Goal: Task Accomplishment & Management: Use online tool/utility

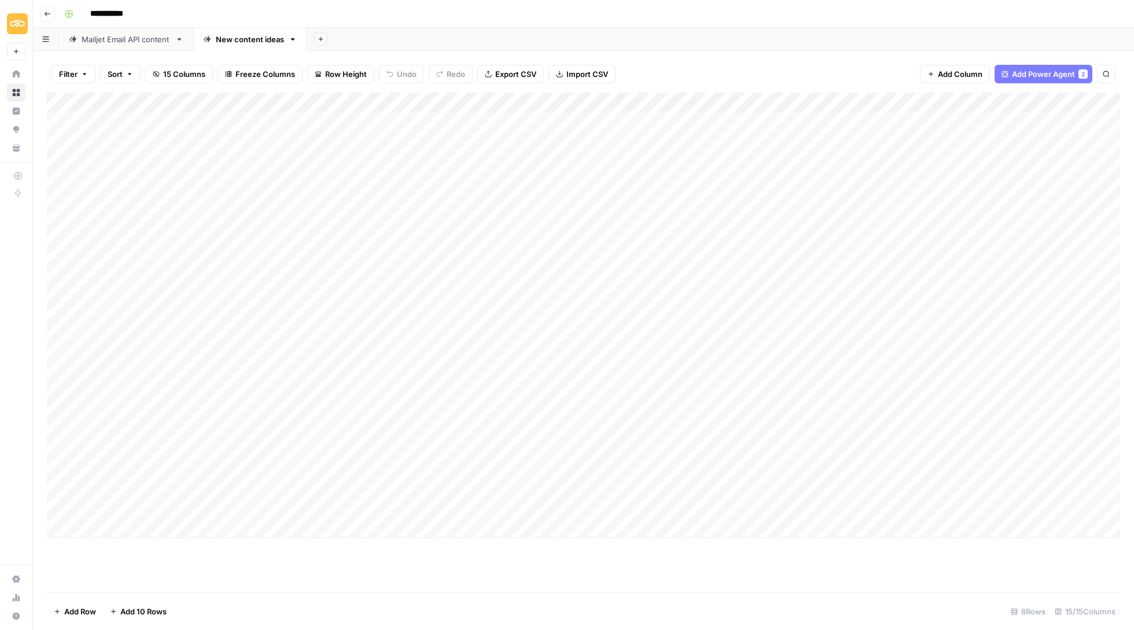
click at [51, 17] on button "Go back" at bounding box center [47, 13] width 15 height 15
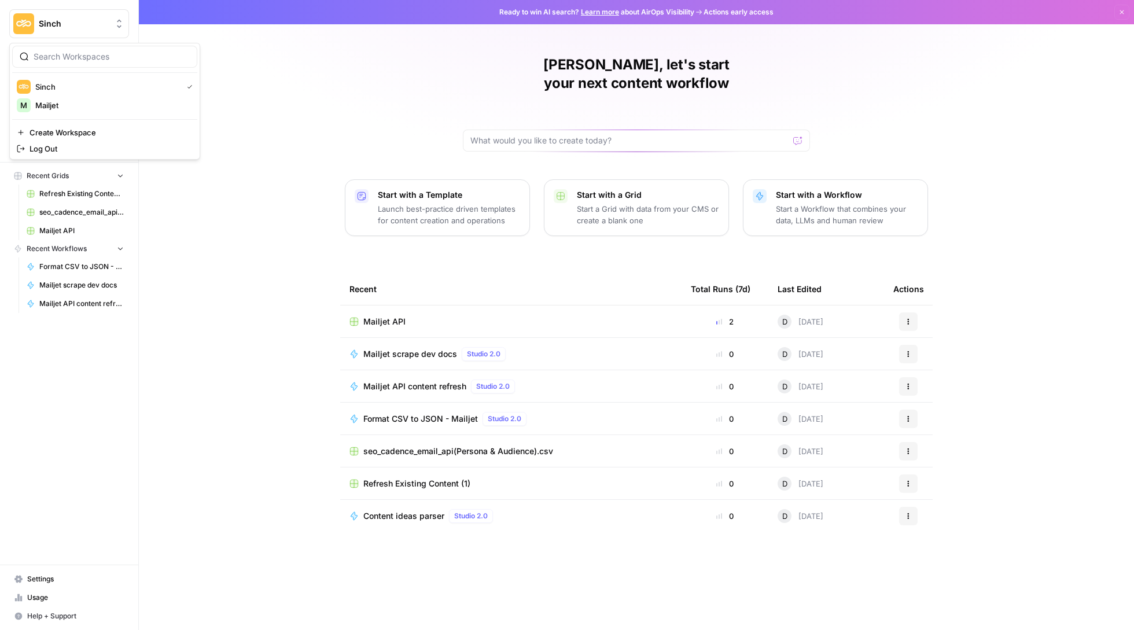
click at [49, 23] on span "Sinch" at bounding box center [74, 24] width 70 height 12
click at [70, 90] on span "Sinch" at bounding box center [106, 87] width 142 height 12
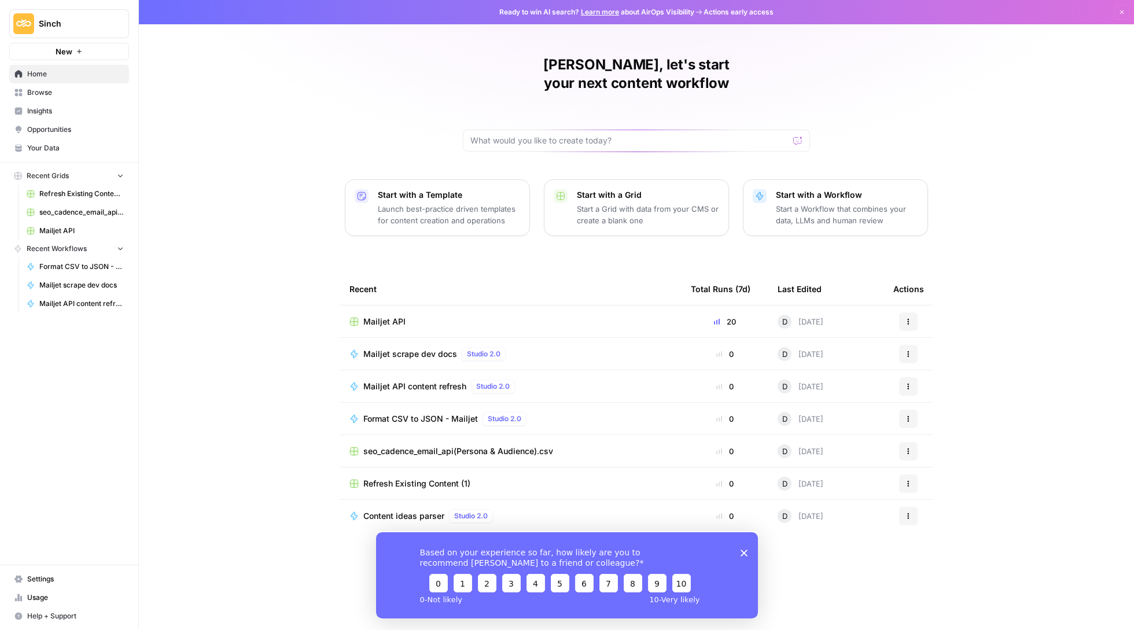
click at [740, 549] on icon "Close survey" at bounding box center [743, 552] width 7 height 7
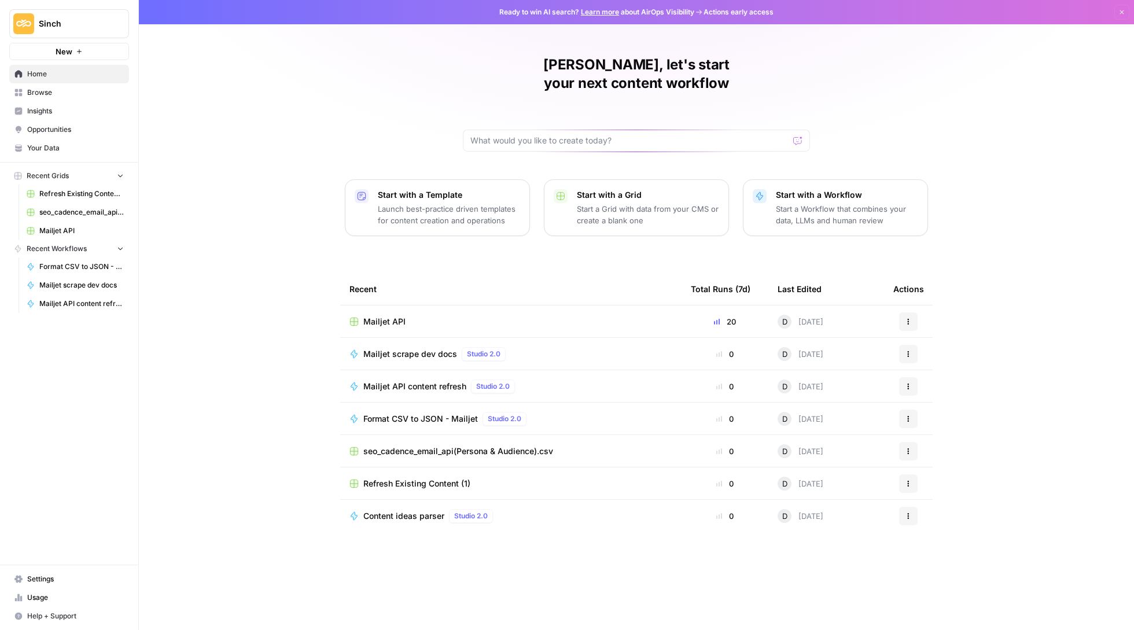
click at [42, 94] on span "Browse" at bounding box center [75, 92] width 97 height 10
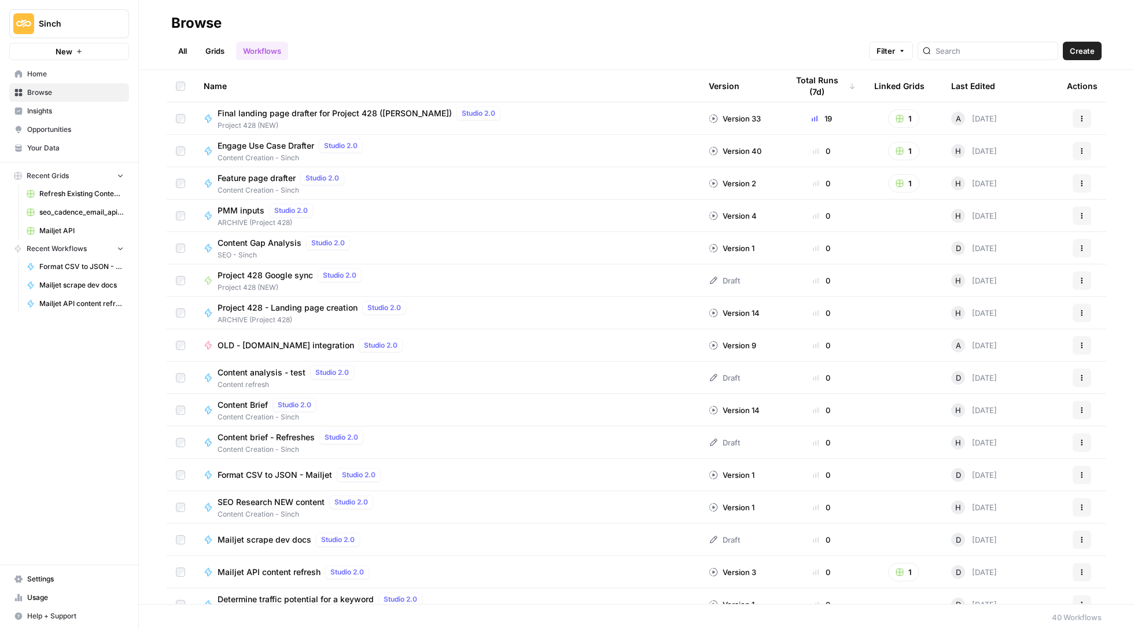
click at [825, 75] on div "Total Runs (7d)" at bounding box center [821, 86] width 68 height 32
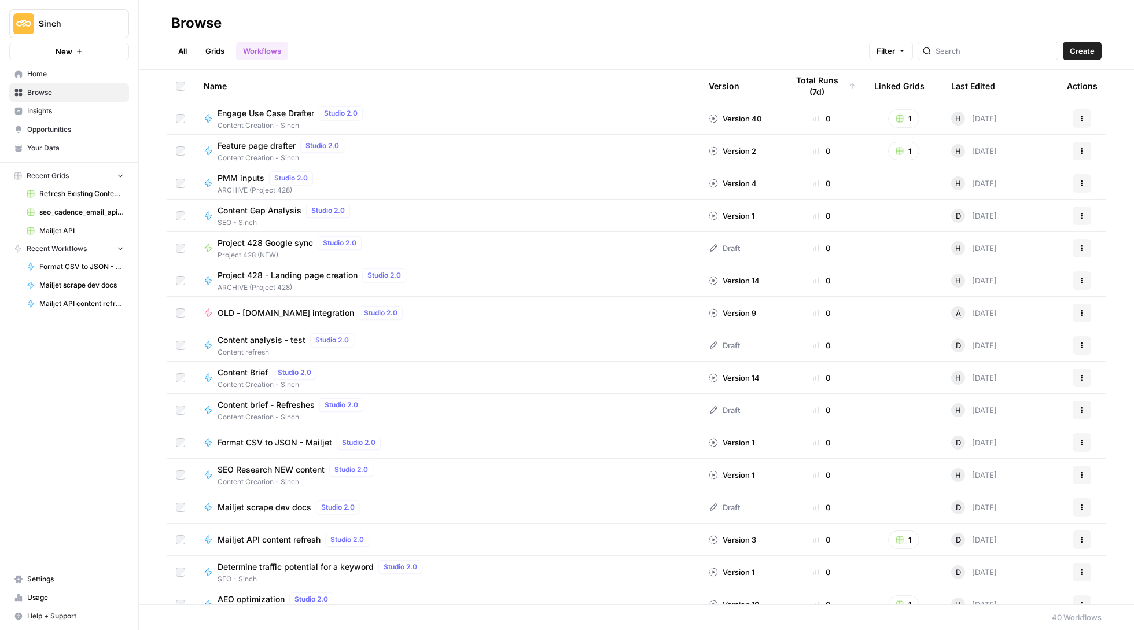
click at [825, 75] on div "Total Runs (7d)" at bounding box center [821, 86] width 68 height 32
click at [980, 74] on div "Last Edited" at bounding box center [973, 86] width 44 height 32
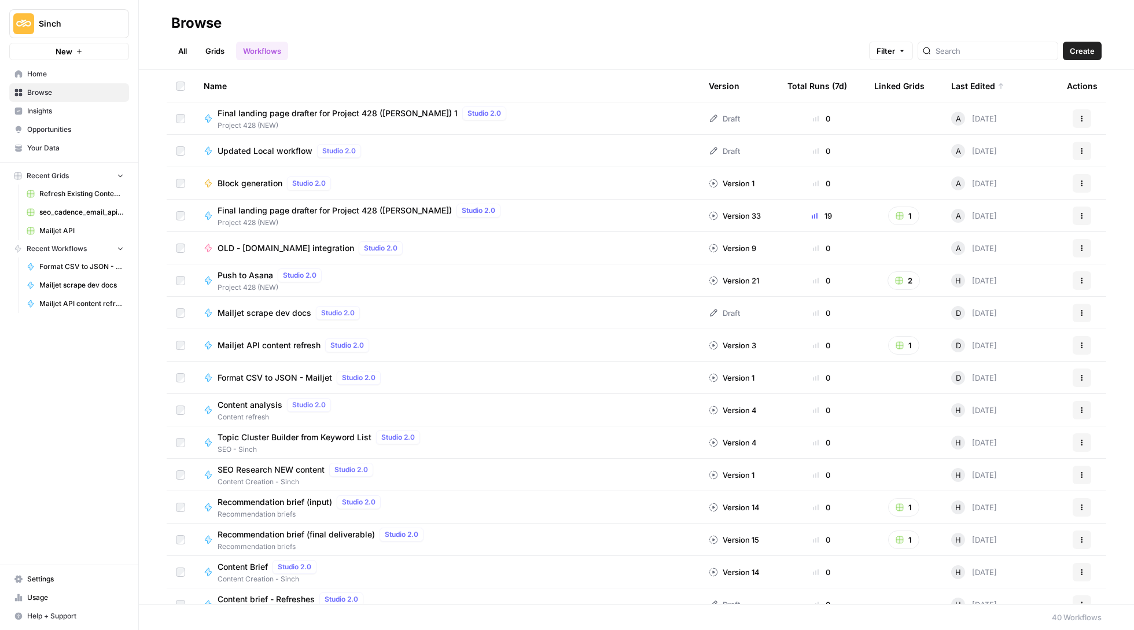
click at [361, 115] on span "Final landing page drafter for Project 428 ([PERSON_NAME]) 1" at bounding box center [337, 114] width 240 height 12
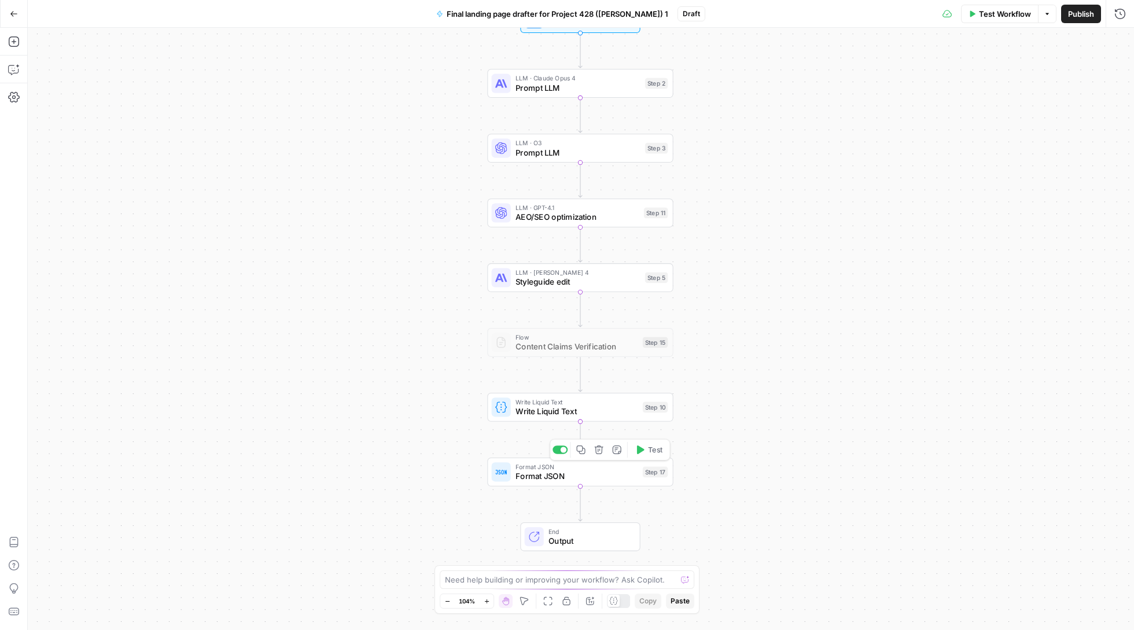
click at [571, 481] on span "Format JSON" at bounding box center [576, 476] width 122 height 12
click at [1122, 43] on icon "button" at bounding box center [1119, 41] width 7 height 7
click at [599, 452] on icon "button" at bounding box center [599, 450] width 10 height 10
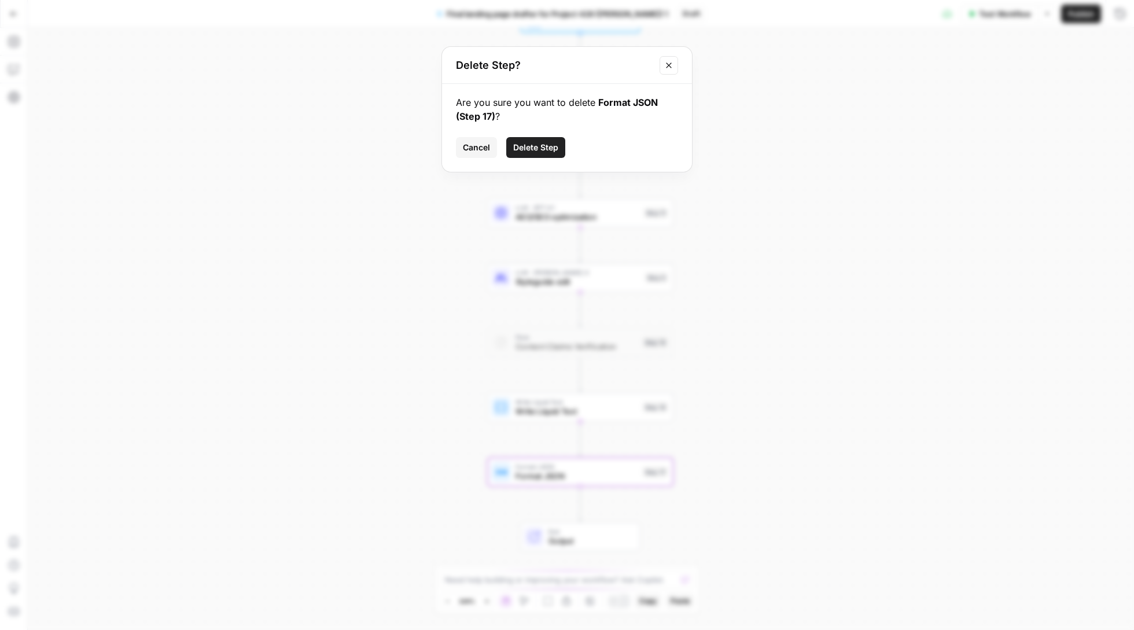
click at [548, 141] on button "Delete Step" at bounding box center [535, 147] width 59 height 21
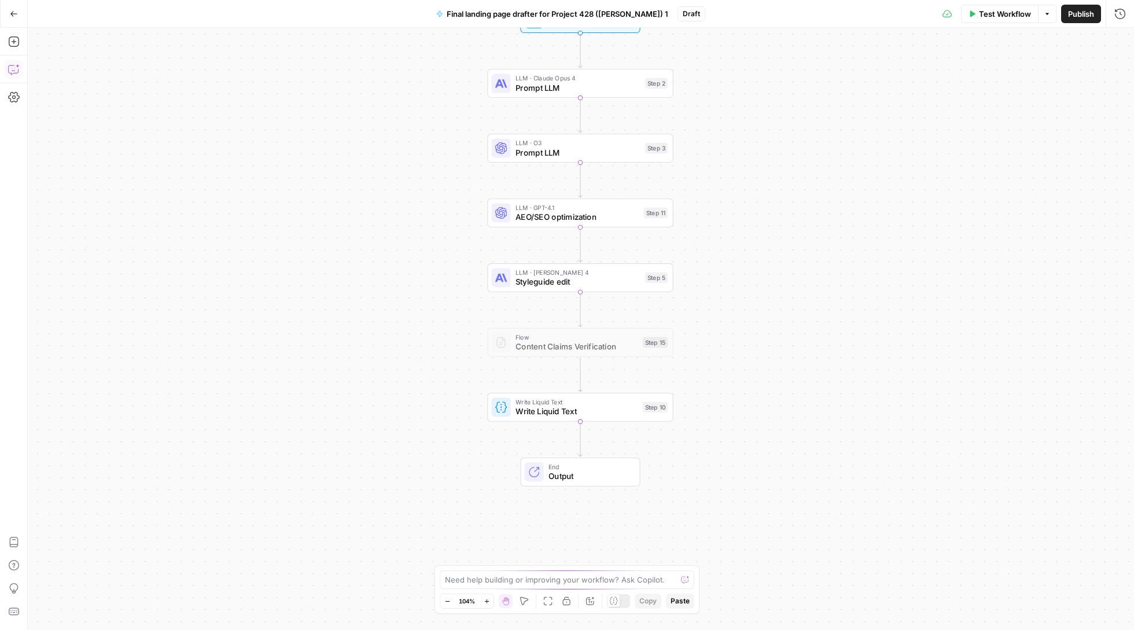
click at [14, 75] on icon "button" at bounding box center [14, 70] width 12 height 12
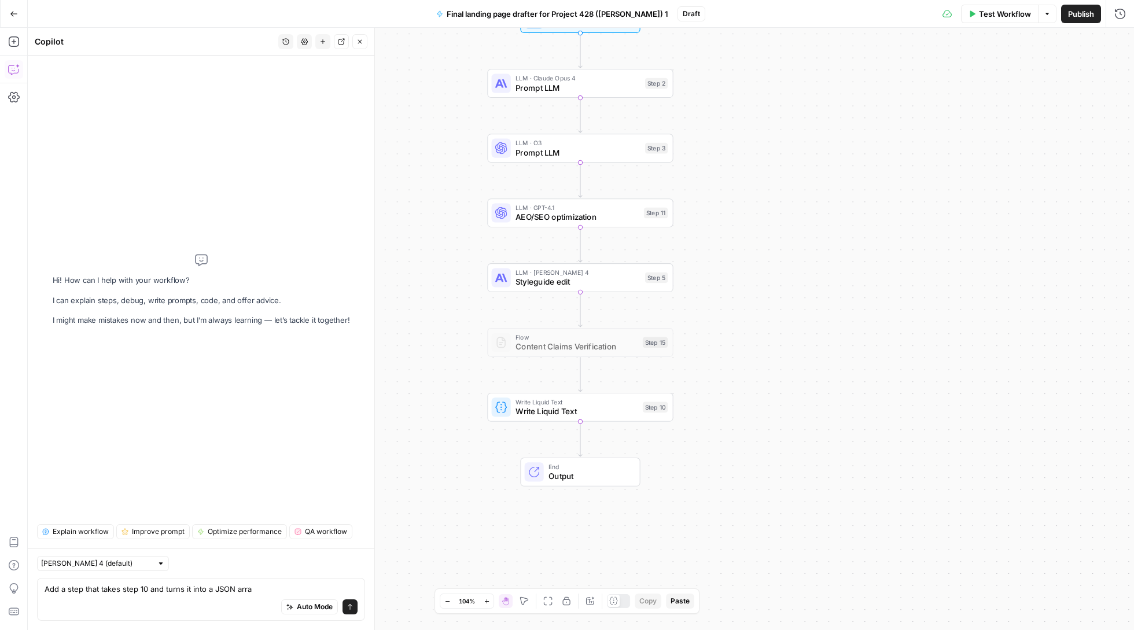
type textarea "Add a step that takes step 10 and turns it into a JSON array"
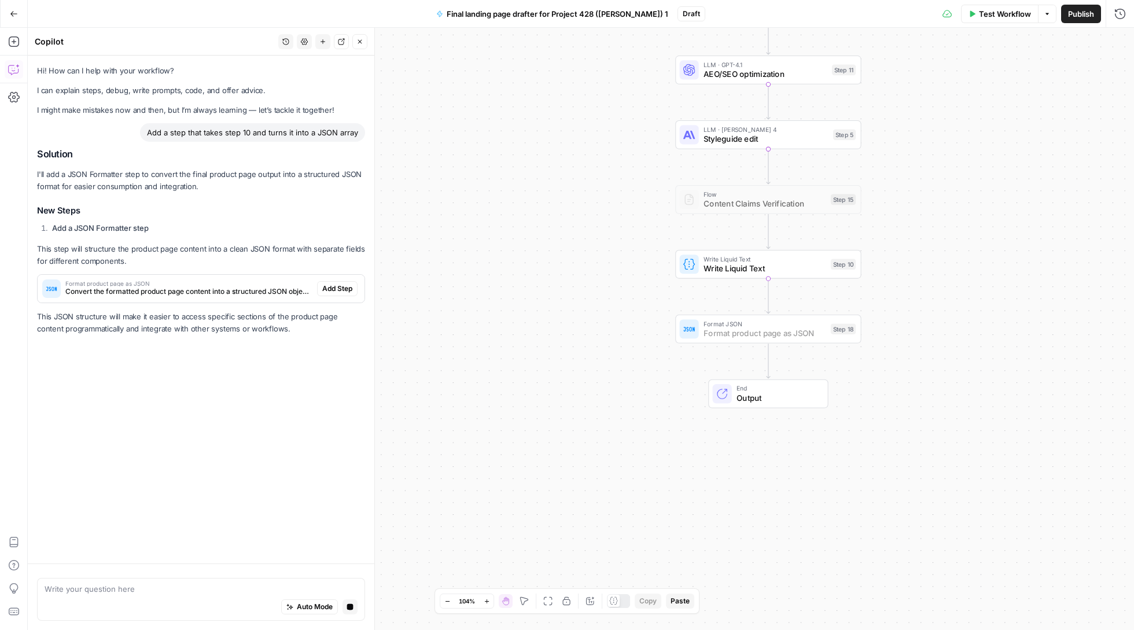
click at [335, 291] on span "Add Step" at bounding box center [337, 288] width 30 height 10
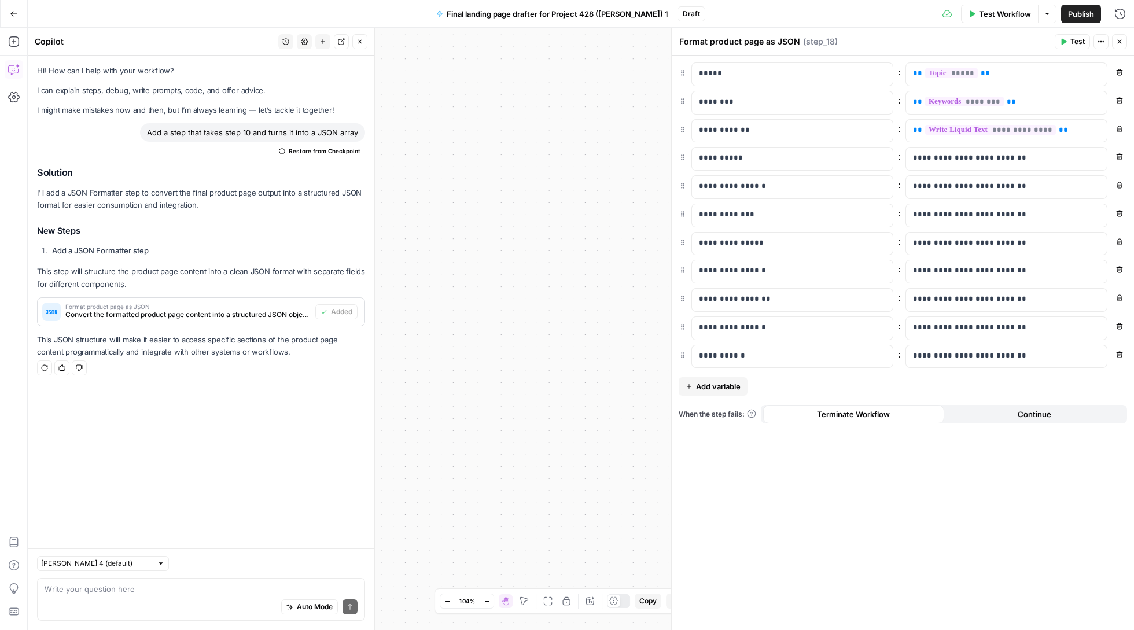
click at [1072, 42] on span "Test" at bounding box center [1077, 41] width 14 height 10
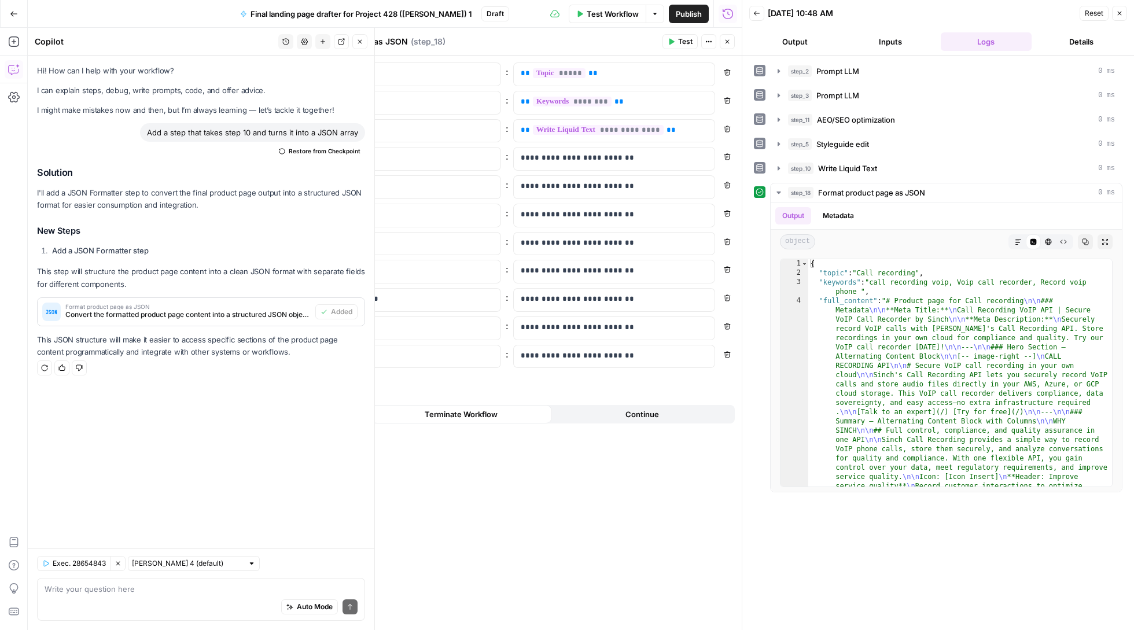
click at [720, 40] on button "Close" at bounding box center [726, 41] width 15 height 15
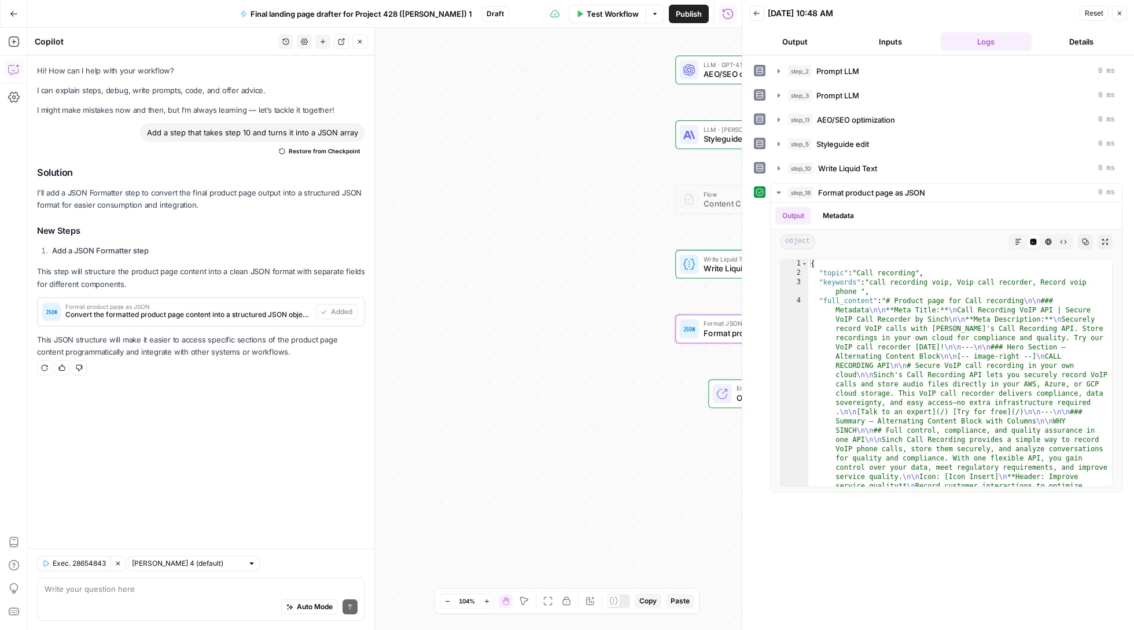
click at [367, 43] on header "Copilot History Settings New chat Detach Close" at bounding box center [201, 42] width 346 height 28
click at [364, 42] on button "Close" at bounding box center [359, 41] width 15 height 15
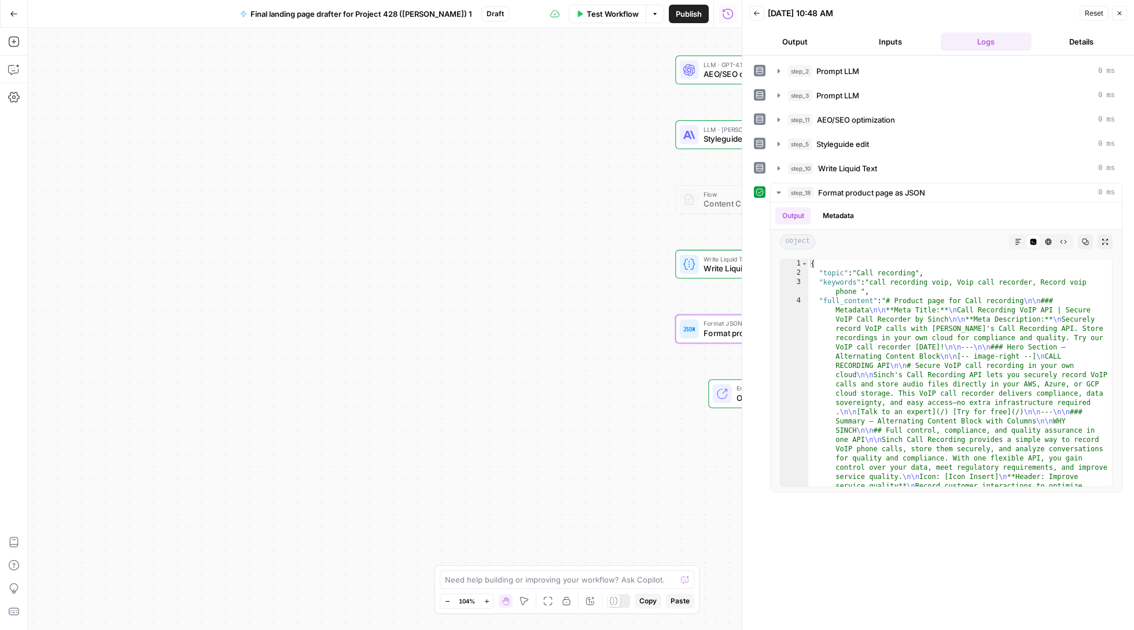
click at [1121, 13] on icon "button" at bounding box center [1119, 13] width 7 height 7
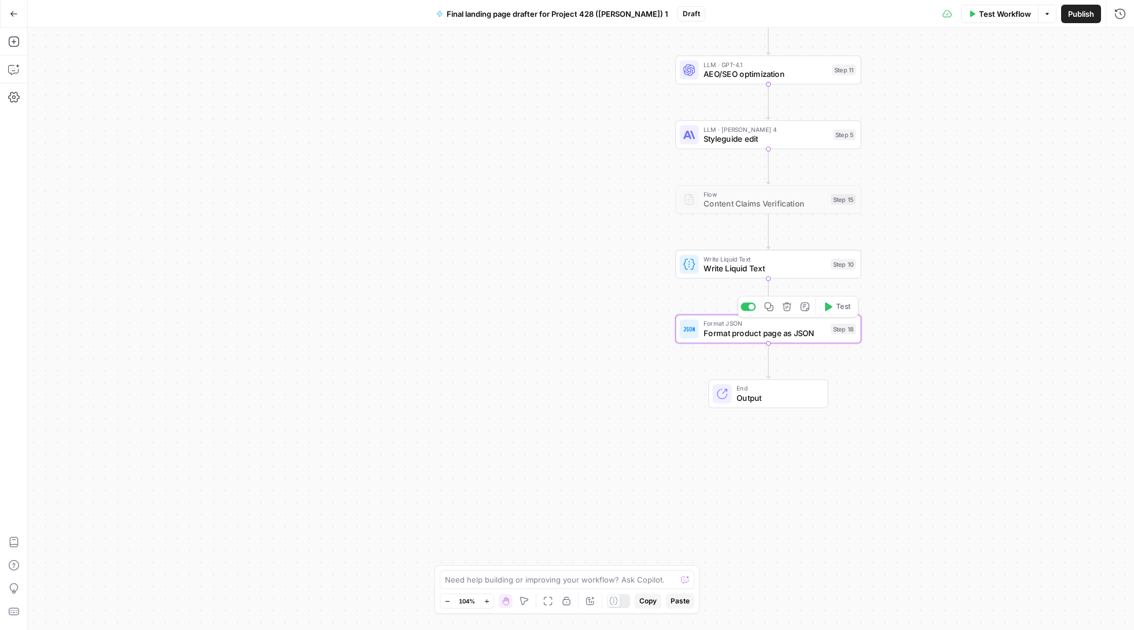
click at [759, 339] on div "Format JSON Format product page as JSON Step 18 Copy step Delete step Add Note …" at bounding box center [768, 329] width 186 height 29
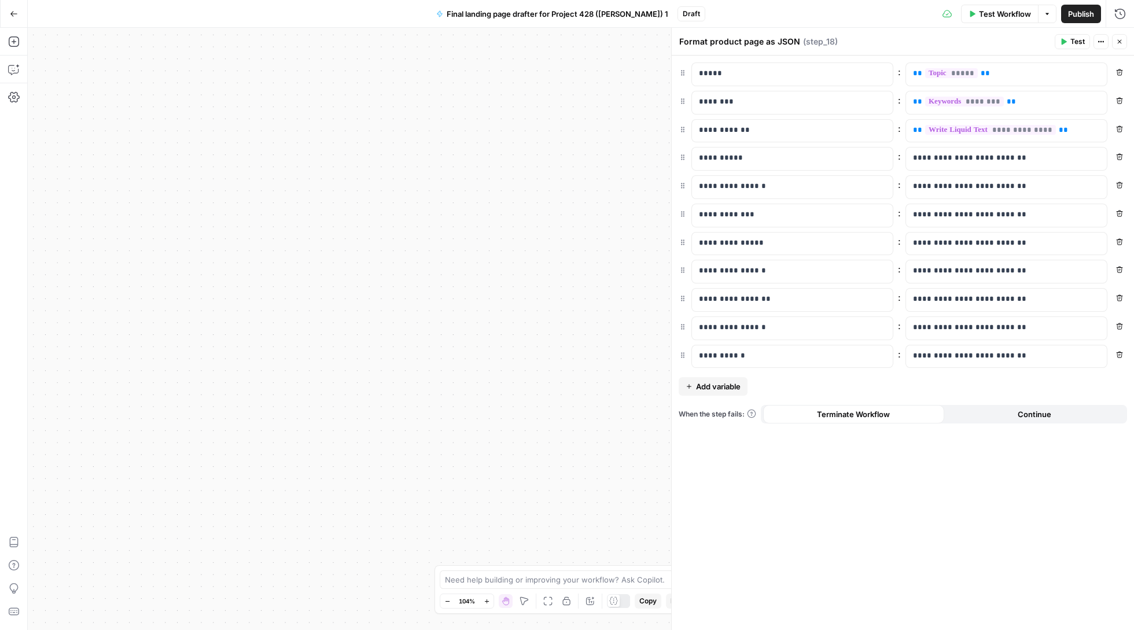
click at [1120, 39] on icon "button" at bounding box center [1119, 41] width 7 height 7
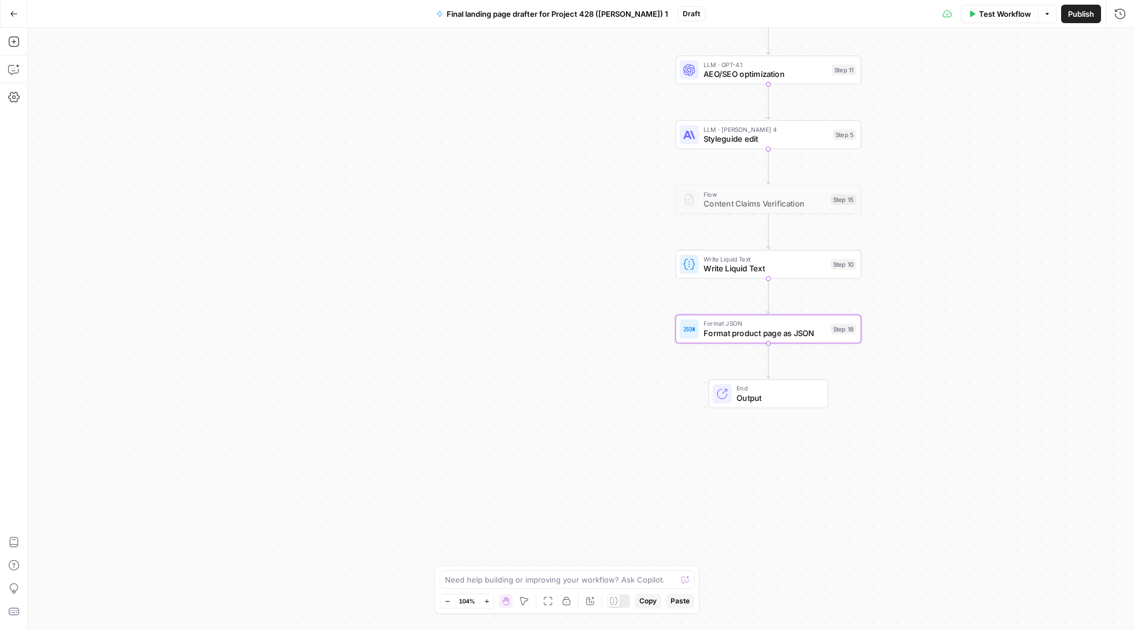
click at [755, 334] on span "Format product page as JSON" at bounding box center [764, 333] width 122 height 12
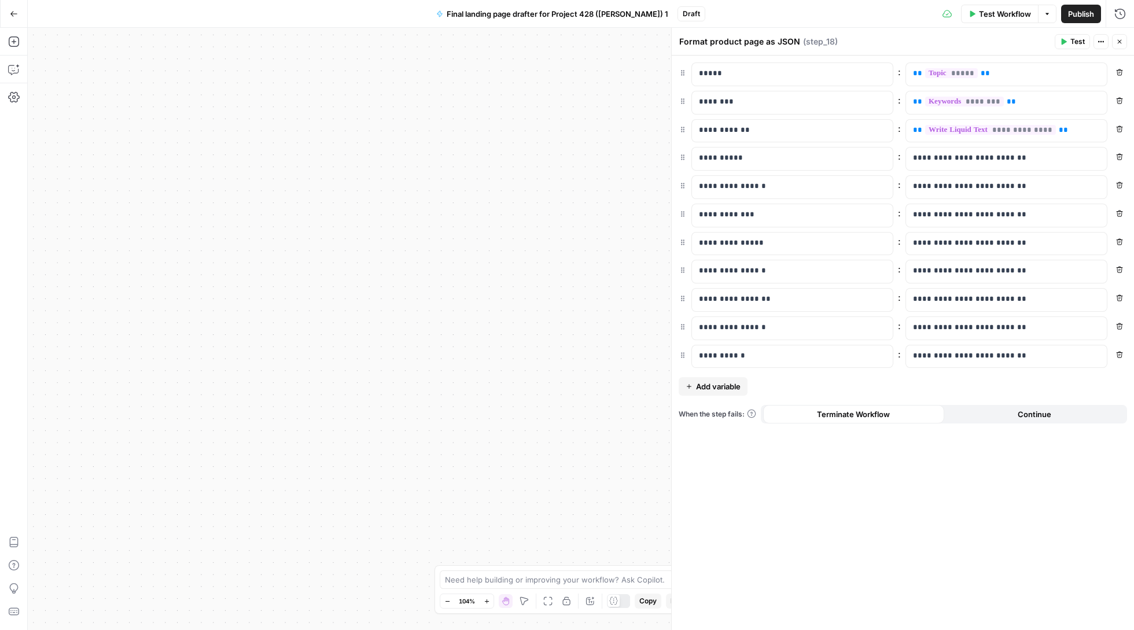
click at [1120, 43] on div "Remove" at bounding box center [1107, 49] width 42 height 20
click at [1120, 39] on icon "button" at bounding box center [1119, 41] width 7 height 7
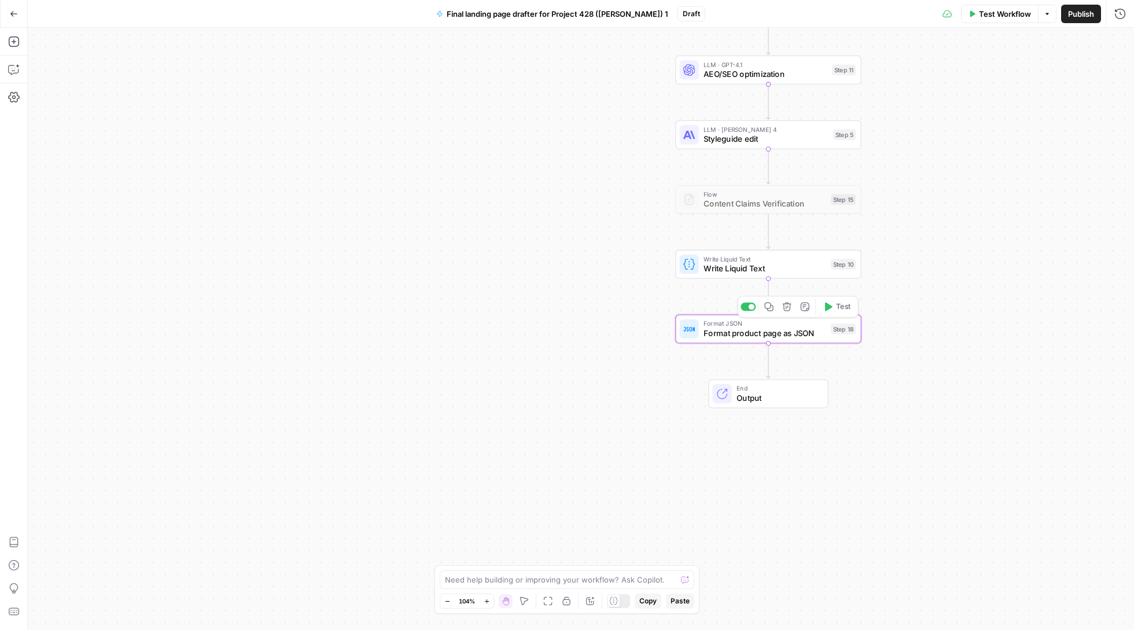
click at [791, 310] on icon "button" at bounding box center [787, 307] width 10 height 10
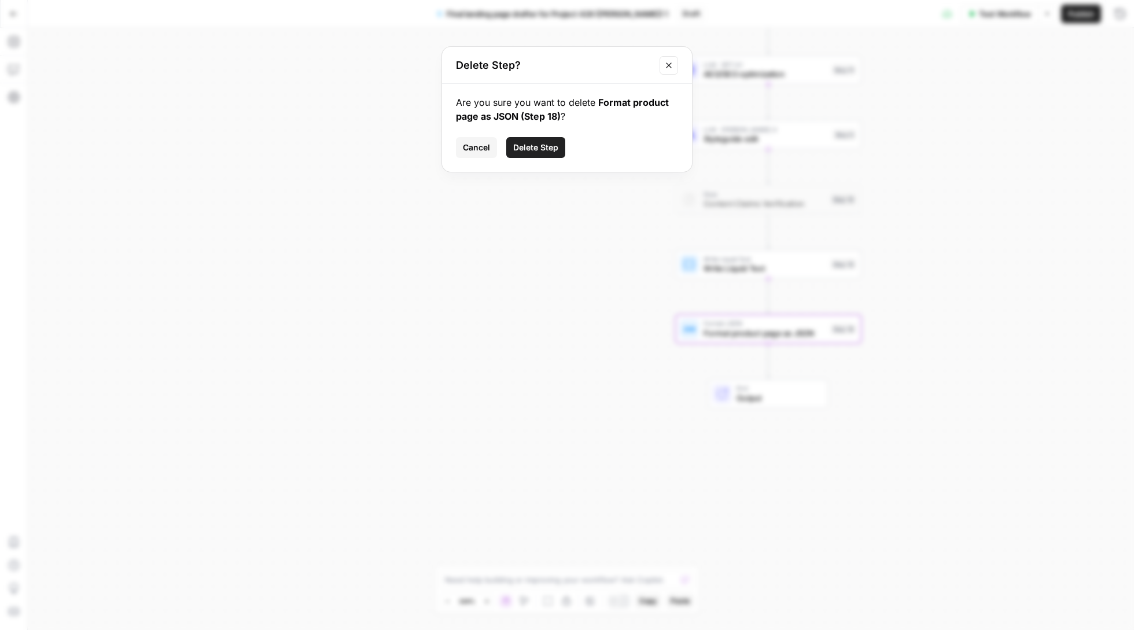
click at [545, 156] on button "Delete Step" at bounding box center [535, 147] width 59 height 21
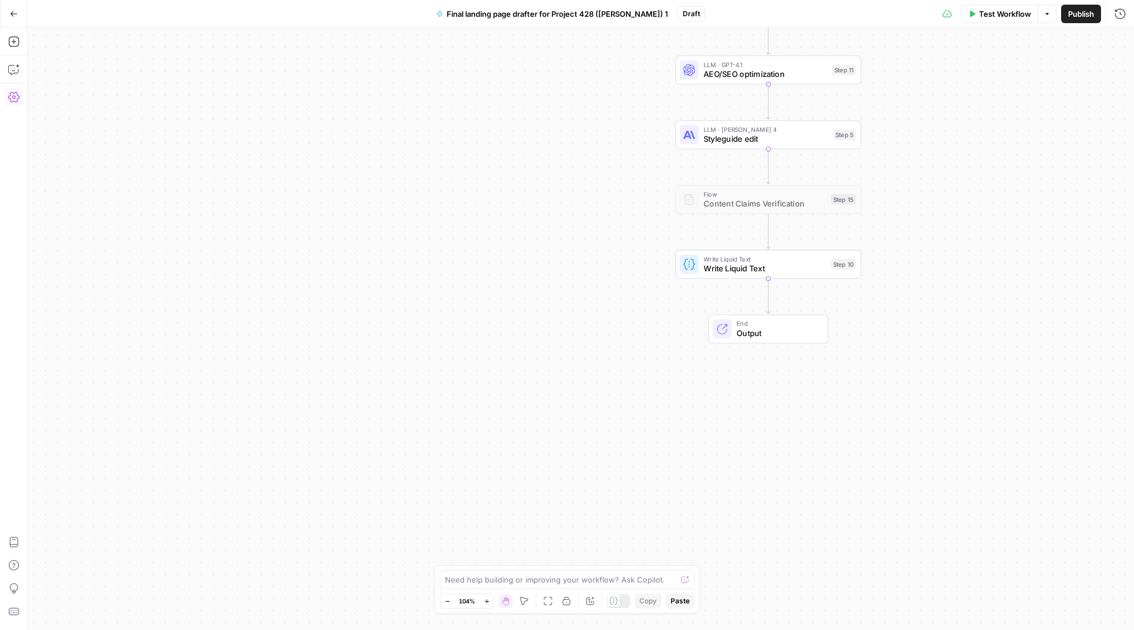
click at [15, 31] on div "Add Steps Copilot Settings AirOps Academy Help Give Feedback Shortcuts" at bounding box center [14, 329] width 28 height 602
click at [14, 40] on icon "button" at bounding box center [13, 41] width 10 height 10
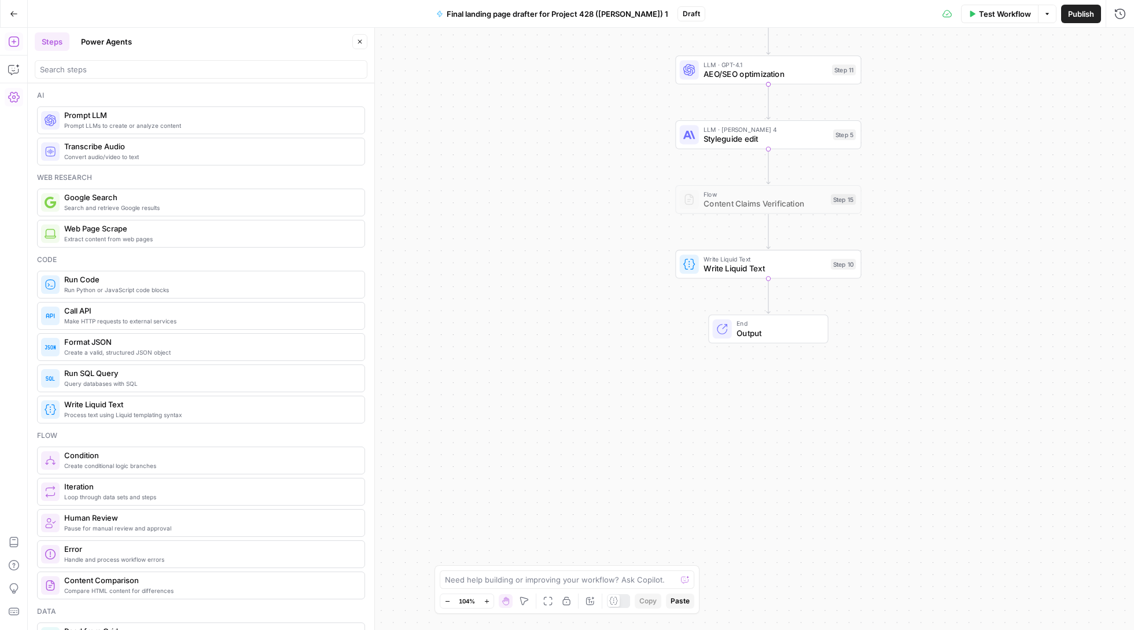
click at [141, 76] on div at bounding box center [201, 69] width 333 height 19
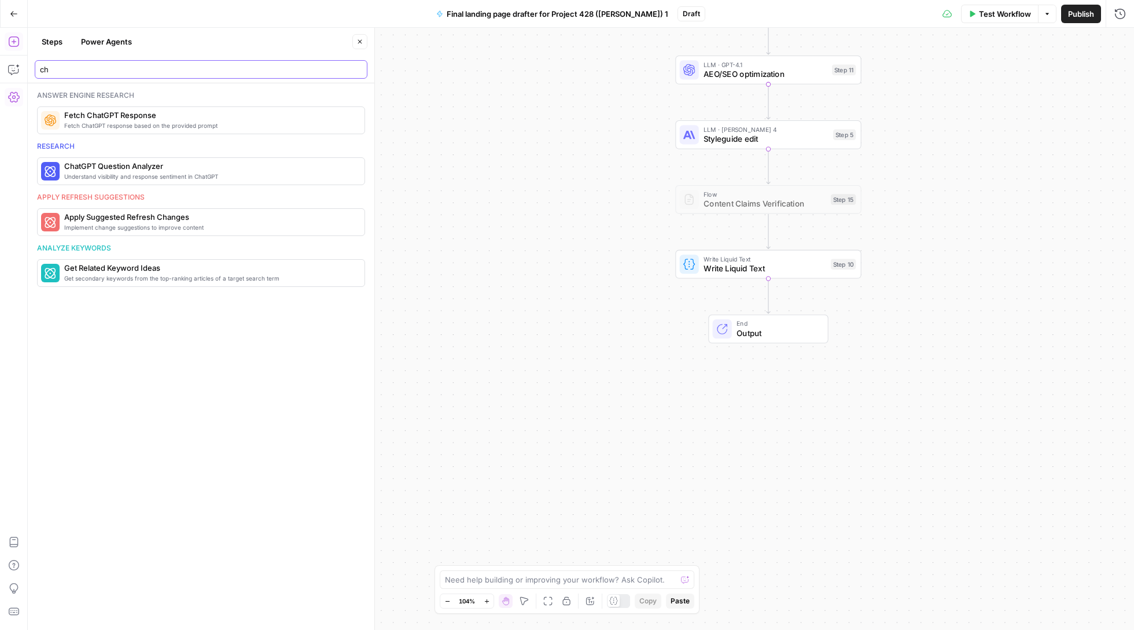
type input "c"
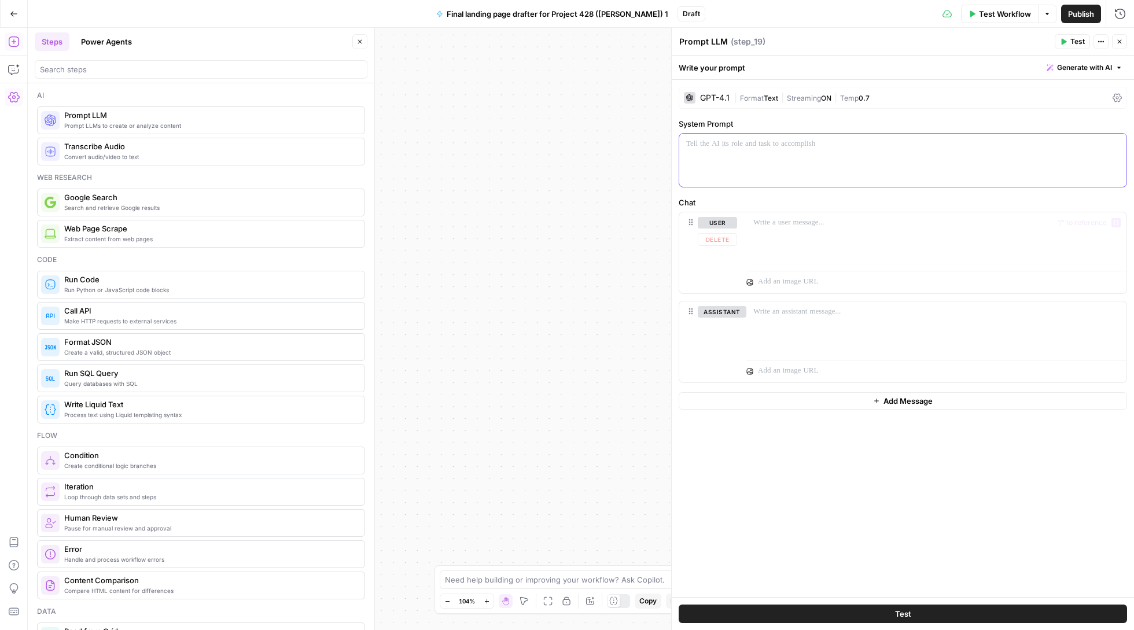
click at [804, 152] on div at bounding box center [902, 160] width 447 height 53
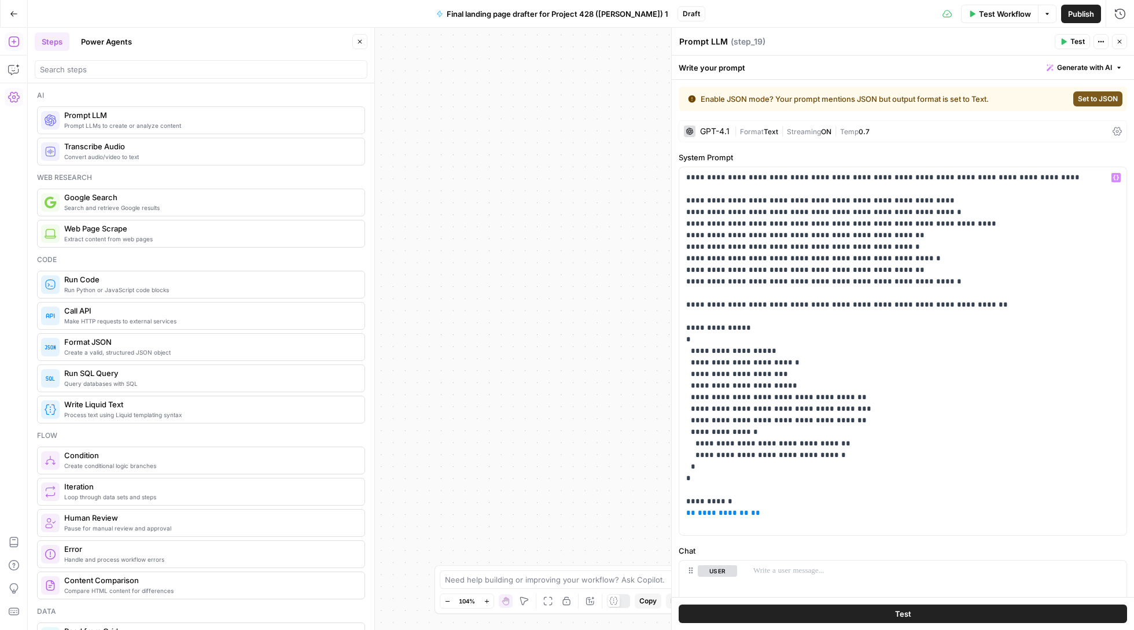
click at [947, 608] on button "Test" at bounding box center [902, 613] width 448 height 19
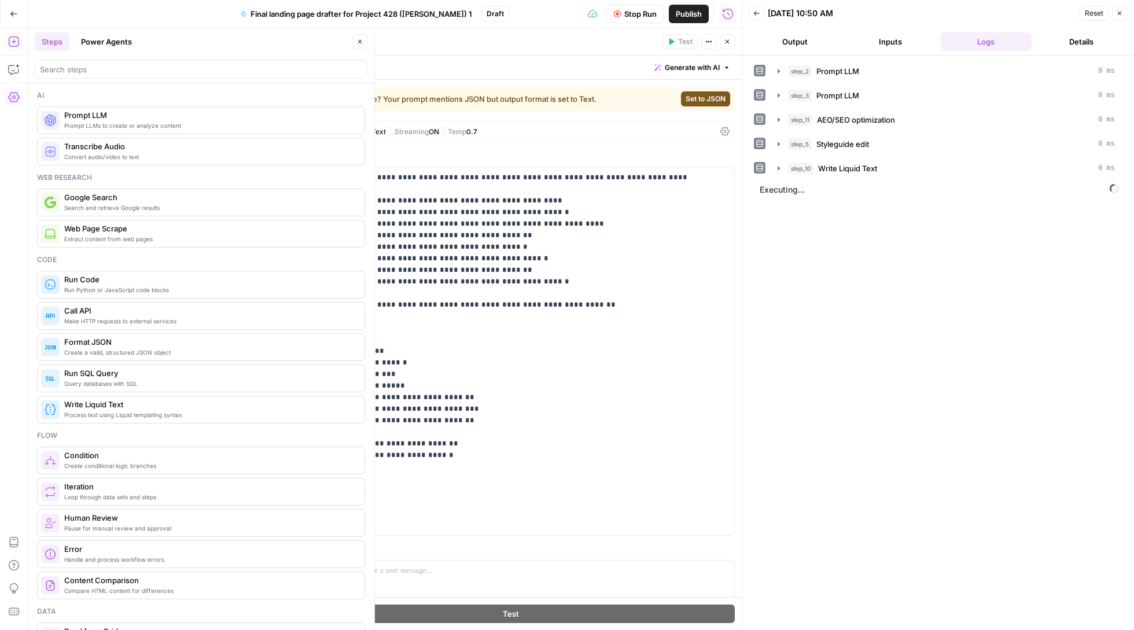
click at [1118, 14] on icon "button" at bounding box center [1119, 13] width 7 height 7
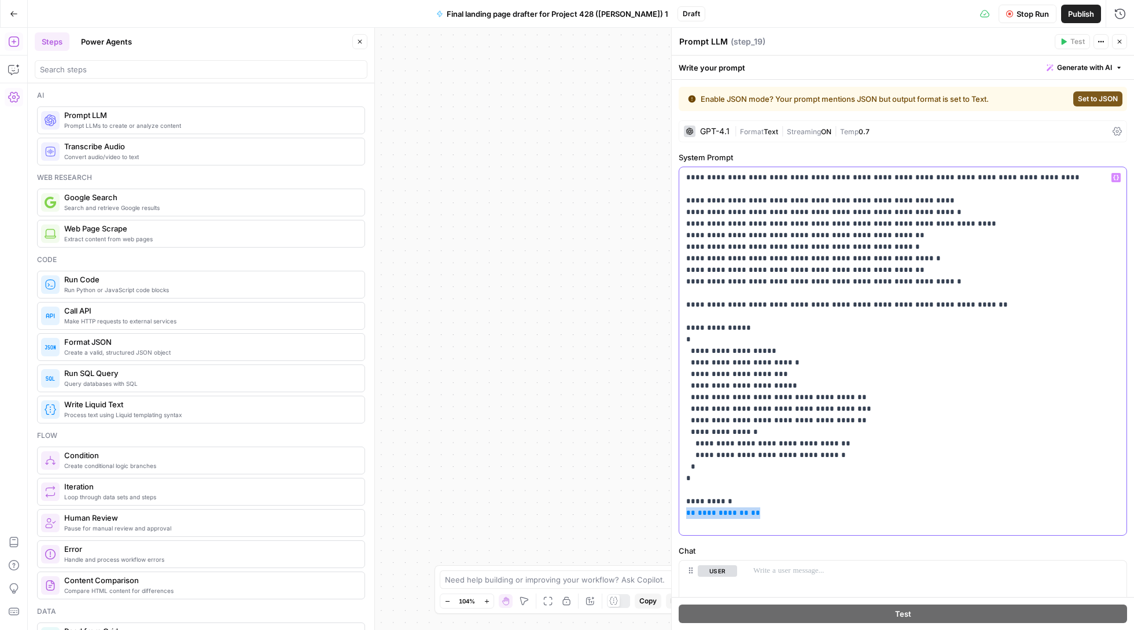
drag, startPoint x: 734, startPoint y: 514, endPoint x: 682, endPoint y: 511, distance: 52.1
click at [682, 511] on div "**********" at bounding box center [902, 351] width 447 height 368
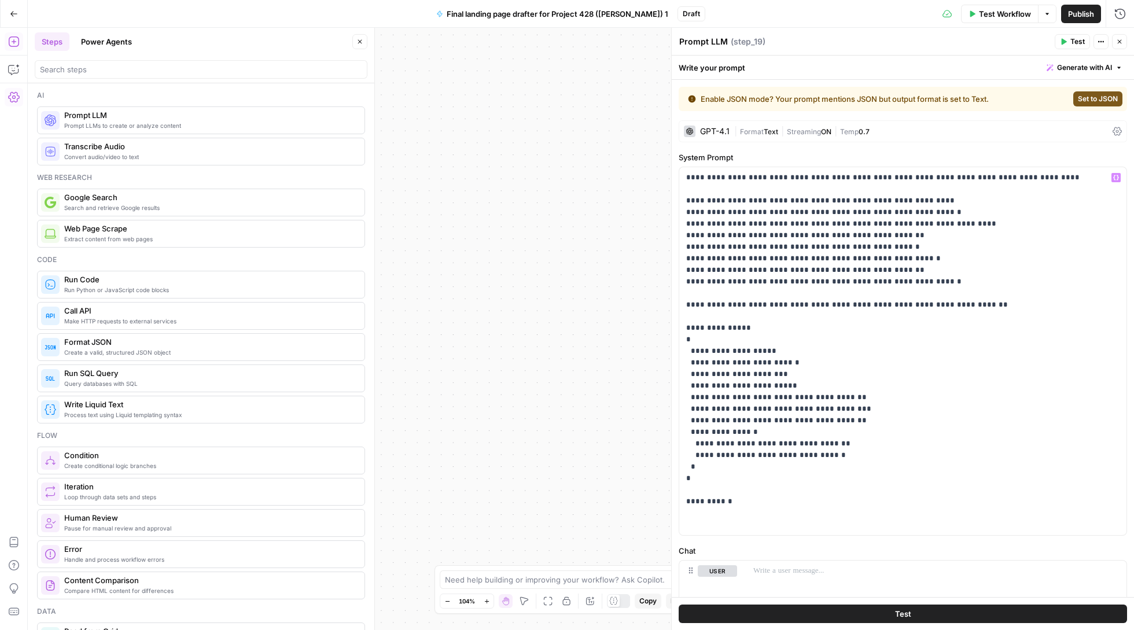
click at [1113, 180] on icon "button" at bounding box center [1116, 178] width 6 height 6
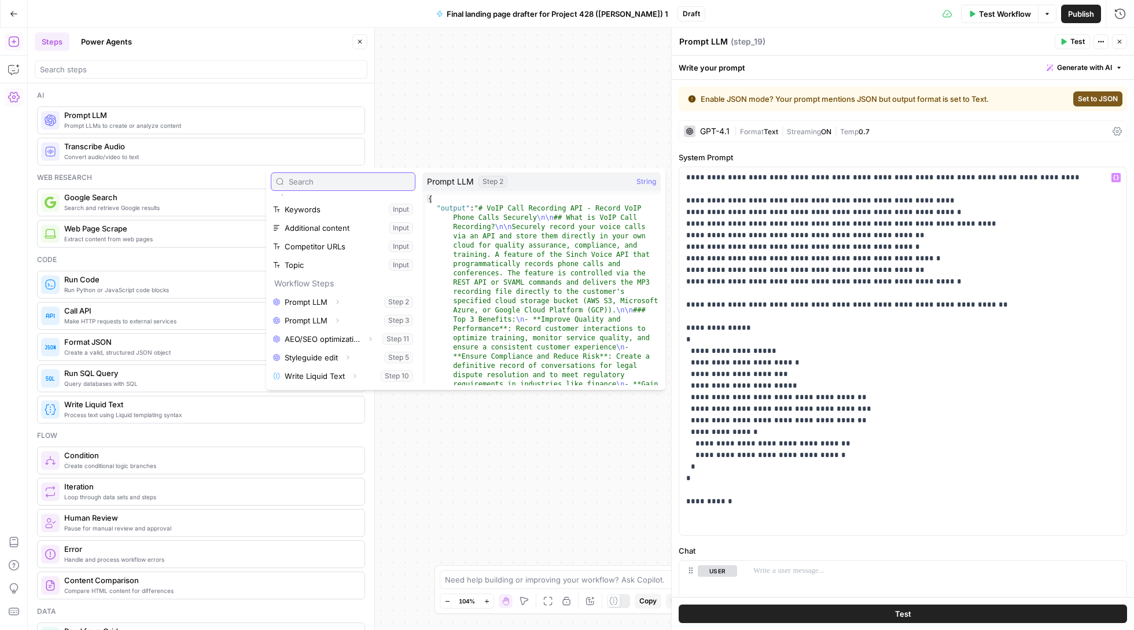
scroll to position [13, 0]
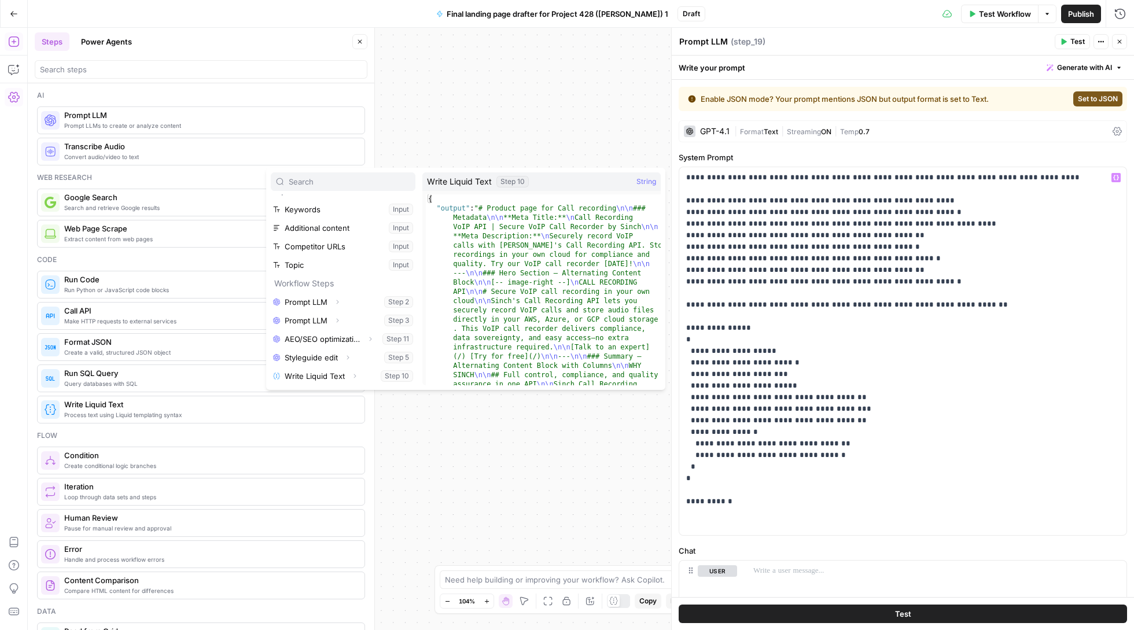
click at [329, 375] on button "Select variable Write Liquid Text" at bounding box center [343, 376] width 145 height 19
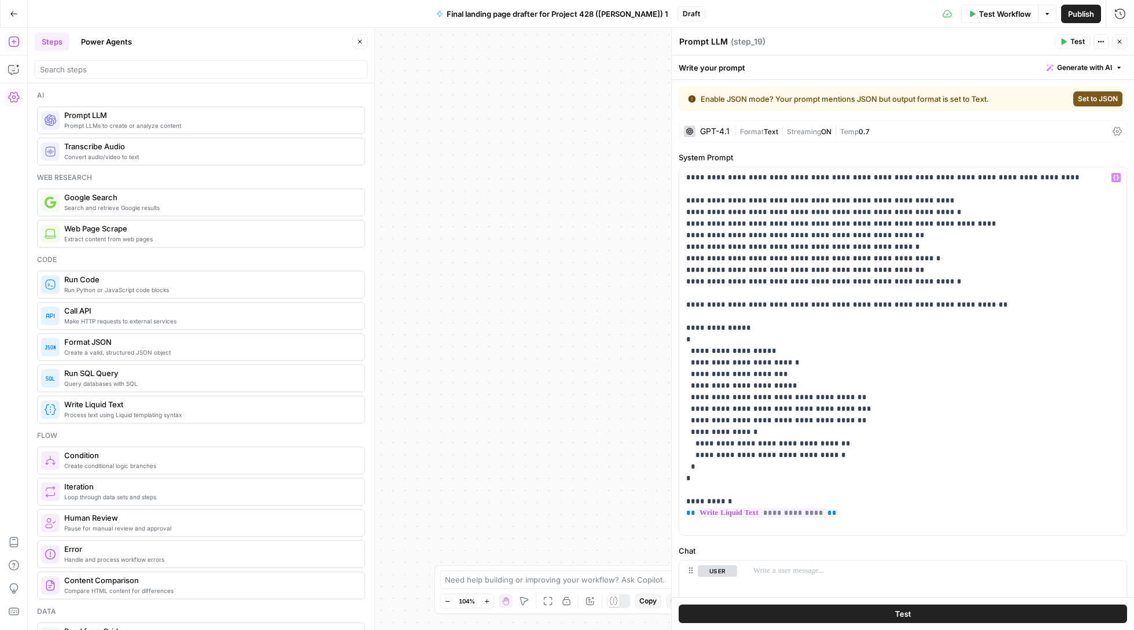
click at [931, 612] on button "Test" at bounding box center [902, 613] width 448 height 19
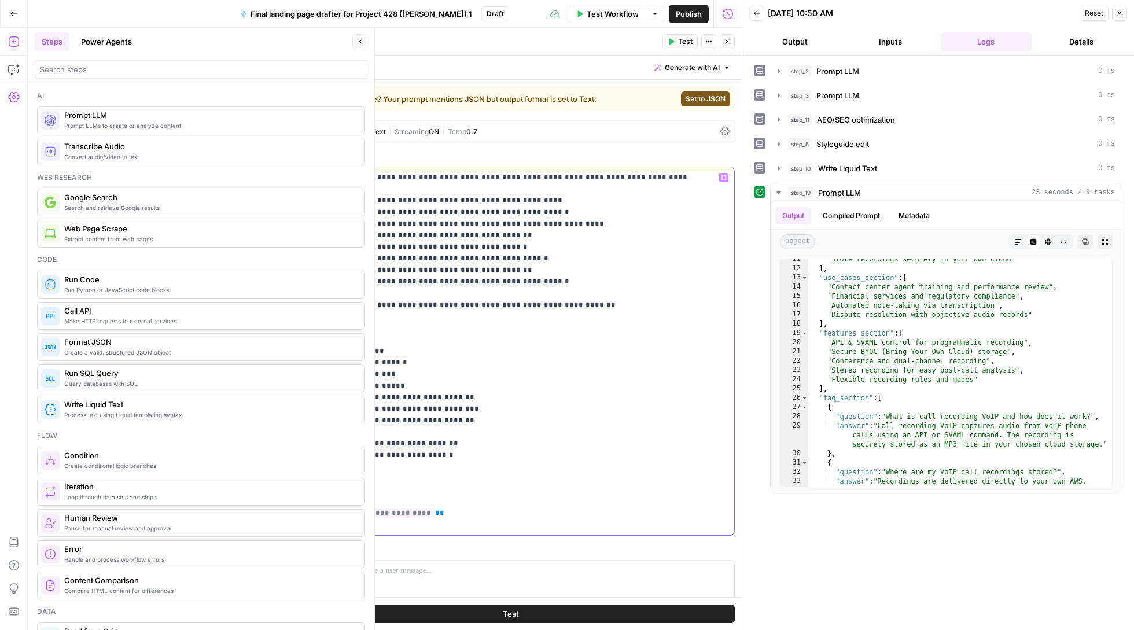
click at [486, 343] on p "**********" at bounding box center [510, 351] width 433 height 359
click at [729, 45] on button "Close" at bounding box center [726, 41] width 15 height 15
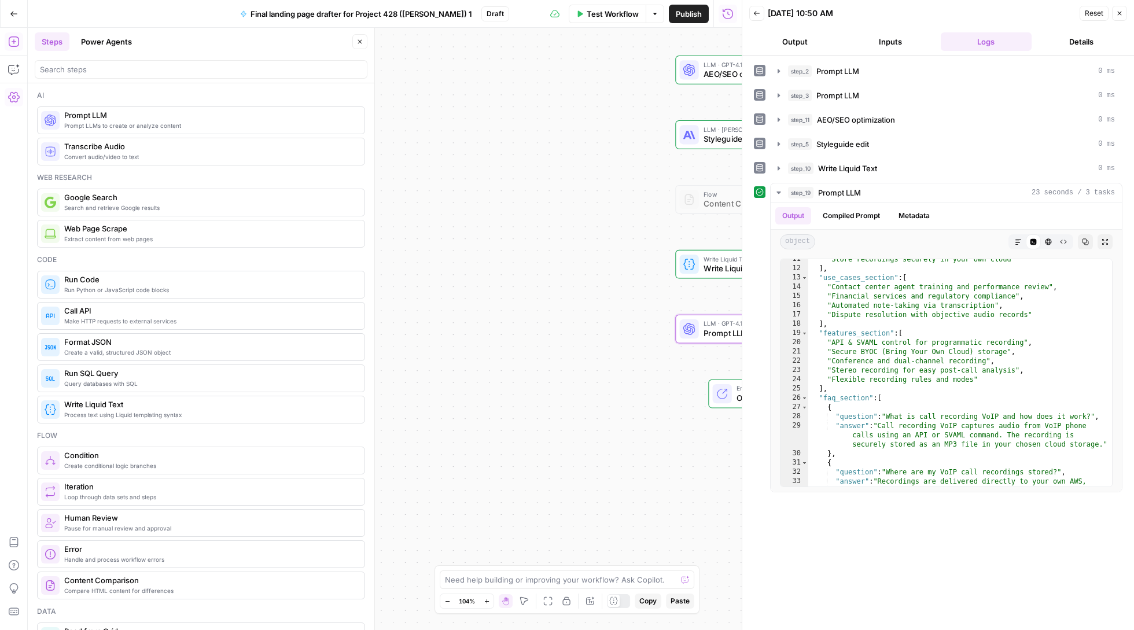
drag, startPoint x: 613, startPoint y: 359, endPoint x: 496, endPoint y: 335, distance: 119.8
click at [496, 335] on div "Workflow Set Inputs Inputs LLM · [PERSON_NAME] Opus 4 Prompt LLM Step 2 LLM · O…" at bounding box center [385, 329] width 714 height 602
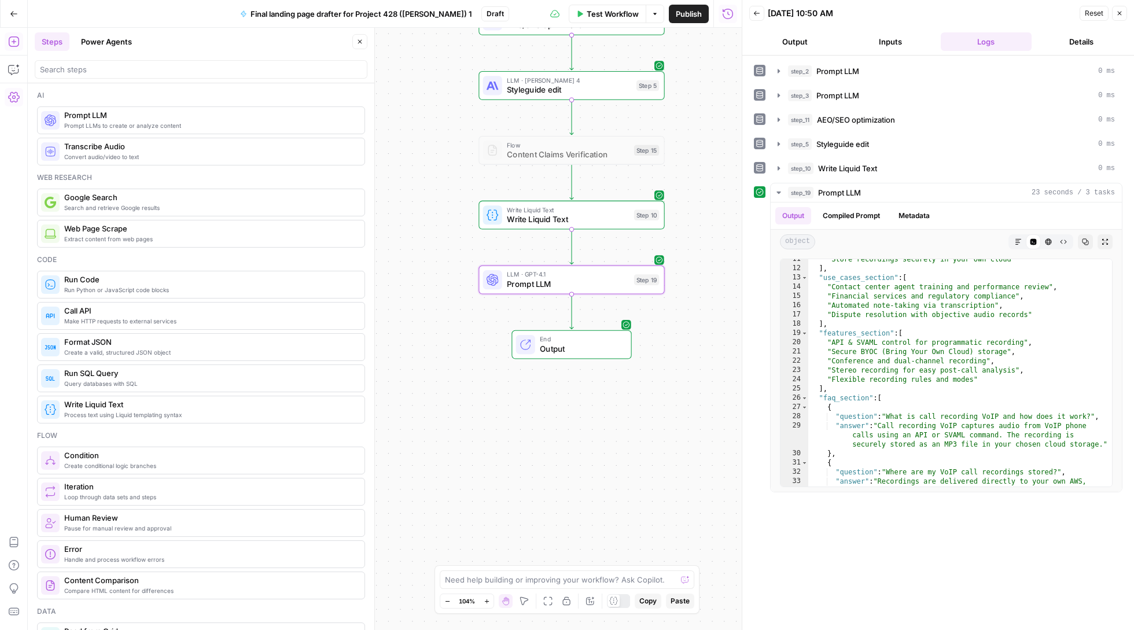
drag, startPoint x: 525, startPoint y: 408, endPoint x: 447, endPoint y: 383, distance: 82.1
click at [447, 383] on div "Workflow Set Inputs Inputs LLM · [PERSON_NAME] Opus 4 Prompt LLM Step 2 LLM · O…" at bounding box center [385, 329] width 714 height 602
click at [187, 72] on input "search" at bounding box center [201, 70] width 322 height 12
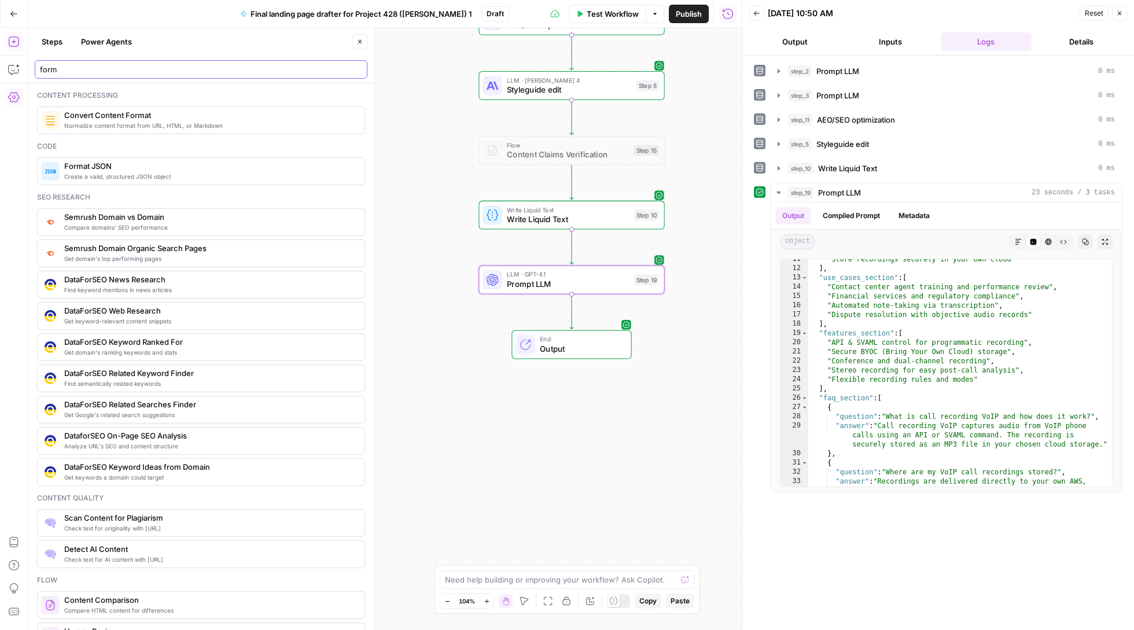
type input "form"
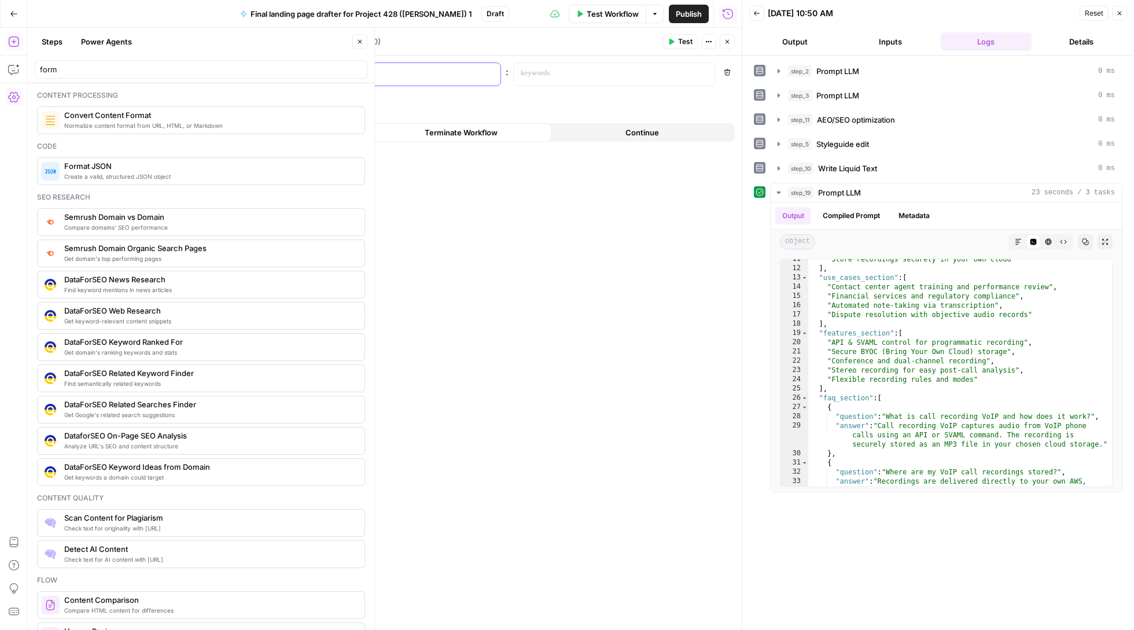
click at [366, 79] on p at bounding box center [391, 74] width 168 height 12
click at [491, 71] on icon "button" at bounding box center [490, 74] width 6 height 6
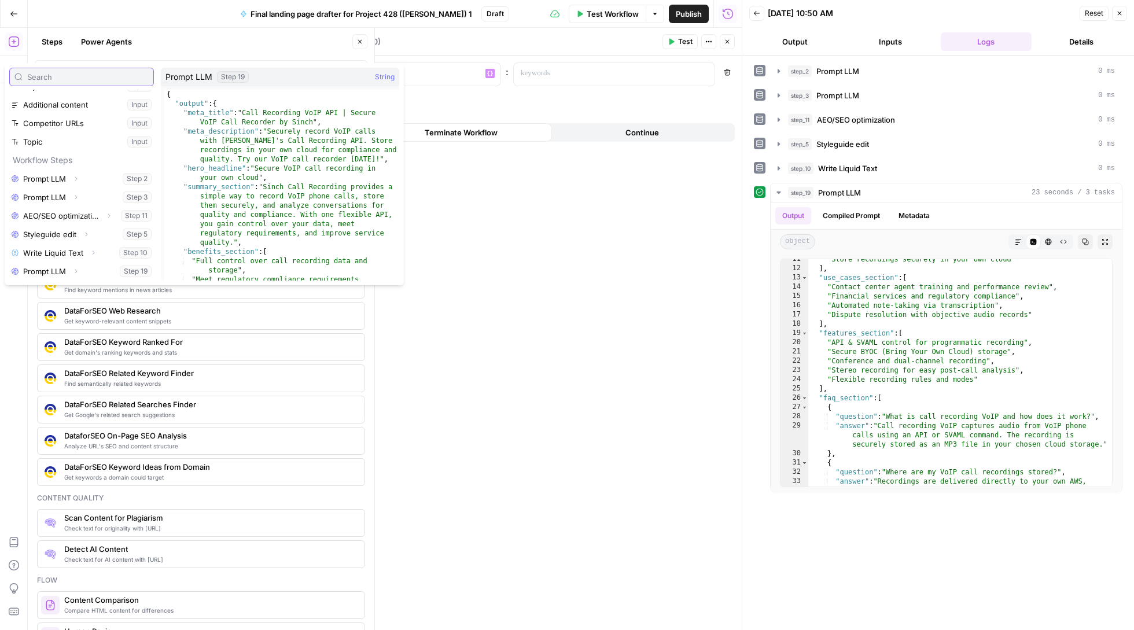
scroll to position [31, 0]
click at [77, 270] on icon "button" at bounding box center [75, 271] width 7 height 7
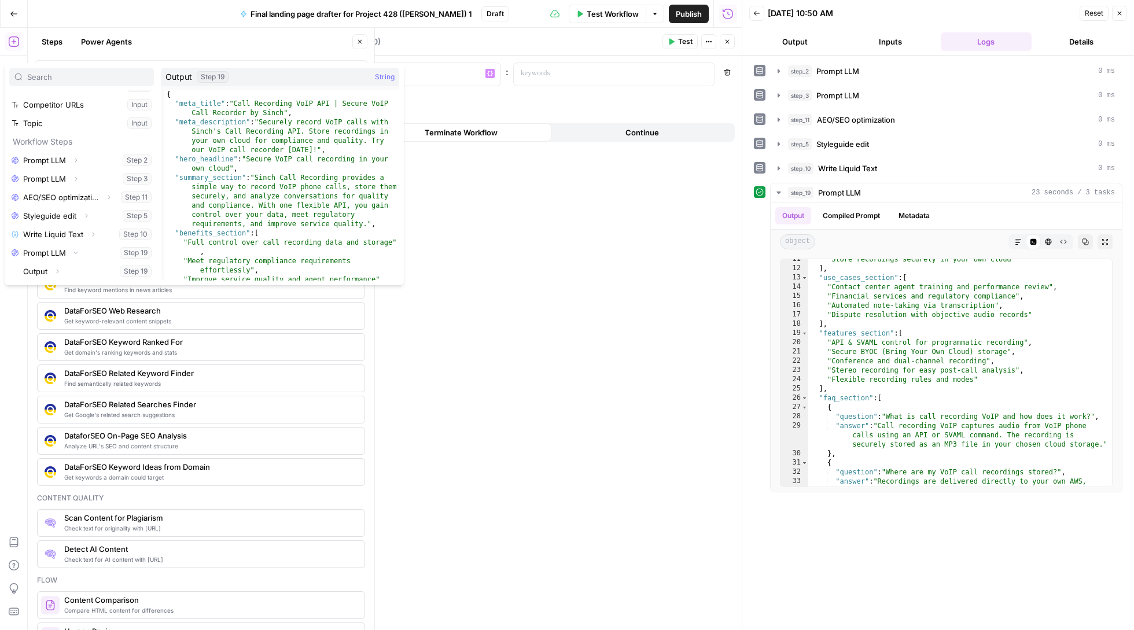
scroll to position [50, 0]
click at [56, 274] on icon "button" at bounding box center [57, 271] width 7 height 7
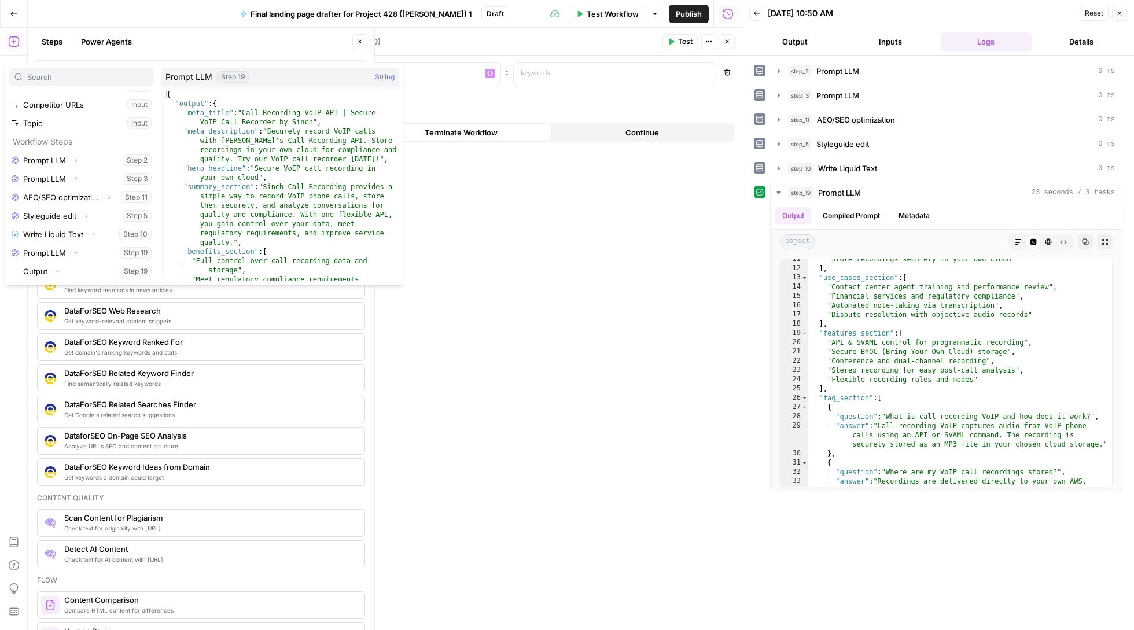
type textarea "**********"
drag, startPoint x: 190, startPoint y: 113, endPoint x: 223, endPoint y: 113, distance: 32.4
click at [223, 113] on div "{ "output" : { "meta_title" : "Call Recording VoIP API | Secure VoIP Call Recor…" at bounding box center [281, 199] width 235 height 219
click at [449, 72] on p at bounding box center [391, 74] width 168 height 12
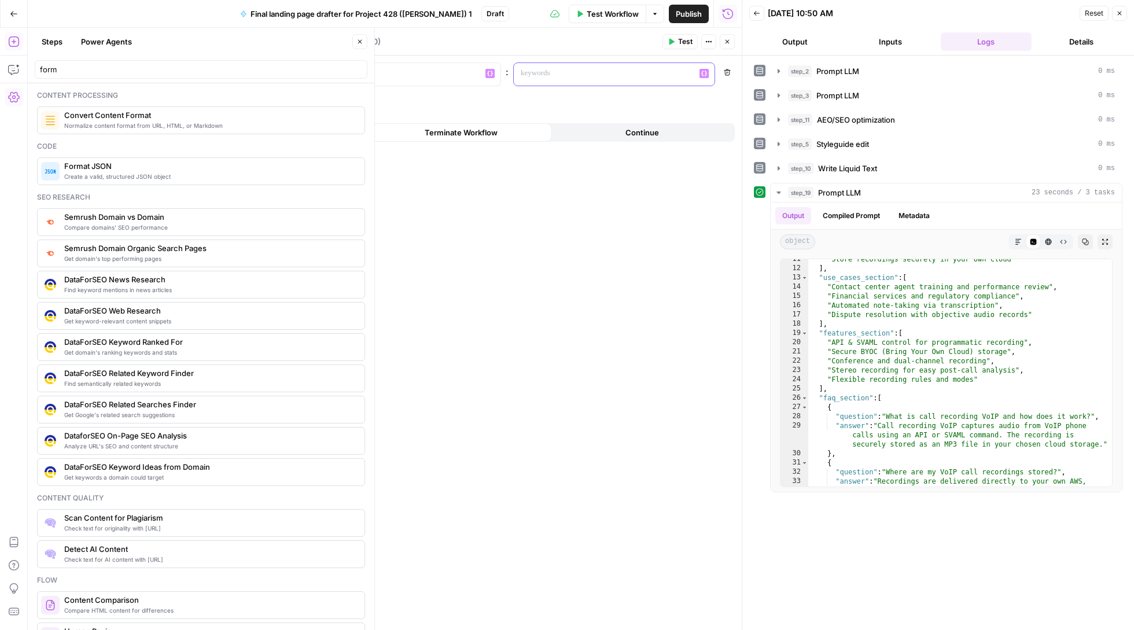
click at [588, 69] on p at bounding box center [604, 74] width 168 height 12
click at [776, 173] on icon "button" at bounding box center [778, 168] width 9 height 9
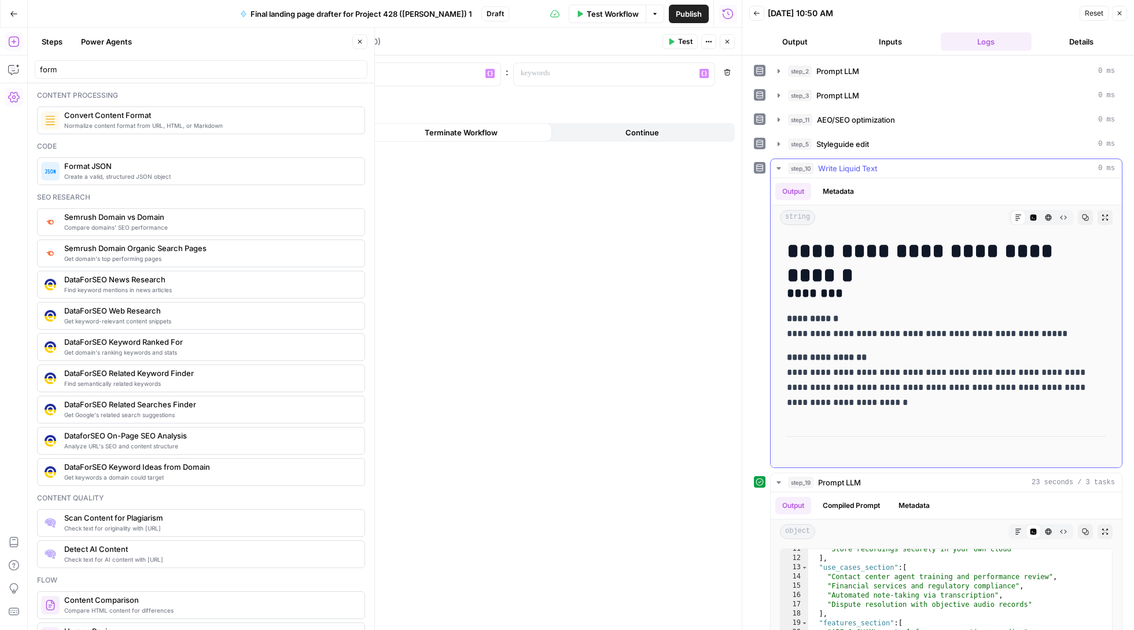
scroll to position [0, 0]
click at [1121, 8] on button "Close" at bounding box center [1119, 13] width 15 height 15
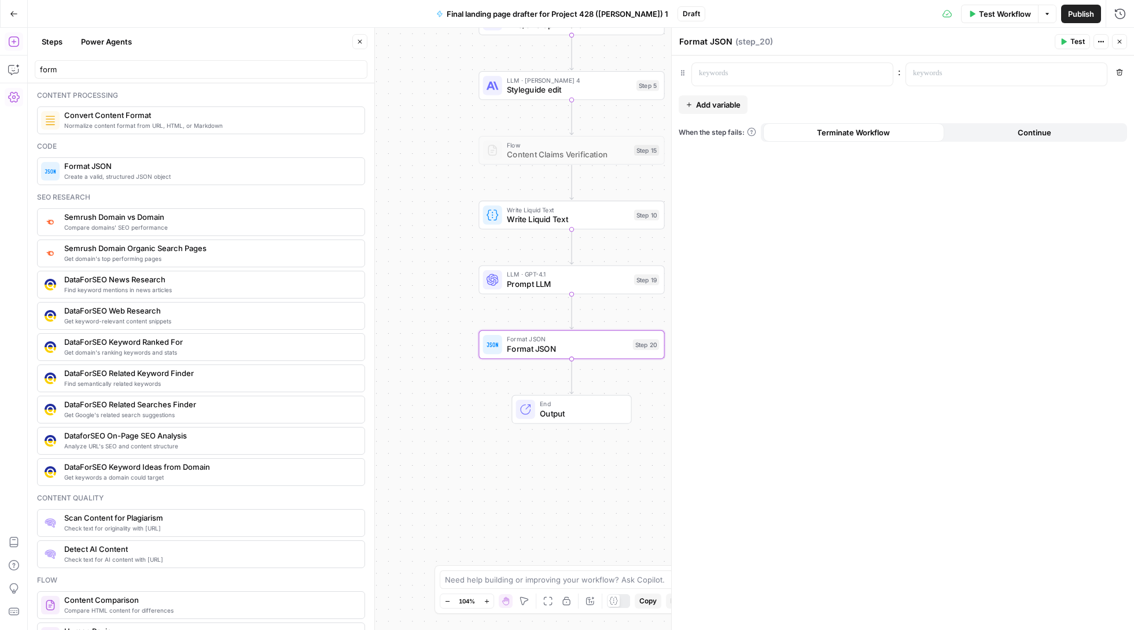
click at [538, 359] on div "Format JSON Format JSON Step 20 Copy step Delete step Add Note Test" at bounding box center [571, 344] width 186 height 29
click at [556, 353] on span "Format JSON" at bounding box center [567, 349] width 121 height 12
click at [519, 280] on span "Prompt LLM" at bounding box center [568, 284] width 122 height 12
type textarea "Prompt LLM"
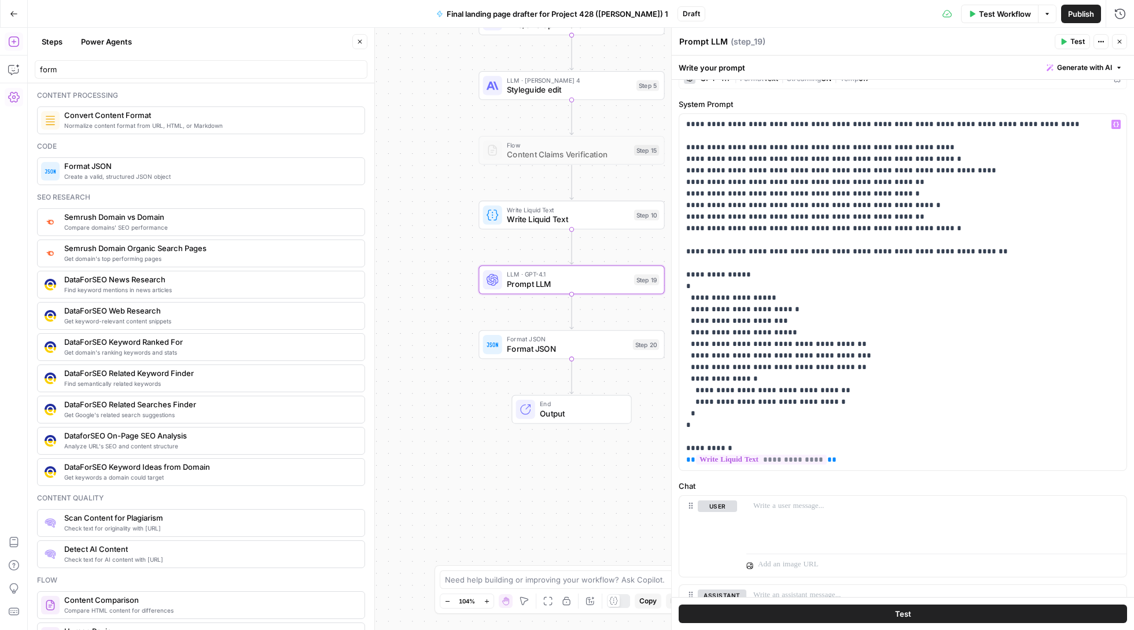
scroll to position [54, 0]
click at [1117, 40] on icon "button" at bounding box center [1119, 41] width 7 height 7
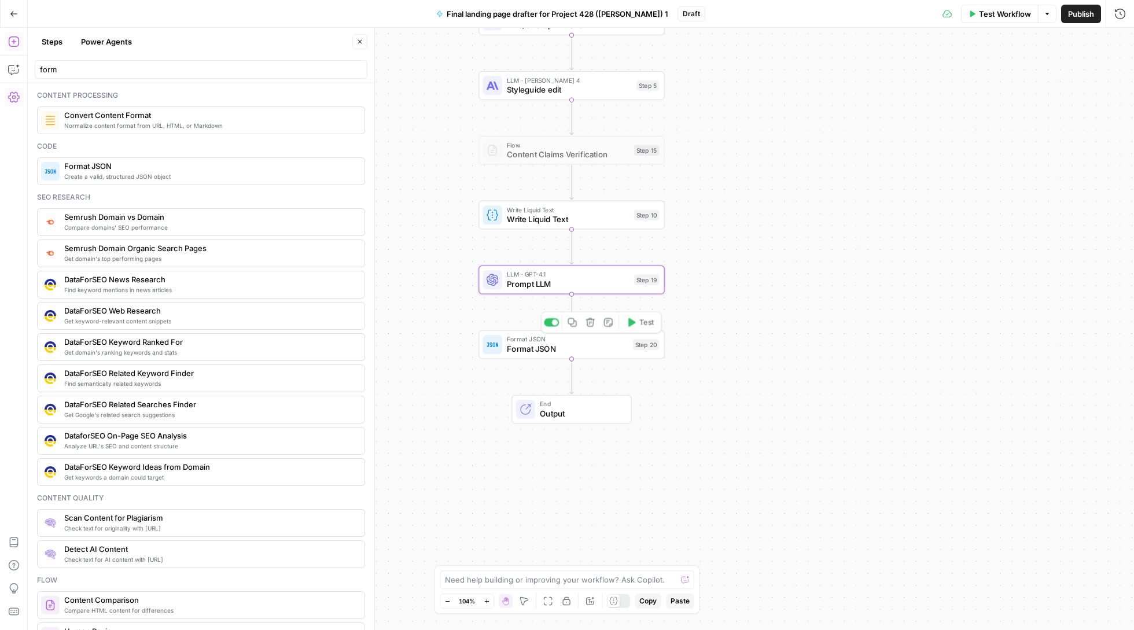
click at [560, 339] on span "Format JSON" at bounding box center [567, 339] width 121 height 10
click at [745, 75] on p at bounding box center [783, 74] width 168 height 12
click at [886, 72] on button "Variables Menu" at bounding box center [881, 73] width 9 height 9
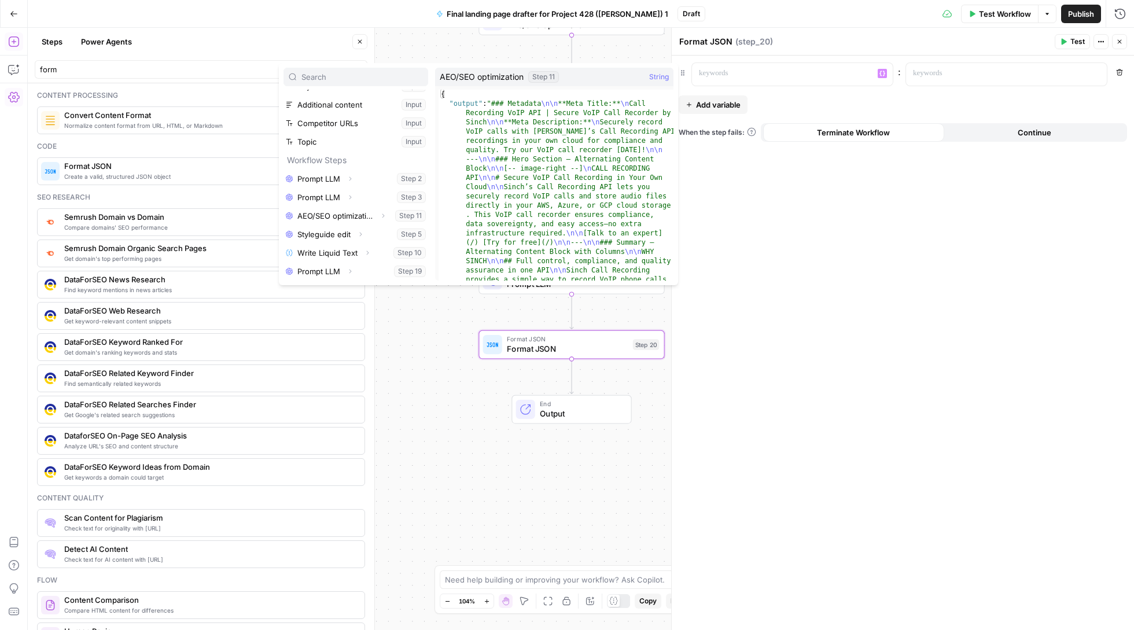
scroll to position [31, 0]
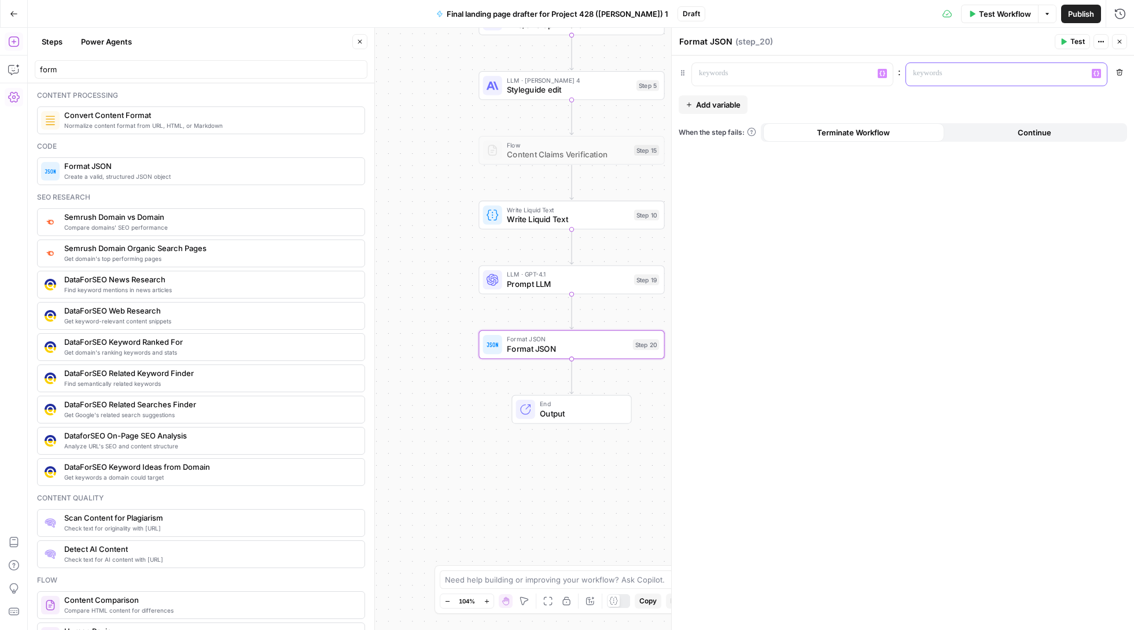
click at [991, 71] on p at bounding box center [997, 74] width 168 height 12
click at [1098, 69] on button "Variables Menu" at bounding box center [1095, 73] width 9 height 9
click at [1125, 39] on button "Close" at bounding box center [1119, 41] width 15 height 15
click at [547, 292] on div "LLM · GPT-4.1 Prompt LLM Step 19 Copy step Delete step Add Note Test" at bounding box center [571, 279] width 186 height 29
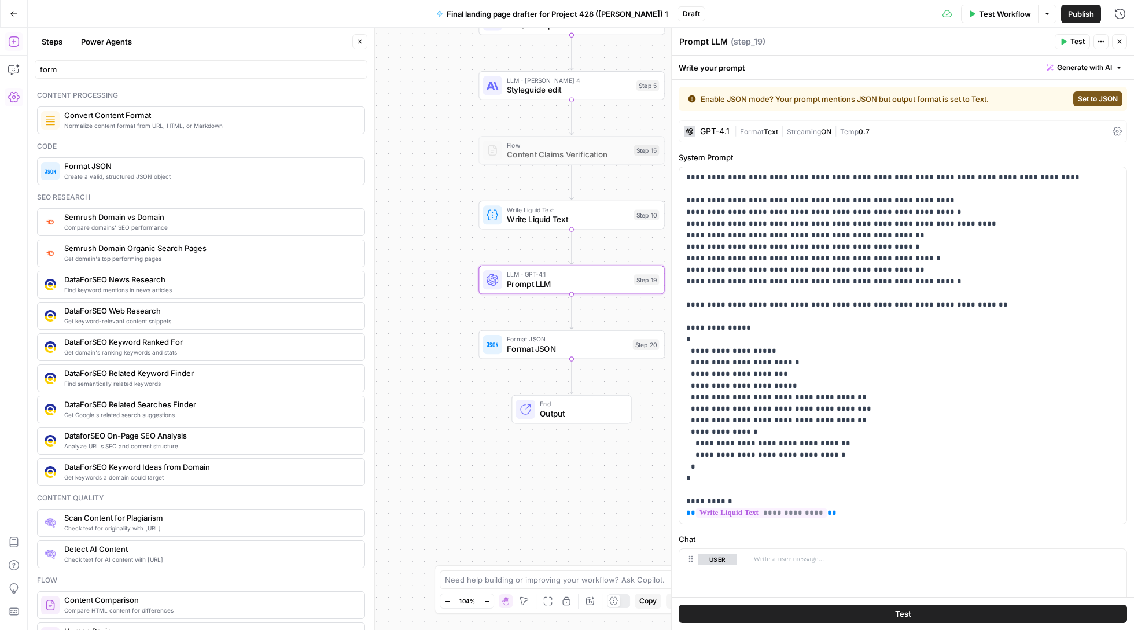
scroll to position [0, 0]
click at [1117, 45] on button "Close" at bounding box center [1119, 41] width 15 height 15
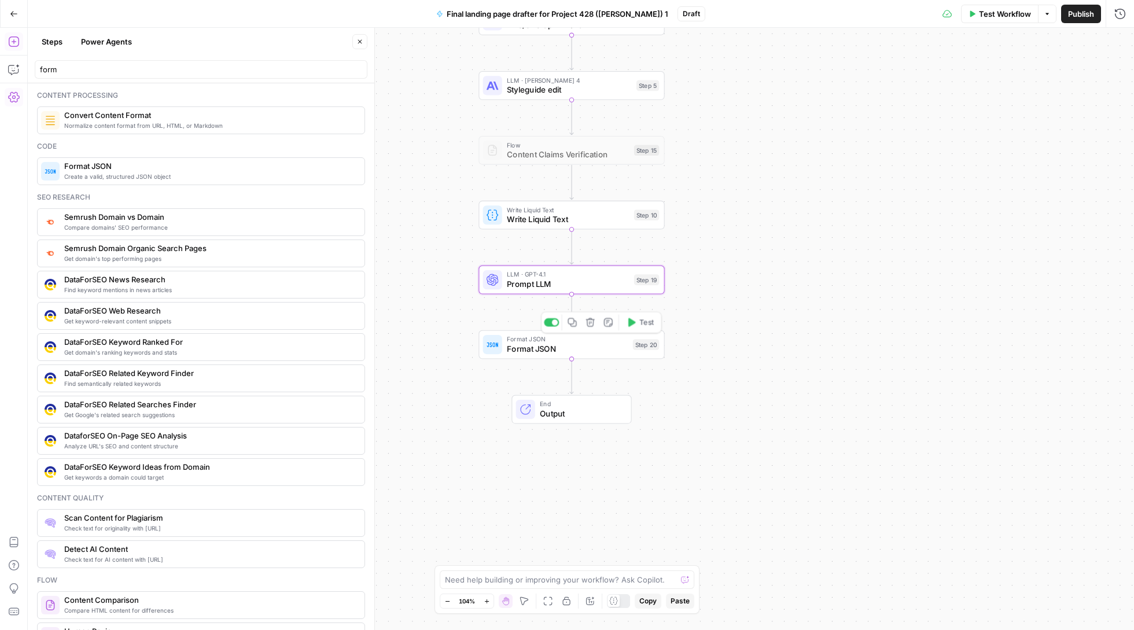
click at [555, 355] on span "Format JSON" at bounding box center [567, 349] width 121 height 12
click at [857, 75] on p at bounding box center [783, 74] width 168 height 12
click at [885, 75] on button "Variables Menu" at bounding box center [881, 73] width 9 height 9
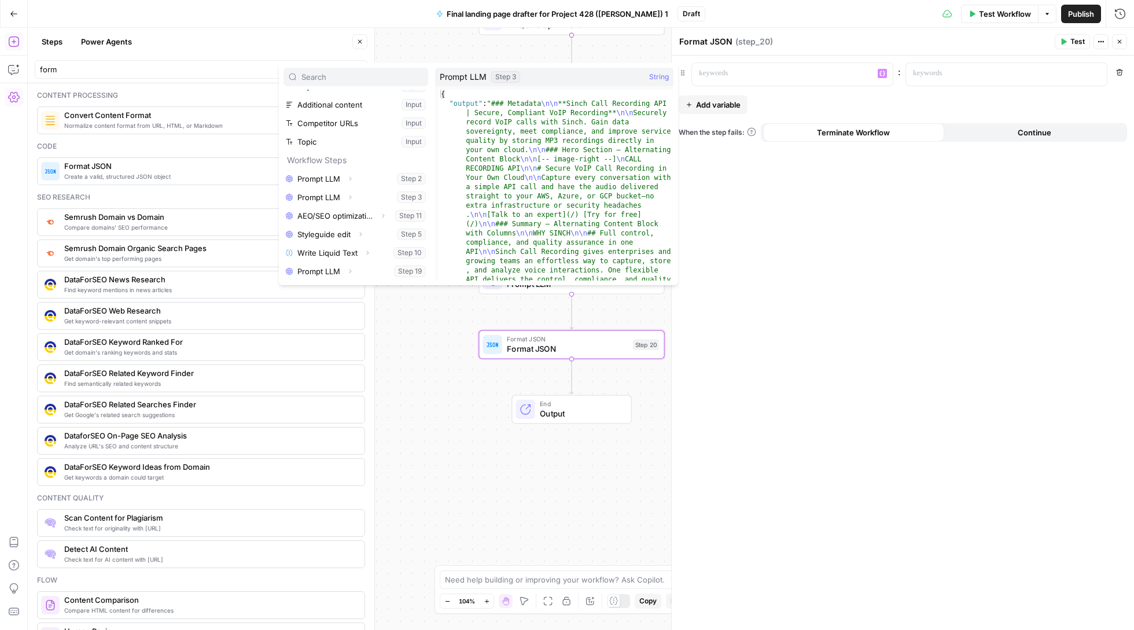
scroll to position [31, 0]
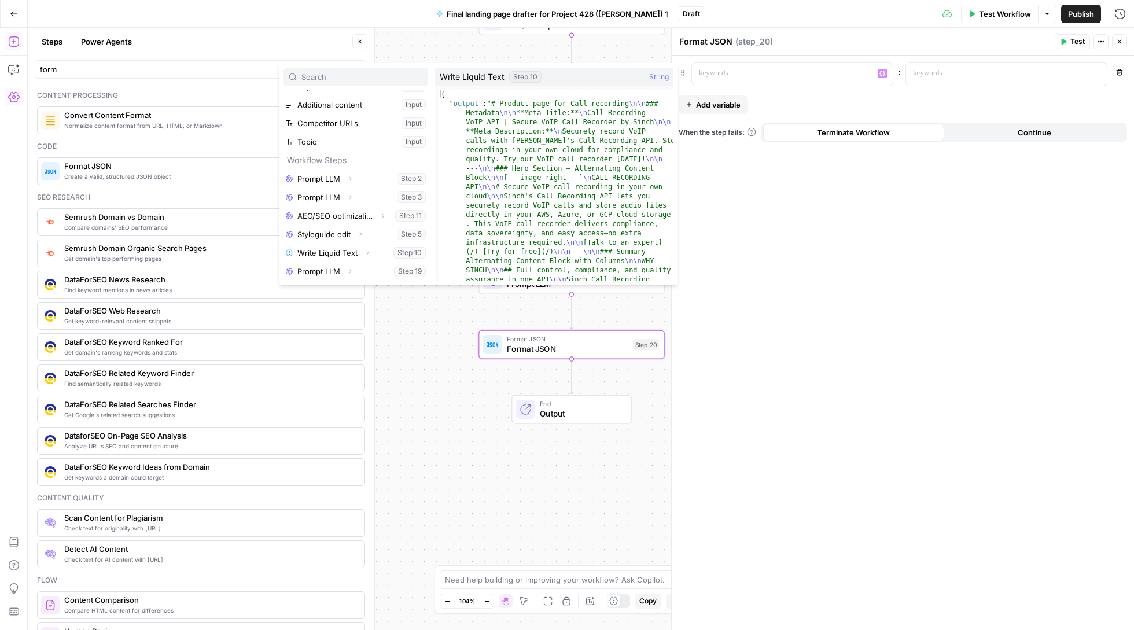
click at [364, 252] on span "button" at bounding box center [367, 252] width 7 height 7
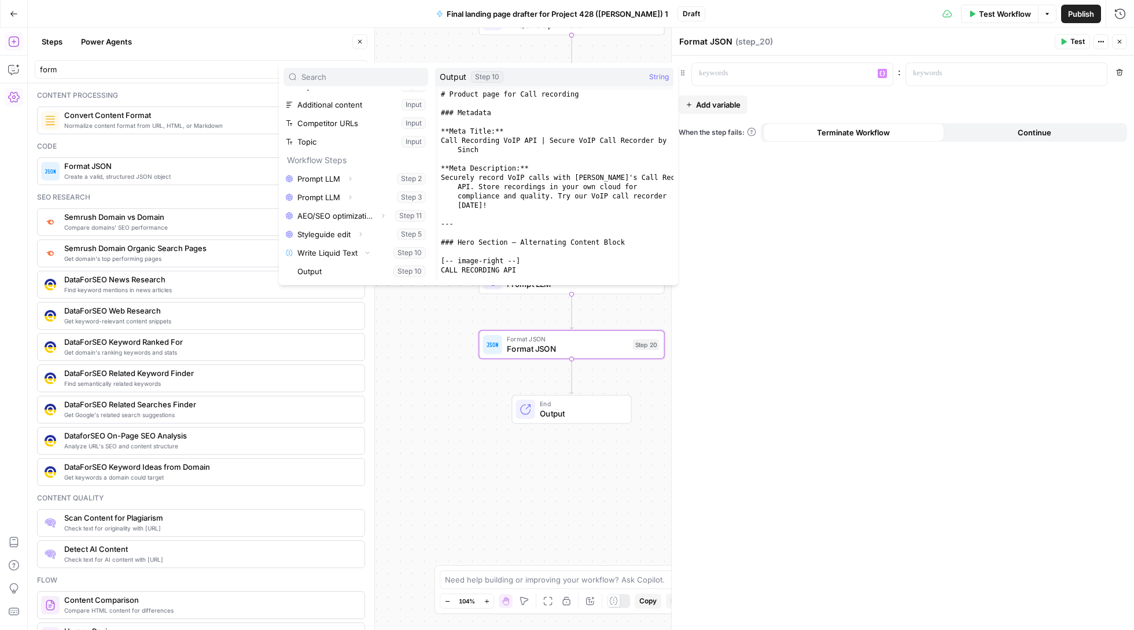
click at [353, 275] on button "Select variable Output" at bounding box center [361, 271] width 133 height 19
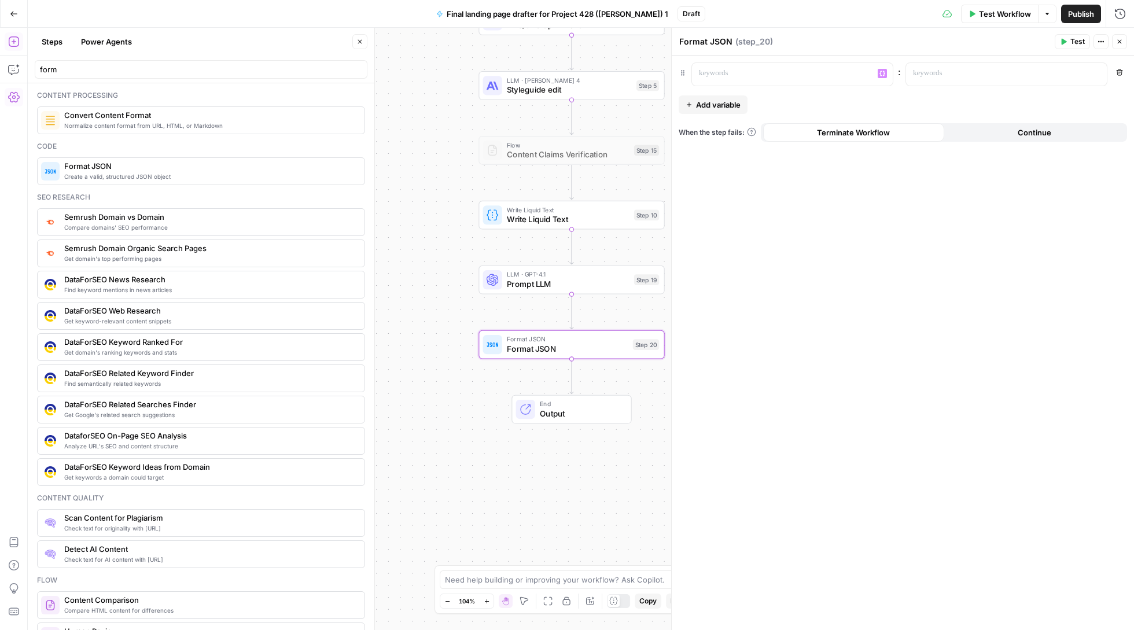
click at [1113, 39] on button "Close" at bounding box center [1119, 41] width 15 height 15
click at [596, 220] on span "Write Liquid Text" at bounding box center [568, 219] width 122 height 12
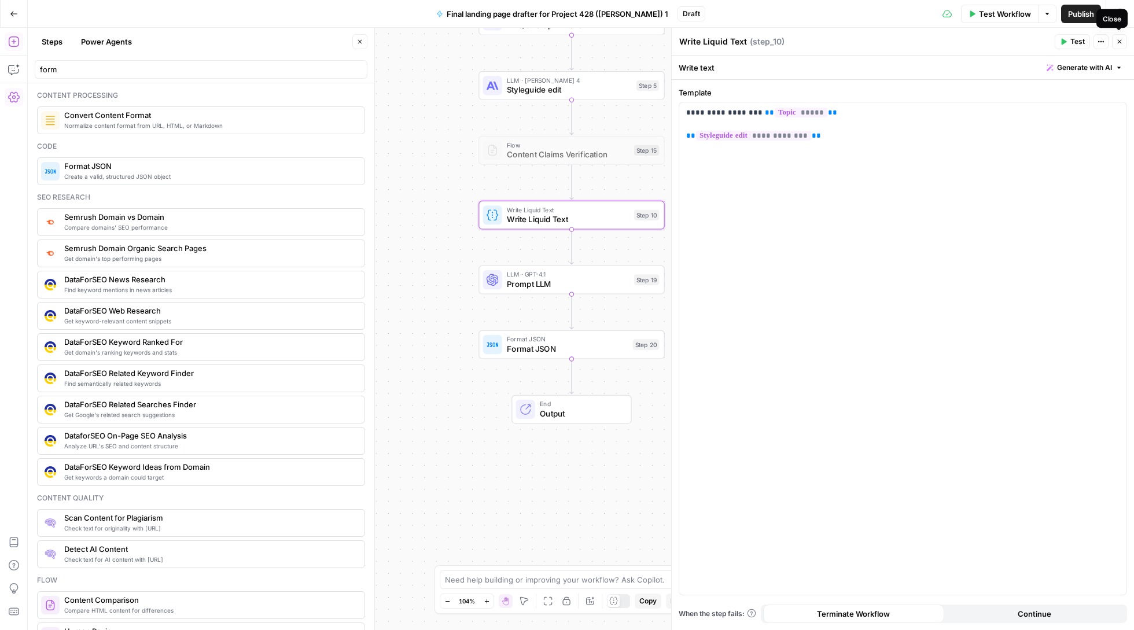
click at [1118, 36] on button "Close" at bounding box center [1119, 41] width 15 height 15
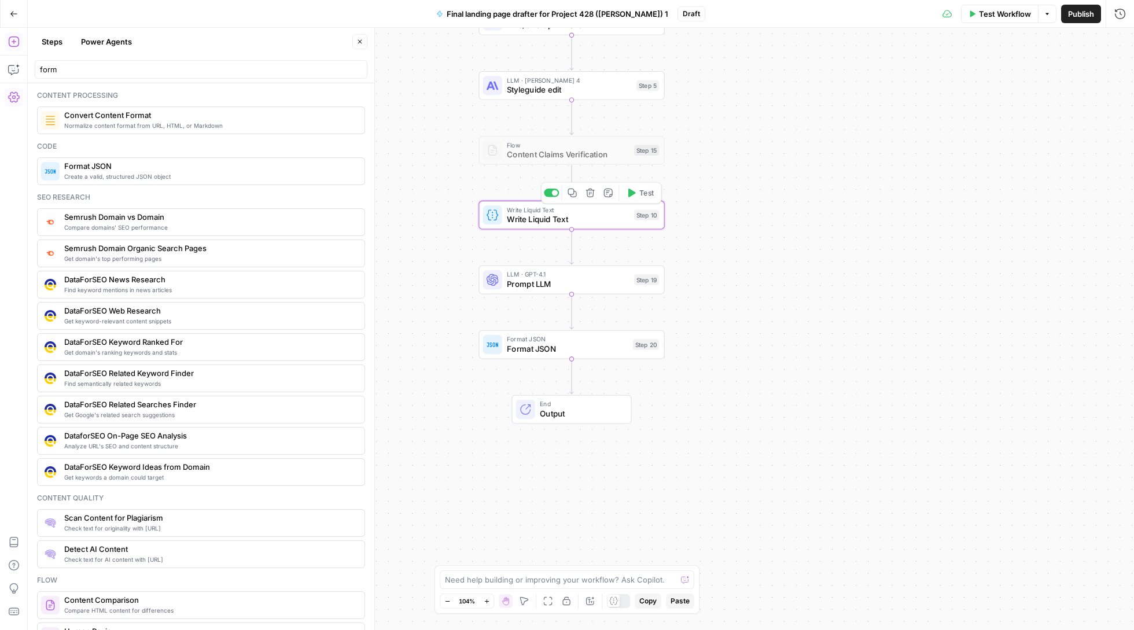
click at [570, 219] on span "Write Liquid Text" at bounding box center [568, 219] width 122 height 12
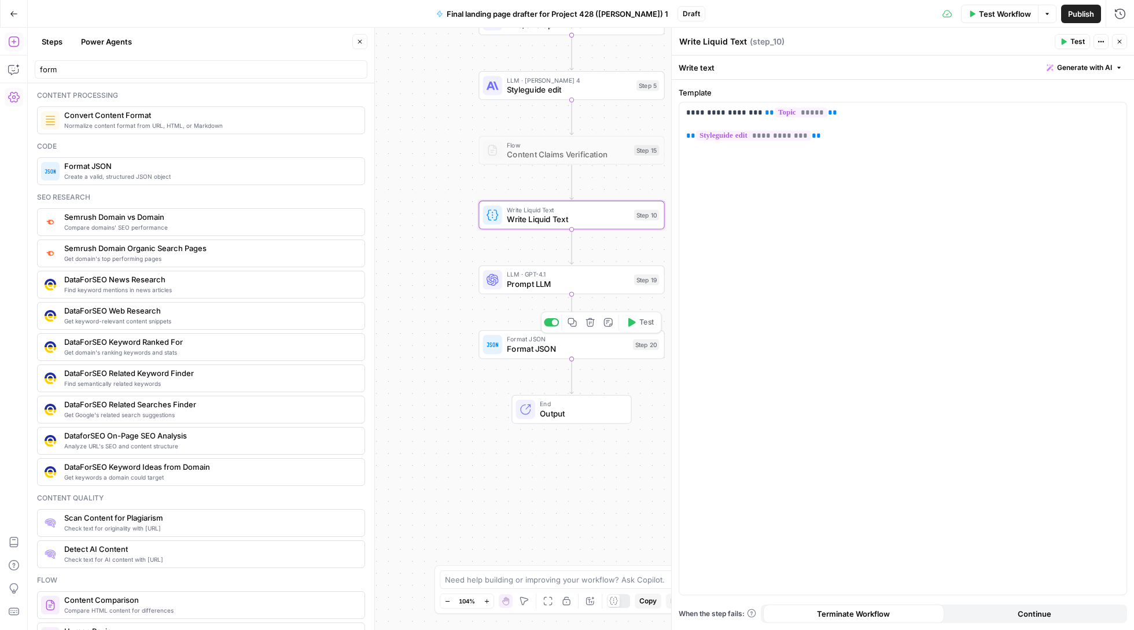
click at [561, 342] on span "Format JSON" at bounding box center [567, 339] width 121 height 10
type textarea "Format JSON"
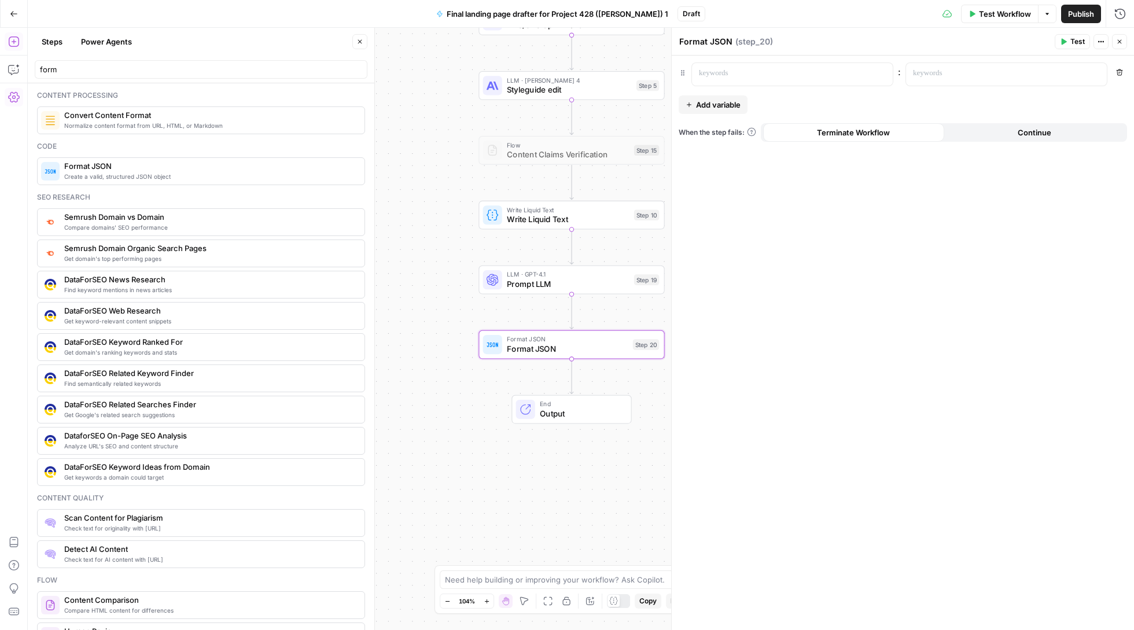
click at [574, 288] on span "Prompt LLM" at bounding box center [568, 284] width 122 height 12
type textarea "Prompt LLM"
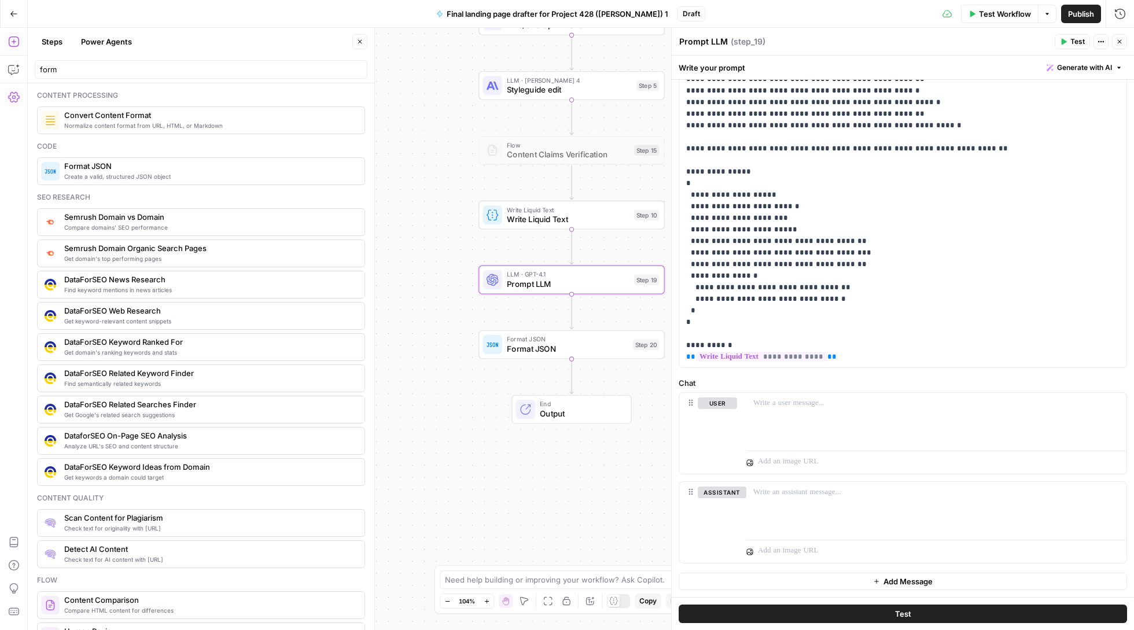
scroll to position [158, 0]
click at [567, 282] on span "Prompt LLM" at bounding box center [568, 284] width 122 height 12
click at [586, 349] on span "Format JSON" at bounding box center [567, 349] width 121 height 12
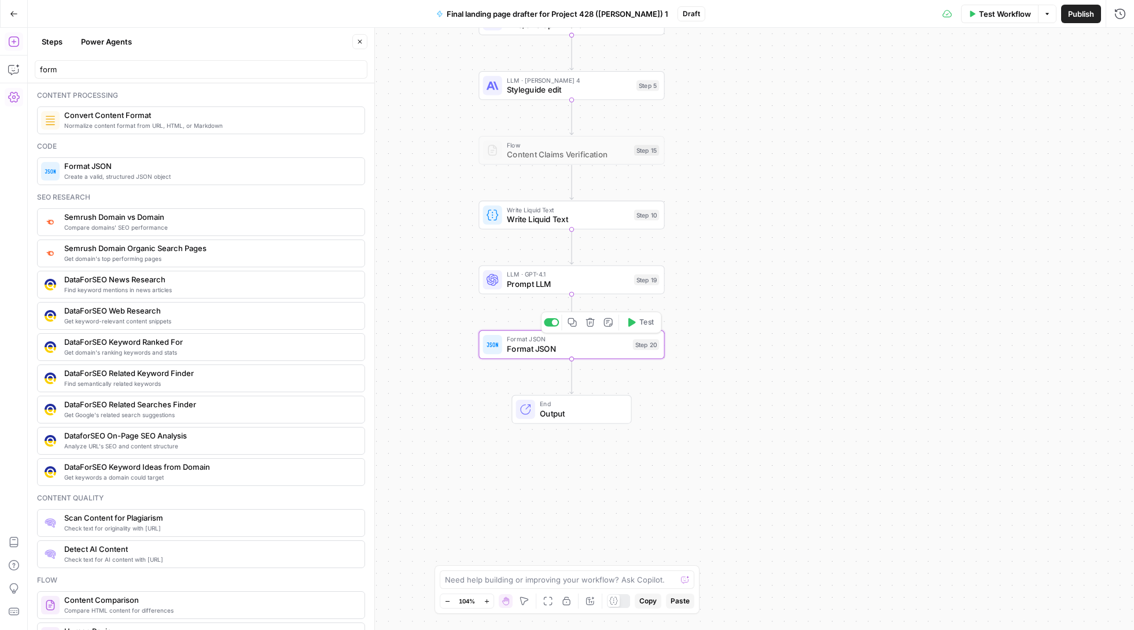
type textarea "Format JSON"
click at [584, 286] on span "Prompt LLM" at bounding box center [568, 284] width 122 height 12
type textarea "Prompt LLM"
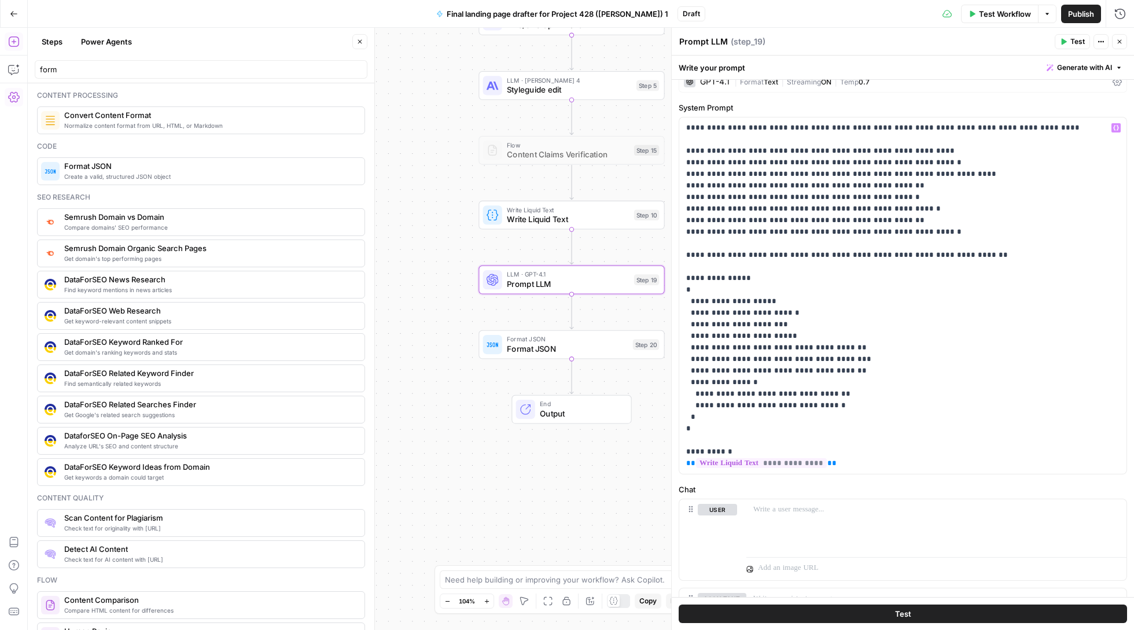
scroll to position [52, 0]
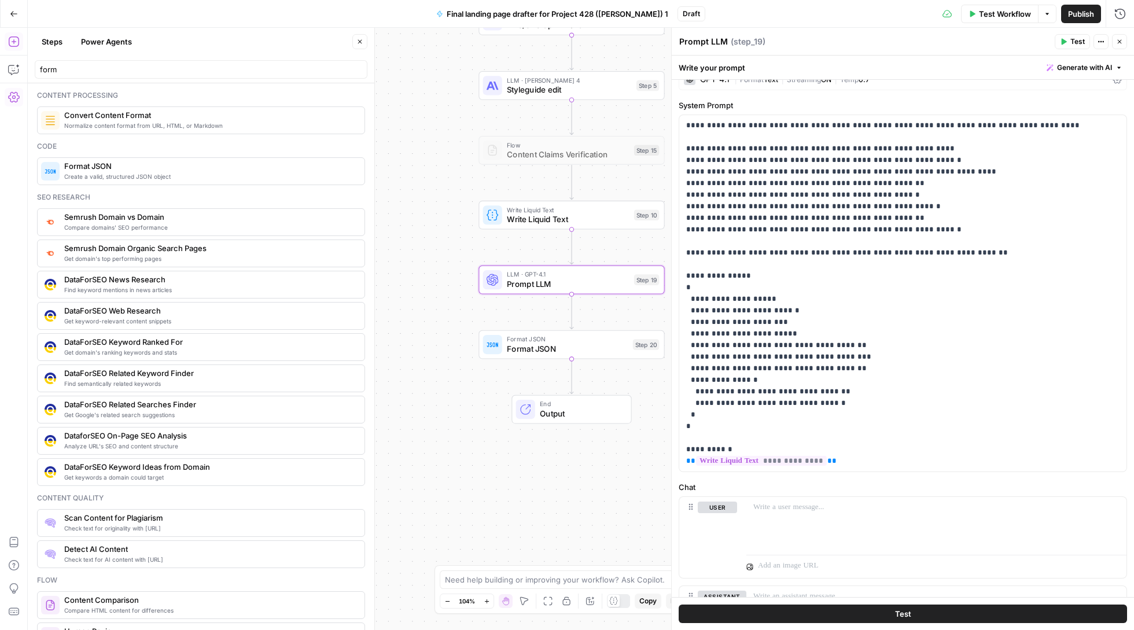
click at [576, 339] on span "Format JSON" at bounding box center [567, 339] width 121 height 10
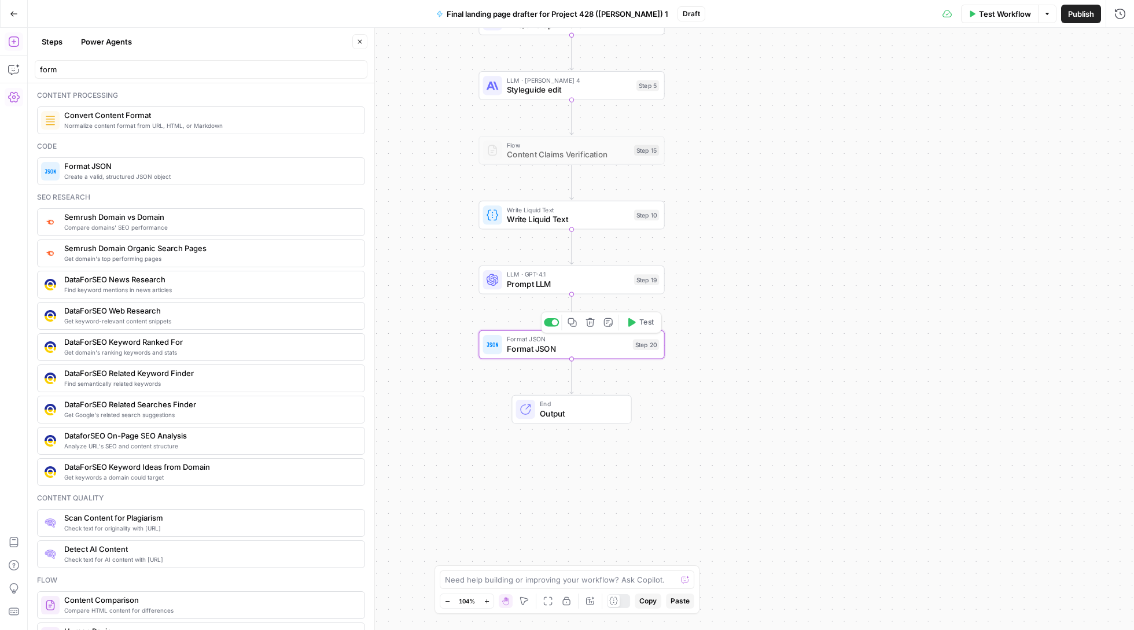
type textarea "Format JSON"
click at [560, 290] on div "LLM · GPT-4.1 Prompt LLM Step 19 Copy step Delete step Add Note Test" at bounding box center [571, 279] width 186 height 29
type textarea "Prompt LLM"
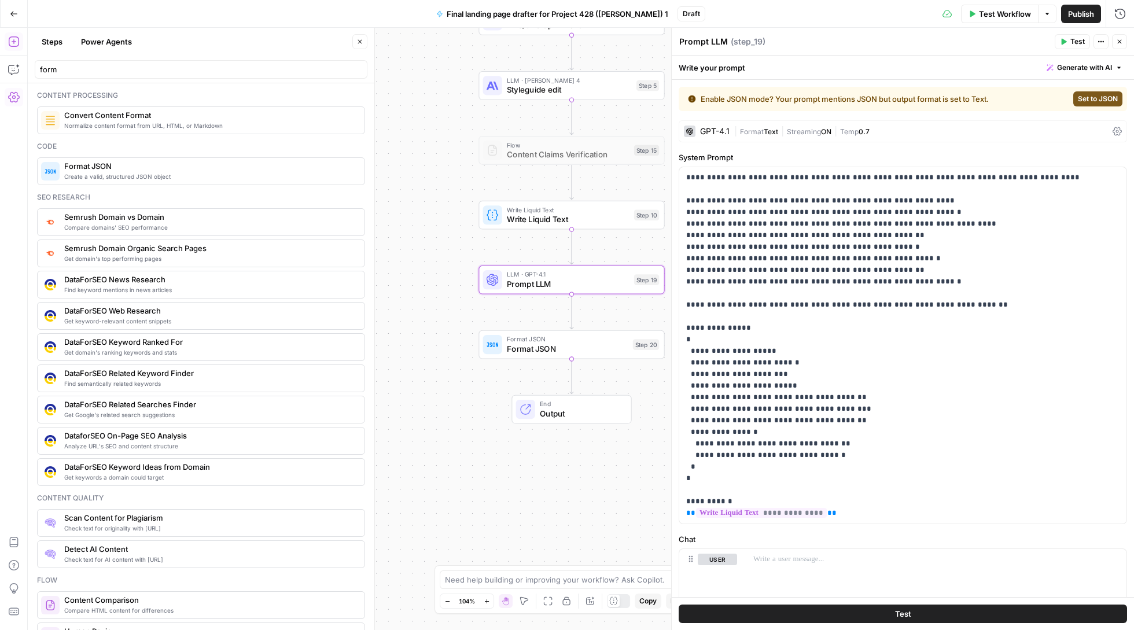
click at [1104, 99] on span "Set to JSON" at bounding box center [1097, 99] width 40 height 10
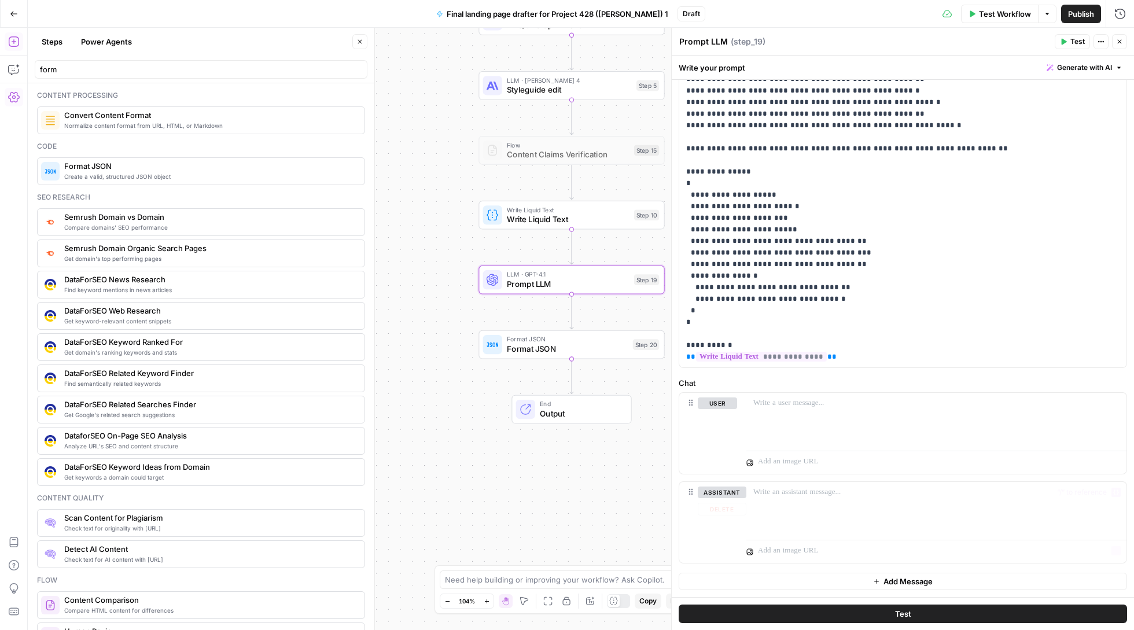
scroll to position [125, 0]
click at [983, 617] on button "Test" at bounding box center [902, 613] width 448 height 19
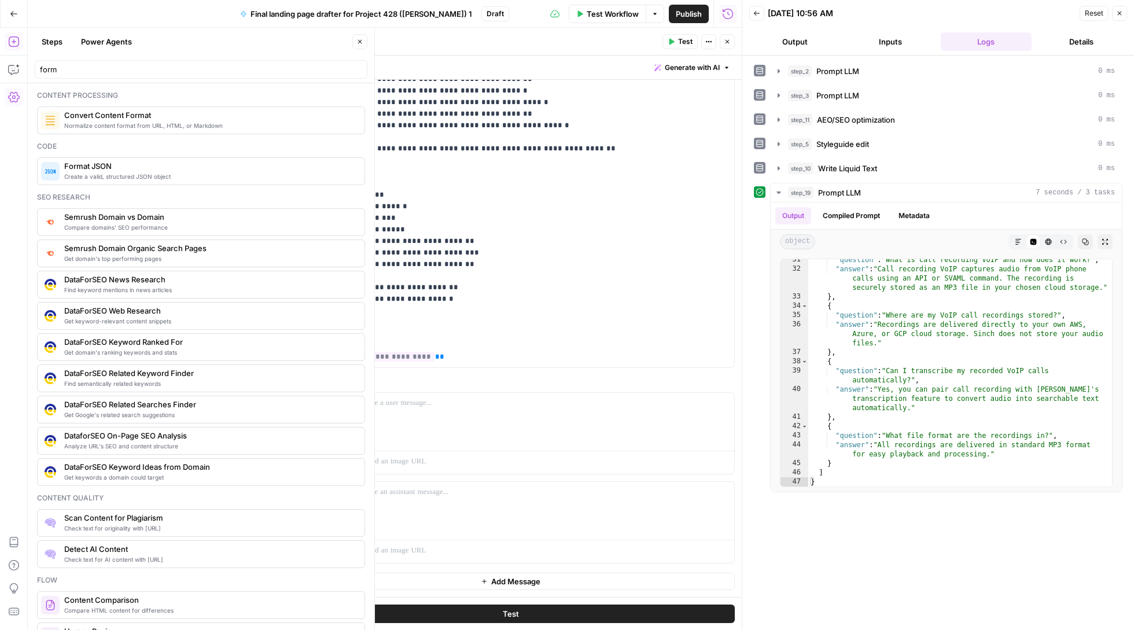
click at [729, 38] on icon "button" at bounding box center [726, 41] width 7 height 7
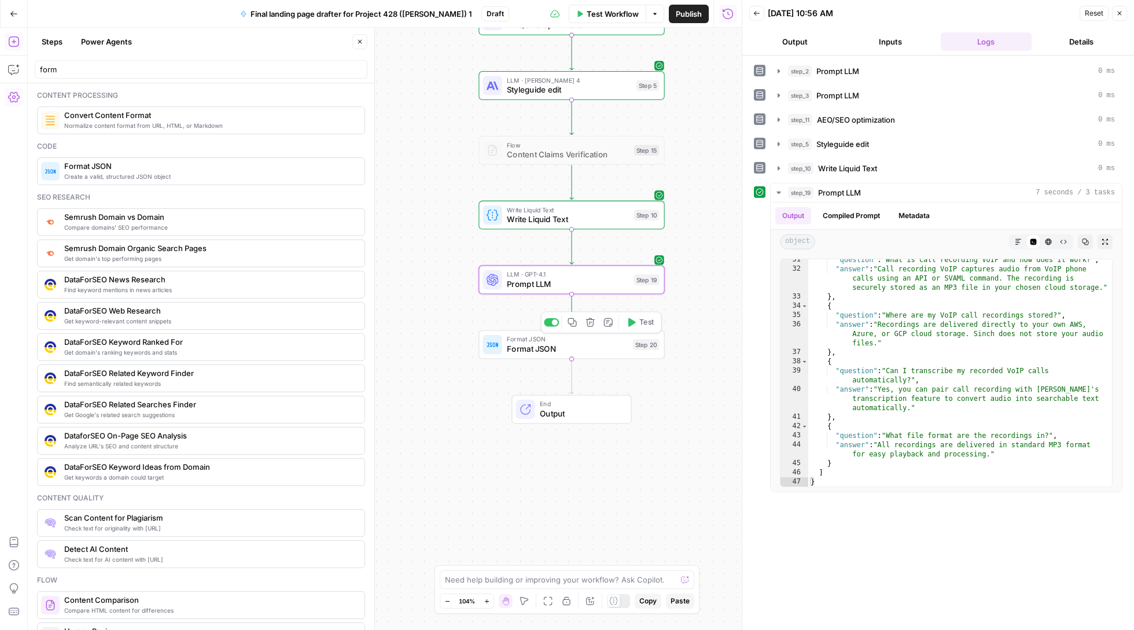
click at [560, 348] on span "Format JSON" at bounding box center [567, 349] width 121 height 12
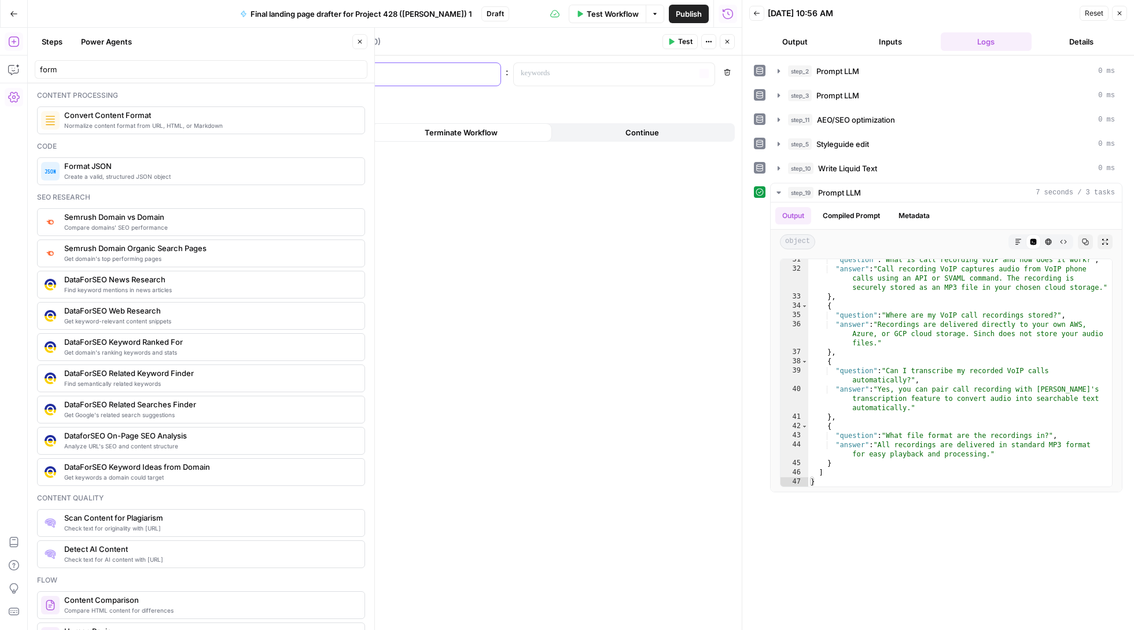
click at [436, 84] on div at bounding box center [391, 74] width 182 height 23
click at [489, 71] on icon "button" at bounding box center [490, 74] width 6 height 6
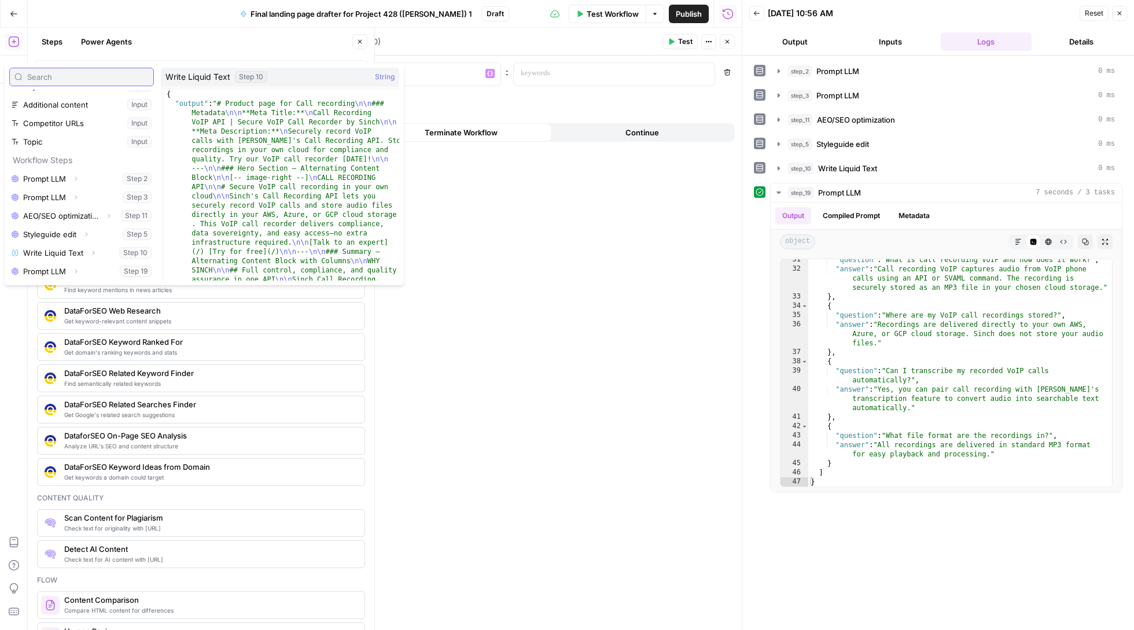
scroll to position [31, 0]
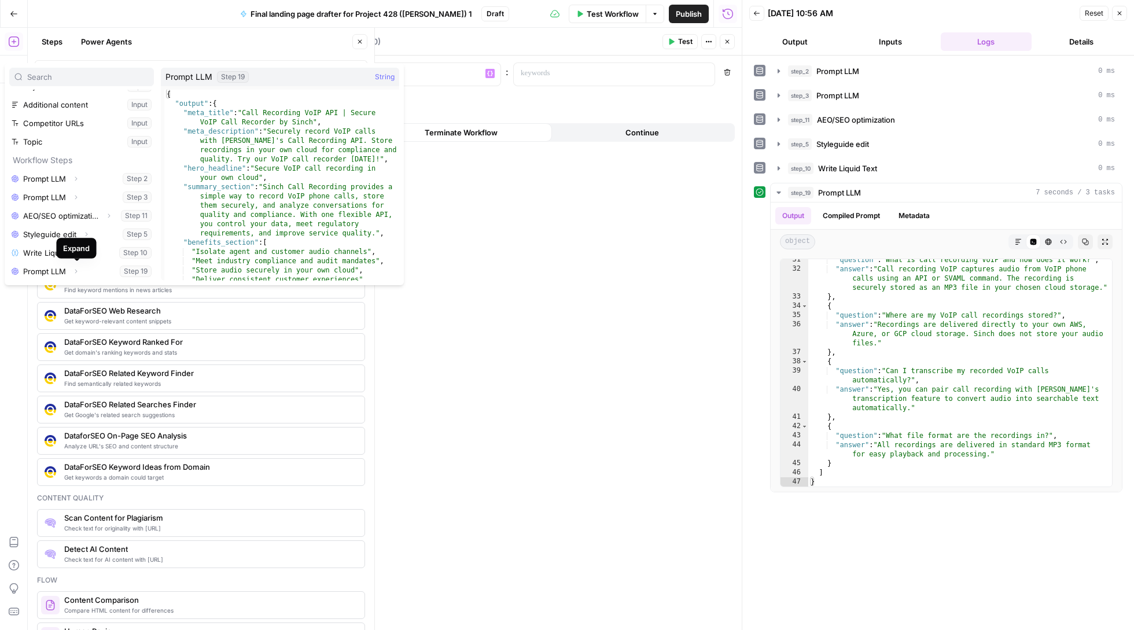
click at [77, 272] on icon "button" at bounding box center [75, 271] width 7 height 7
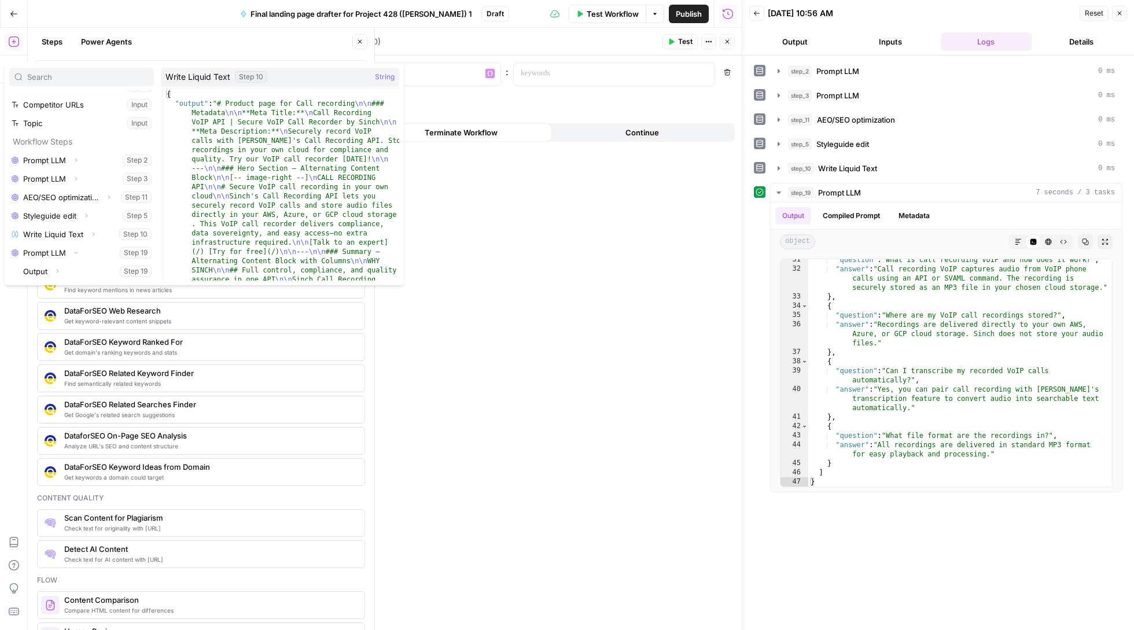
scroll to position [50, 0]
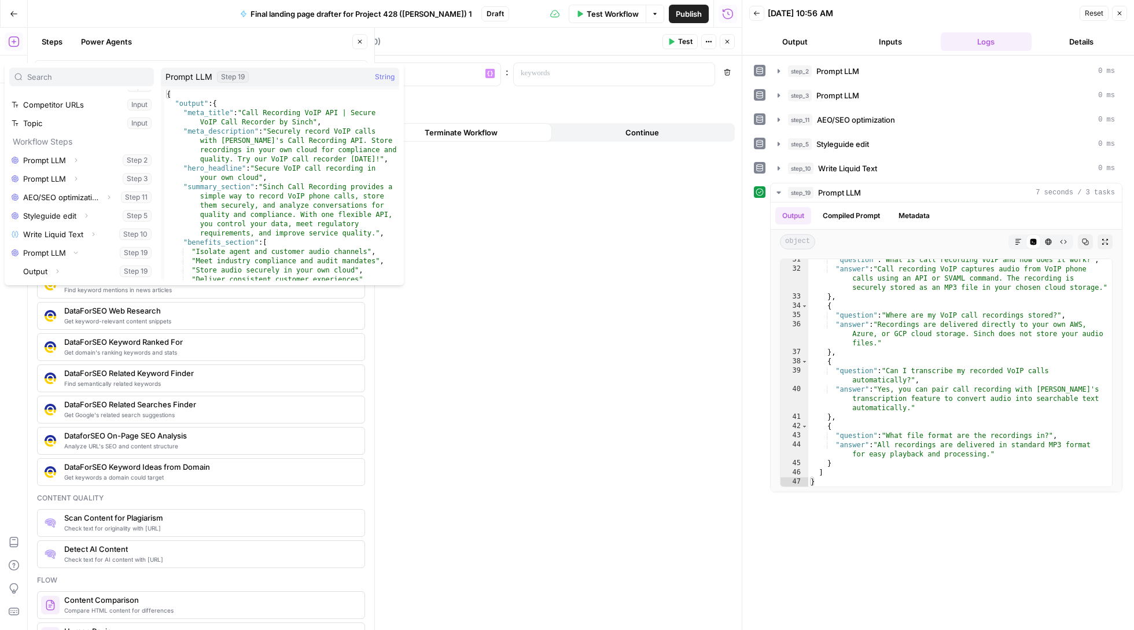
click at [59, 273] on icon "button" at bounding box center [57, 271] width 7 height 7
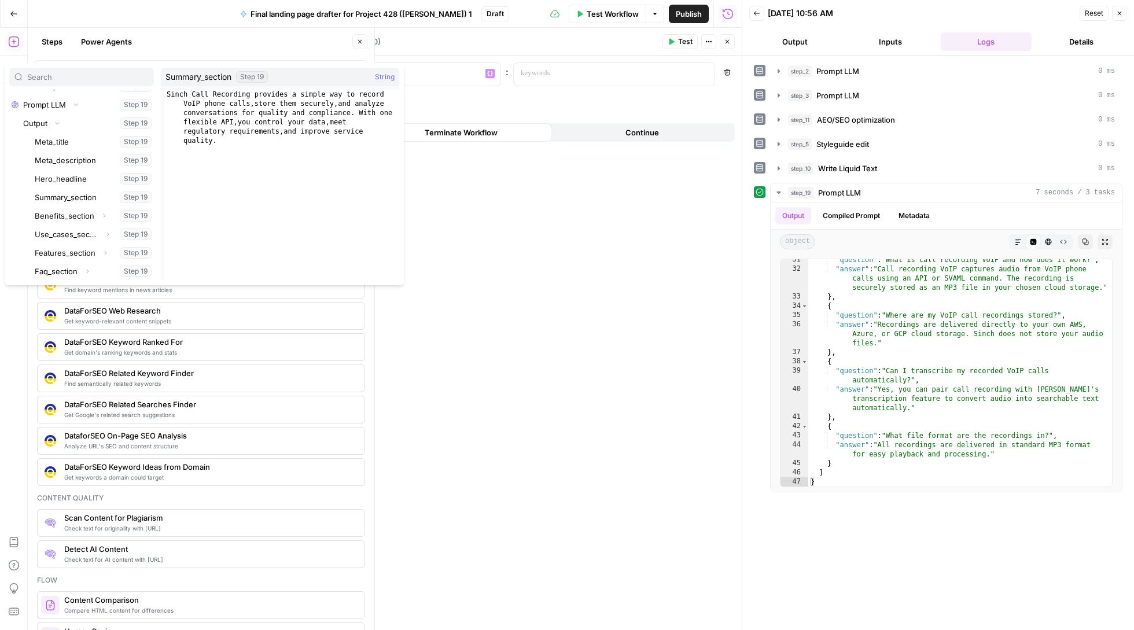
scroll to position [198, 0]
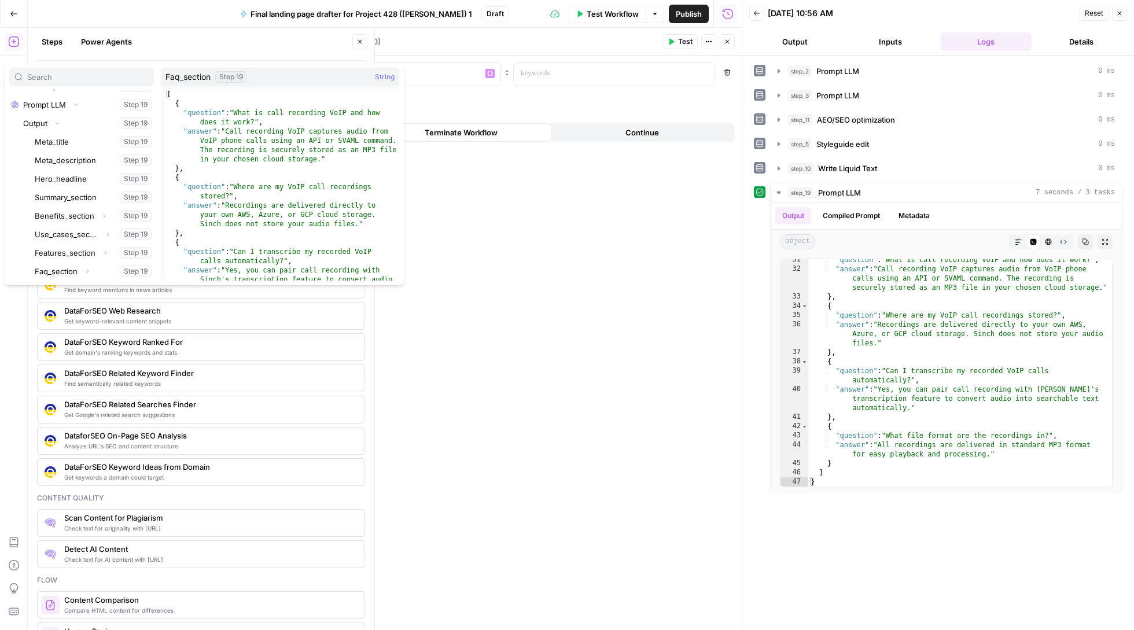
click at [88, 274] on icon "button" at bounding box center [87, 271] width 7 height 7
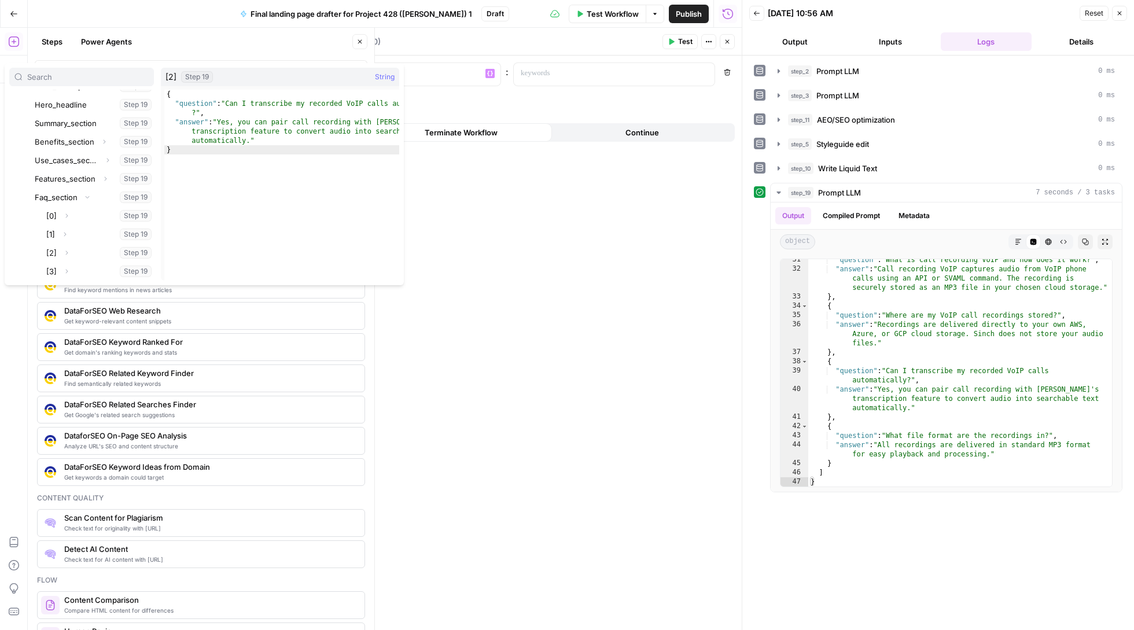
scroll to position [272, 0]
click at [63, 216] on icon "button" at bounding box center [66, 215] width 7 height 7
click at [61, 227] on button "Expand" at bounding box center [64, 234] width 15 height 15
click at [61, 248] on button "Expand" at bounding box center [66, 252] width 15 height 15
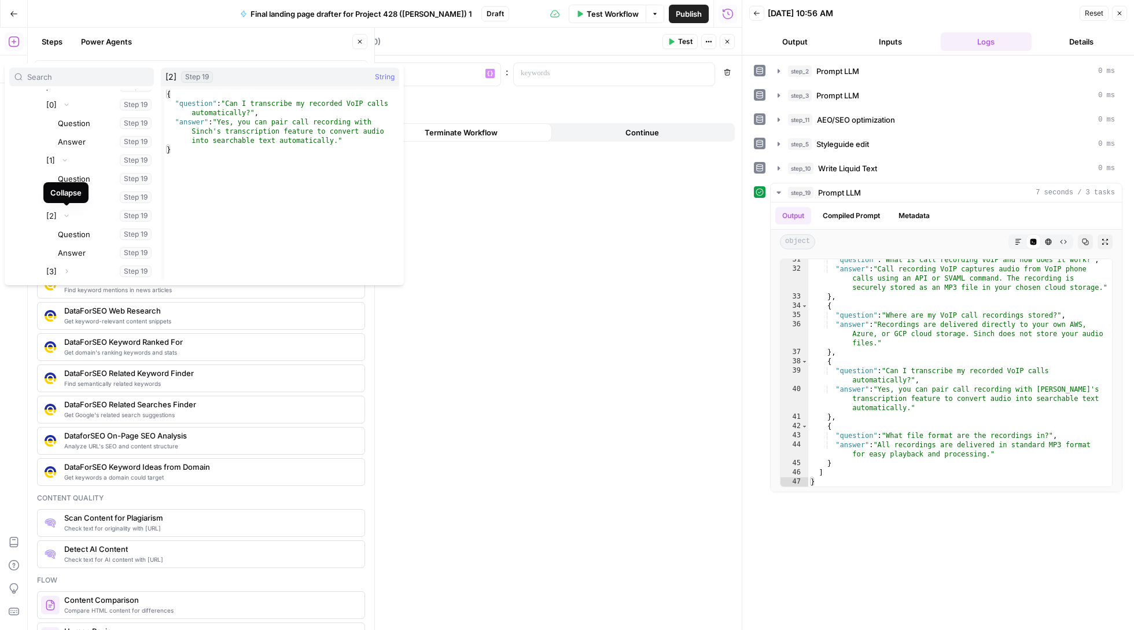
scroll to position [383, 0]
click at [64, 271] on icon "button" at bounding box center [66, 271] width 7 height 7
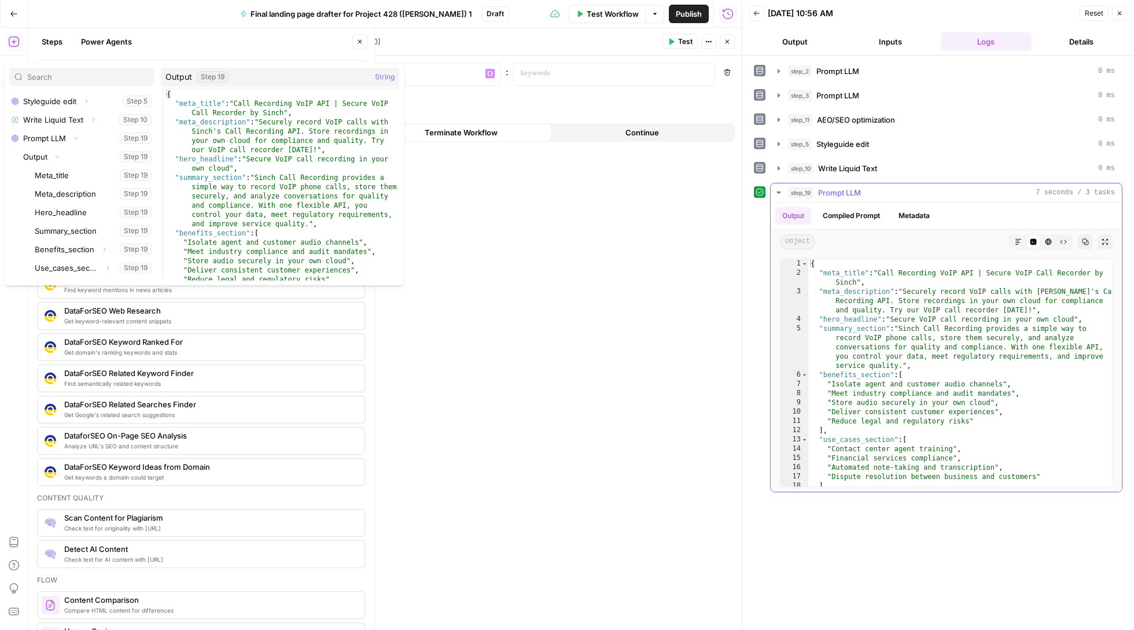
scroll to position [0, 0]
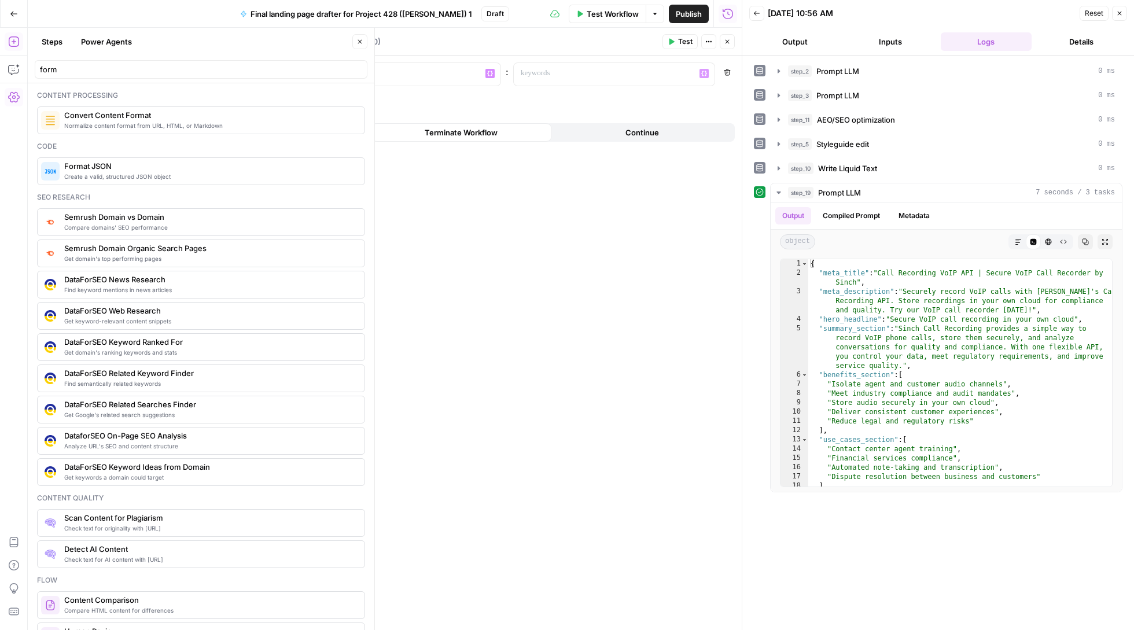
click at [579, 297] on div "“/” to reference Variables Menu : “/” to reference Variables Menu Remove Add va…" at bounding box center [510, 343] width 462 height 574
click at [758, 8] on button "Back" at bounding box center [756, 13] width 15 height 15
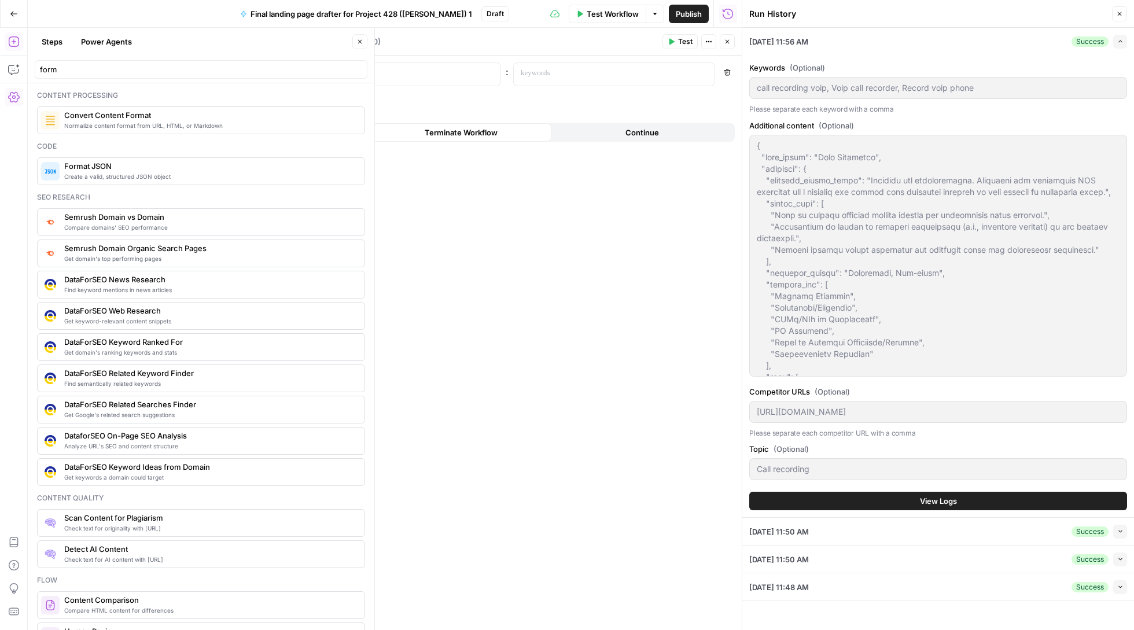
click at [1118, 2] on header "Run History Close" at bounding box center [938, 14] width 392 height 28
click at [1120, 14] on icon "button" at bounding box center [1119, 13] width 7 height 7
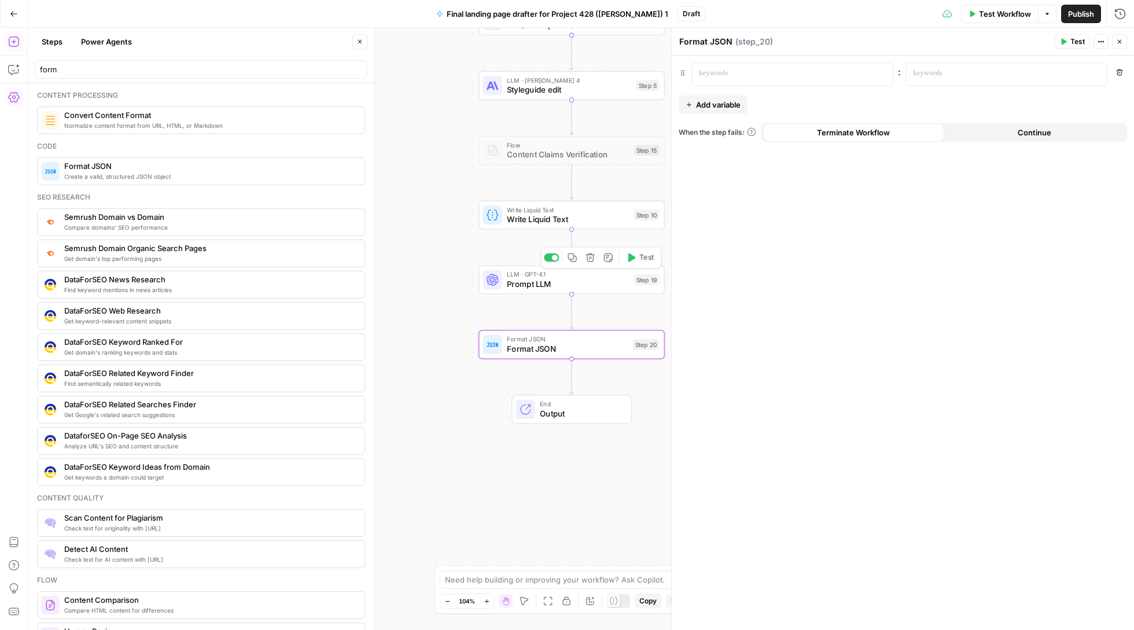
click at [539, 289] on span "Prompt LLM" at bounding box center [568, 284] width 122 height 12
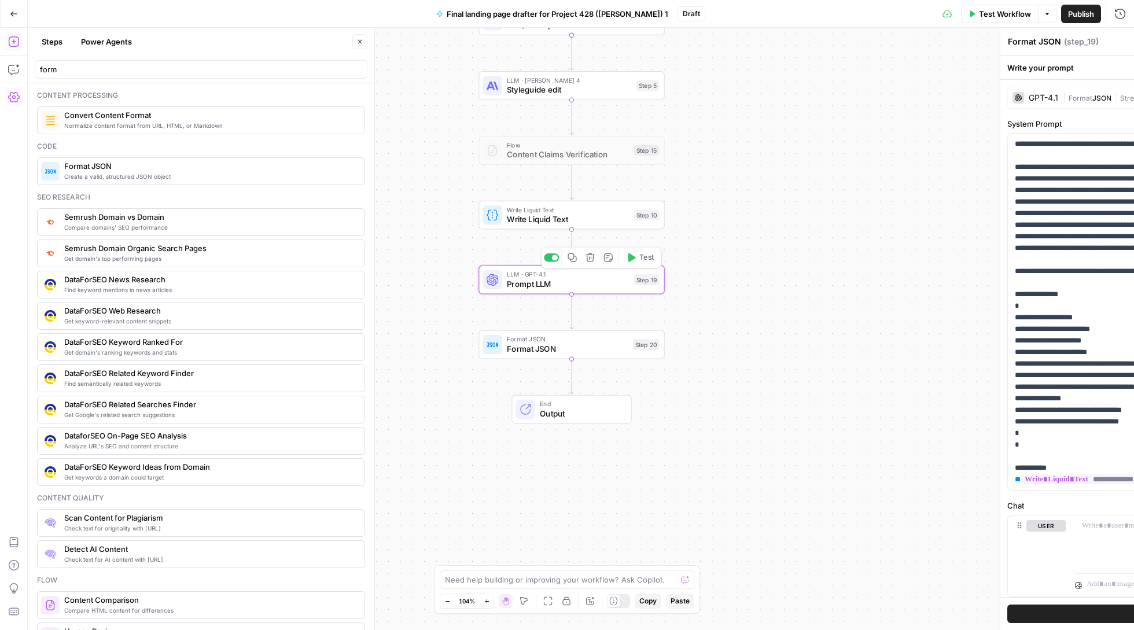
type textarea "Prompt LLM"
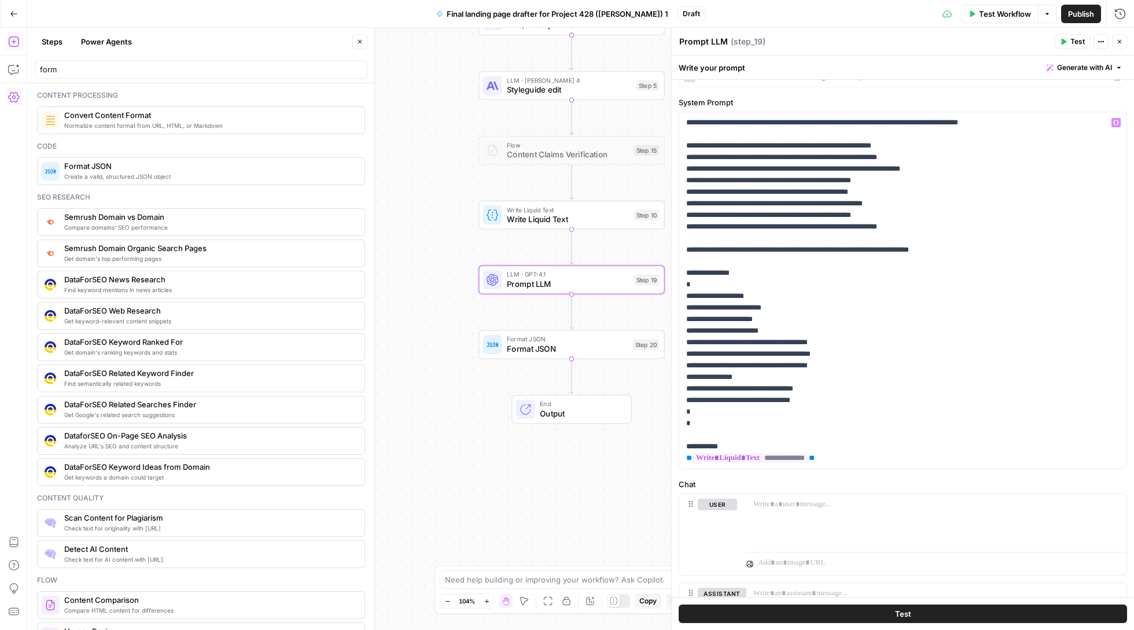
scroll to position [26, 0]
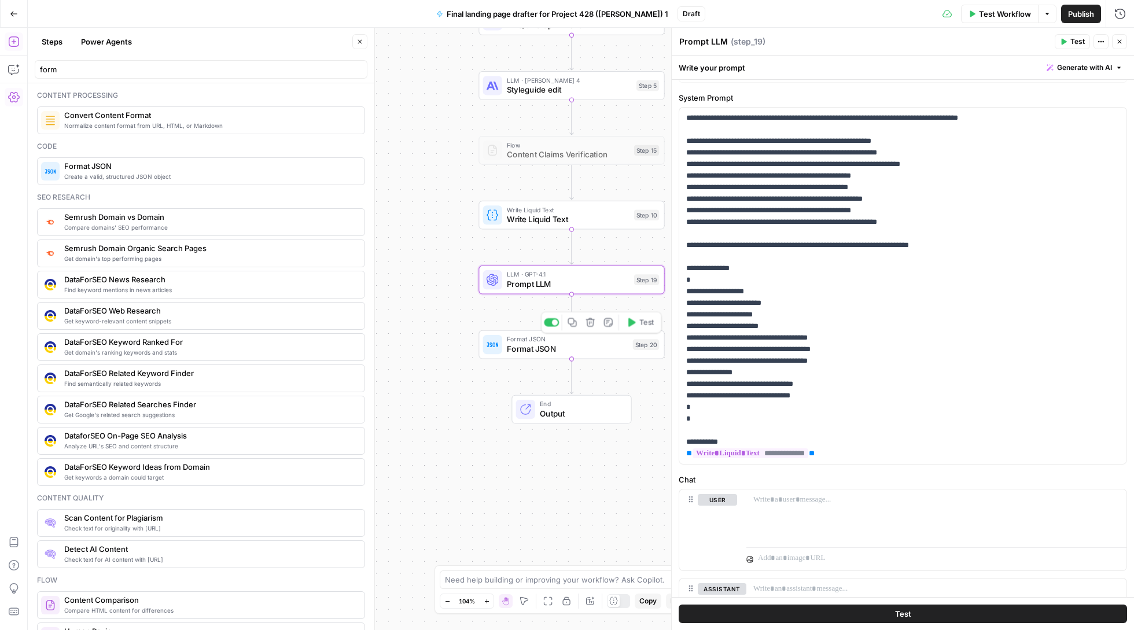
click at [542, 350] on span "Format JSON" at bounding box center [567, 349] width 121 height 12
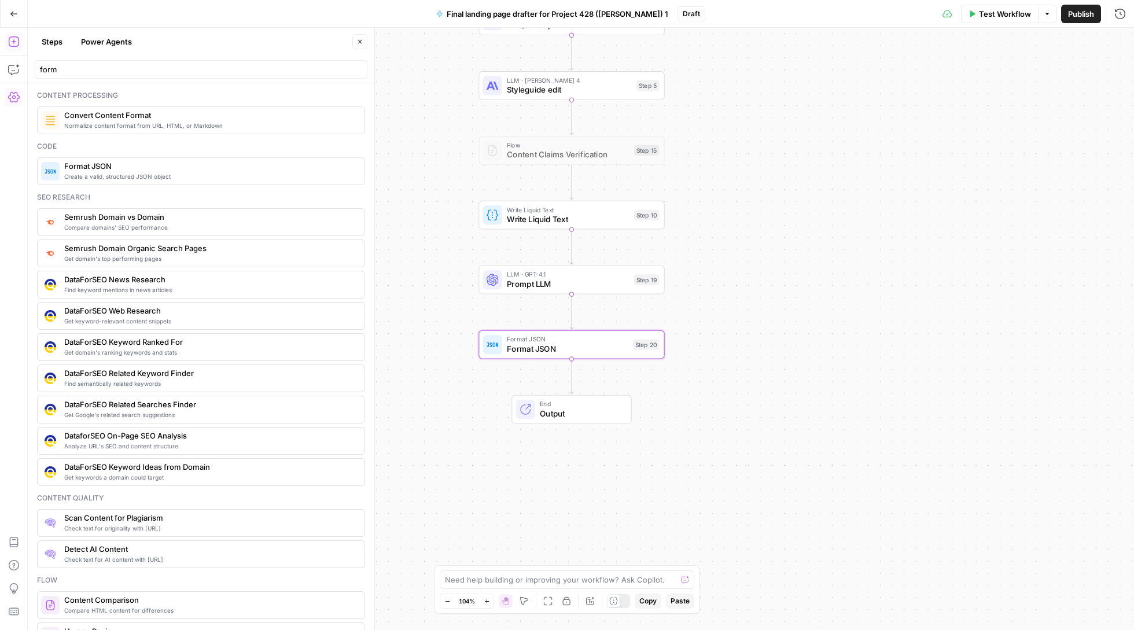
type textarea "Format JSON"
click at [542, 286] on span "Prompt LLM" at bounding box center [568, 284] width 122 height 12
type textarea "Prompt LLM"
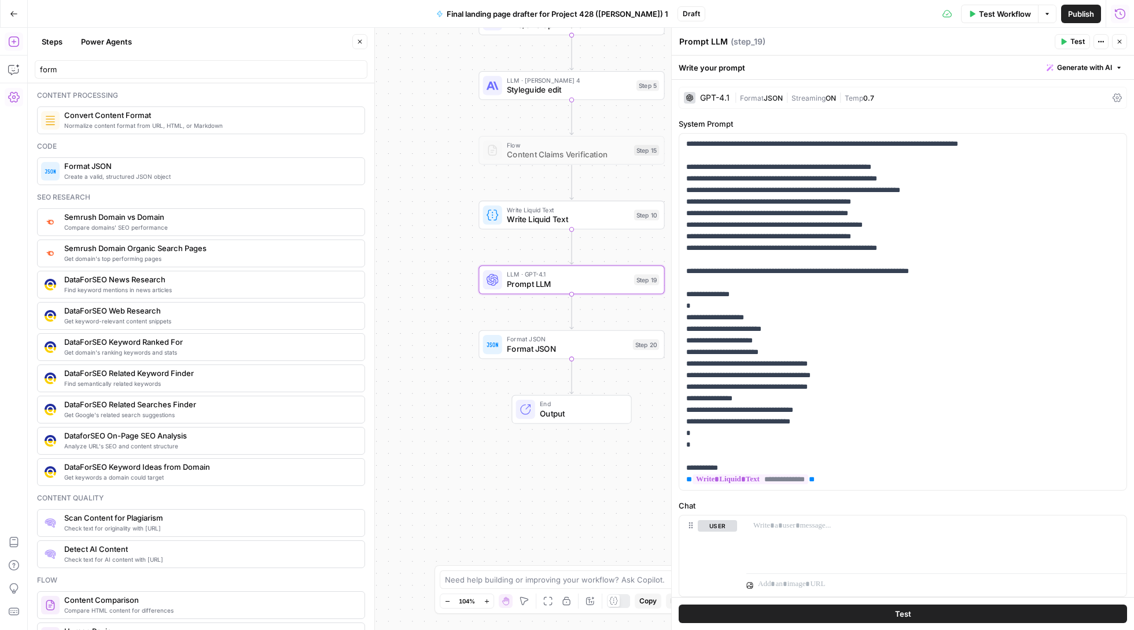
click at [1121, 13] on icon "button" at bounding box center [1120, 14] width 12 height 12
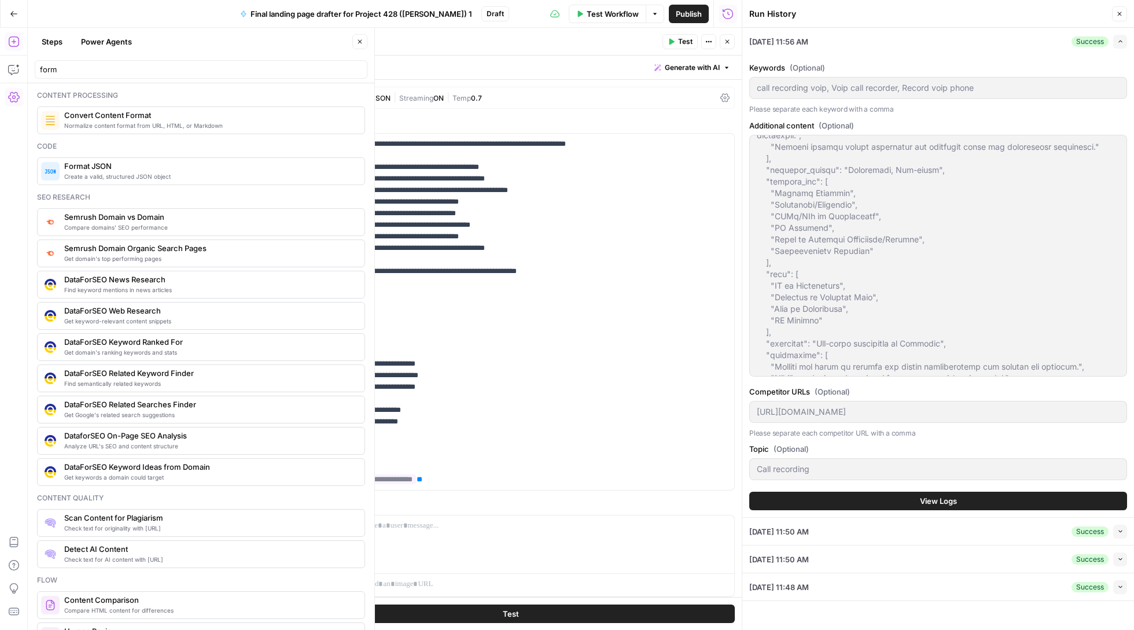
scroll to position [0, 0]
click at [935, 495] on span "View Logs" at bounding box center [938, 501] width 37 height 12
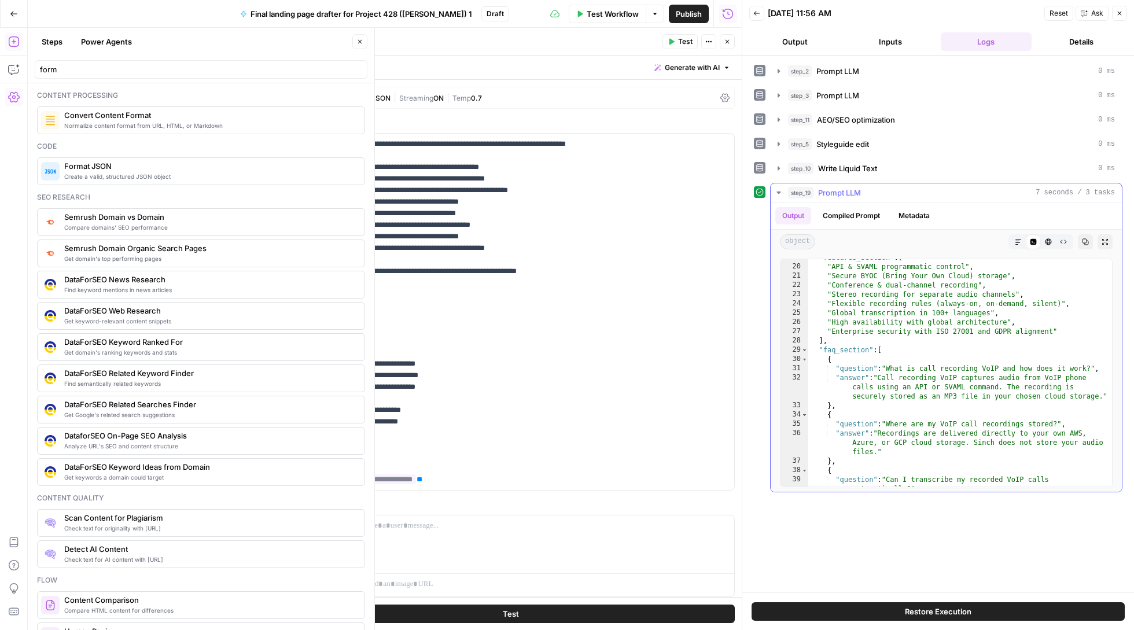
scroll to position [239, 0]
click at [1117, 13] on icon "button" at bounding box center [1119, 13] width 7 height 7
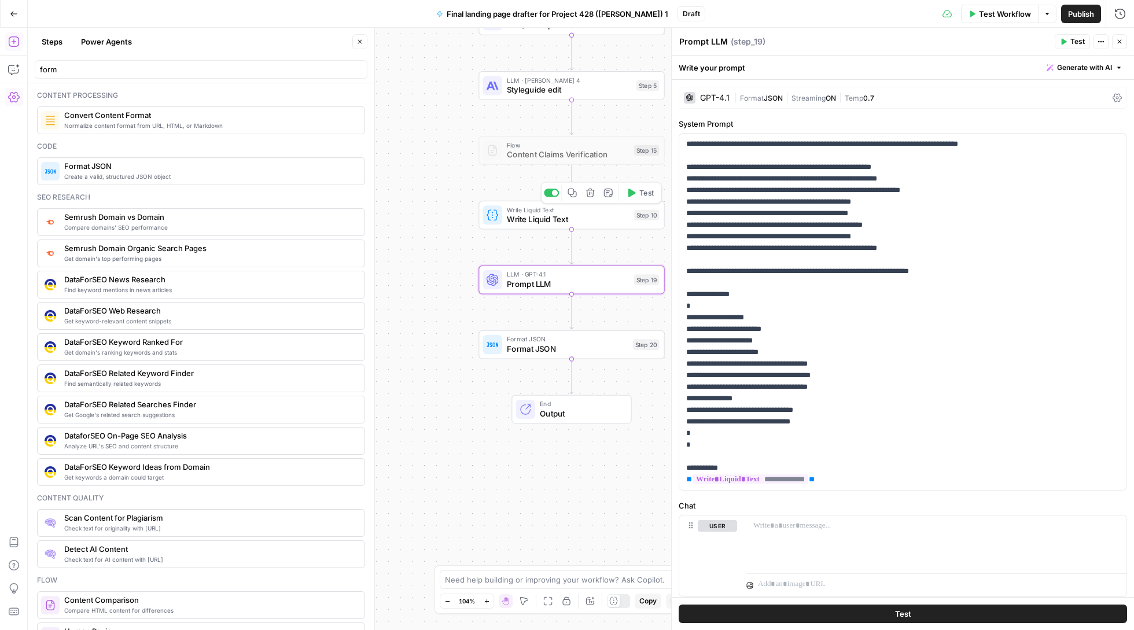
click at [538, 227] on div "Write Liquid Text Write Liquid Text Step 10 Copy step Delete step Add Note Test" at bounding box center [571, 215] width 186 height 29
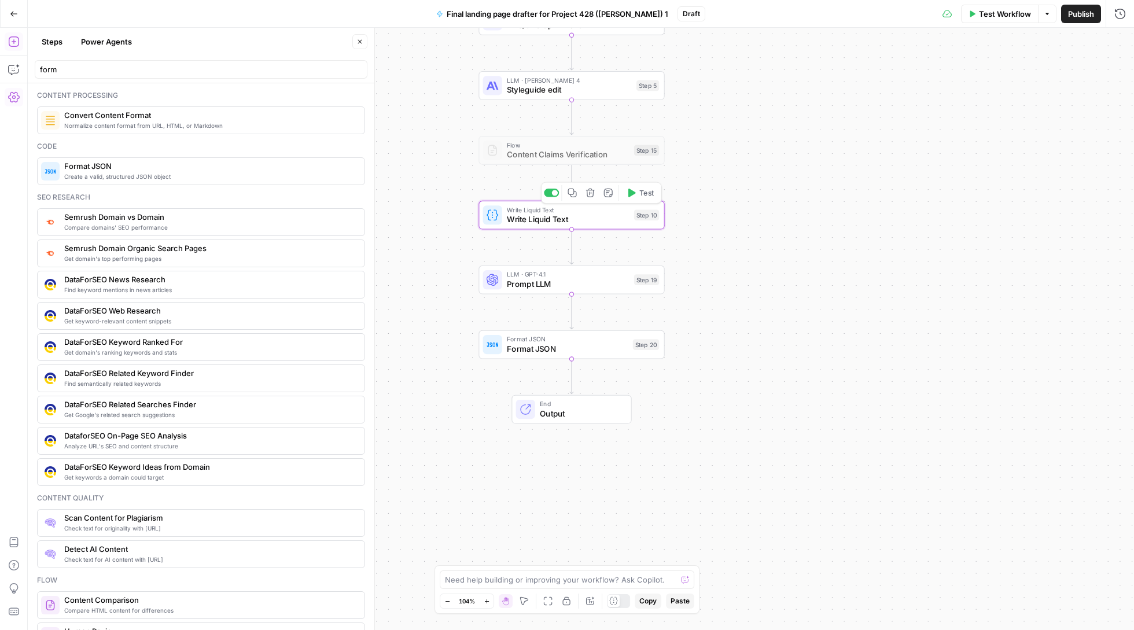
type textarea "Write Liquid Text"
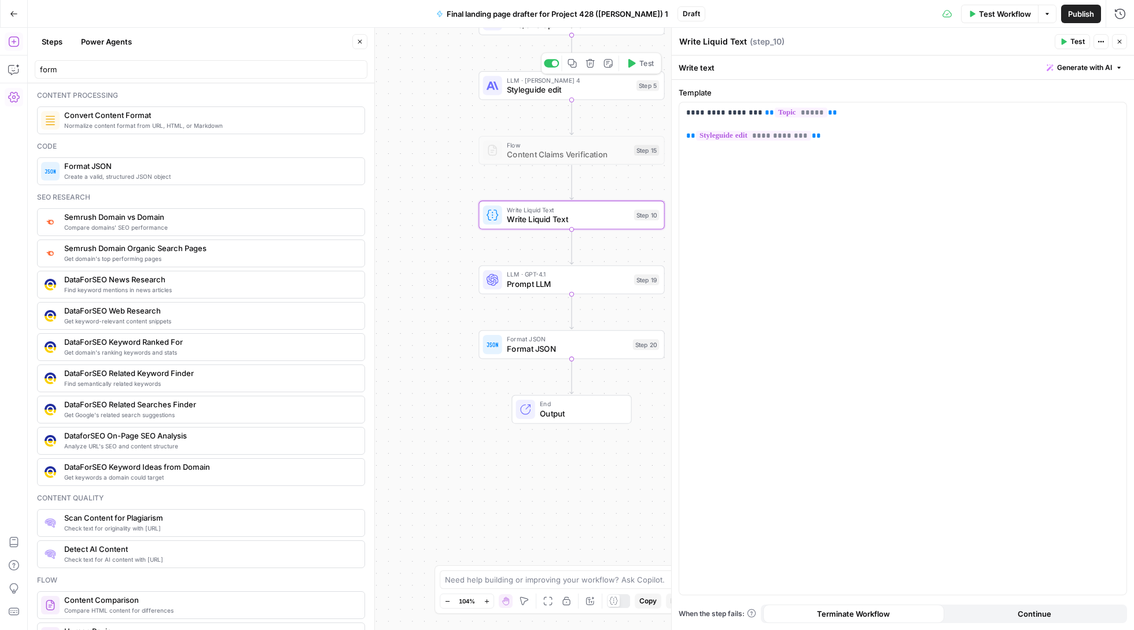
click at [549, 95] on span "Styleguide edit" at bounding box center [569, 90] width 125 height 12
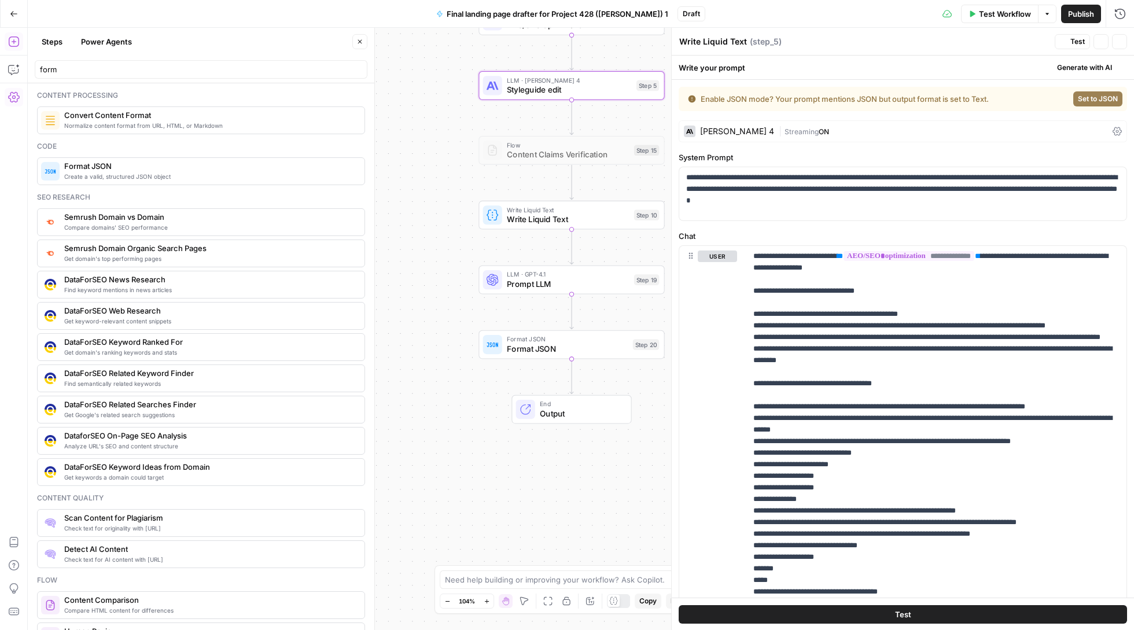
type textarea "Styleguide edit"
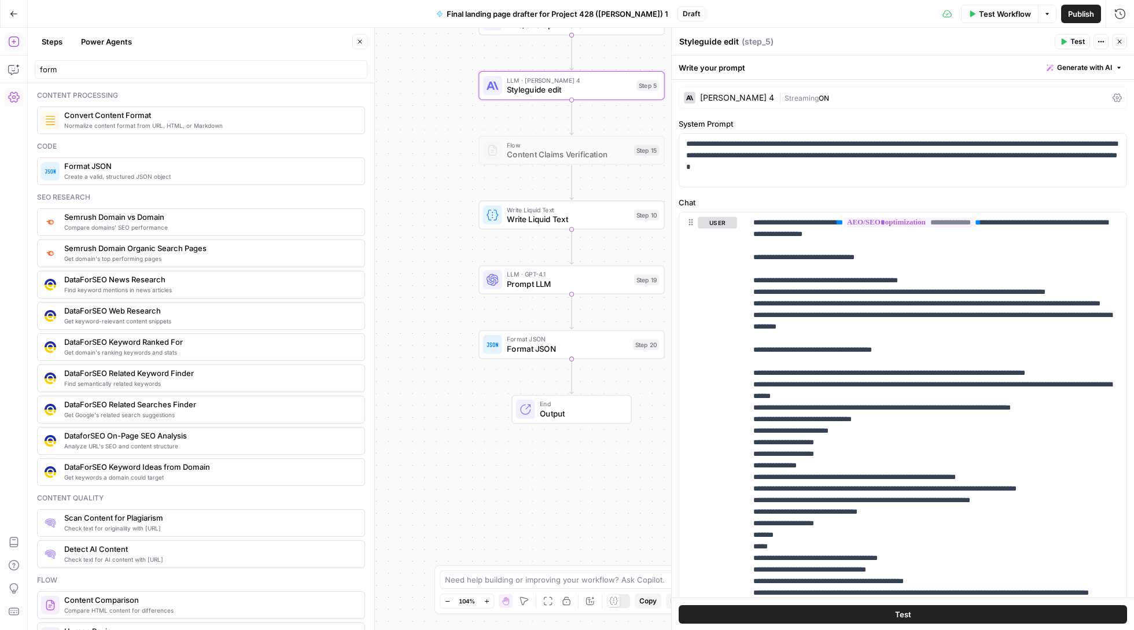
click at [1124, 40] on button "Close" at bounding box center [1119, 41] width 15 height 15
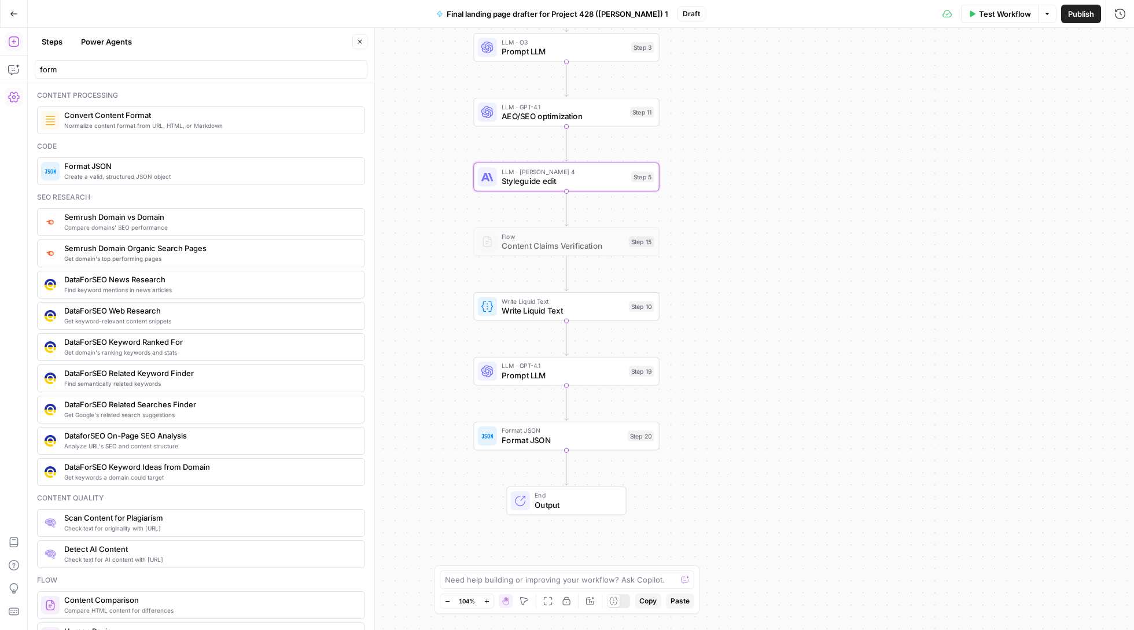
drag, startPoint x: 841, startPoint y: 200, endPoint x: 835, endPoint y: 352, distance: 152.2
click at [835, 355] on div "Workflow Set Inputs Inputs LLM · [PERSON_NAME] Opus 4 Prompt LLM Step 2 LLM · O…" at bounding box center [581, 329] width 1106 height 602
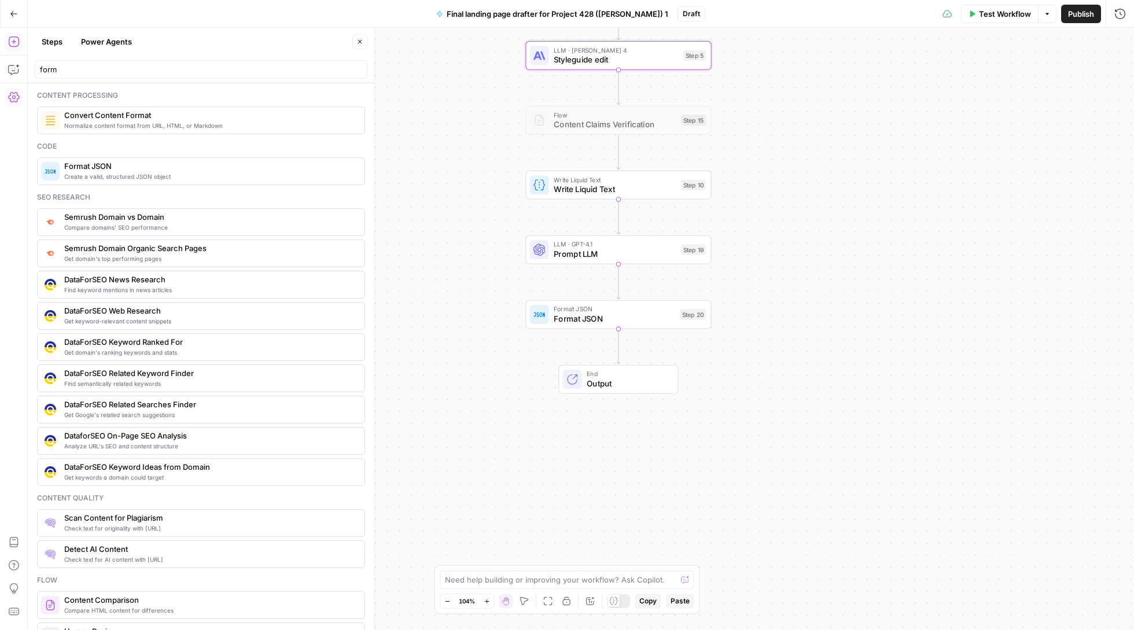
drag, startPoint x: 838, startPoint y: 319, endPoint x: 888, endPoint y: 160, distance: 167.4
click at [888, 160] on div "Workflow Set Inputs Inputs LLM · [PERSON_NAME] Opus 4 Prompt LLM Step 2 LLM · O…" at bounding box center [581, 329] width 1106 height 602
click at [606, 331] on div "Workflow Set Inputs Inputs LLM · [PERSON_NAME] Opus 4 Prompt LLM Step 2 LLM · O…" at bounding box center [581, 329] width 1106 height 602
click at [8, 15] on button "Go Back" at bounding box center [13, 13] width 21 height 21
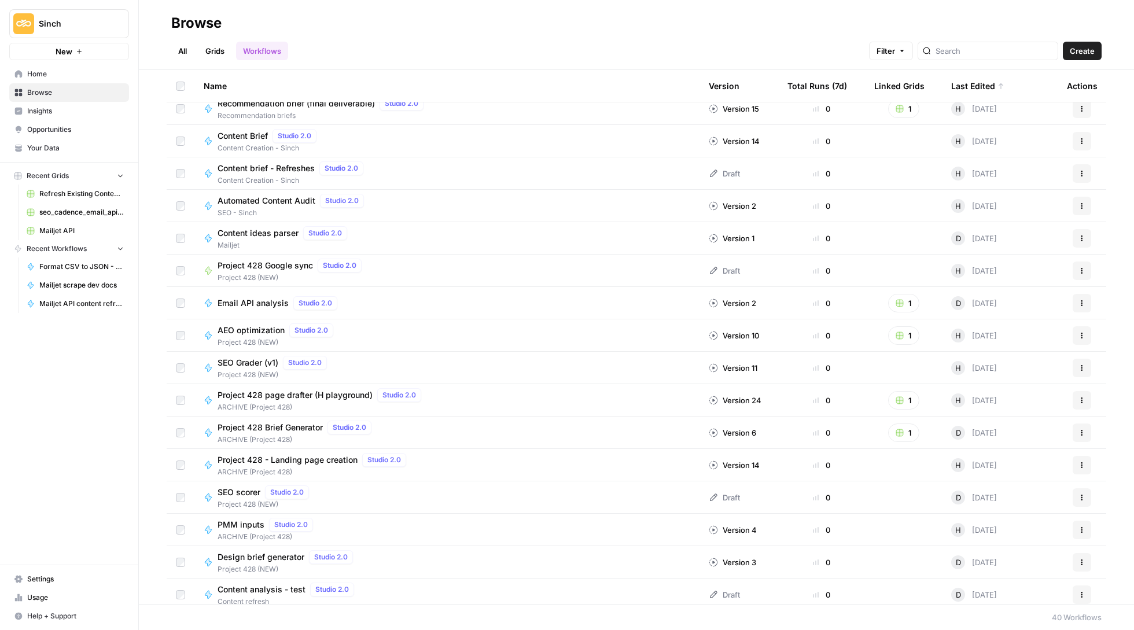
scroll to position [434, 0]
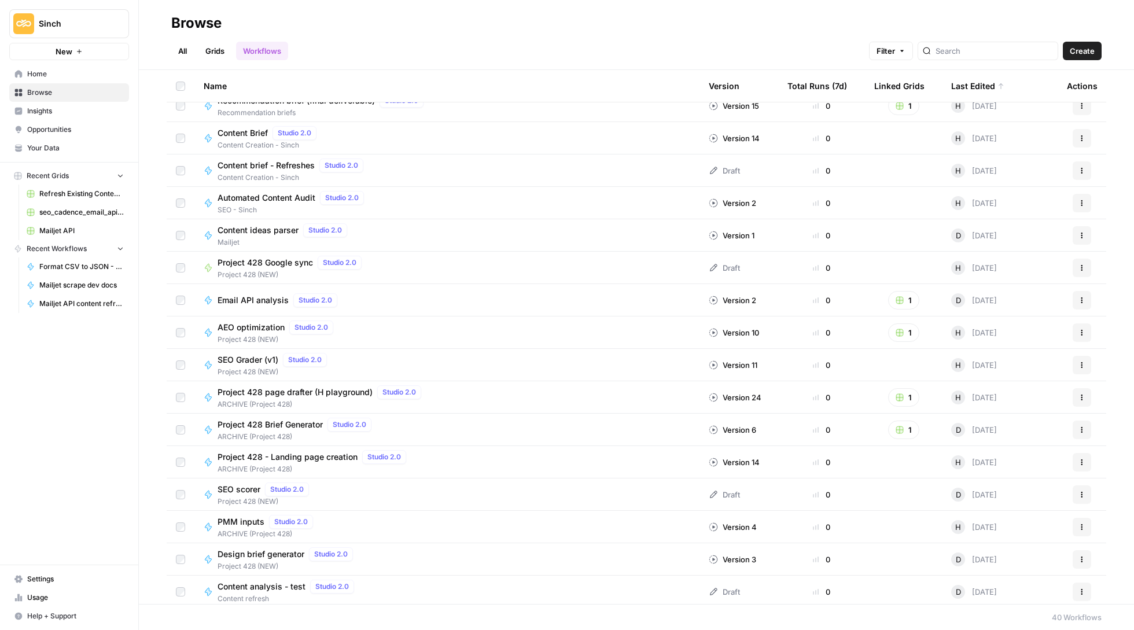
click at [316, 450] on div "Project 428 - Landing page creation Studio 2.0" at bounding box center [313, 457] width 193 height 14
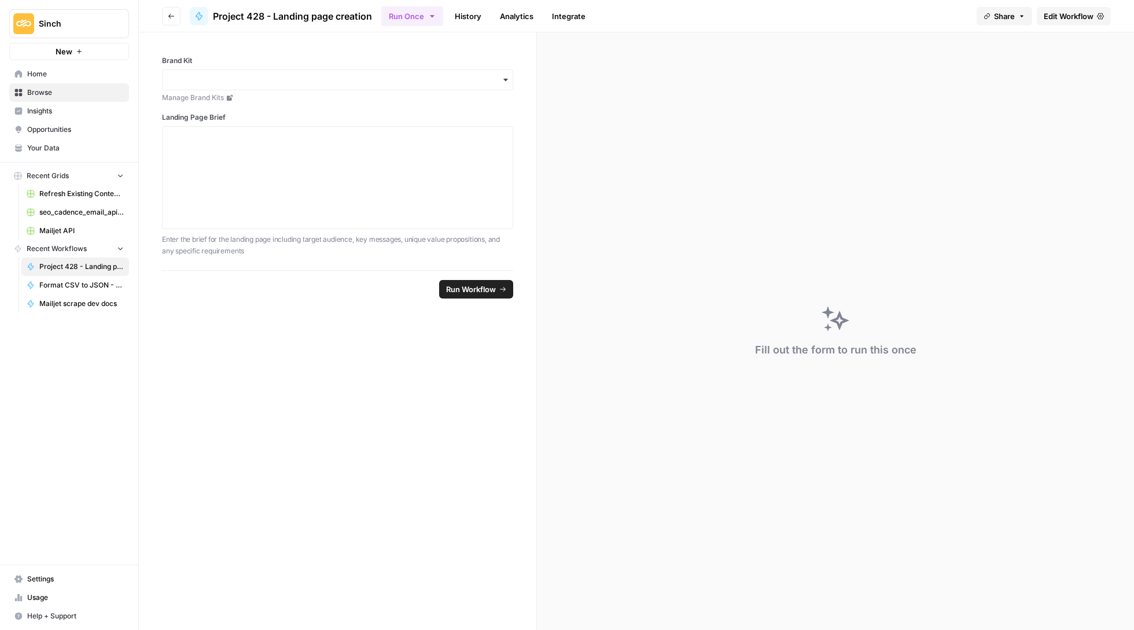
click at [1054, 8] on link "Edit Workflow" at bounding box center [1073, 16] width 74 height 19
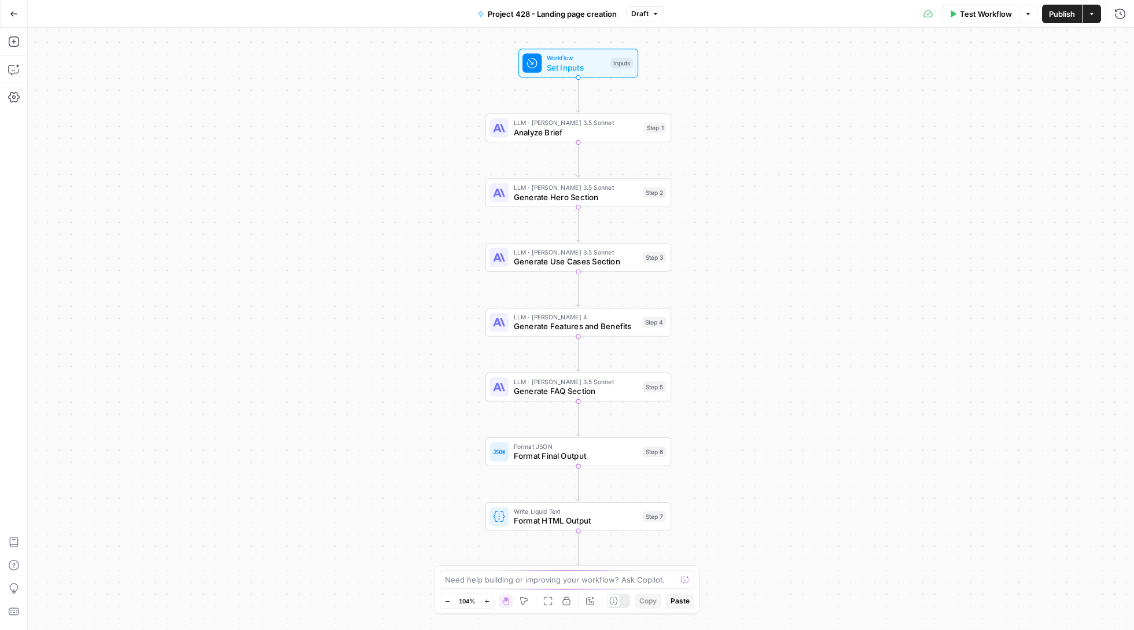
drag, startPoint x: 840, startPoint y: 227, endPoint x: 837, endPoint y: 220, distance: 6.8
click at [837, 220] on div "Workflow Set Inputs Inputs LLM · [PERSON_NAME] 3.5 Sonnet Analyze Brief Step 1 …" at bounding box center [581, 329] width 1106 height 602
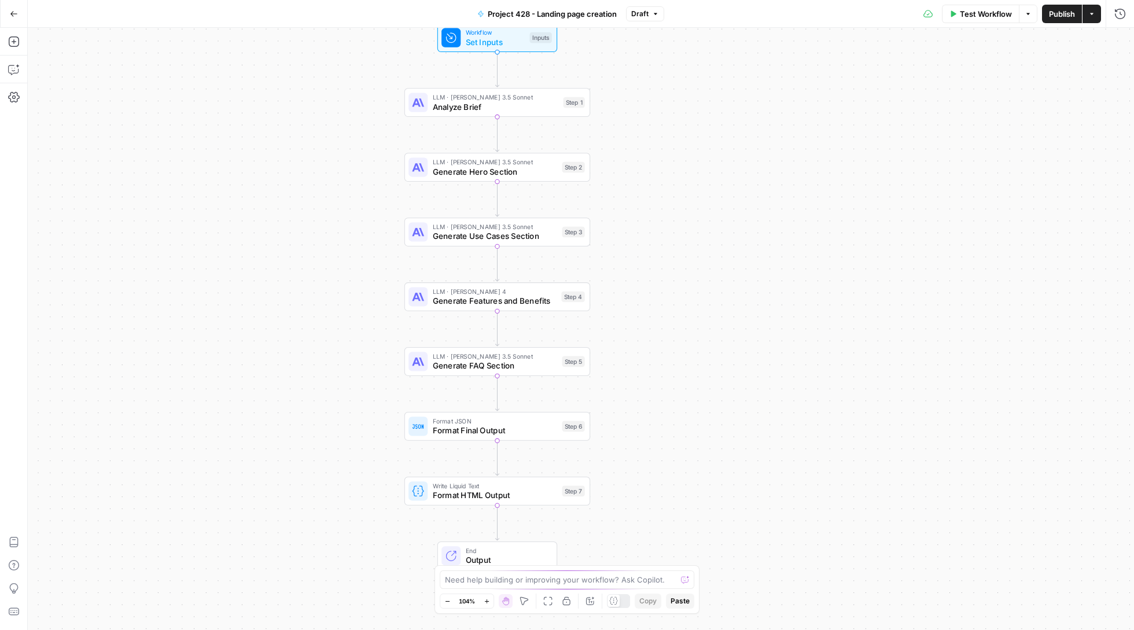
drag, startPoint x: 824, startPoint y: 221, endPoint x: 731, endPoint y: 195, distance: 96.5
click at [731, 195] on div "Workflow Set Inputs Inputs LLM · [PERSON_NAME] 3.5 Sonnet Analyze Brief Step 1 …" at bounding box center [581, 329] width 1106 height 602
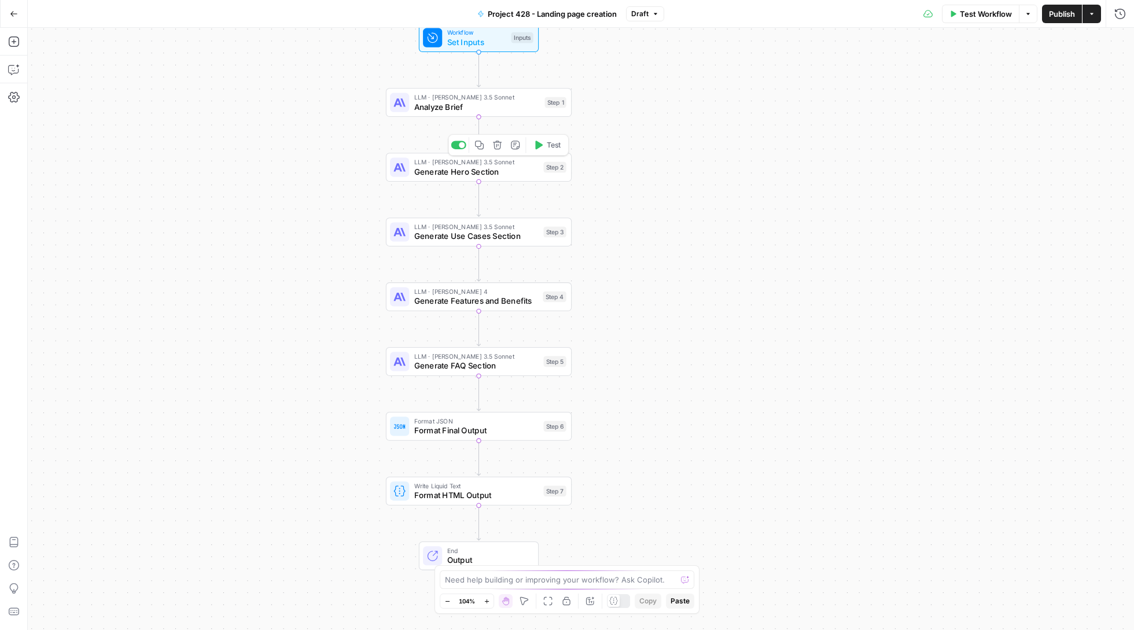
click at [480, 175] on span "Generate Hero Section" at bounding box center [476, 171] width 125 height 12
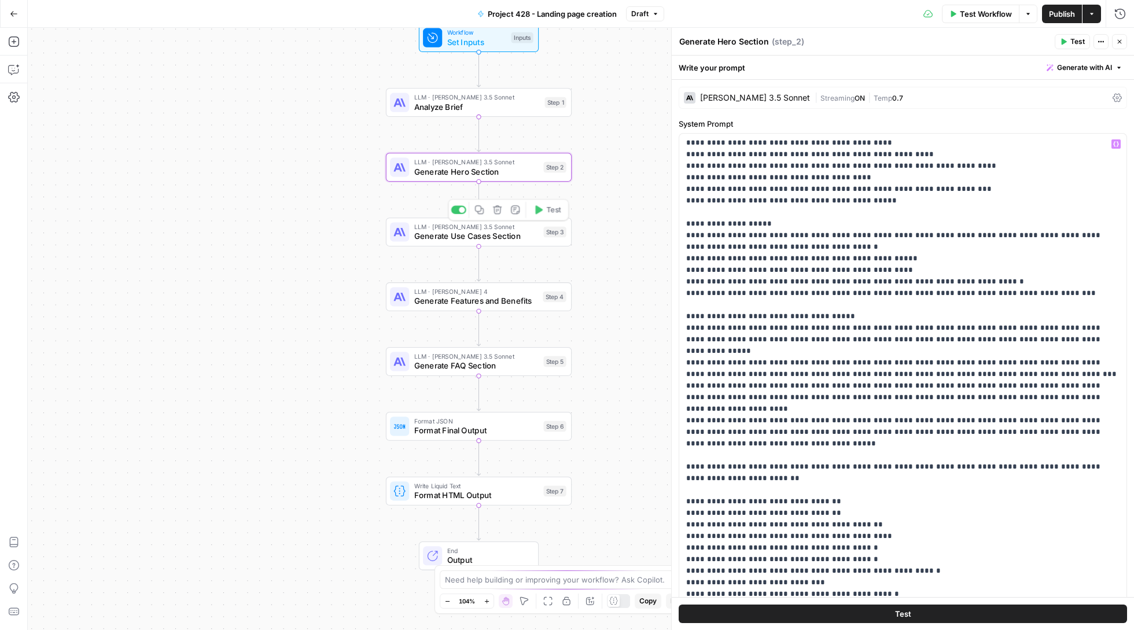
scroll to position [174, 0]
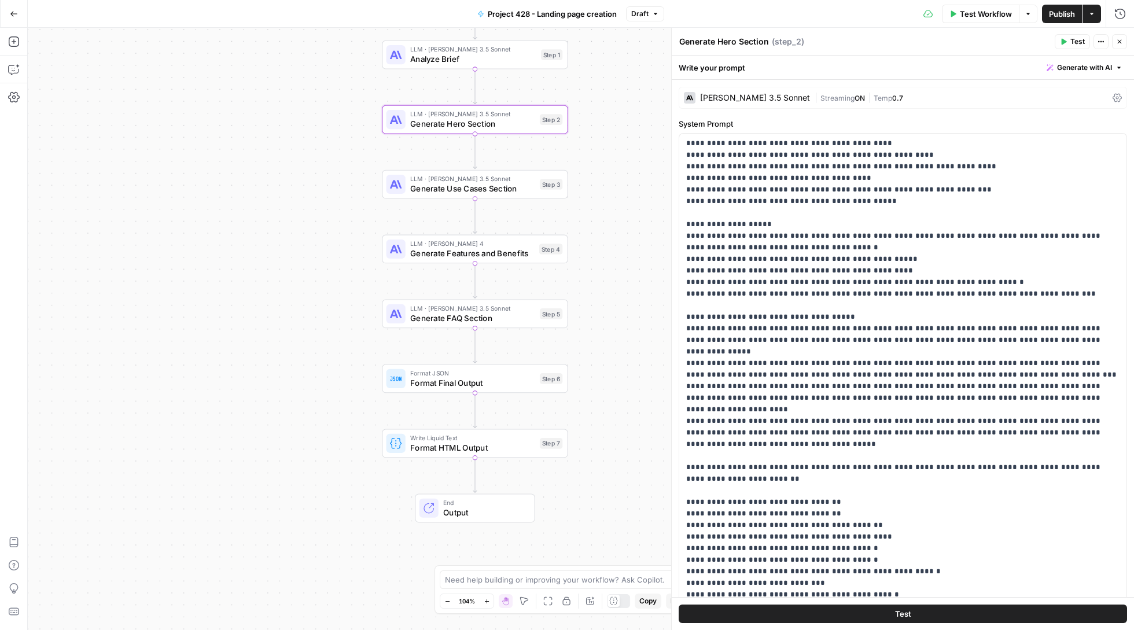
click at [1117, 38] on span "E" at bounding box center [1113, 38] width 8 height 10
click at [6, 12] on button "Go Back" at bounding box center [13, 13] width 21 height 21
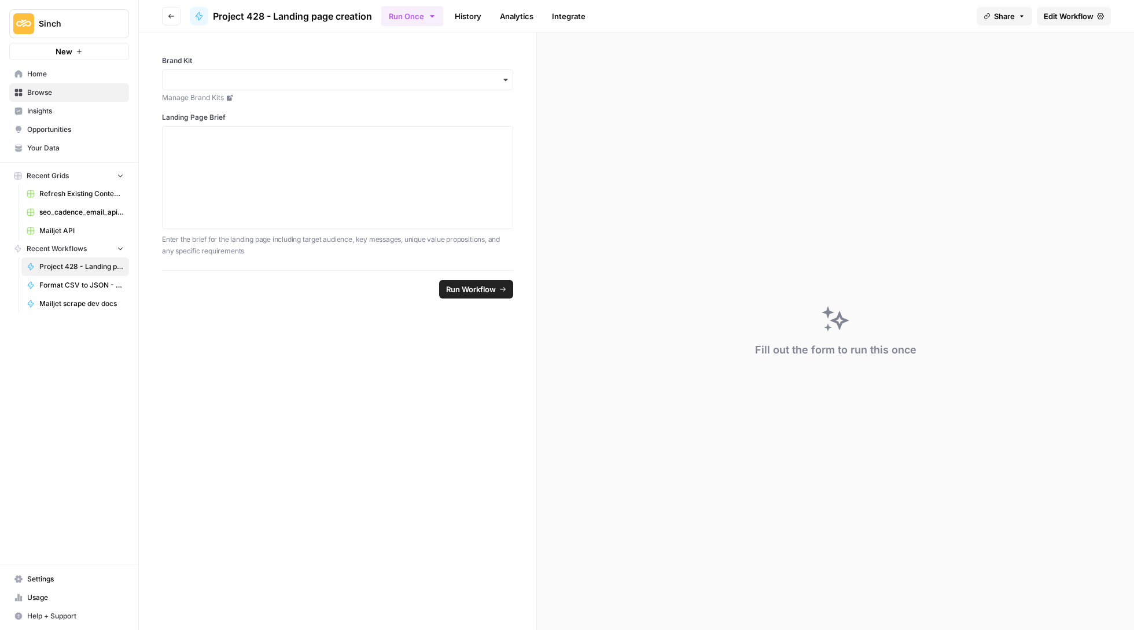
click at [53, 24] on span "Sinch" at bounding box center [74, 24] width 70 height 12
click at [221, 40] on div "Brand Kit Manage Brand Kits Landing Page Brief Enter the brief for the landing …" at bounding box center [337, 151] width 397 height 238
click at [170, 10] on button "Go back" at bounding box center [171, 16] width 19 height 19
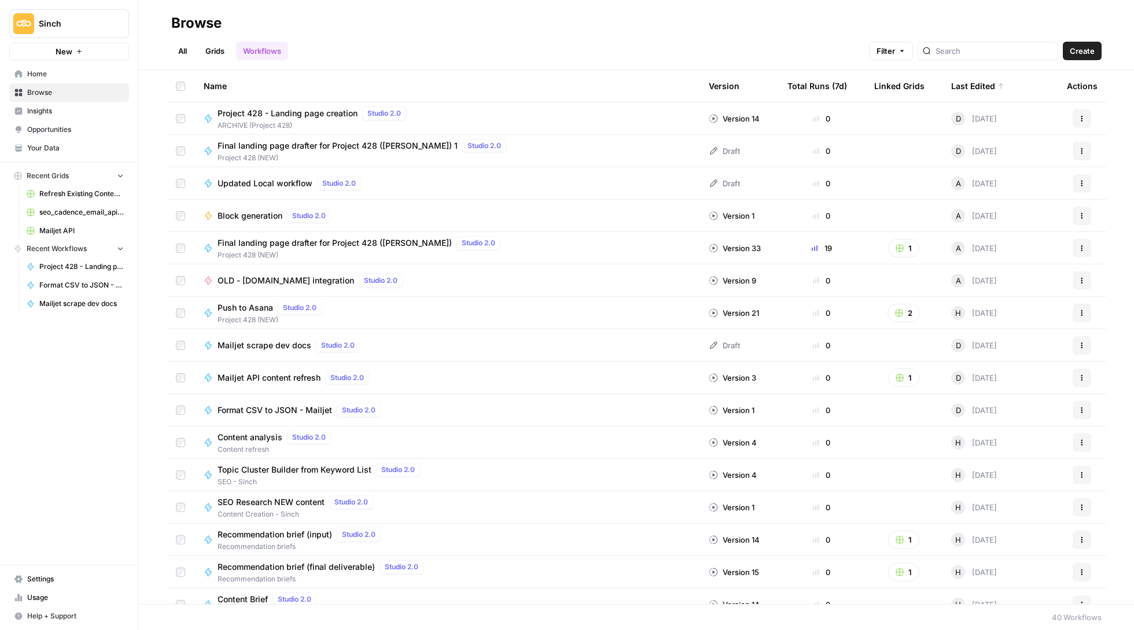
click at [320, 147] on span "Final landing page drafter for Project 428 ([PERSON_NAME]) 1" at bounding box center [337, 146] width 240 height 12
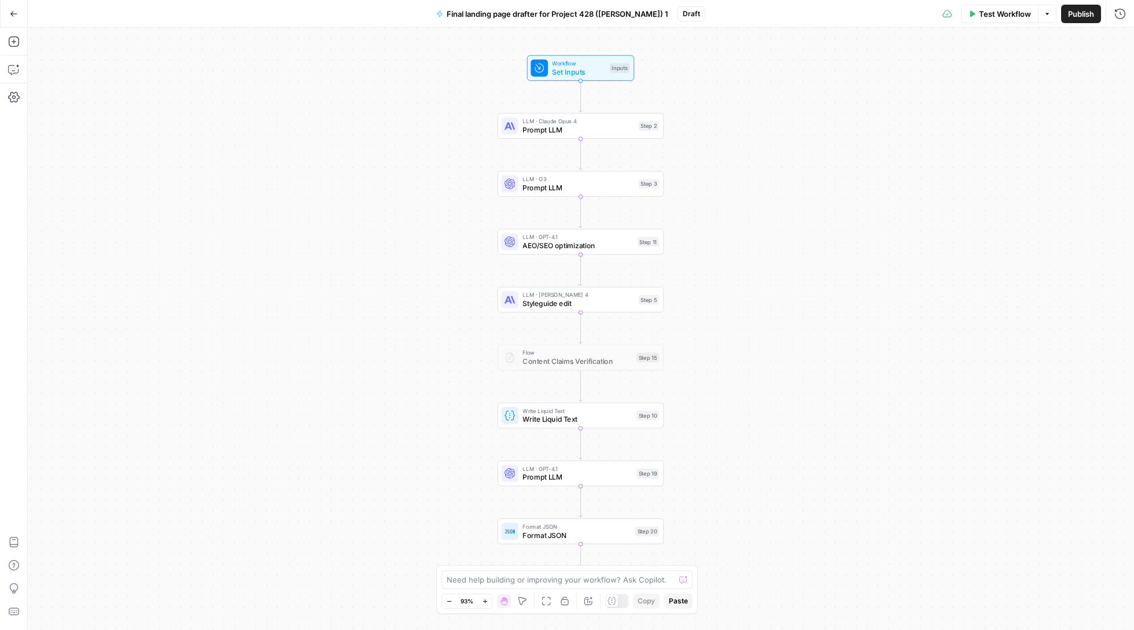
click at [14, 12] on icon "button" at bounding box center [14, 14] width 8 height 8
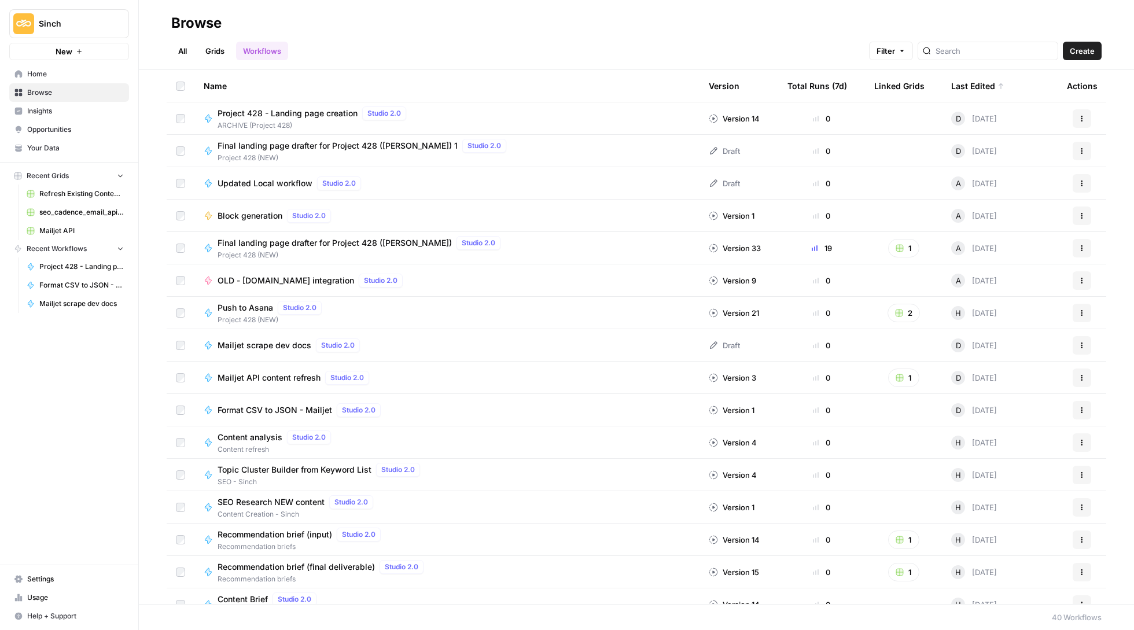
click at [357, 146] on span "Final landing page drafter for Project 428 ([PERSON_NAME]) 1" at bounding box center [337, 146] width 240 height 12
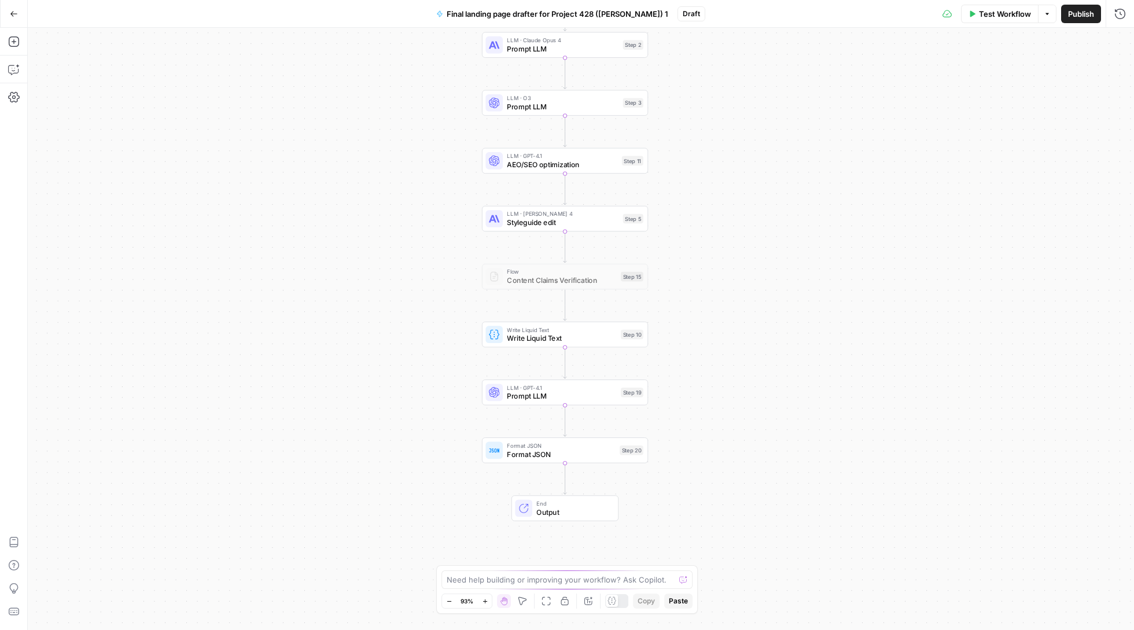
drag, startPoint x: 423, startPoint y: 267, endPoint x: 408, endPoint y: 186, distance: 82.5
click at [408, 186] on div "Workflow Set Inputs Inputs LLM · [PERSON_NAME] Opus 4 Prompt LLM Step 2 LLM · O…" at bounding box center [581, 329] width 1106 height 602
click at [17, 35] on button "Add Steps" at bounding box center [14, 41] width 19 height 19
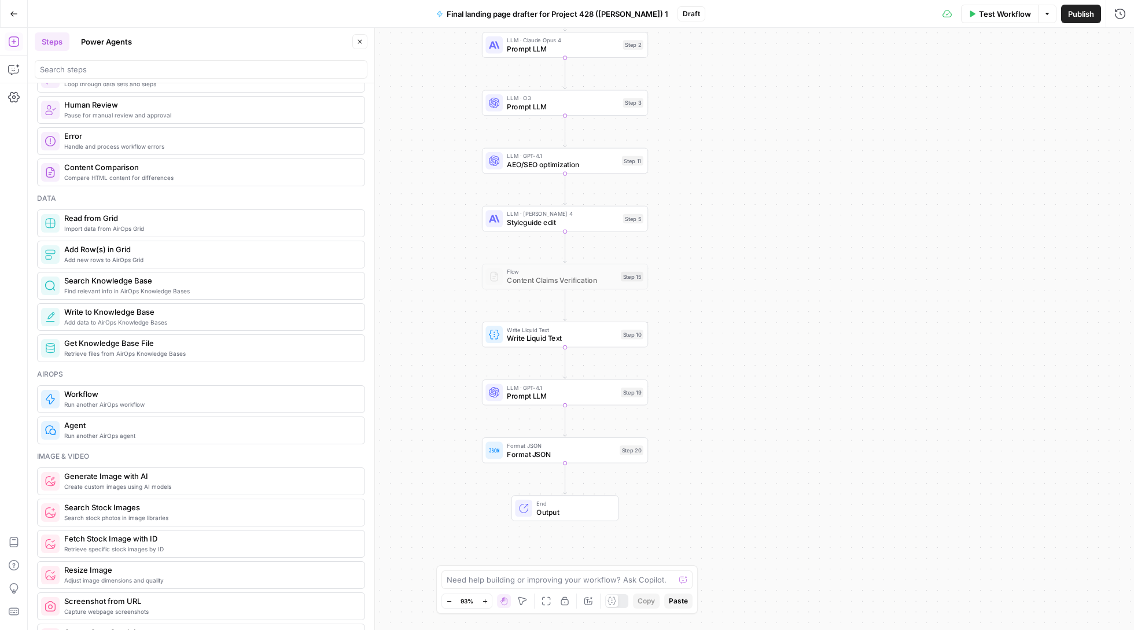
scroll to position [414, 0]
click at [12, 14] on icon "button" at bounding box center [13, 13] width 7 height 5
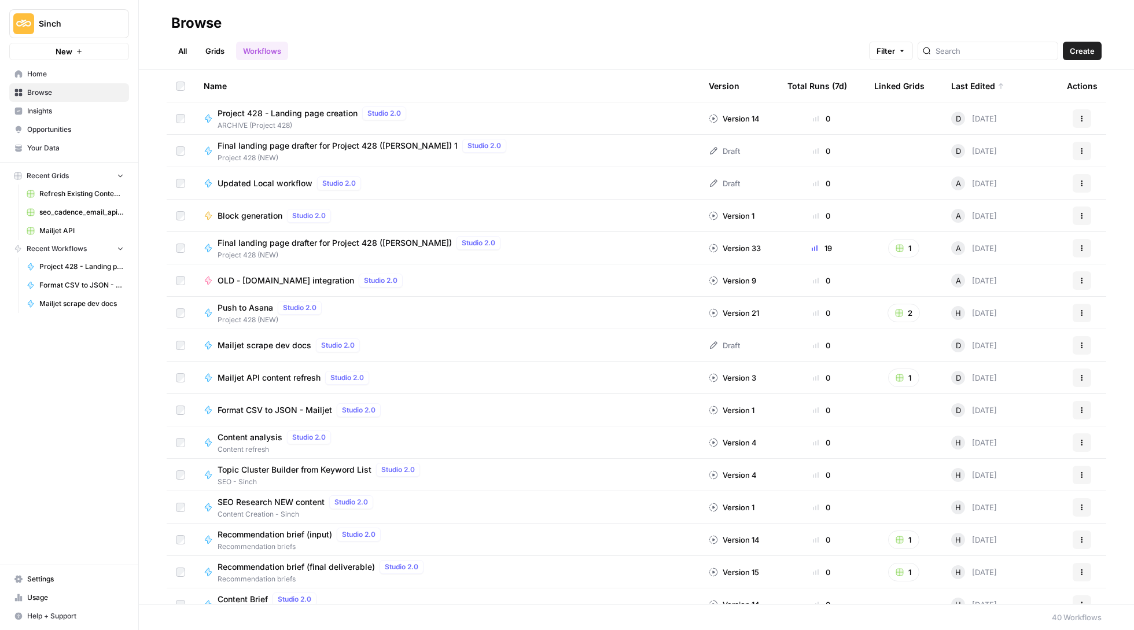
click at [95, 51] on button "New" at bounding box center [69, 51] width 120 height 17
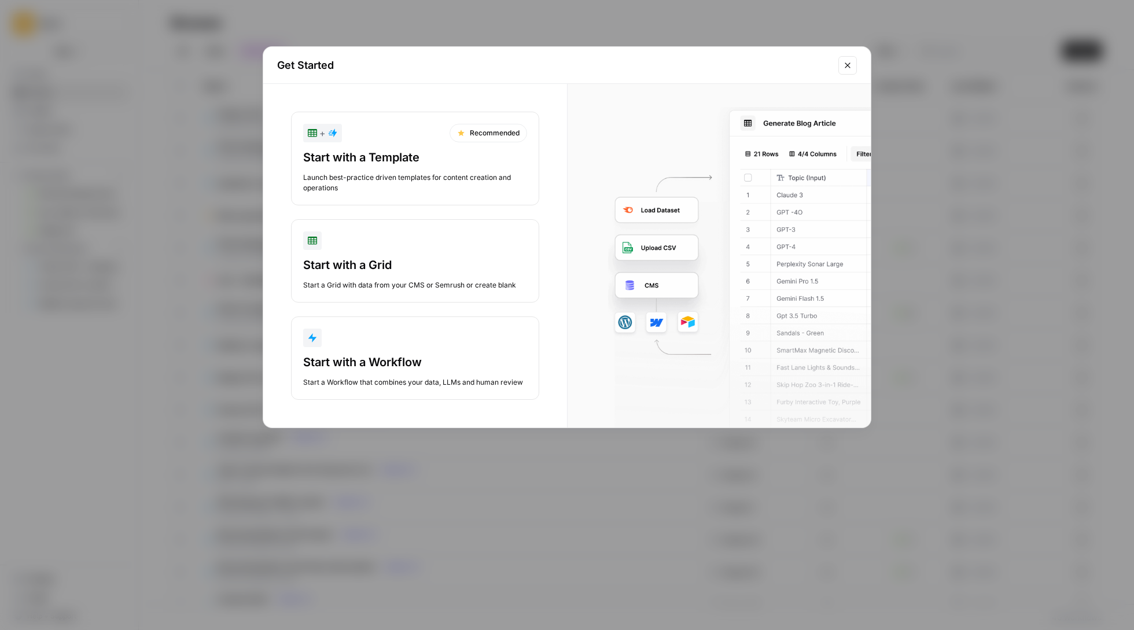
click at [461, 249] on div "button" at bounding box center [415, 240] width 224 height 19
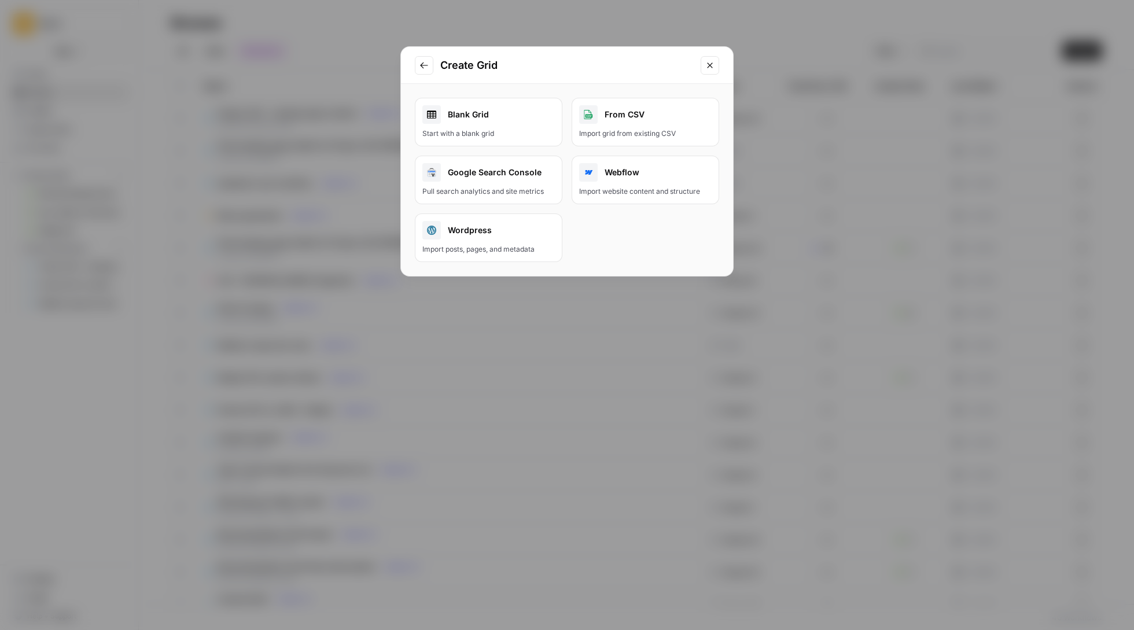
click at [508, 142] on link "Blank Grid Start with a blank grid" at bounding box center [488, 122] width 147 height 49
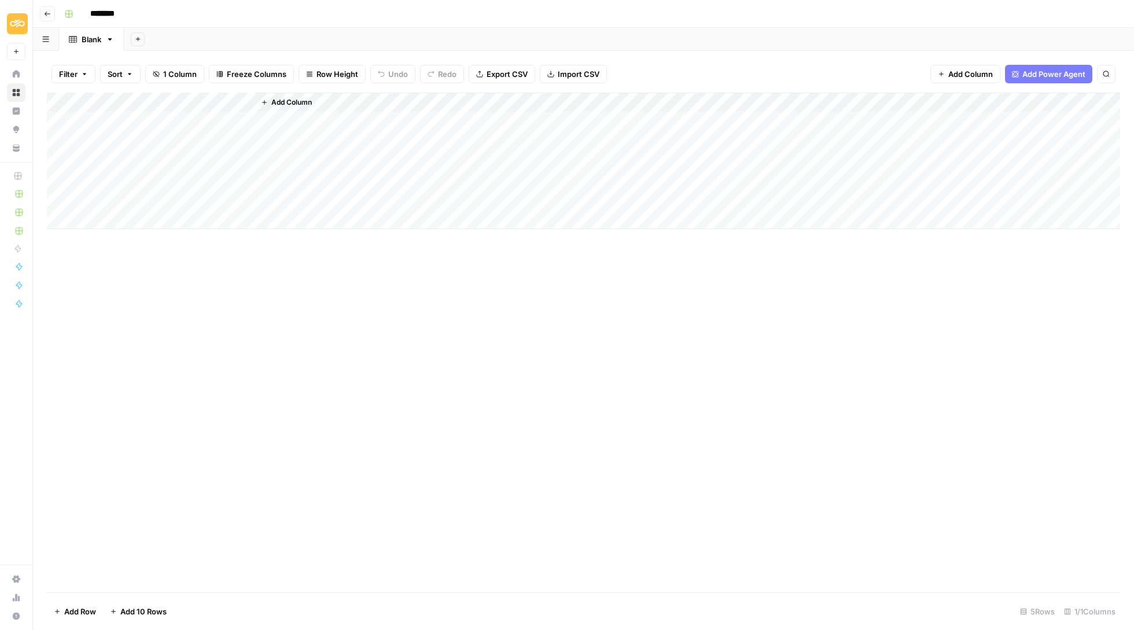
click at [181, 98] on div "Add Column" at bounding box center [583, 161] width 1073 height 136
click at [49, 19] on button "Go back" at bounding box center [47, 13] width 15 height 15
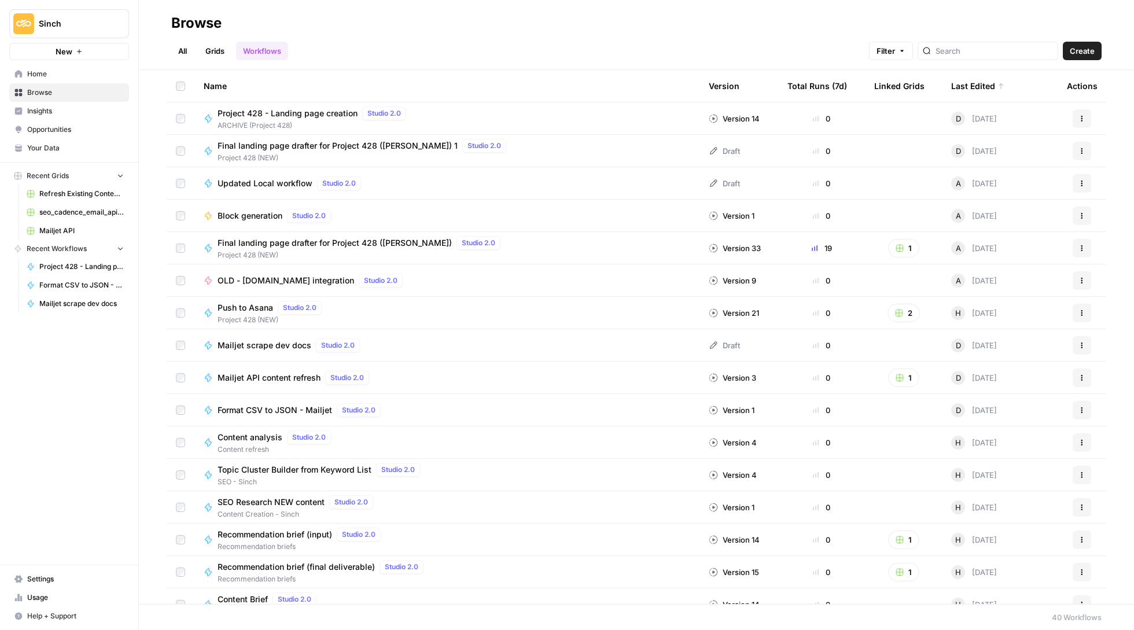
click at [307, 143] on span "Final landing page drafter for Project 428 ([PERSON_NAME]) 1" at bounding box center [337, 146] width 240 height 12
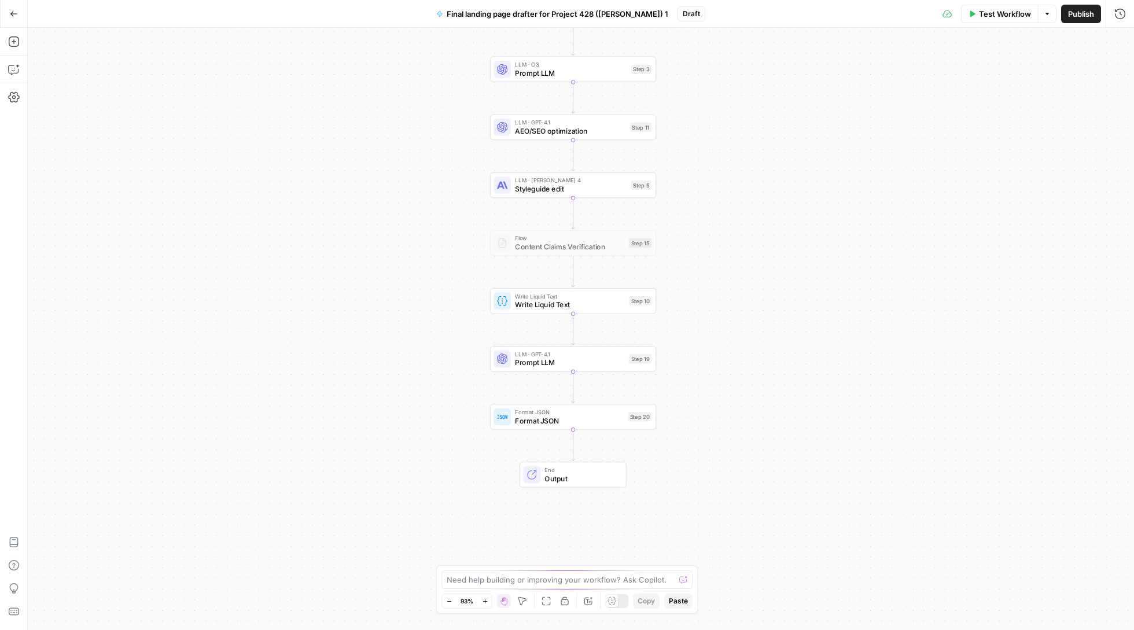
drag, startPoint x: 441, startPoint y: 376, endPoint x: 433, endPoint y: 260, distance: 116.5
click at [433, 260] on div "Workflow Set Inputs Inputs LLM · [PERSON_NAME] Opus 4 Prompt LLM Step 2 LLM · O…" at bounding box center [581, 329] width 1106 height 602
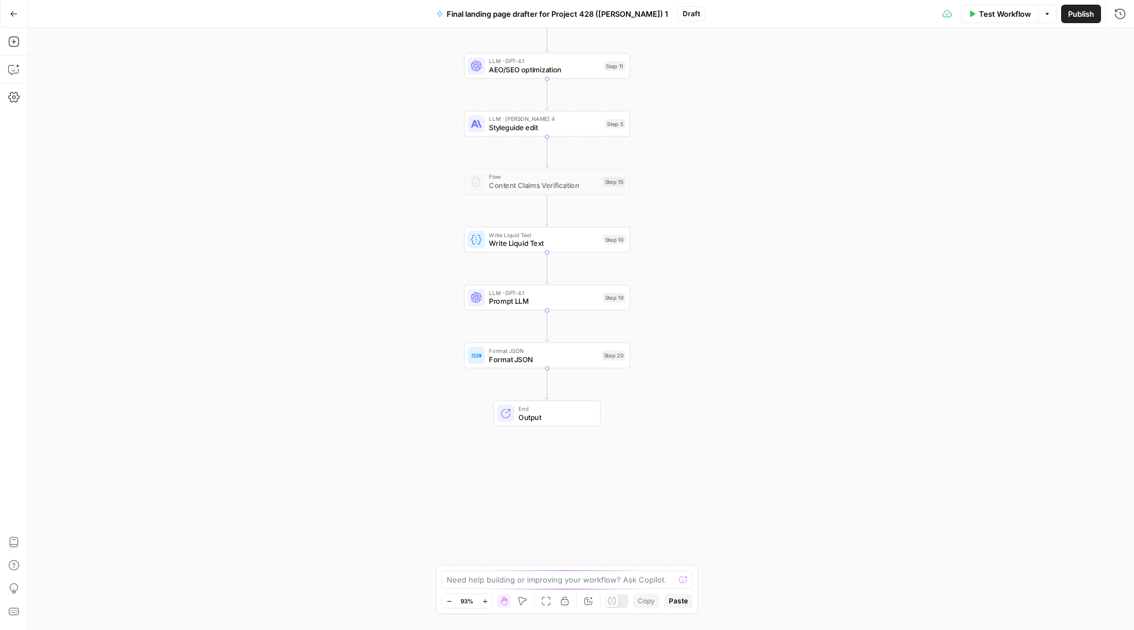
drag, startPoint x: 751, startPoint y: 446, endPoint x: 725, endPoint y: 387, distance: 65.0
click at [725, 387] on div "Workflow Set Inputs Inputs LLM · [PERSON_NAME] Opus 4 Prompt LLM Step 2 LLM · O…" at bounding box center [581, 329] width 1106 height 602
click at [526, 361] on span "Format JSON" at bounding box center [543, 359] width 108 height 11
click at [638, 3] on div "Go Back Final landing page drafter for Project 428 ([PERSON_NAME]) 1 Draft Test…" at bounding box center [567, 13] width 1134 height 27
click at [640, 8] on span "Final landing page drafter for Project 428 ([PERSON_NAME]) 1" at bounding box center [557, 14] width 222 height 12
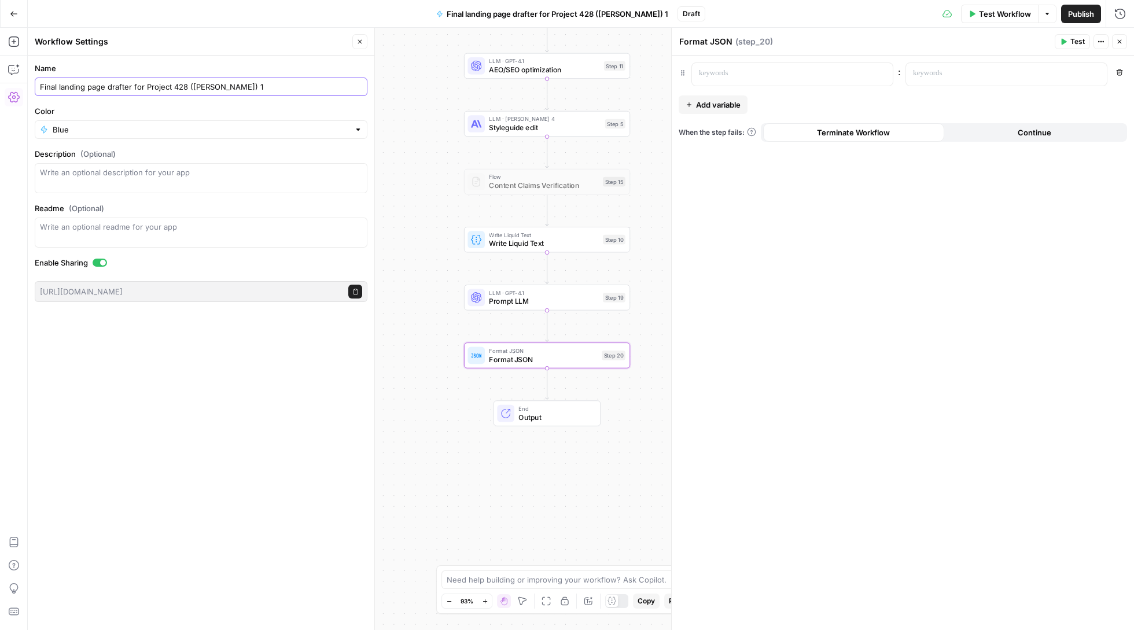
click at [275, 84] on input "Final landing page drafter for Project 428 ([PERSON_NAME]) 1" at bounding box center [201, 87] width 322 height 12
type input "Final landing page drafter for Project 428 ([PERSON_NAME]) - Airops"
click at [367, 42] on header "Workflow Settings Close" at bounding box center [201, 42] width 346 height 28
click at [355, 42] on button "Close" at bounding box center [359, 41] width 15 height 15
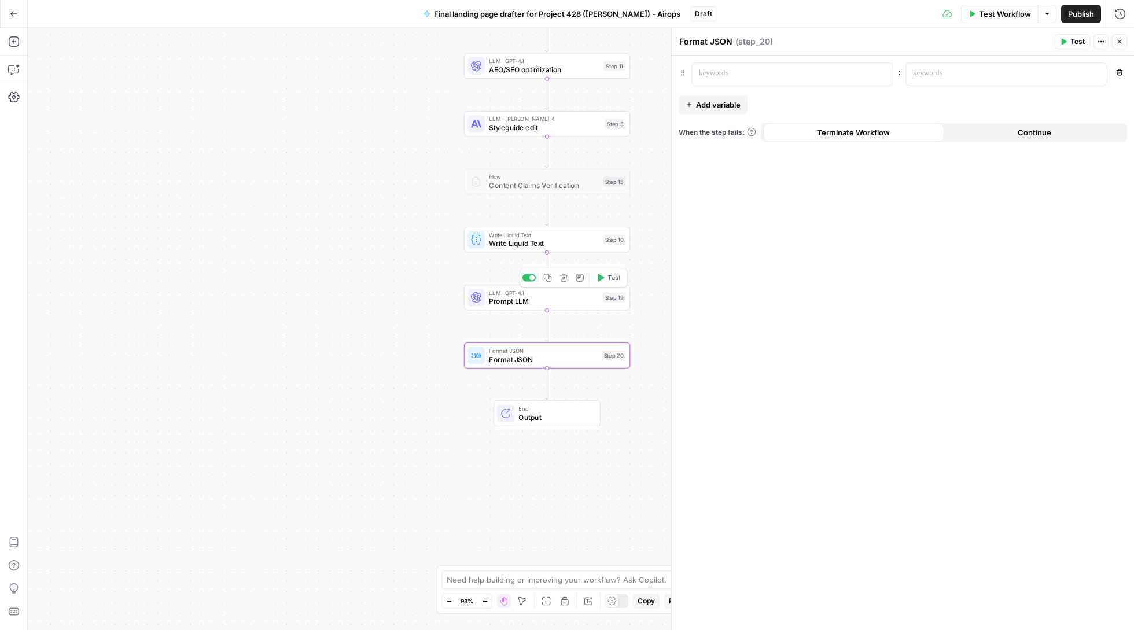
click at [509, 306] on span "Prompt LLM" at bounding box center [543, 301] width 109 height 11
type textarea "Prompt LLM"
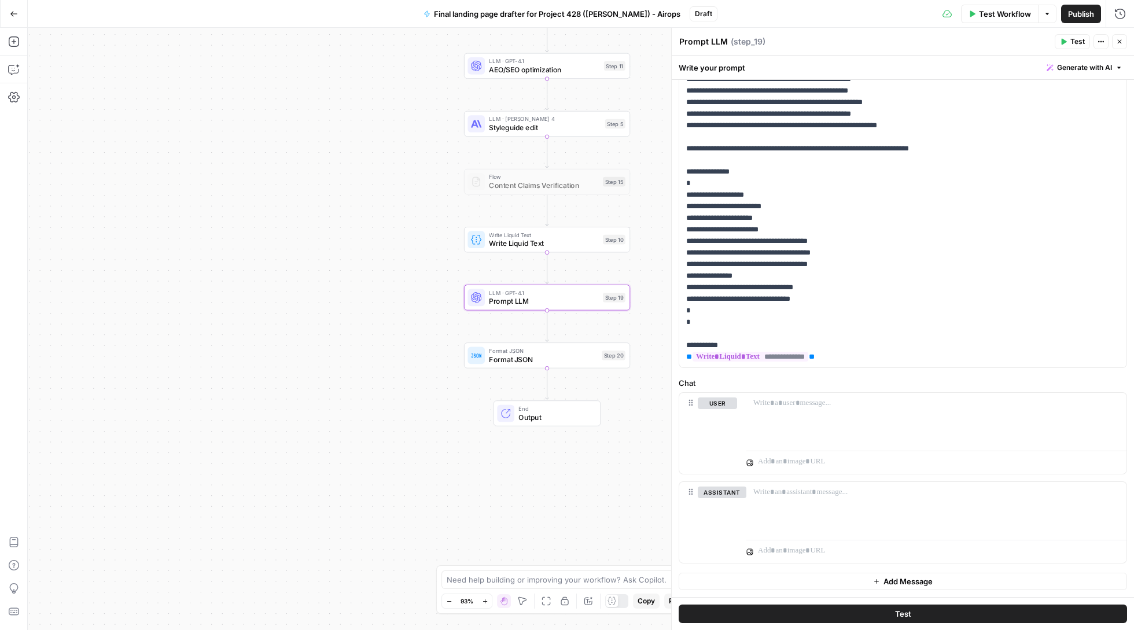
scroll to position [125, 0]
click at [1117, 35] on button "Close" at bounding box center [1119, 41] width 15 height 15
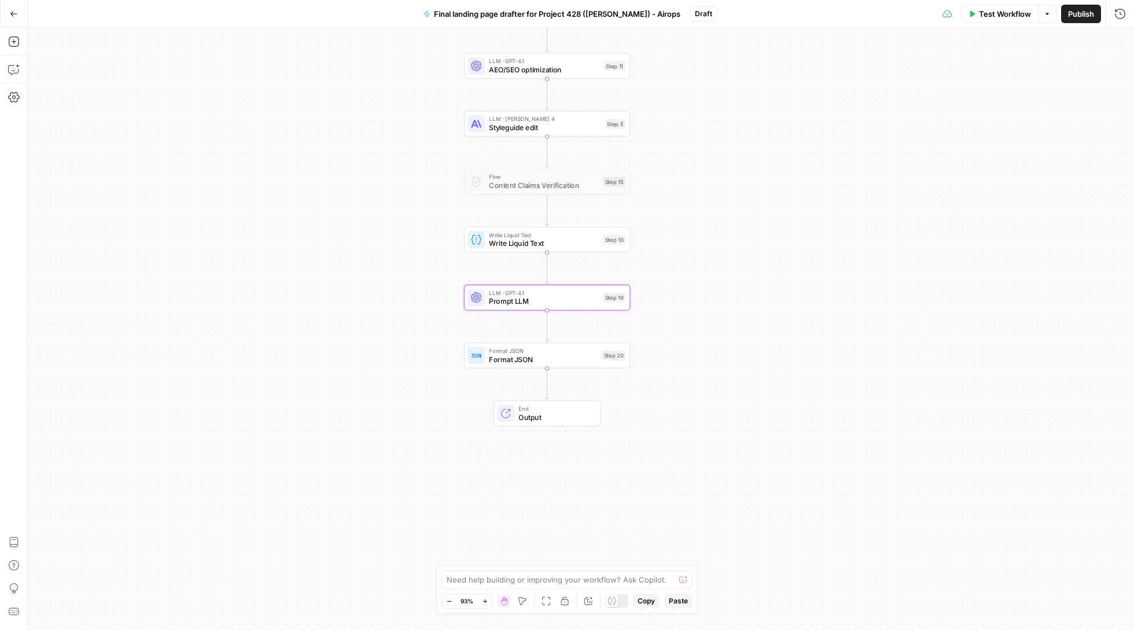
click at [537, 353] on span "Format JSON" at bounding box center [543, 350] width 108 height 9
click at [17, 39] on icon "button" at bounding box center [14, 42] width 12 height 12
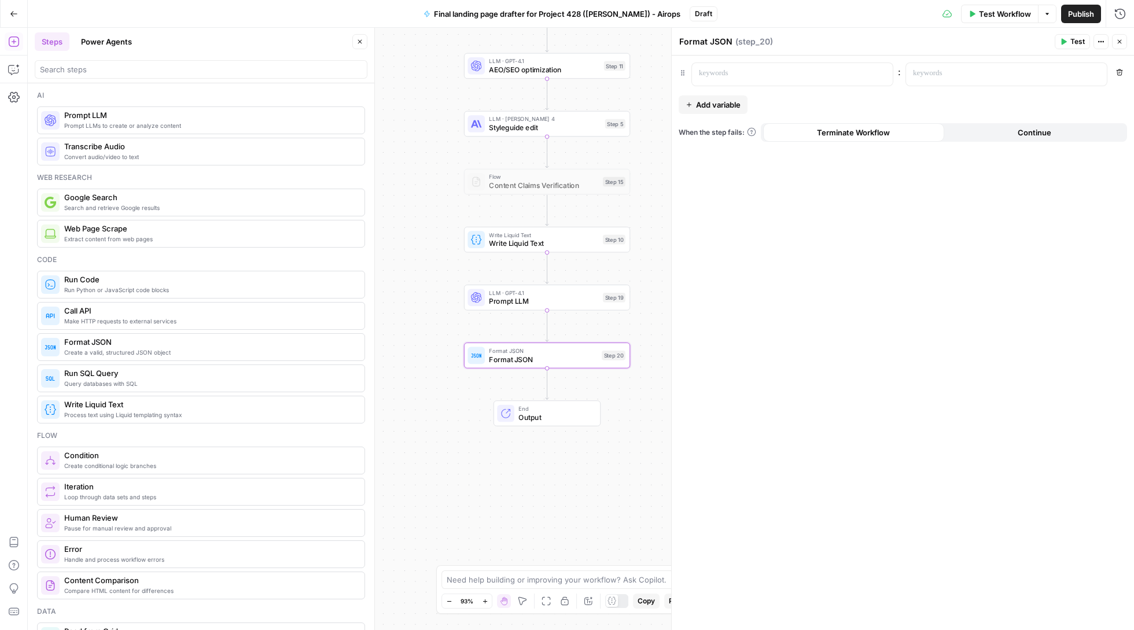
click at [10, 15] on icon "button" at bounding box center [14, 14] width 8 height 8
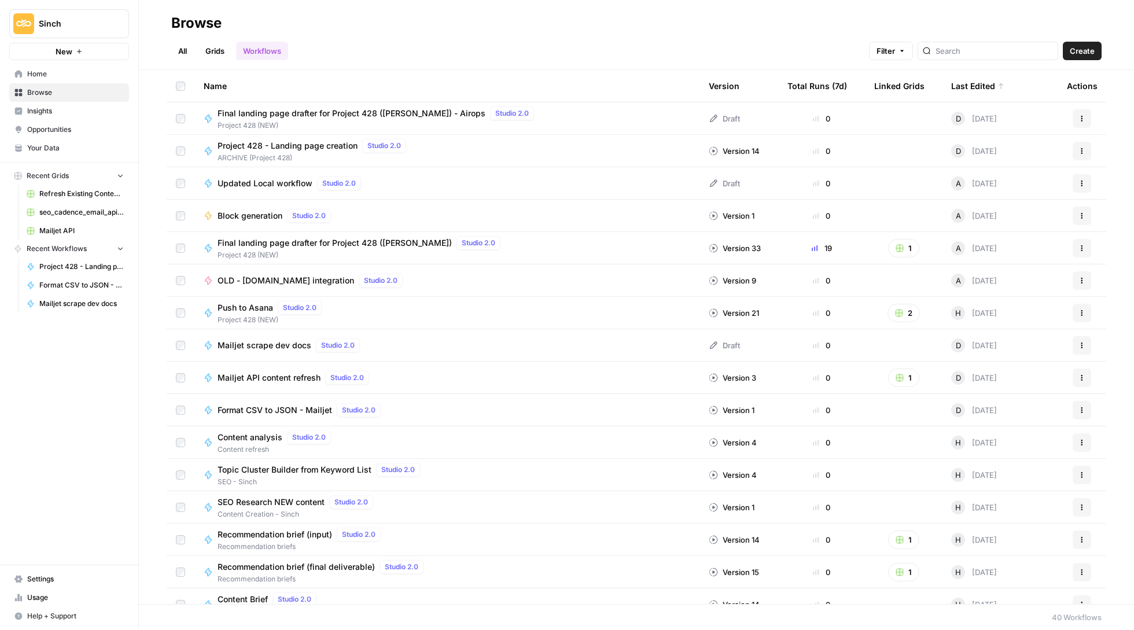
click at [62, 77] on span "Home" at bounding box center [75, 74] width 97 height 10
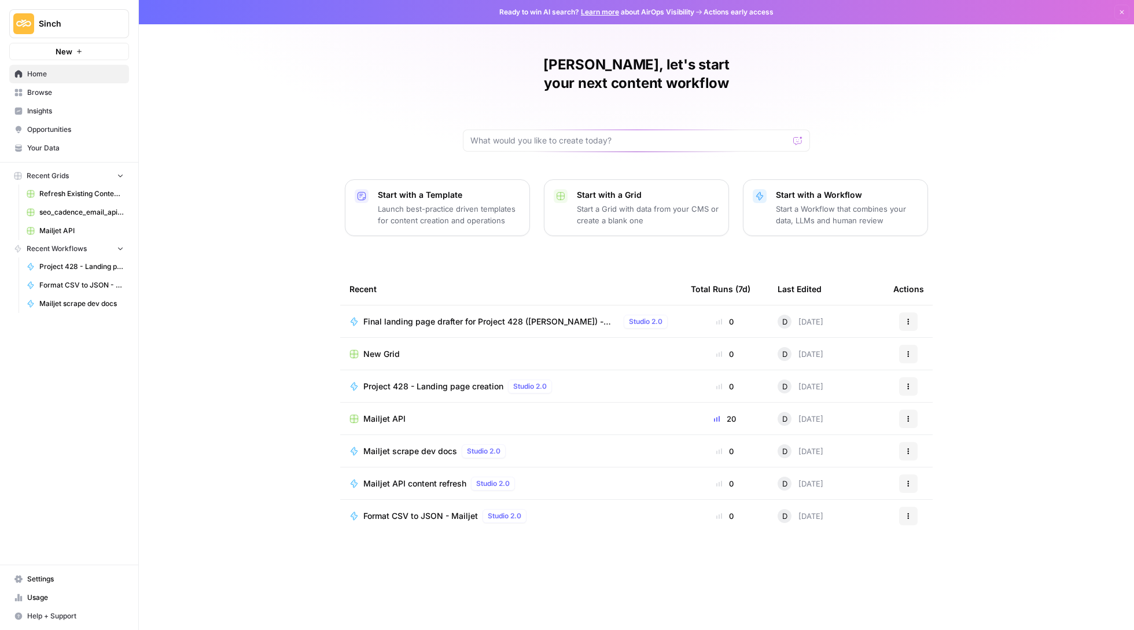
click at [457, 316] on span "Final landing page drafter for Project 428 ([PERSON_NAME]) - Airops" at bounding box center [491, 322] width 256 height 12
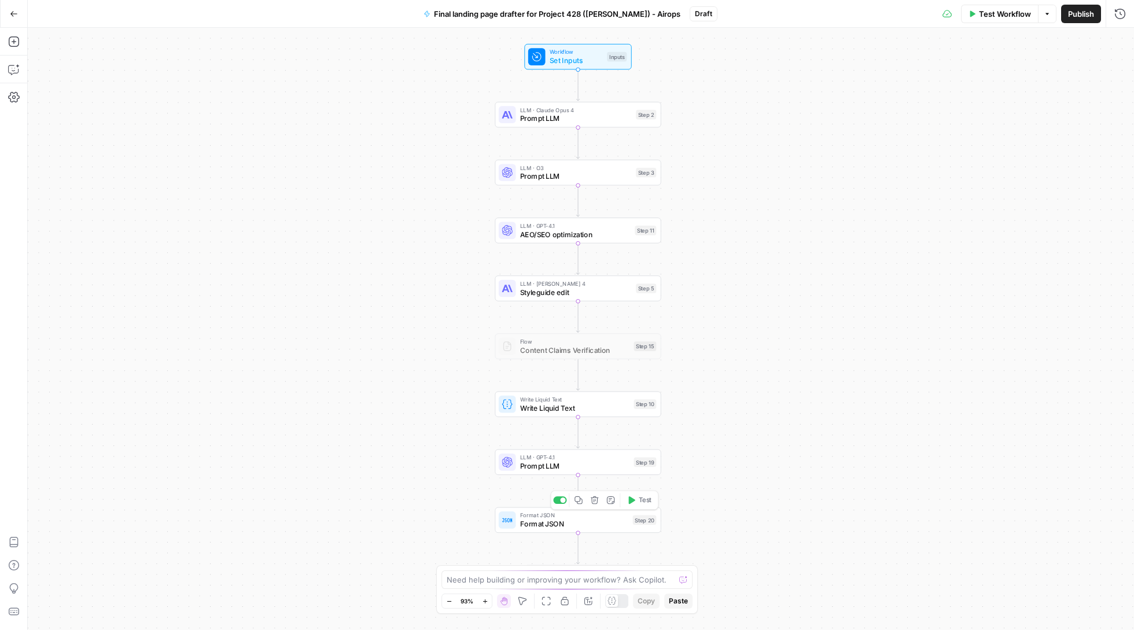
click at [600, 508] on div "Copy step Delete step Add Note Test" at bounding box center [605, 499] width 108 height 19
click at [593, 505] on button "Delete step" at bounding box center [595, 500] width 14 height 14
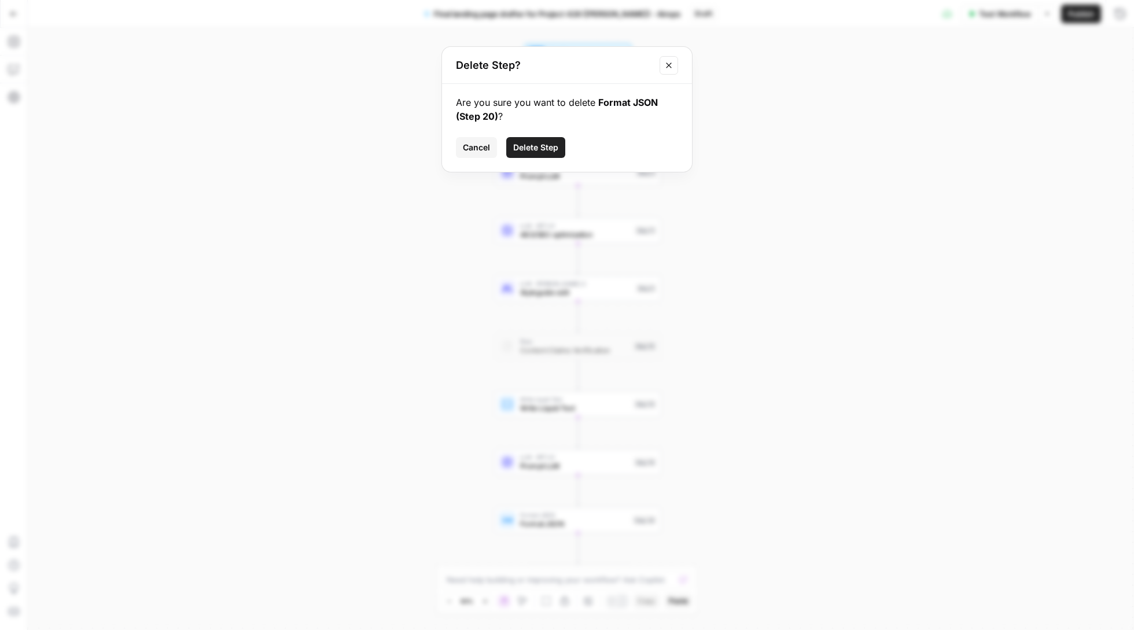
click at [671, 58] on button "Close modal" at bounding box center [668, 65] width 19 height 19
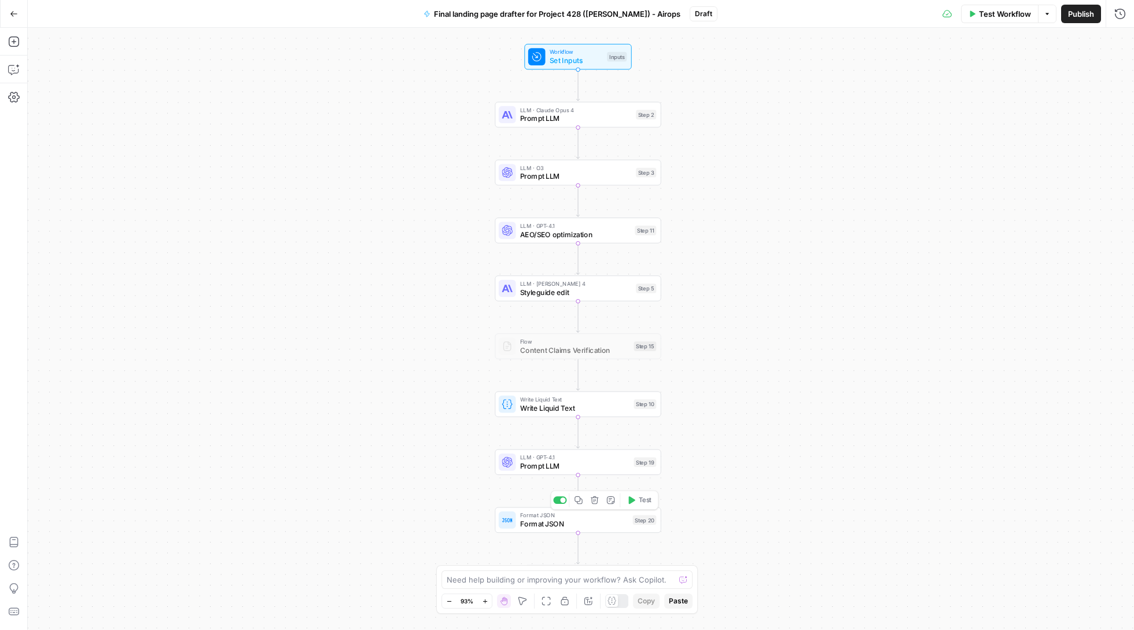
click at [549, 526] on span "Format JSON" at bounding box center [574, 523] width 108 height 11
click at [1123, 42] on button "Close" at bounding box center [1119, 41] width 15 height 15
click at [590, 507] on button "Delete step" at bounding box center [595, 500] width 14 height 14
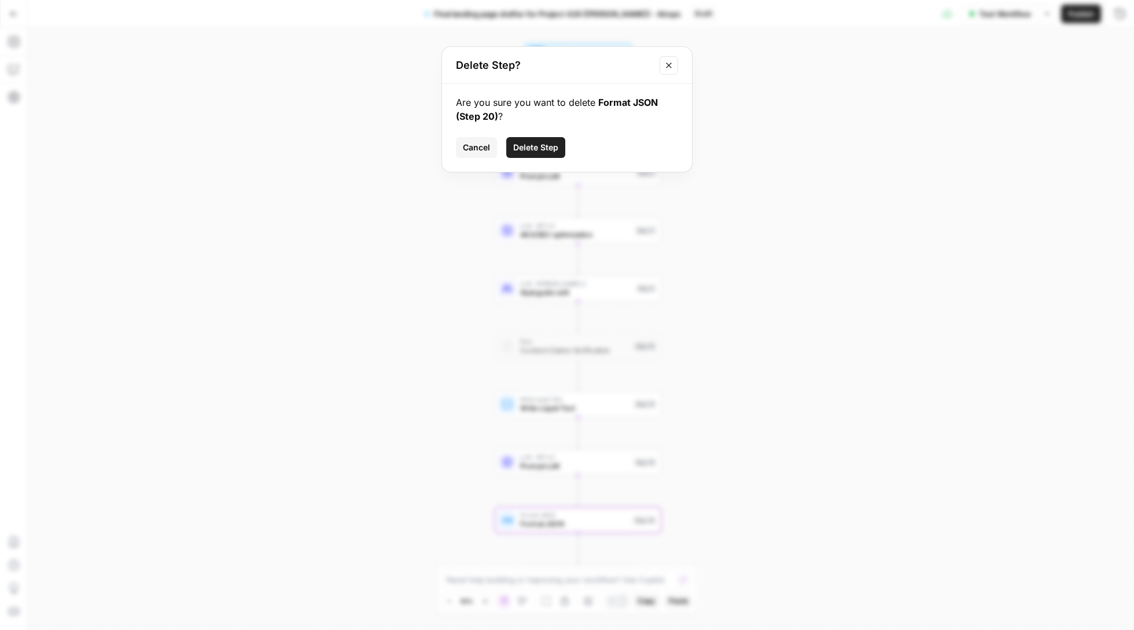
click at [529, 142] on span "Delete Step" at bounding box center [535, 148] width 45 height 12
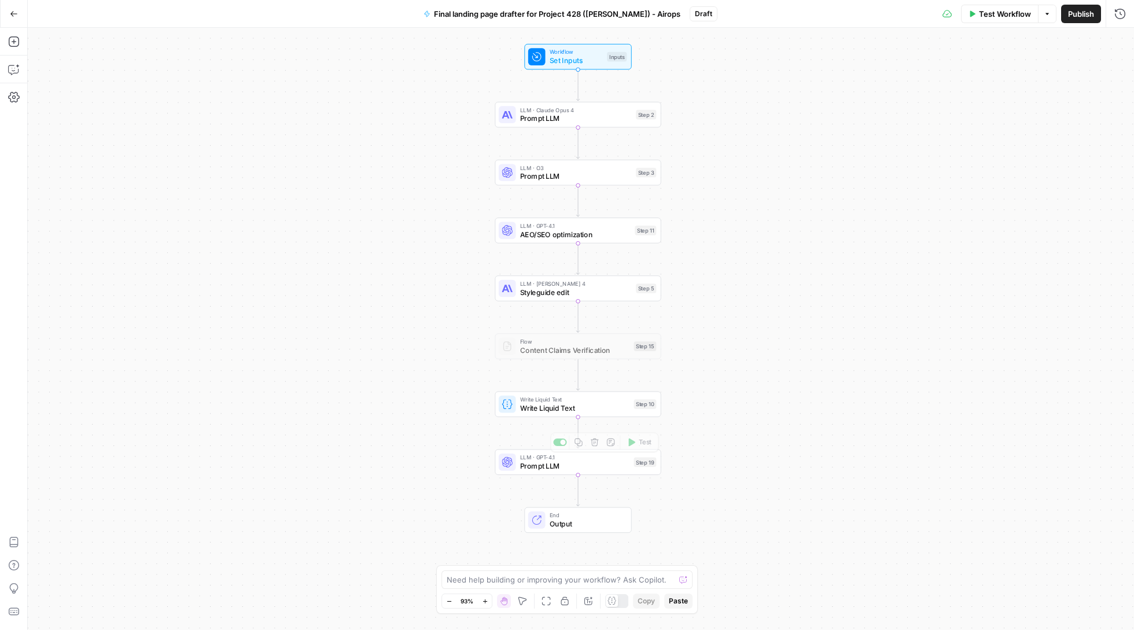
click at [553, 467] on span "Prompt LLM" at bounding box center [574, 465] width 109 height 11
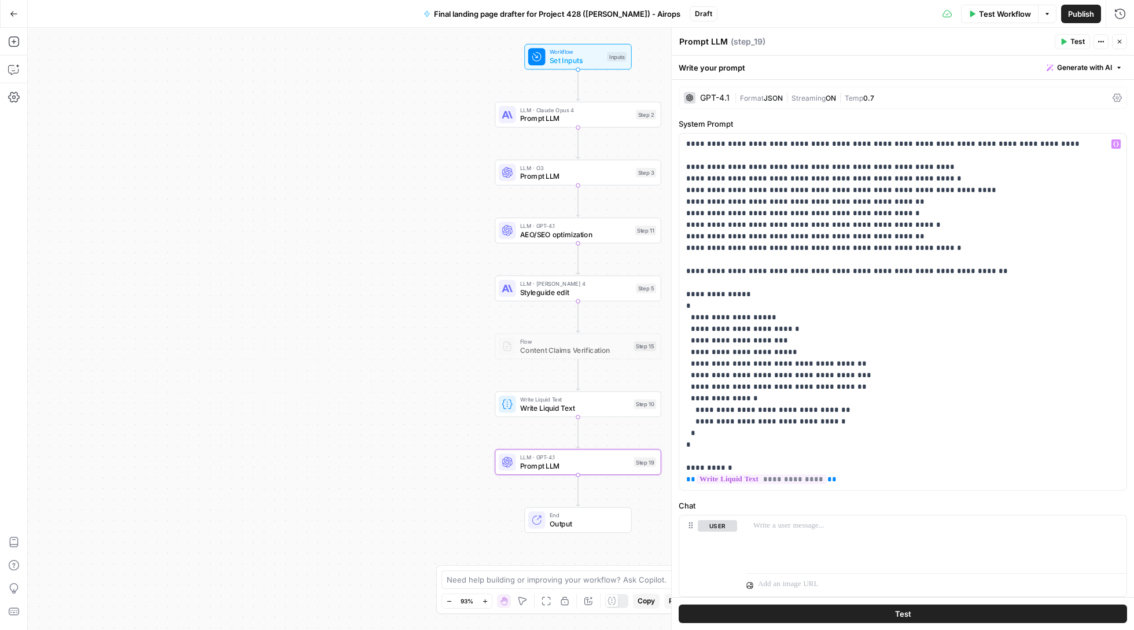
scroll to position [25, 0]
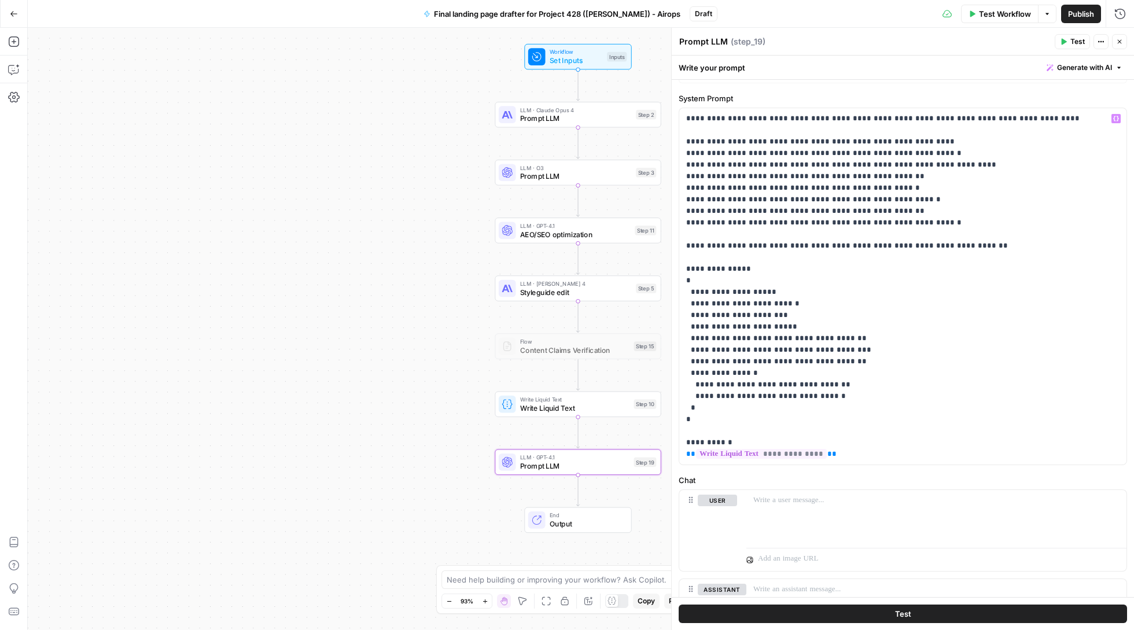
click at [1122, 35] on button "Close" at bounding box center [1119, 41] width 15 height 15
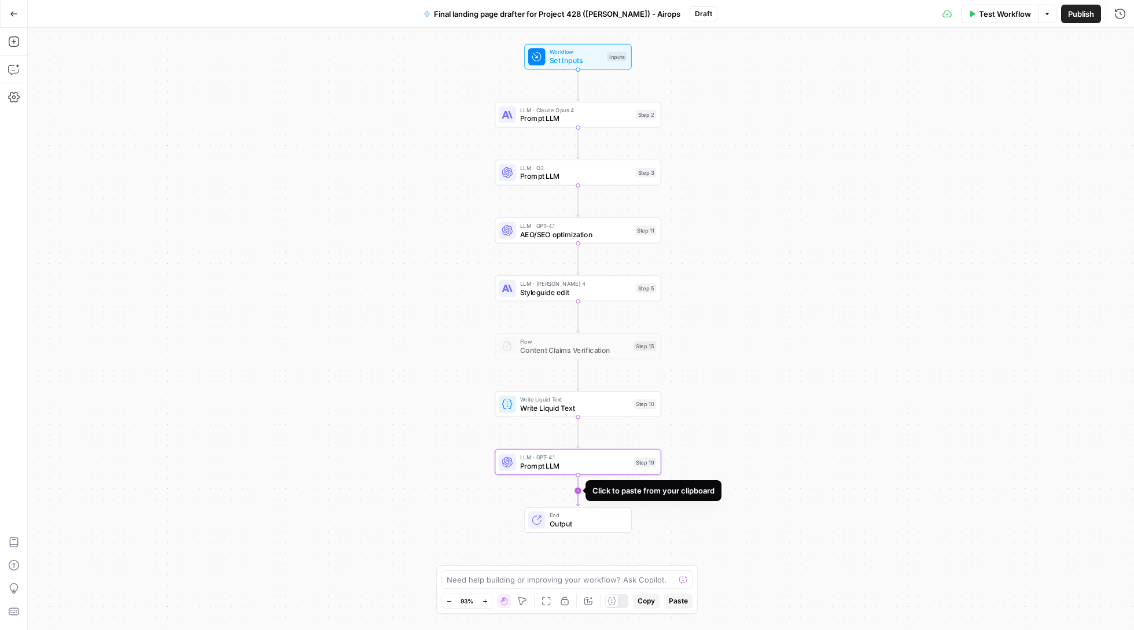
click at [576, 491] on icon "Edge from step_19 to end" at bounding box center [577, 490] width 3 height 31
click at [595, 502] on icon "button" at bounding box center [594, 500] width 9 height 9
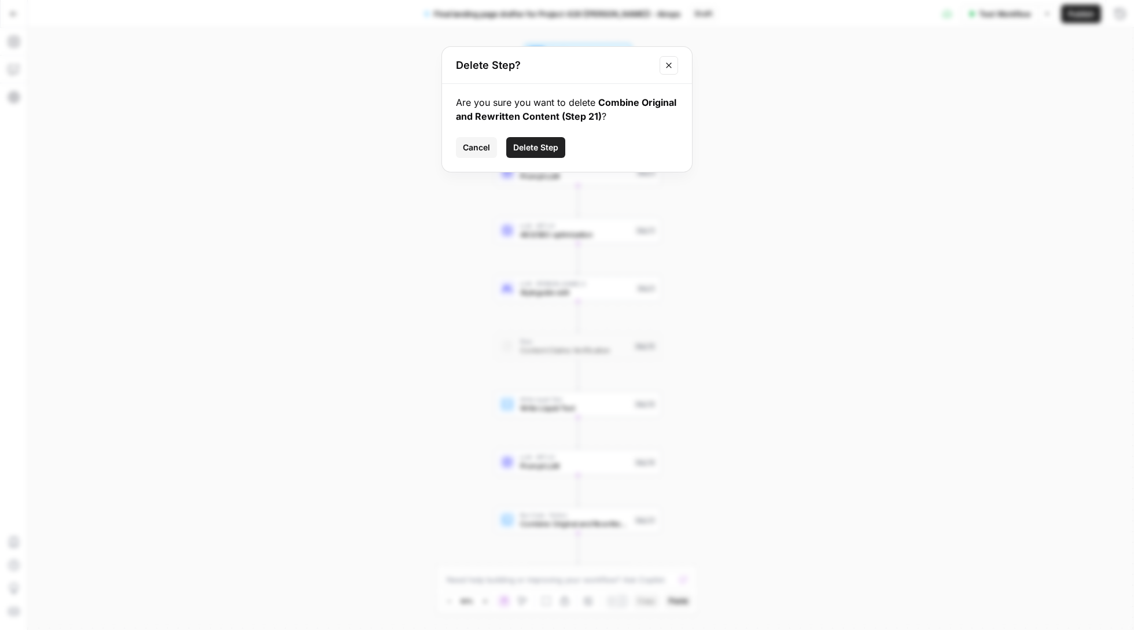
click at [540, 137] on button "Delete Step" at bounding box center [535, 147] width 59 height 21
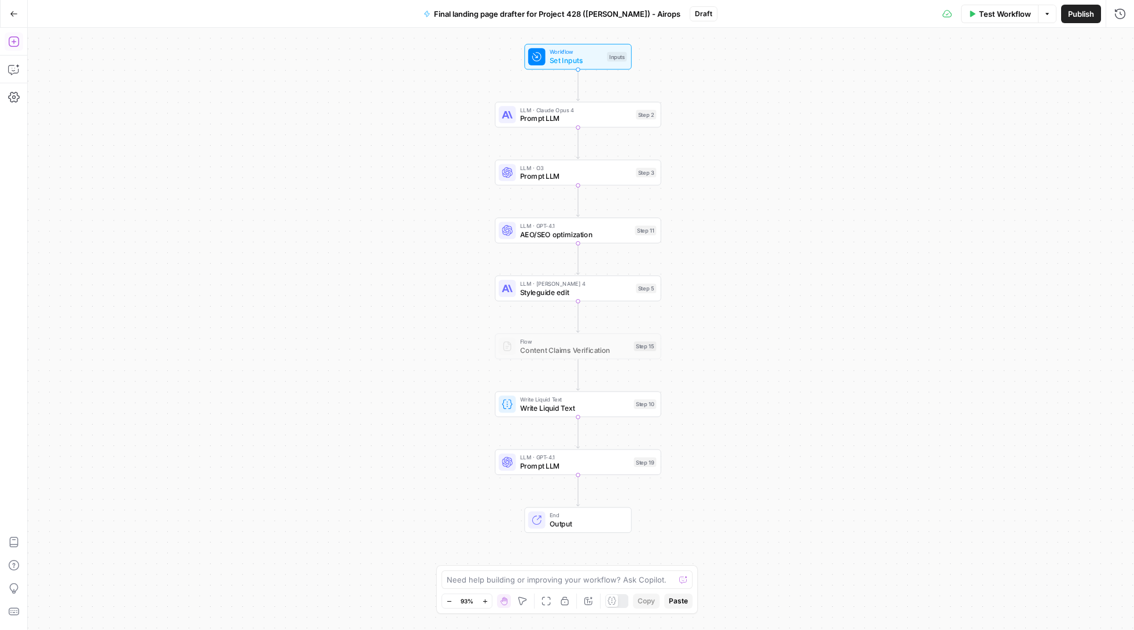
click at [10, 40] on icon "button" at bounding box center [14, 42] width 12 height 12
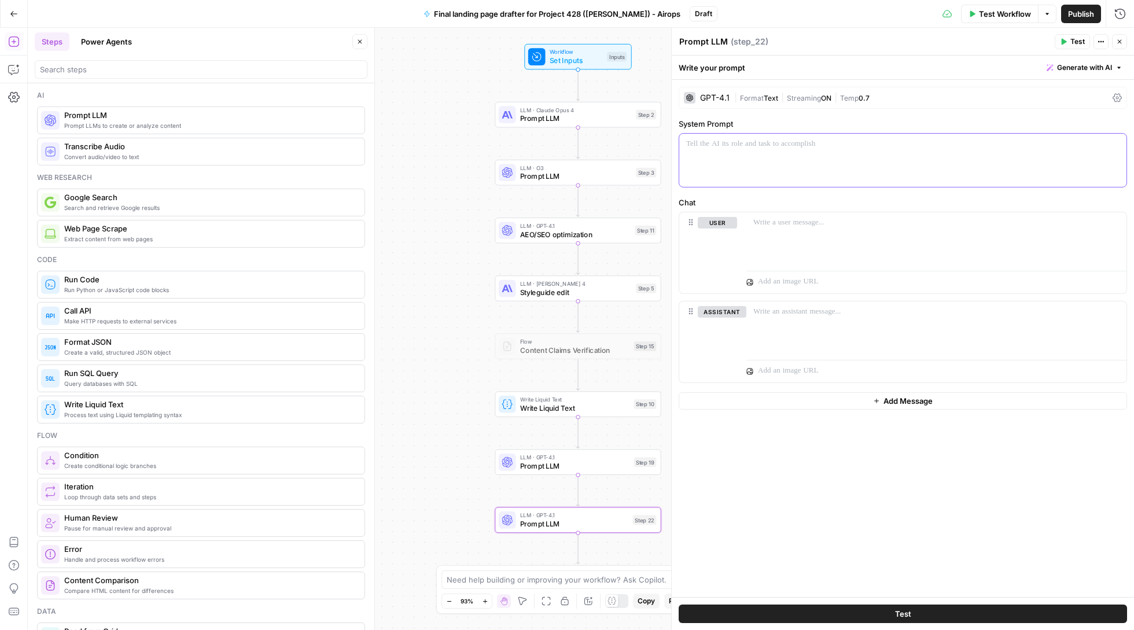
click at [767, 146] on p at bounding box center [902, 144] width 433 height 12
click at [1113, 145] on icon "button" at bounding box center [1116, 144] width 6 height 5
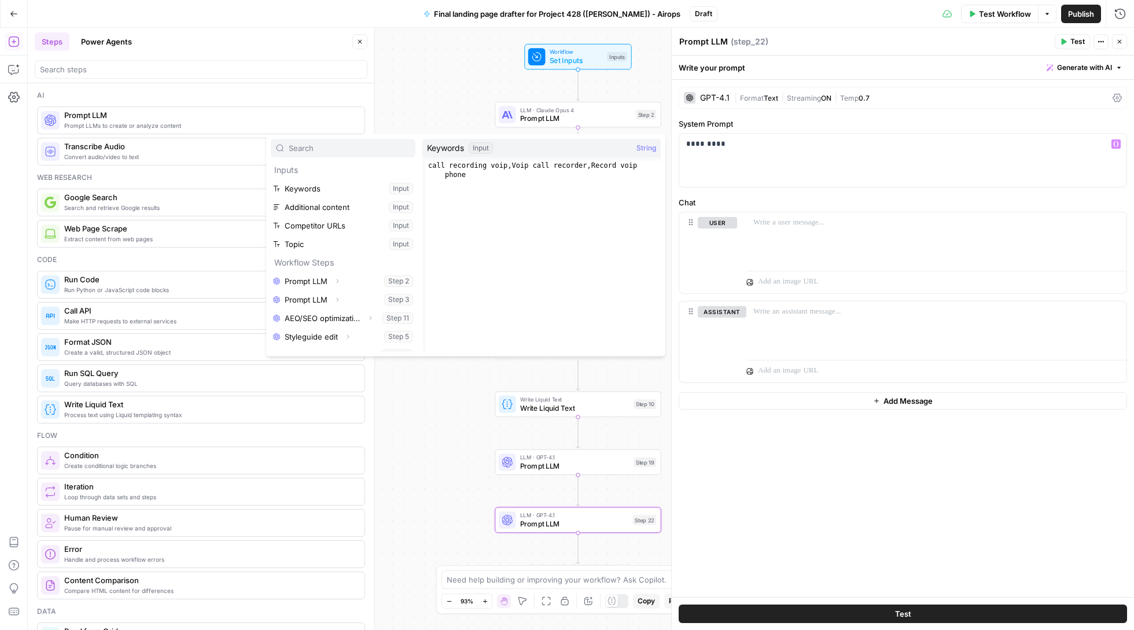
click at [1120, 145] on button "Variables Menu" at bounding box center [1115, 143] width 9 height 9
click at [1116, 143] on icon "button" at bounding box center [1116, 144] width 6 height 6
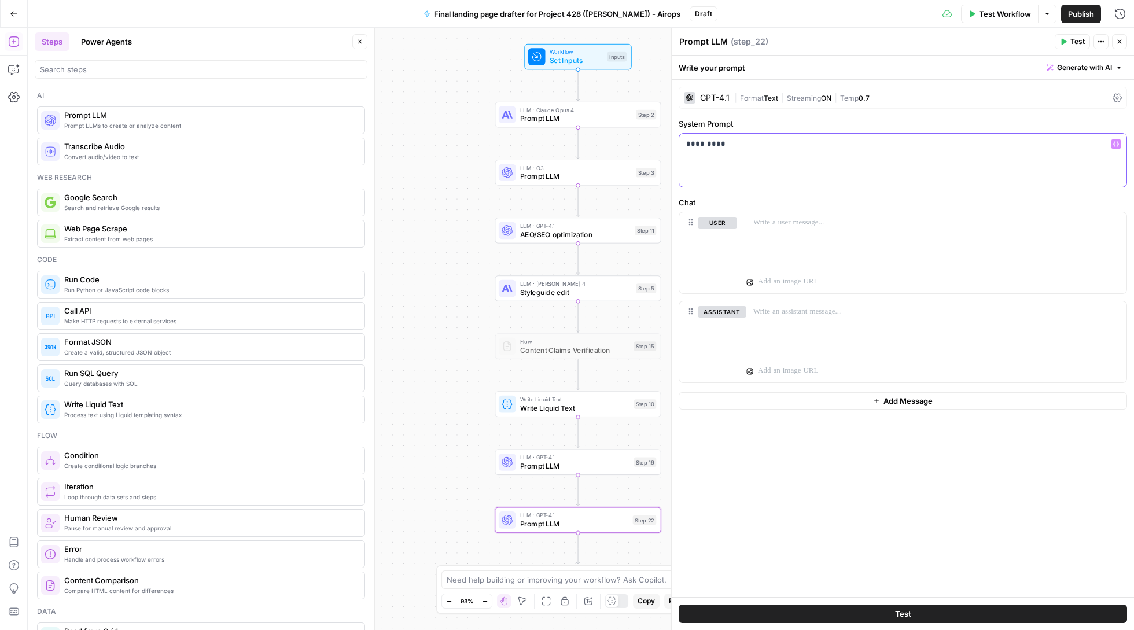
click at [1073, 144] on p "*********" at bounding box center [902, 144] width 433 height 12
click at [1120, 142] on button "Variables Menu" at bounding box center [1115, 143] width 9 height 9
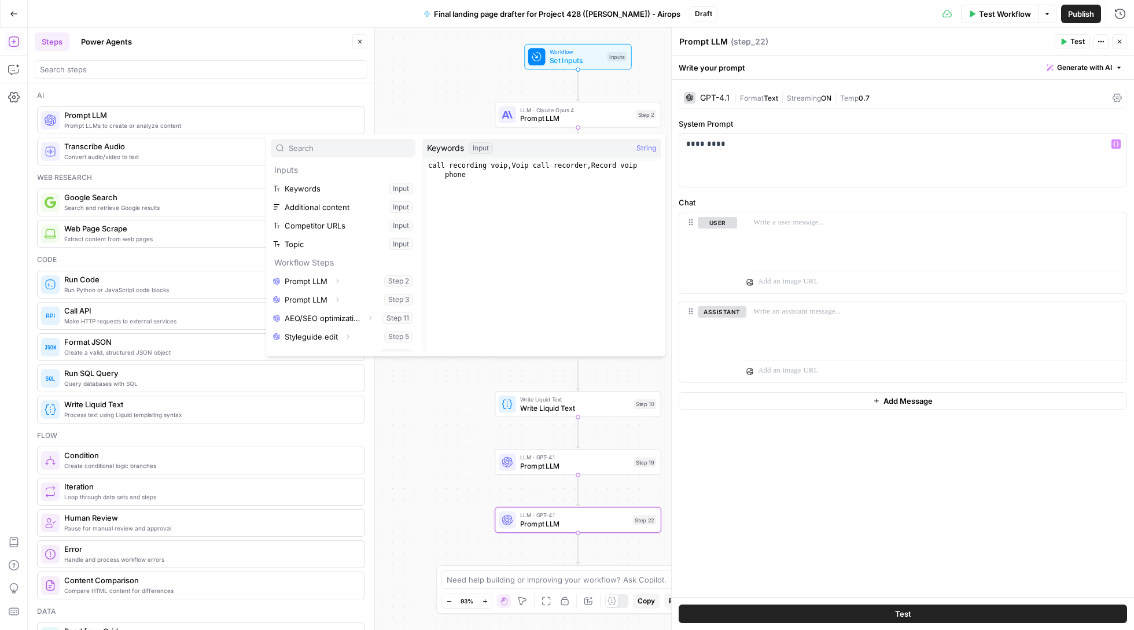
click at [1116, 142] on icon "button" at bounding box center [1116, 144] width 6 height 6
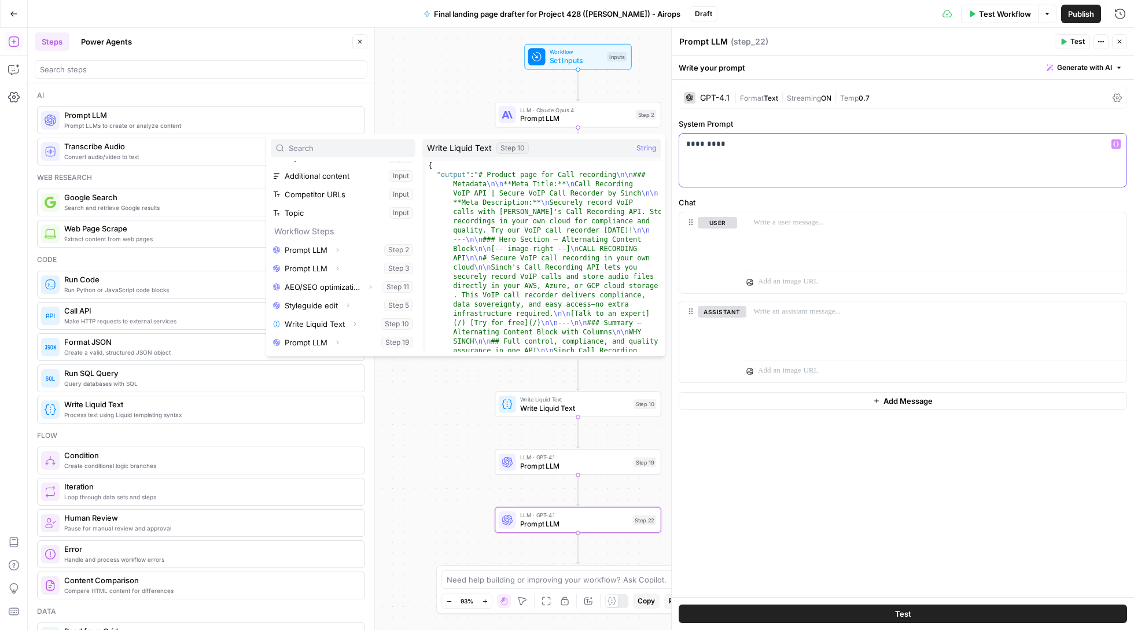
scroll to position [31, 0]
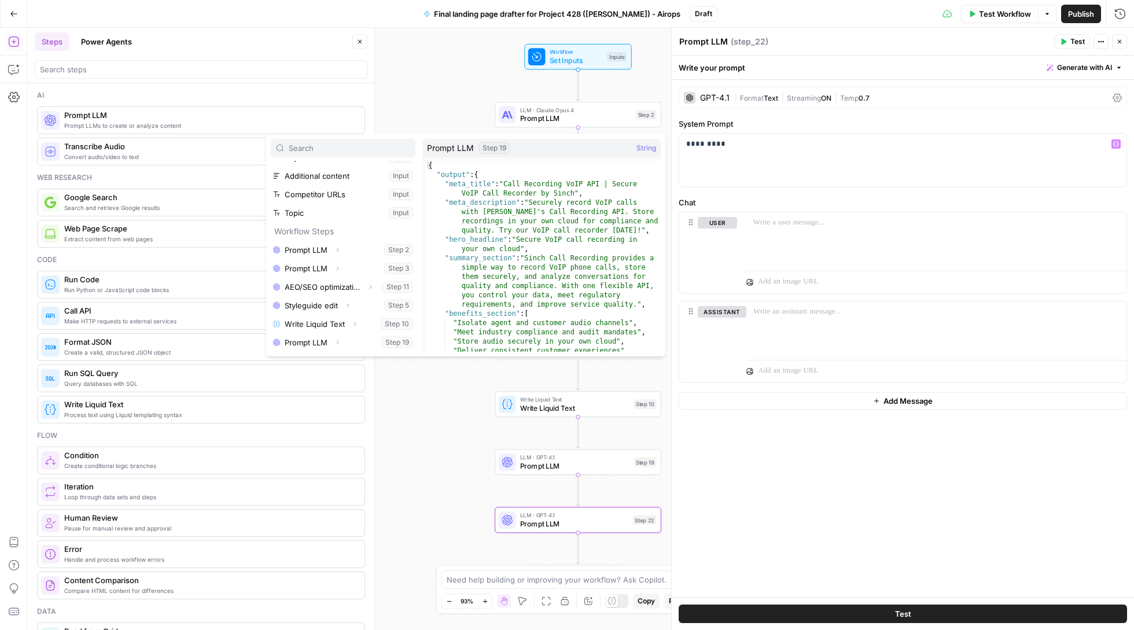
click at [338, 345] on icon "button" at bounding box center [337, 342] width 7 height 7
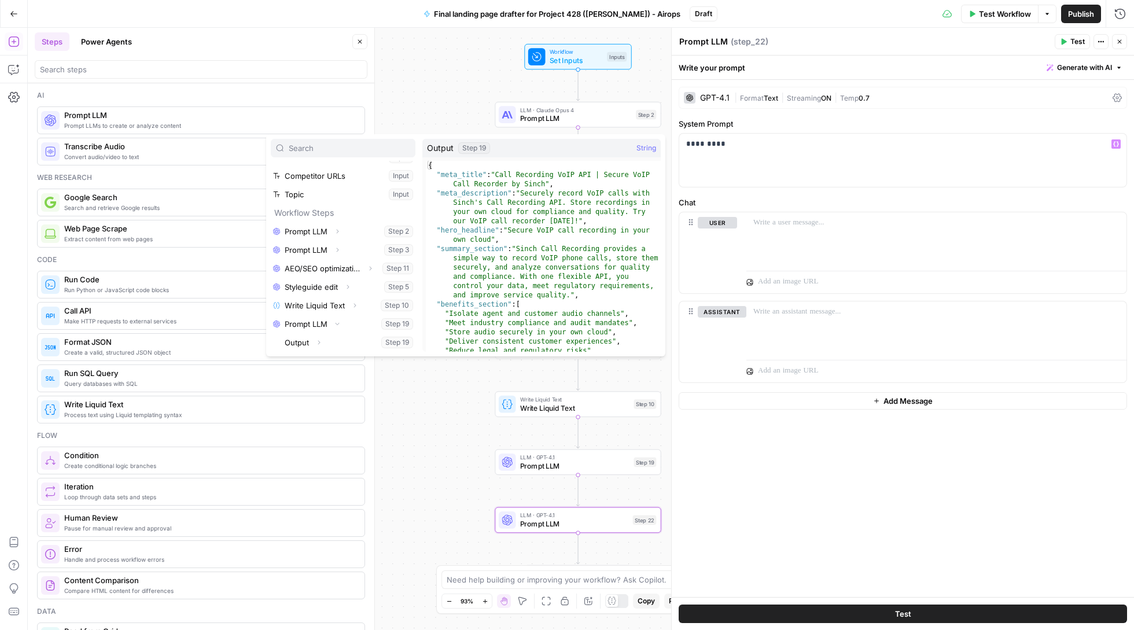
click at [315, 339] on span "button" at bounding box center [318, 342] width 7 height 7
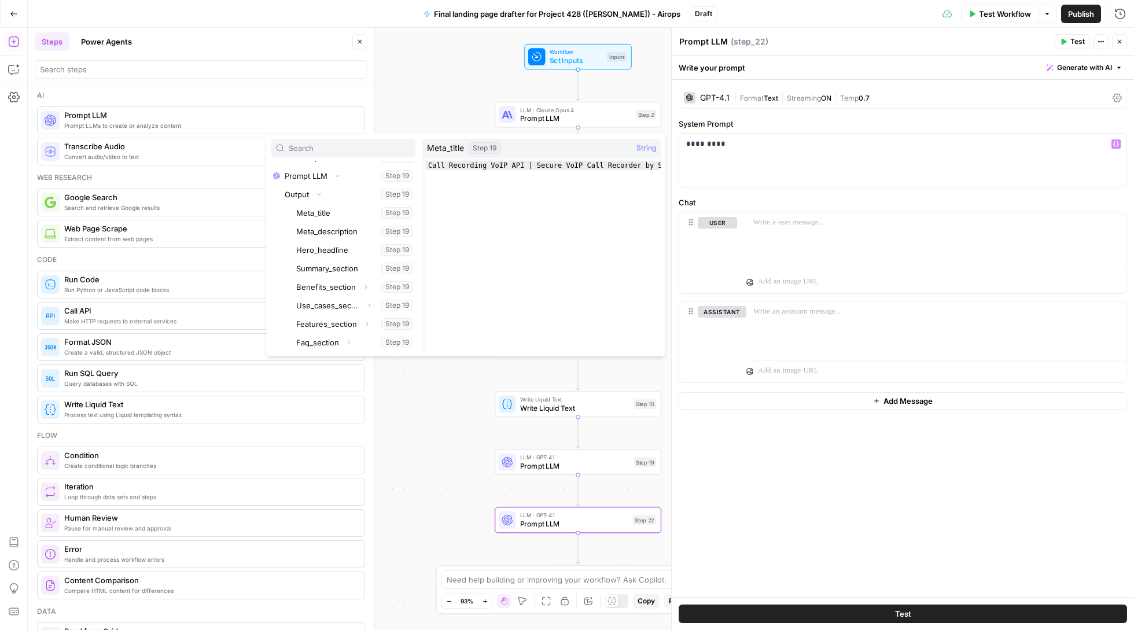
scroll to position [198, 0]
click at [341, 253] on button "Select variable Hero_headline" at bounding box center [354, 250] width 121 height 19
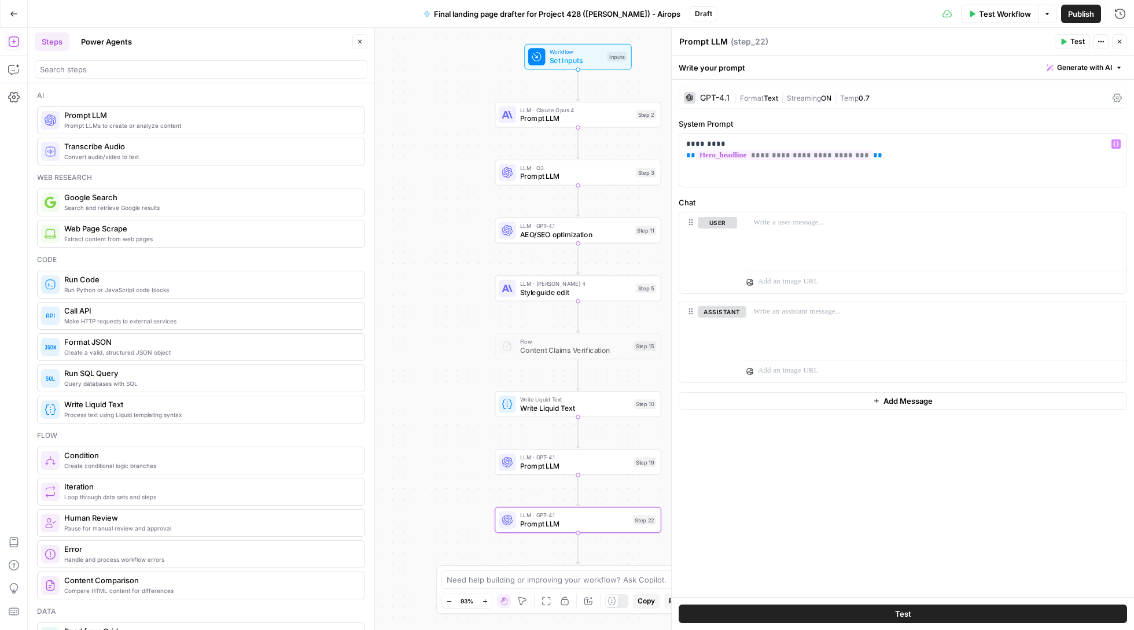
click at [1113, 144] on icon "button" at bounding box center [1116, 144] width 6 height 6
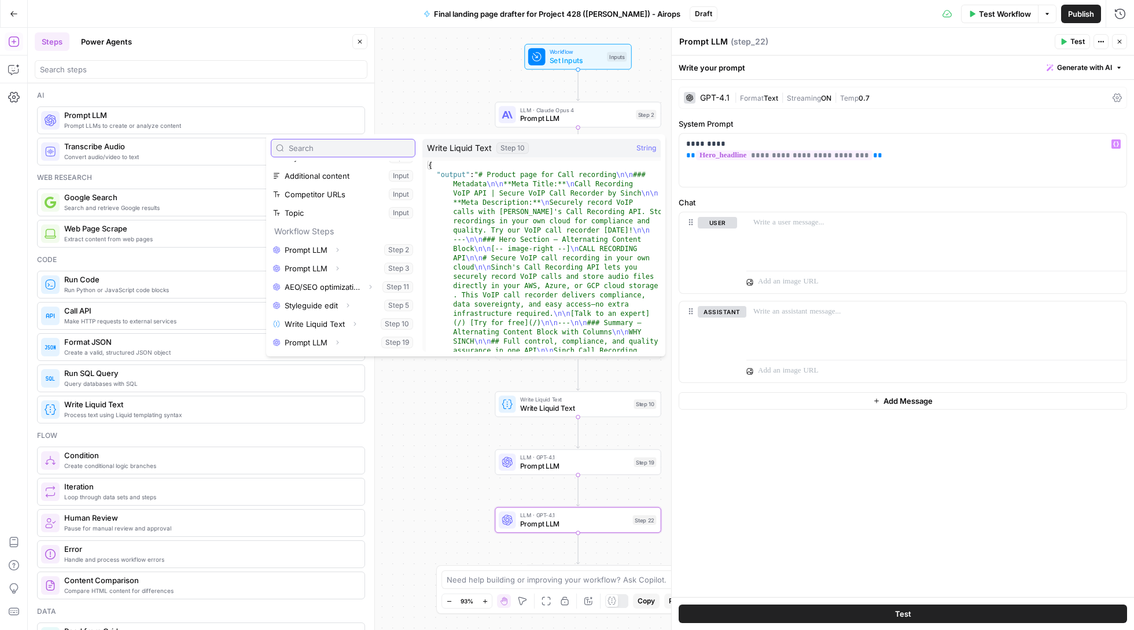
scroll to position [31, 0]
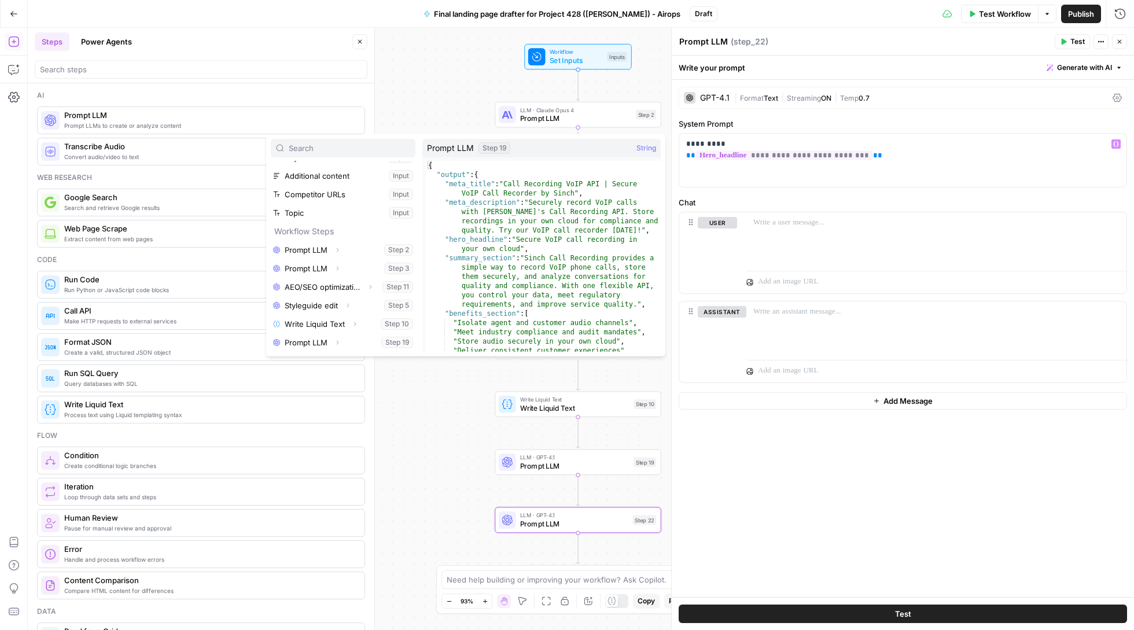
click at [335, 338] on button "Expand" at bounding box center [337, 342] width 15 height 15
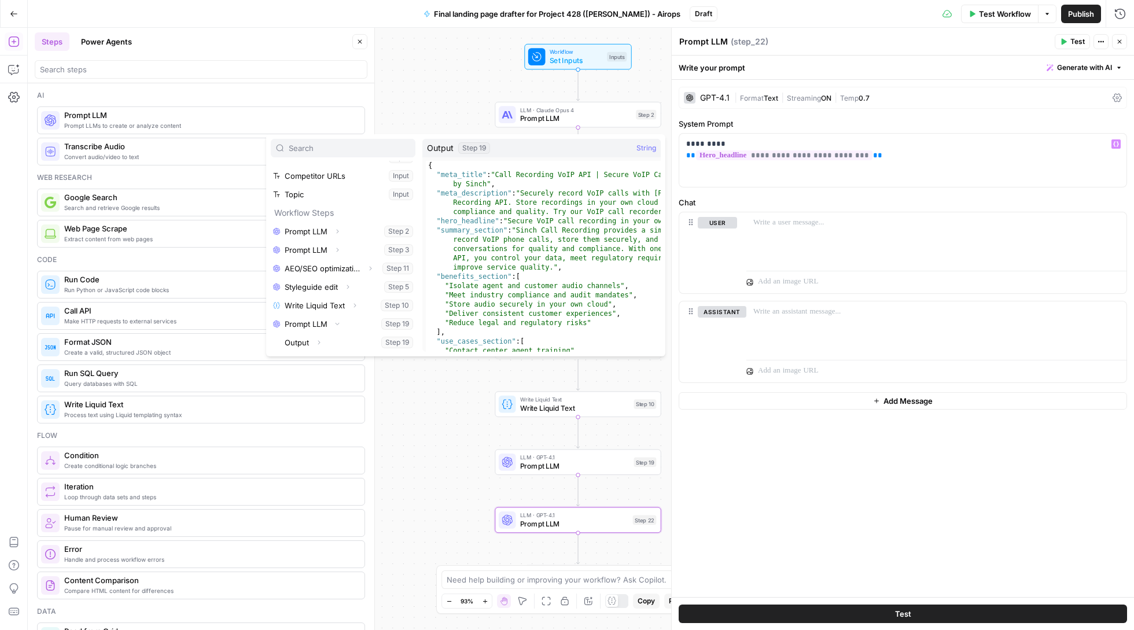
scroll to position [50, 0]
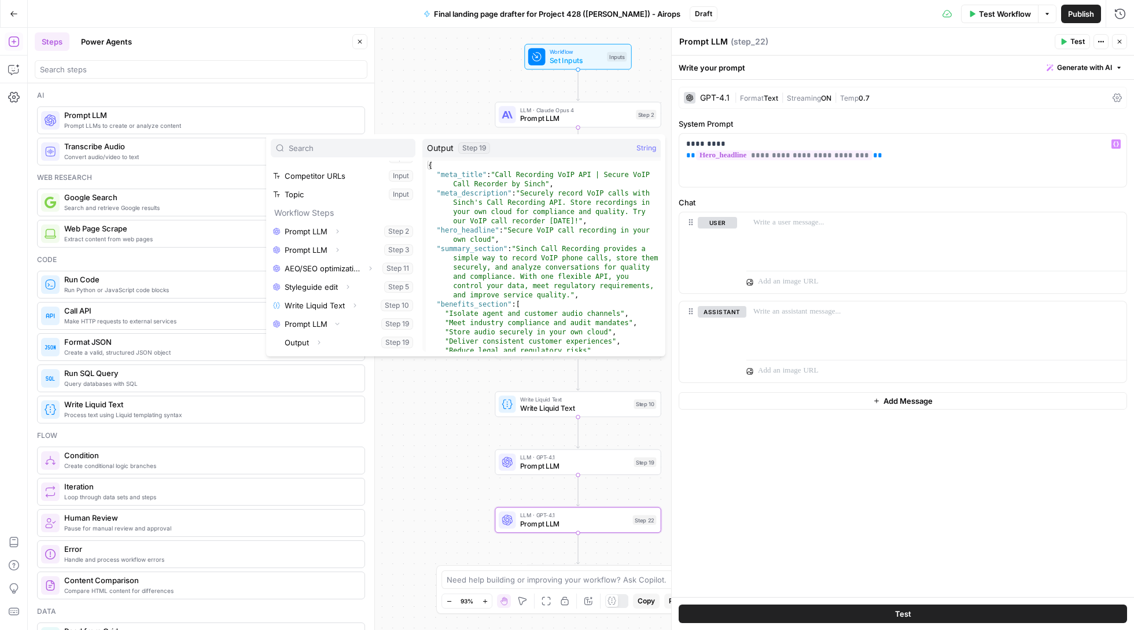
click at [318, 339] on span "button" at bounding box center [318, 342] width 7 height 7
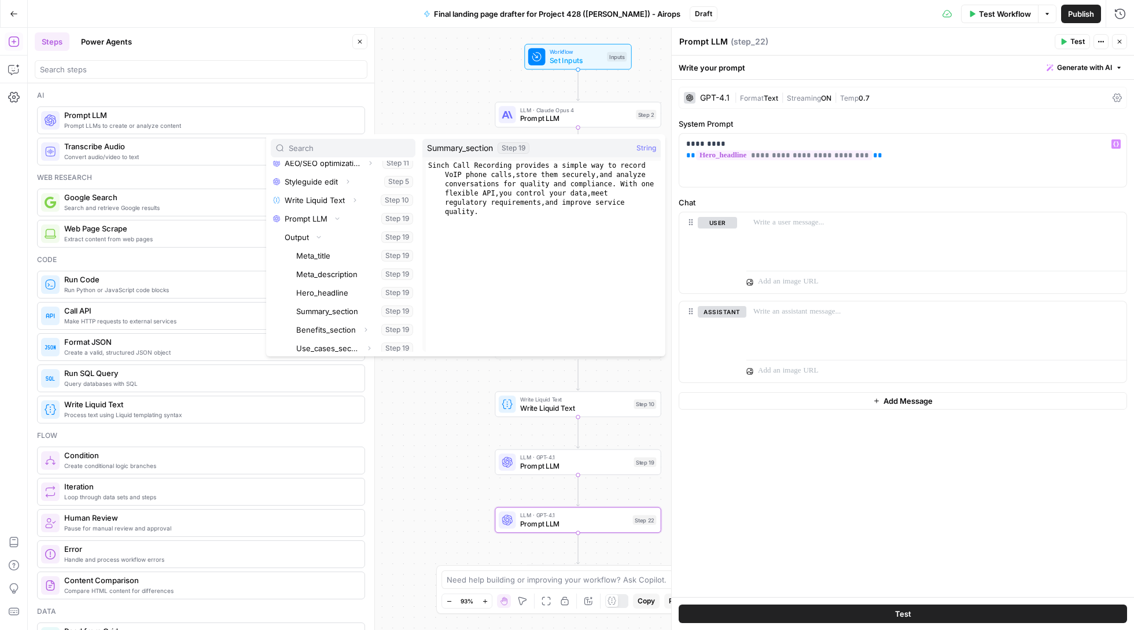
click at [337, 313] on button "Select variable Summary_section" at bounding box center [354, 311] width 121 height 19
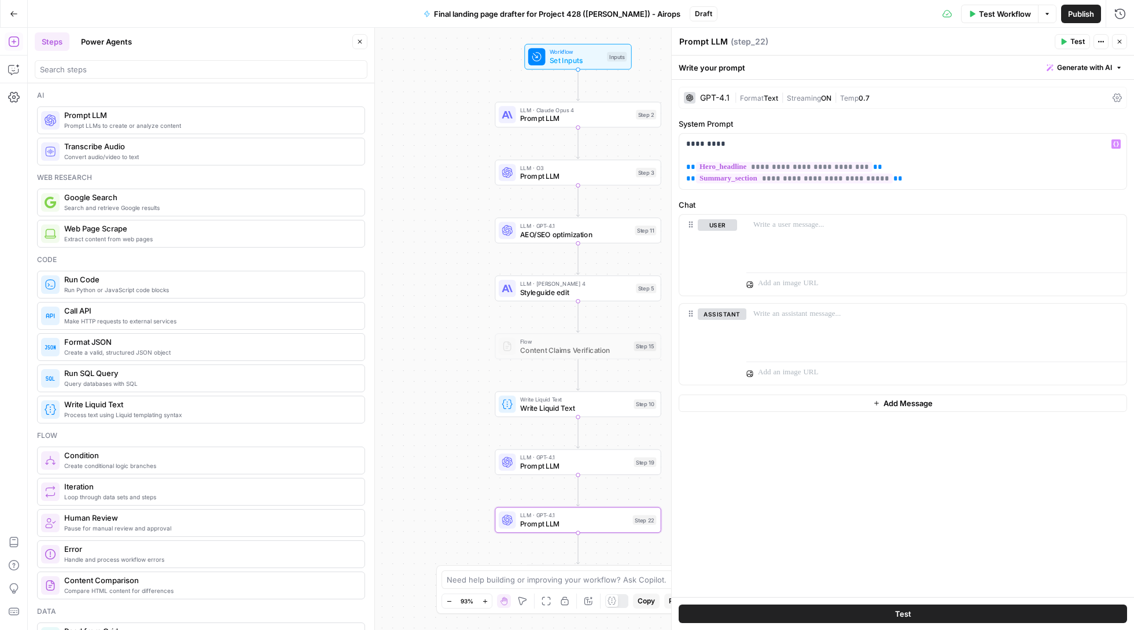
click at [1116, 146] on icon "button" at bounding box center [1116, 144] width 6 height 5
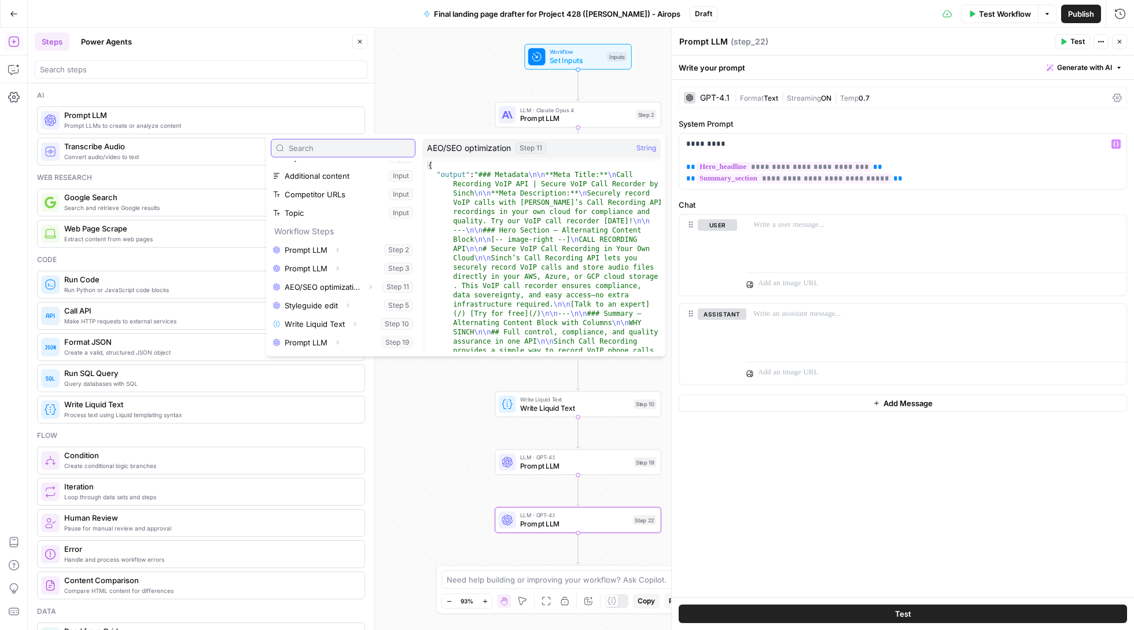
scroll to position [31, 0]
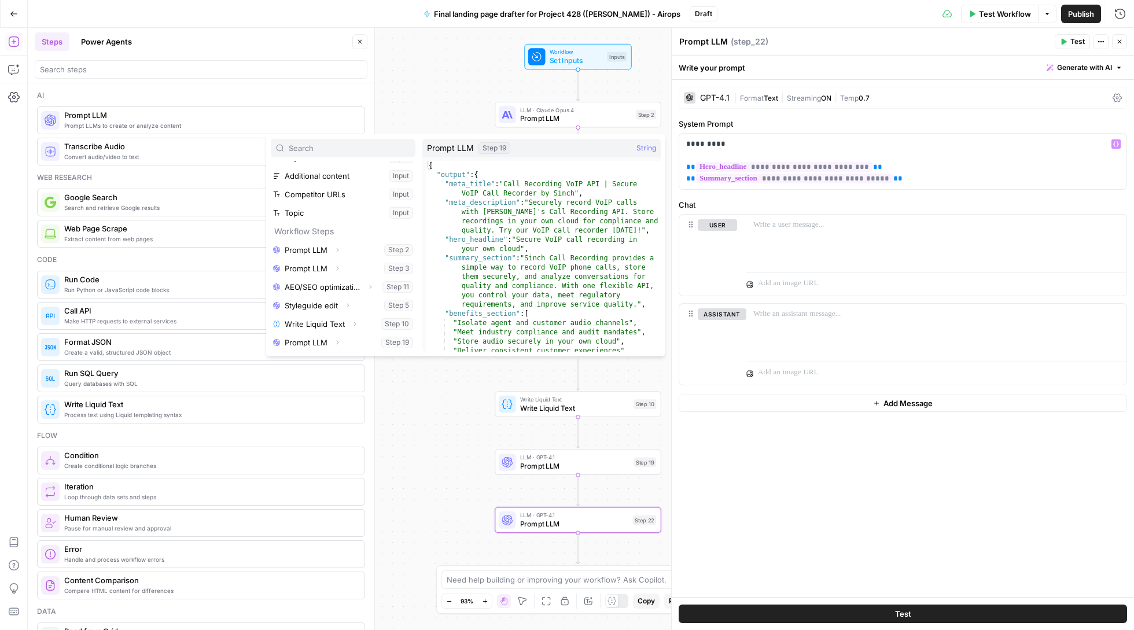
click at [338, 341] on icon "button" at bounding box center [337, 342] width 7 height 7
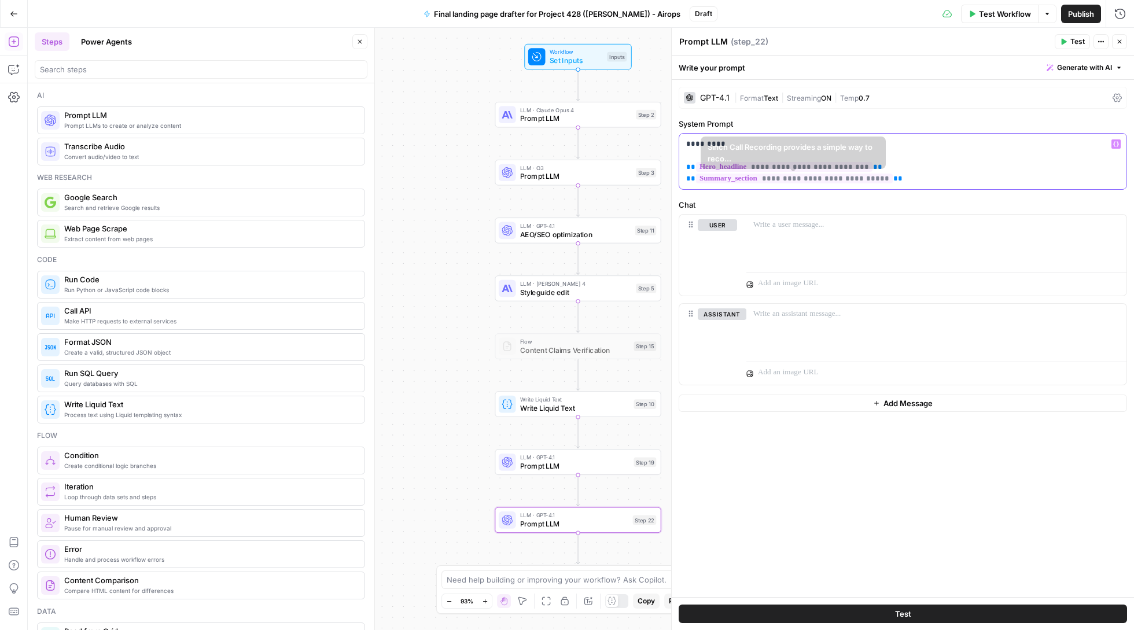
click at [931, 179] on p "**********" at bounding box center [902, 161] width 433 height 46
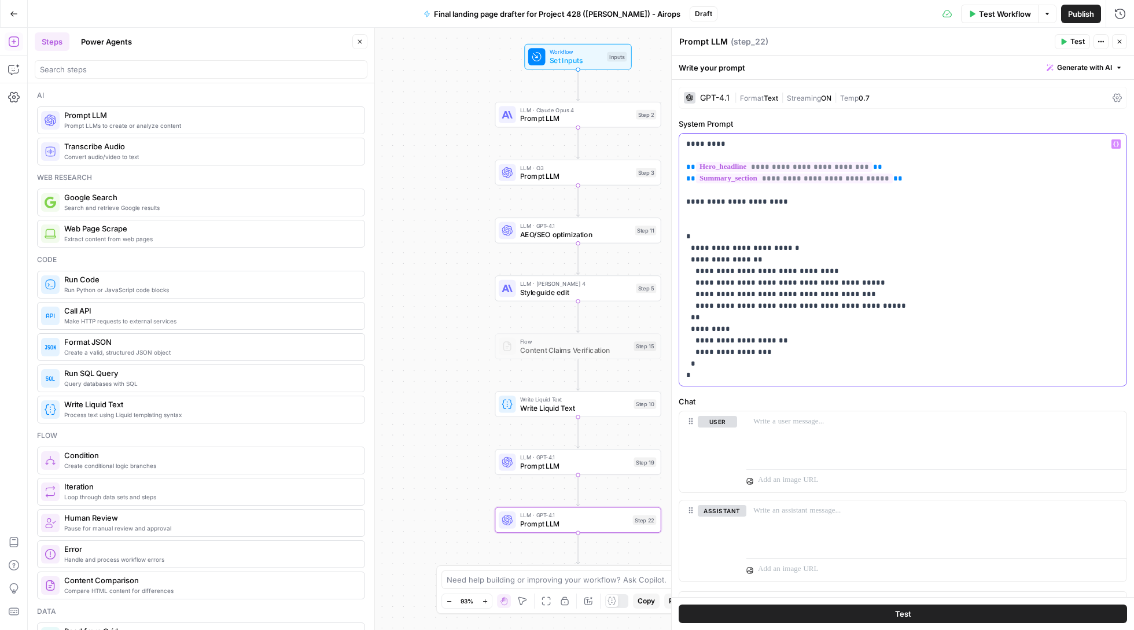
click at [750, 149] on p "**********" at bounding box center [902, 259] width 433 height 243
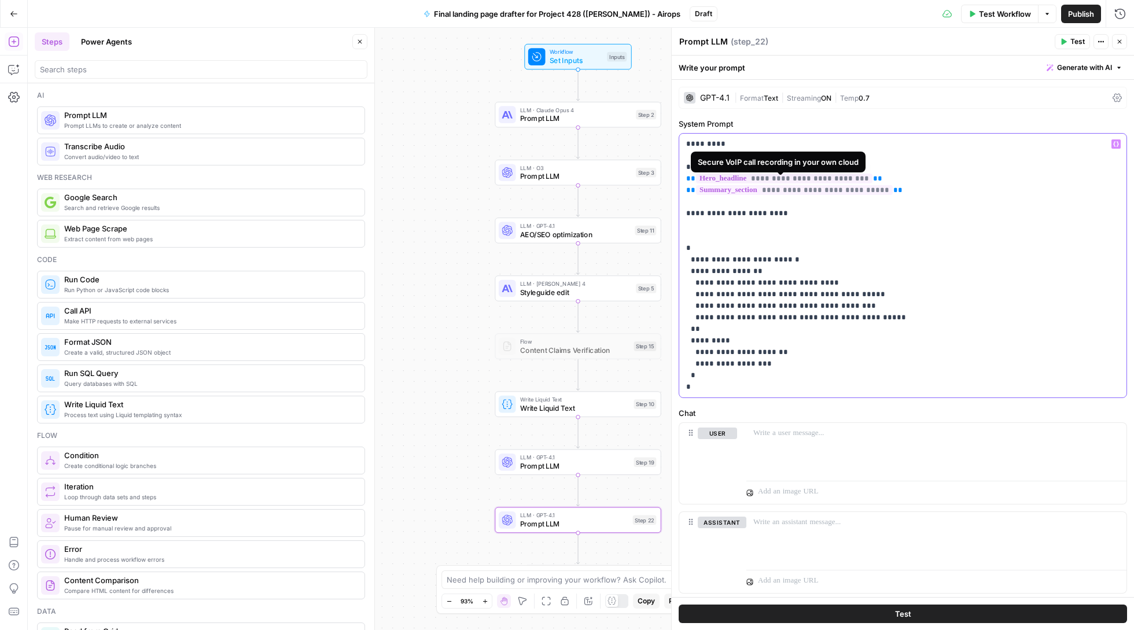
scroll to position [0, 0]
click at [771, 102] on div "| Format Text | Streaming ON | Temp 0.7" at bounding box center [921, 98] width 374 height 11
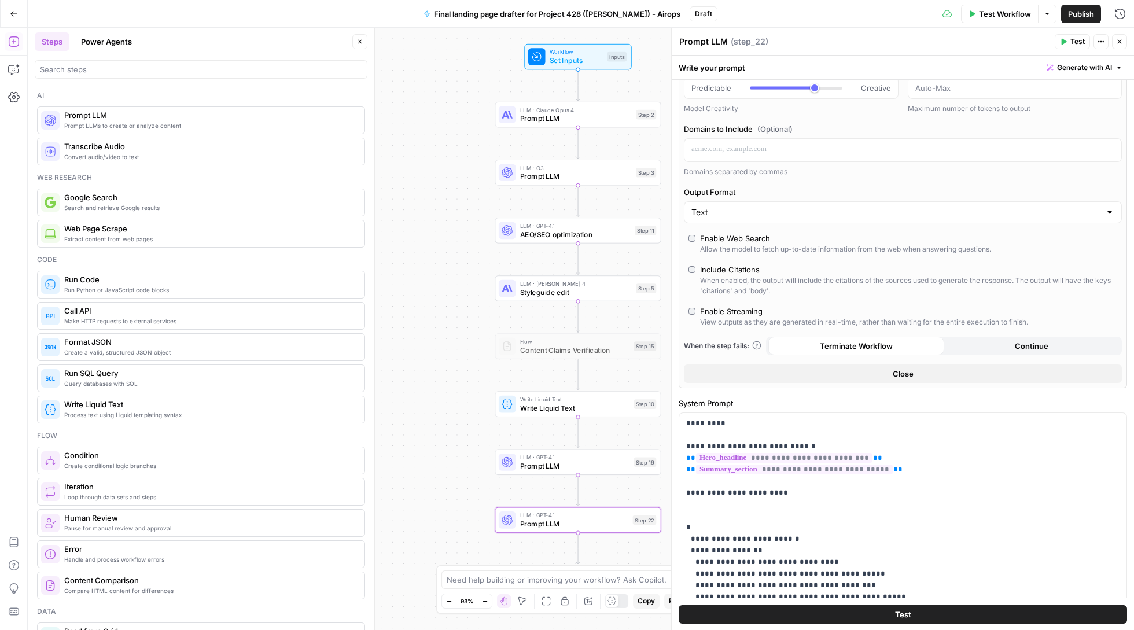
scroll to position [90, 0]
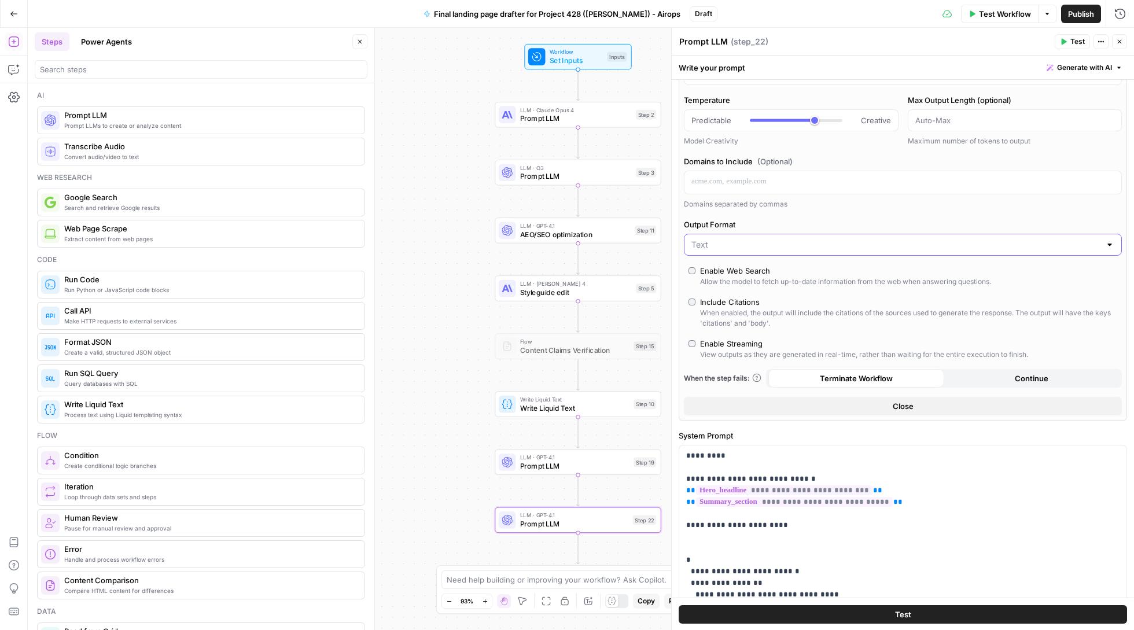
click at [906, 245] on input "Output Format" at bounding box center [895, 245] width 409 height 12
click at [874, 290] on span "JSON" at bounding box center [900, 291] width 413 height 12
type input "JSON"
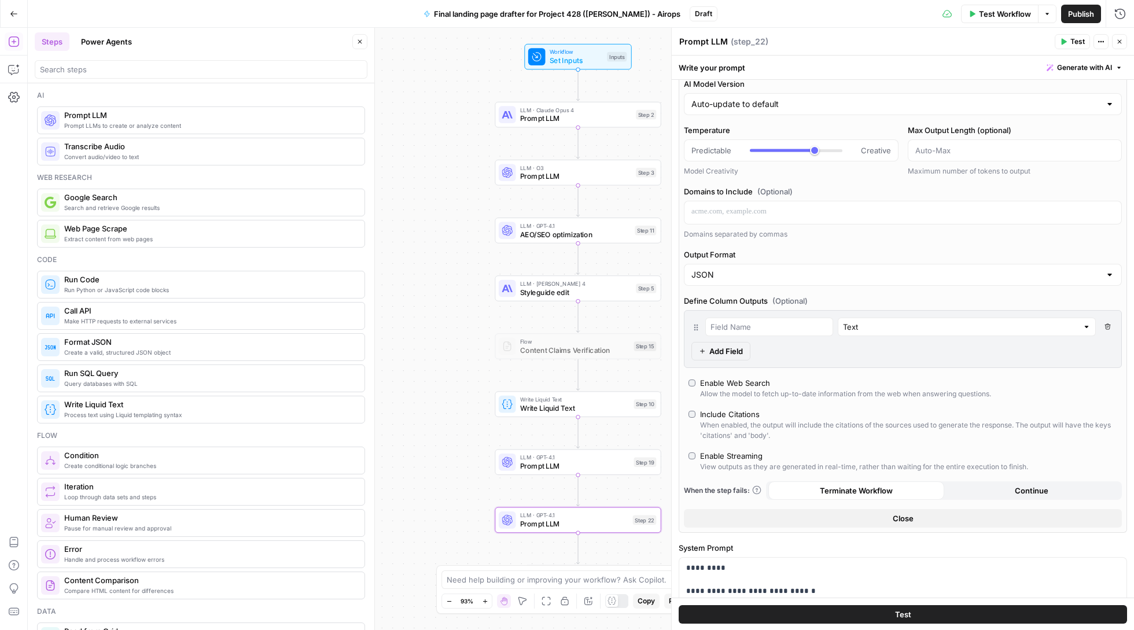
click at [914, 614] on button "Test" at bounding box center [902, 613] width 448 height 19
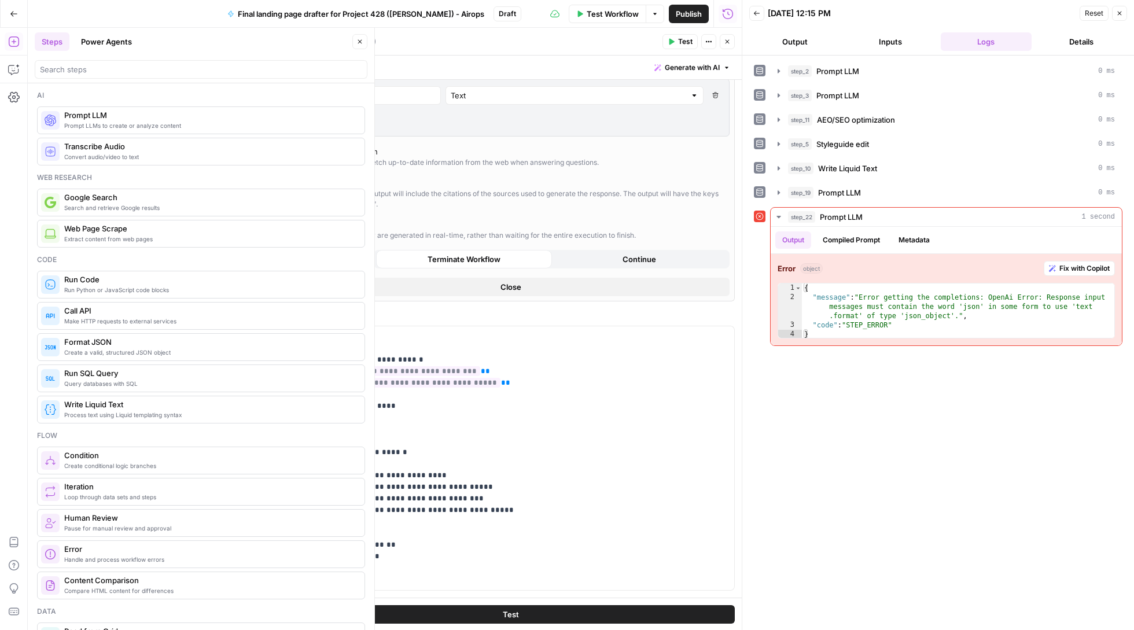
scroll to position [350, 0]
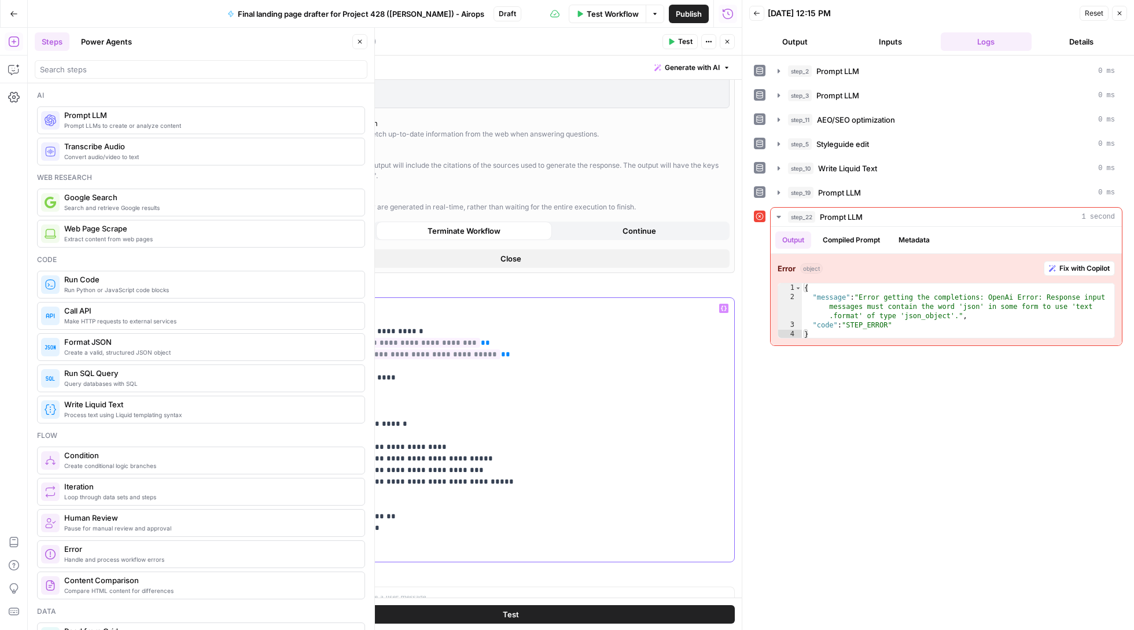
click at [346, 380] on p "**********" at bounding box center [510, 429] width 433 height 254
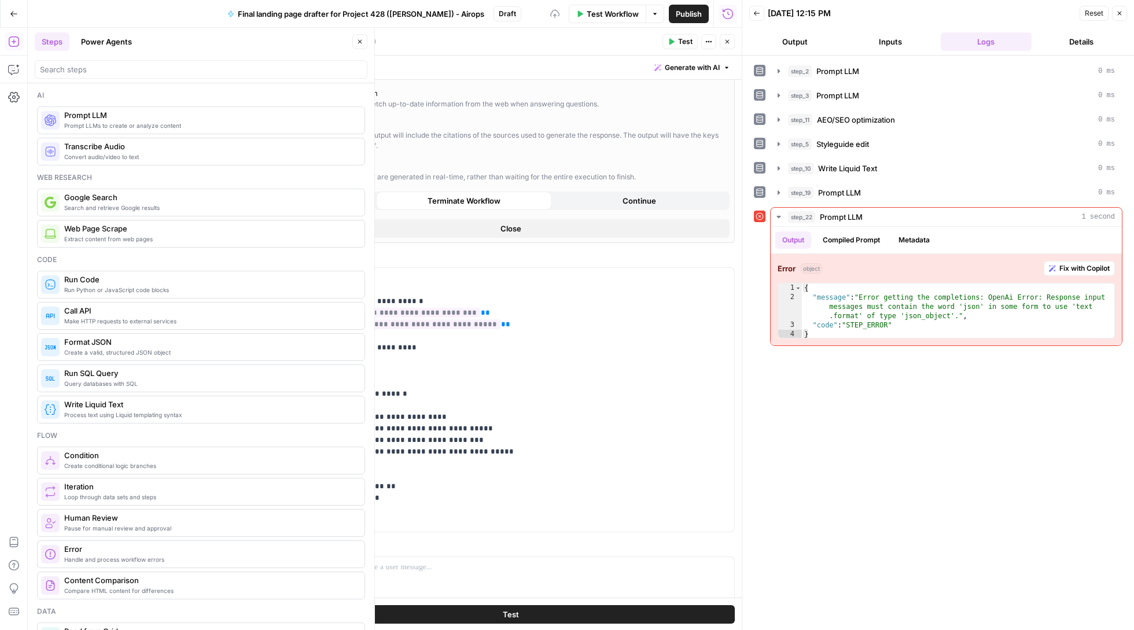
click at [450, 613] on button "Test" at bounding box center [510, 613] width 448 height 19
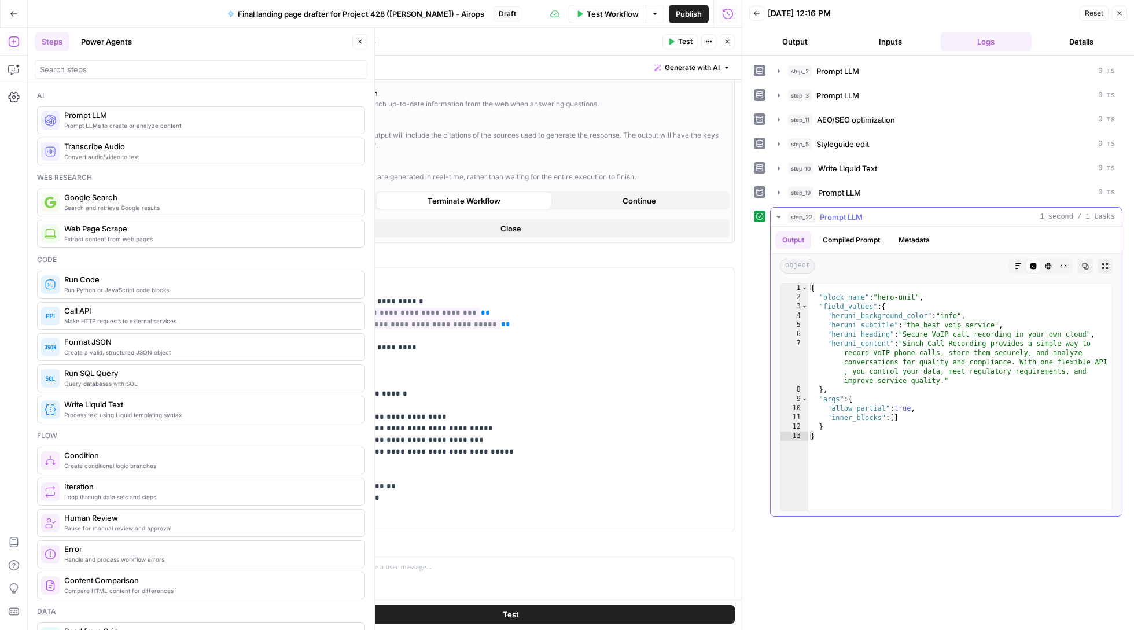
click at [955, 315] on div "{ "block_name" : "hero-unit" , "field_values" : { "heruni_background_color" : "…" at bounding box center [960, 406] width 304 height 246
click at [1014, 426] on div "{ "block_name" : "hero-unit" , "field_values" : { "heruni_background_color" : "…" at bounding box center [960, 406] width 304 height 246
click at [415, 419] on p "**********" at bounding box center [510, 399] width 433 height 254
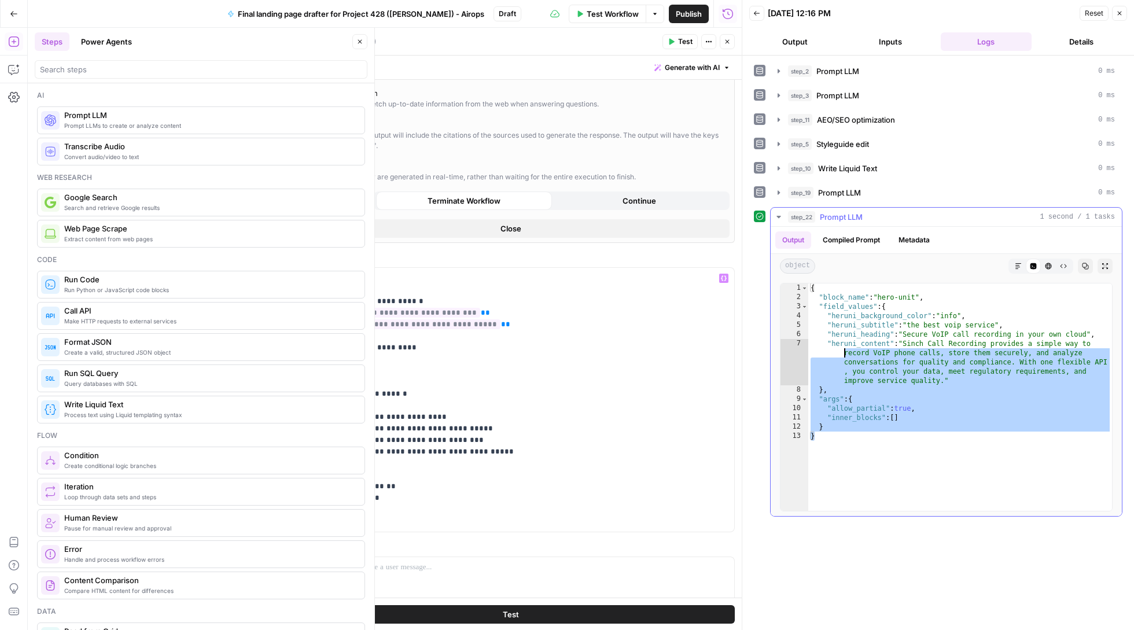
drag, startPoint x: 903, startPoint y: 448, endPoint x: 787, endPoint y: 278, distance: 205.5
click at [787, 278] on div "Output Compiled Prompt Metadata object Markdown Code Editor HTML Viewer Raw Out…" at bounding box center [945, 371] width 351 height 289
type textarea "**********"
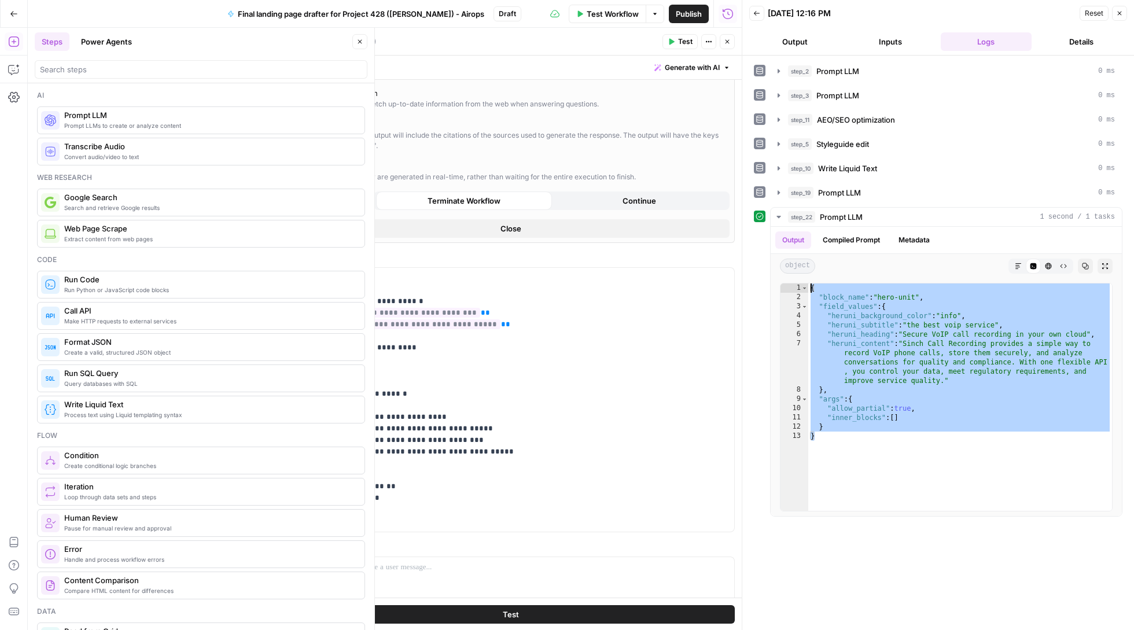
click at [13, 6] on button "Go Back" at bounding box center [13, 13] width 21 height 21
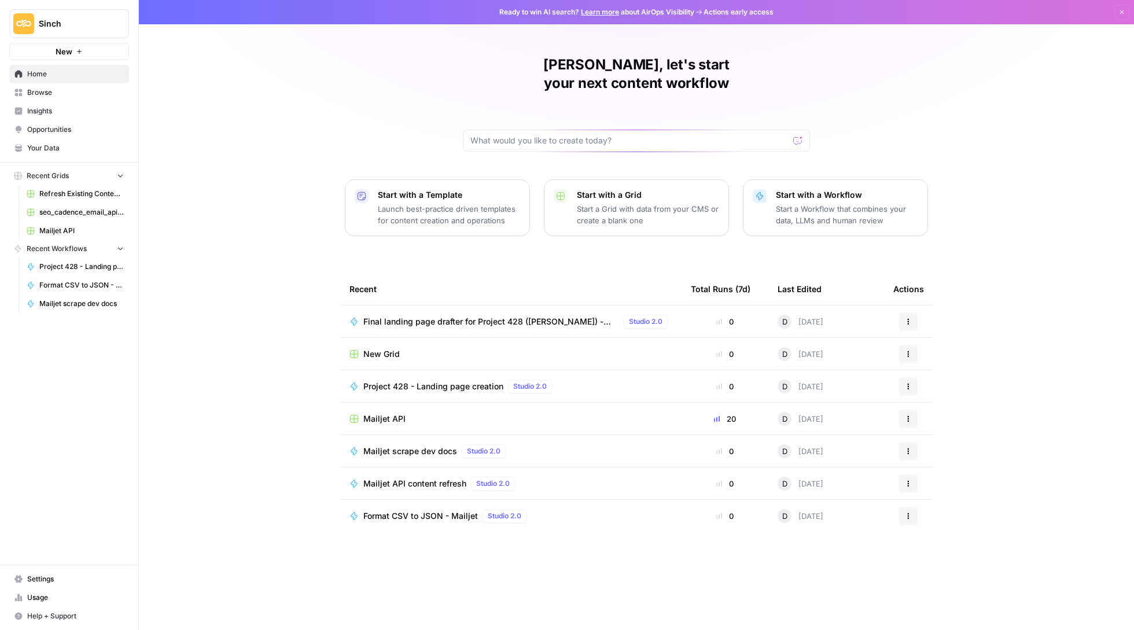
click at [544, 316] on span "Final landing page drafter for Project 428 ([PERSON_NAME]) - Airops" at bounding box center [491, 322] width 256 height 12
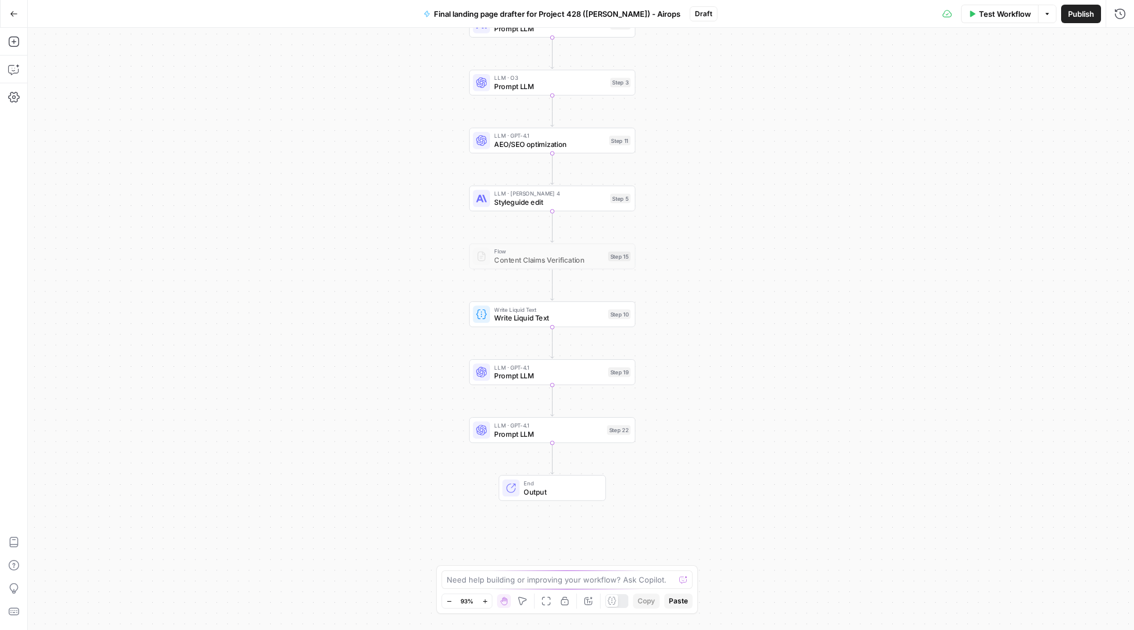
drag, startPoint x: 406, startPoint y: 412, endPoint x: 378, endPoint y: 271, distance: 143.2
click at [378, 272] on div "Workflow Set Inputs Inputs LLM · [PERSON_NAME] Opus 4 Prompt LLM Step 2 LLM · O…" at bounding box center [581, 329] width 1106 height 602
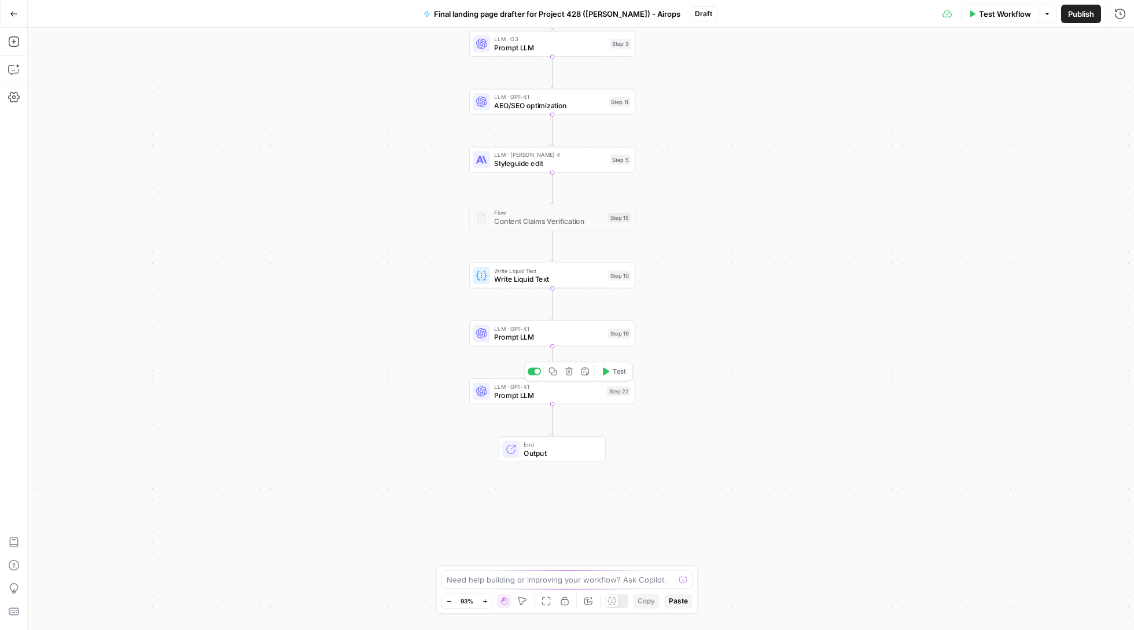
click at [560, 399] on span "Prompt LLM" at bounding box center [548, 395] width 108 height 11
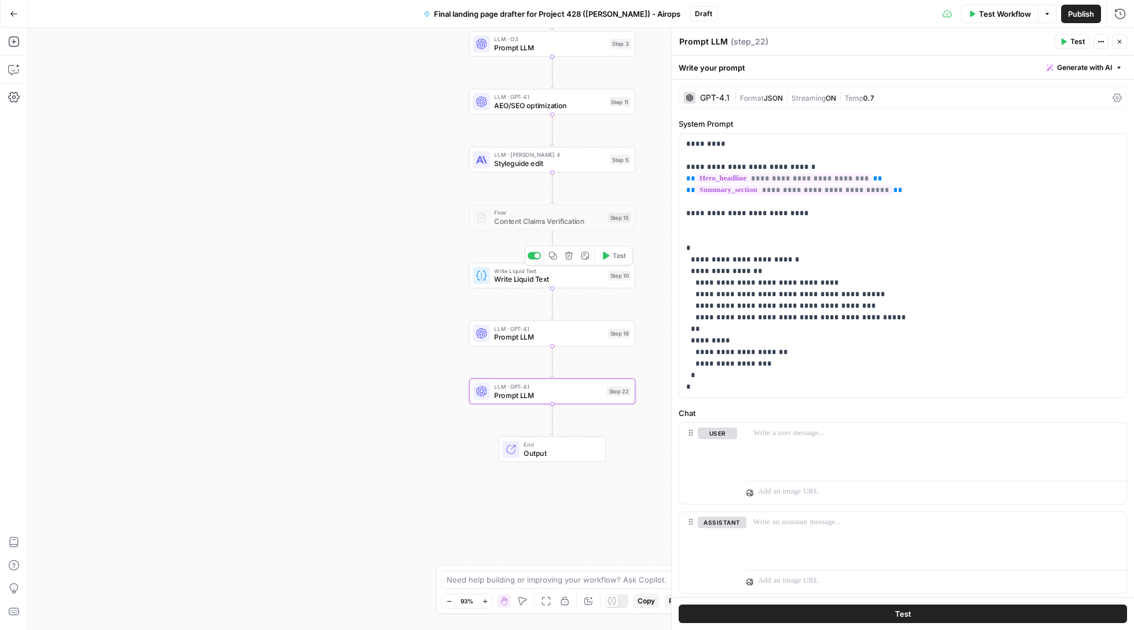
click at [540, 286] on div "Write Liquid Text Write Liquid Text Step 10 Copy step Delete step Add Note Test" at bounding box center [552, 275] width 166 height 25
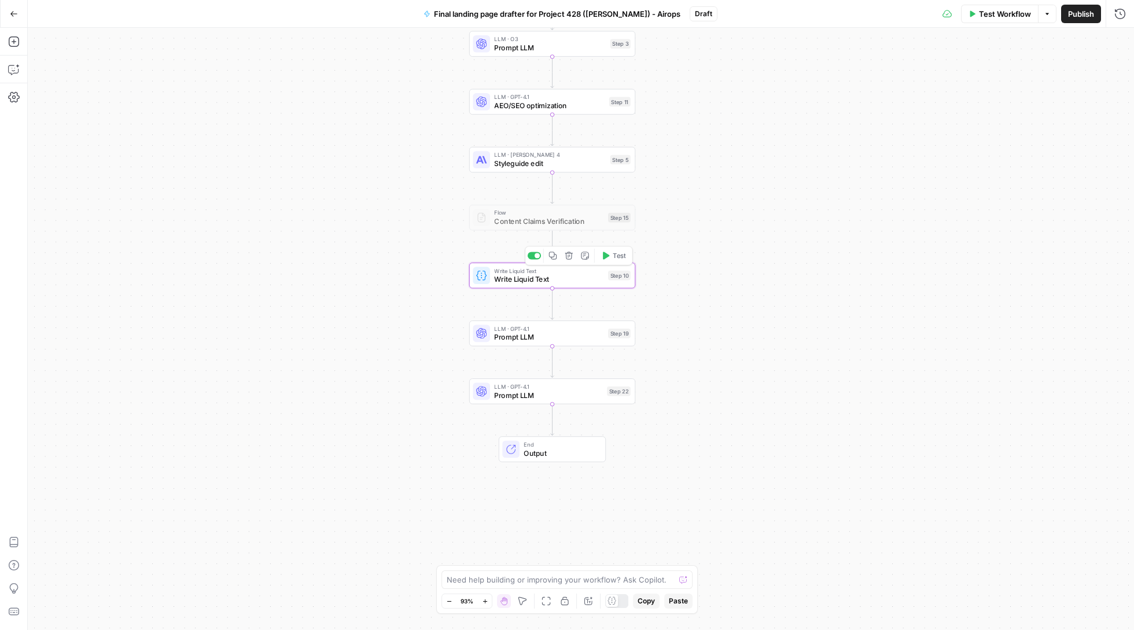
type textarea "Write Liquid Text"
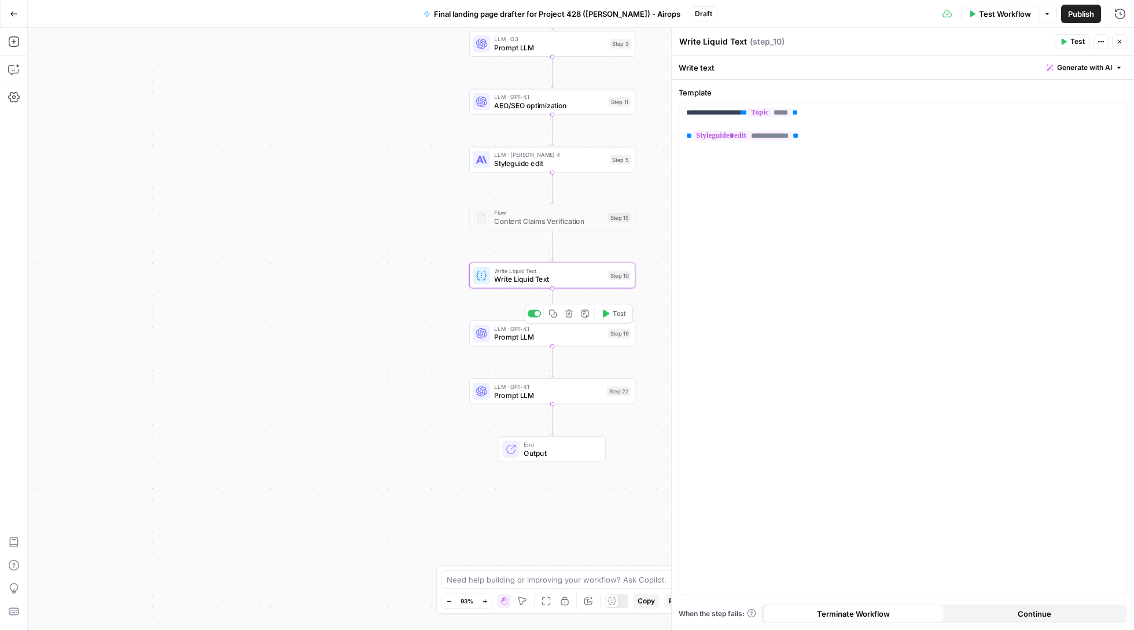
click at [548, 334] on span "Prompt LLM" at bounding box center [548, 337] width 109 height 11
type textarea "Prompt LLM"
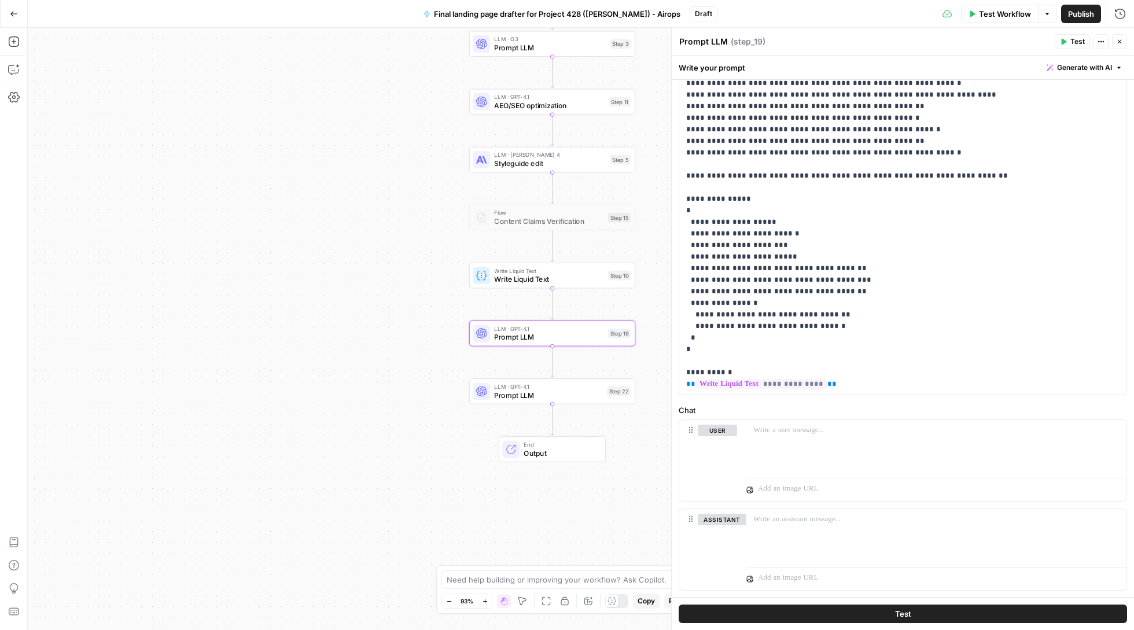
scroll to position [95, 0]
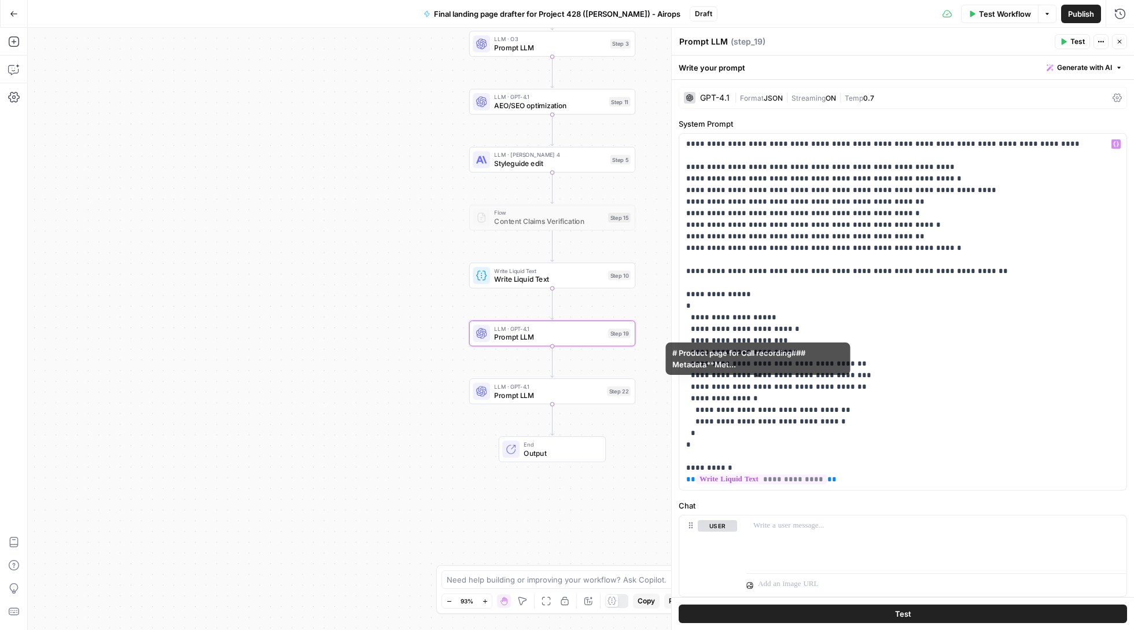
scroll to position [95, 0]
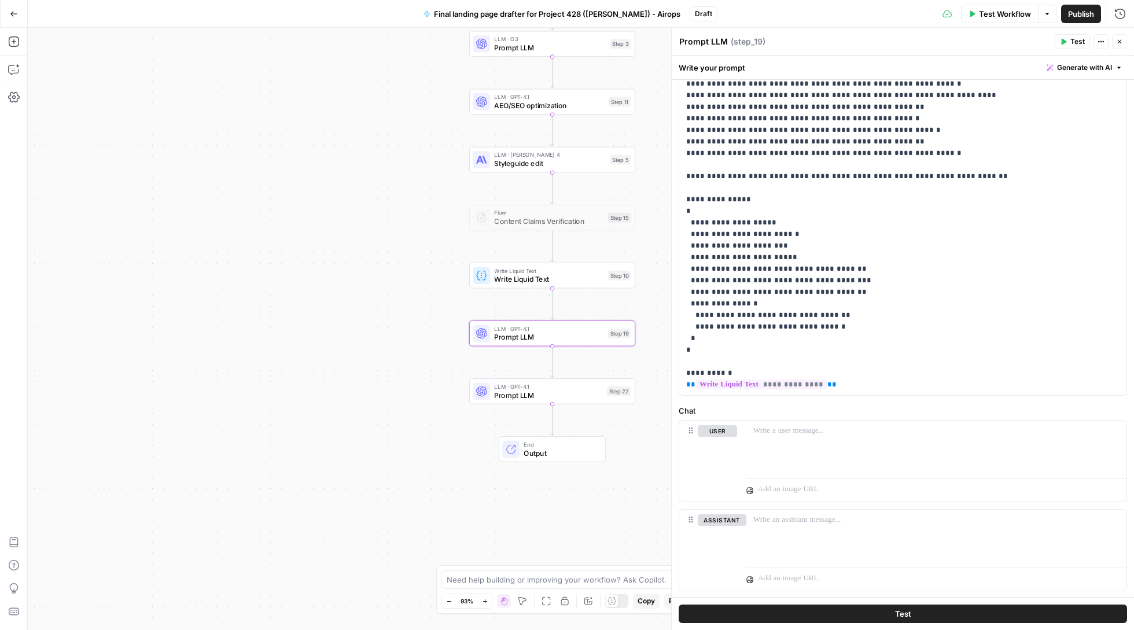
click at [1120, 44] on icon "button" at bounding box center [1119, 41] width 7 height 7
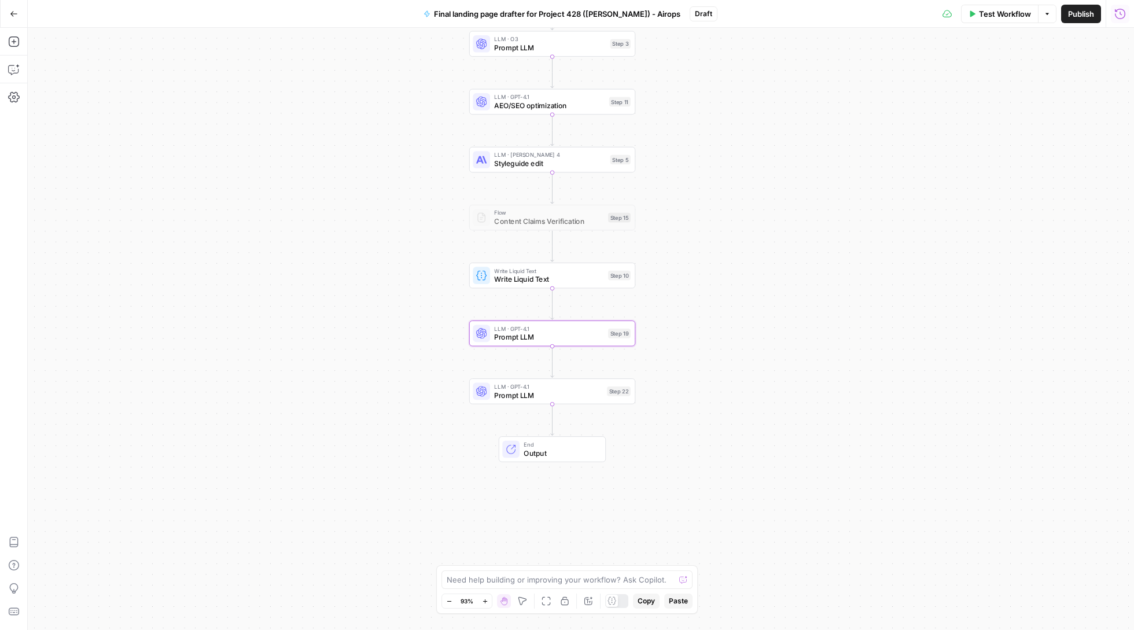
click at [1120, 19] on button "Run History" at bounding box center [1119, 14] width 19 height 19
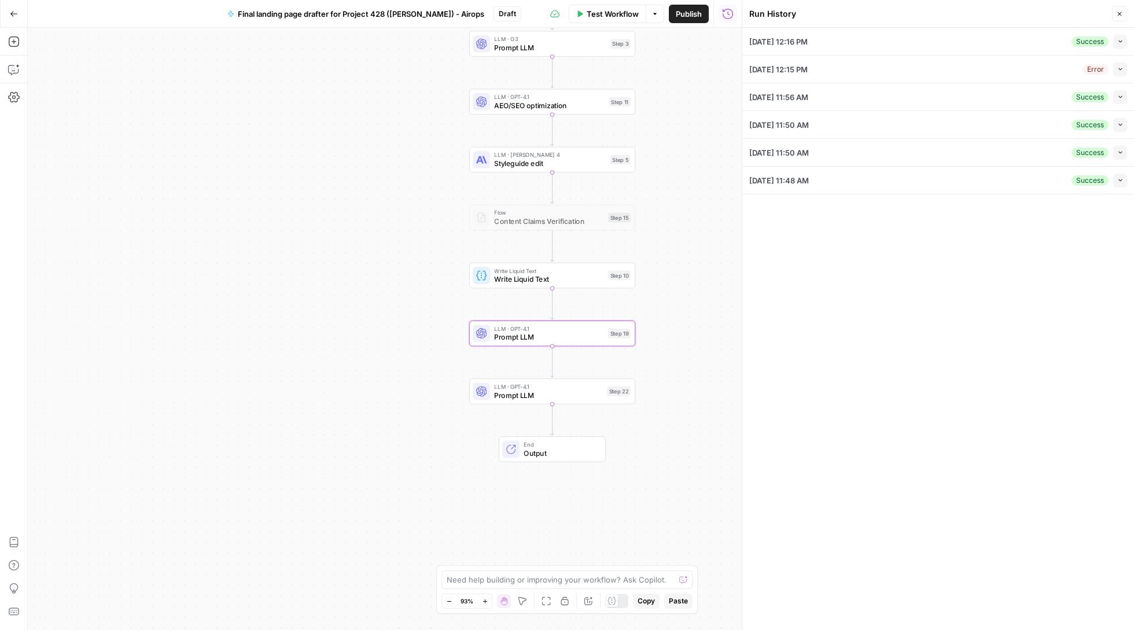
click at [1127, 39] on button "Collapse" at bounding box center [1120, 42] width 14 height 14
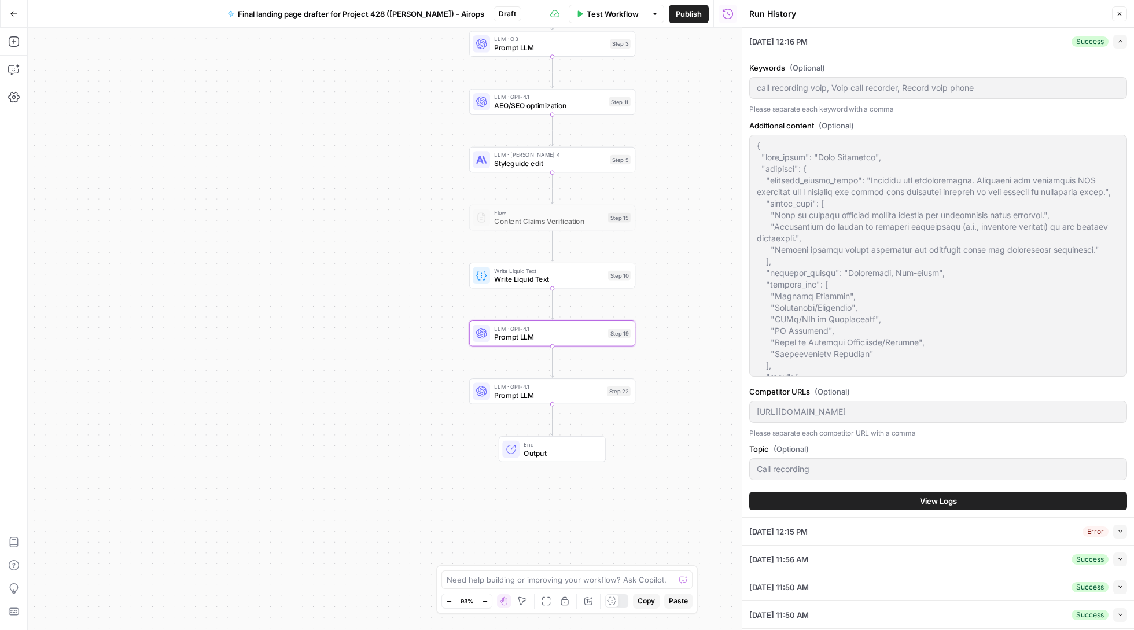
click at [933, 494] on button "View Logs" at bounding box center [938, 501] width 378 height 19
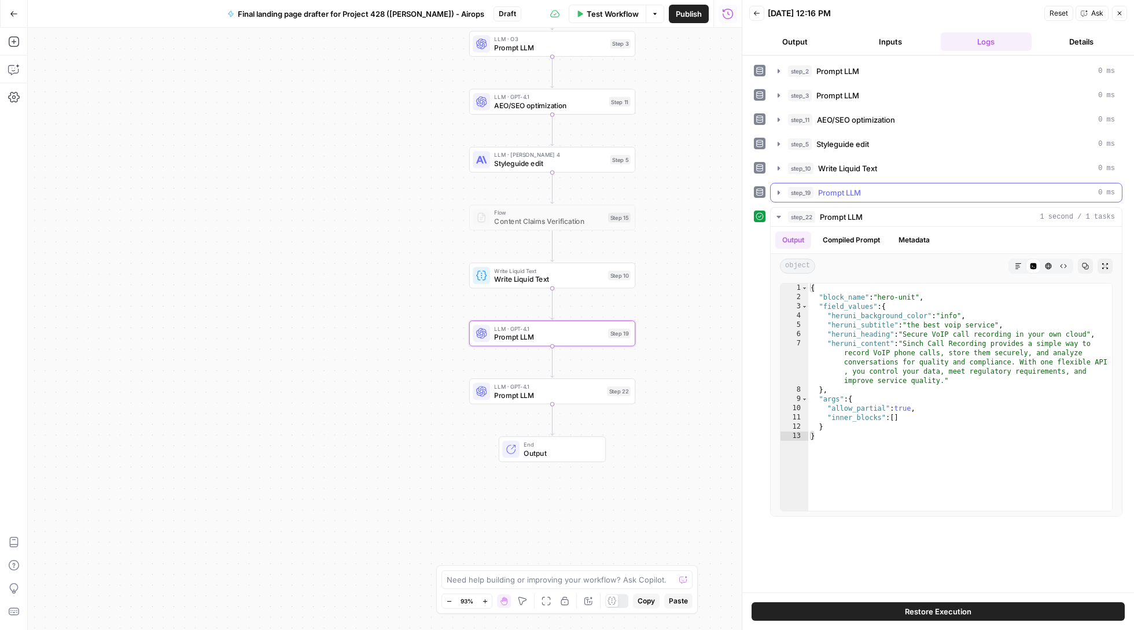
click at [783, 190] on button "step_19 Prompt LLM 0 ms" at bounding box center [945, 192] width 351 height 19
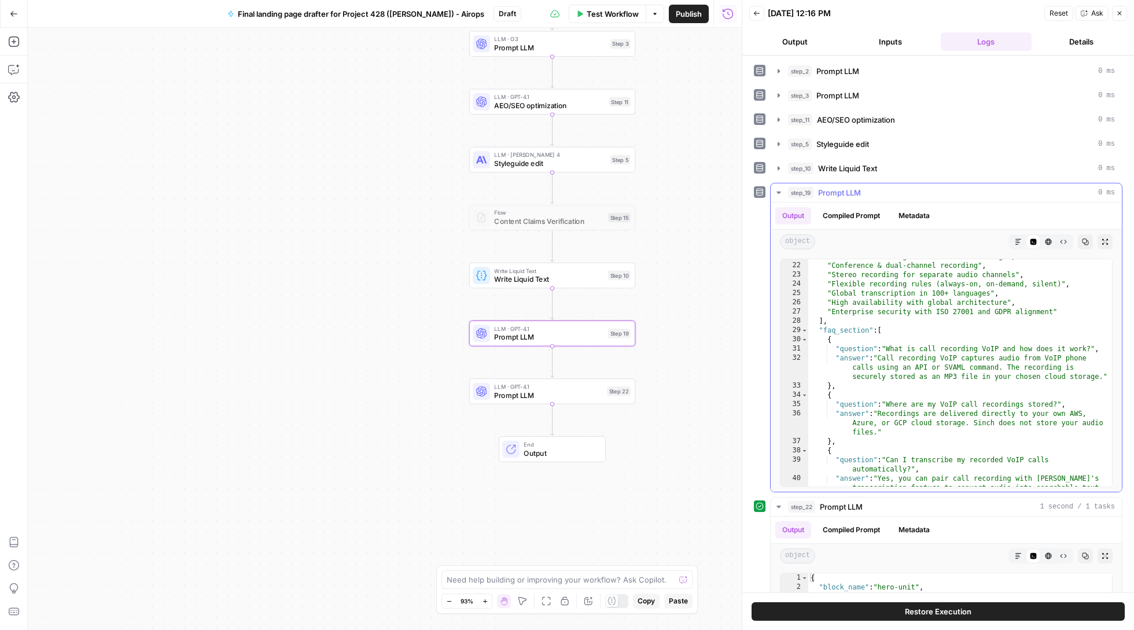
scroll to position [270, 0]
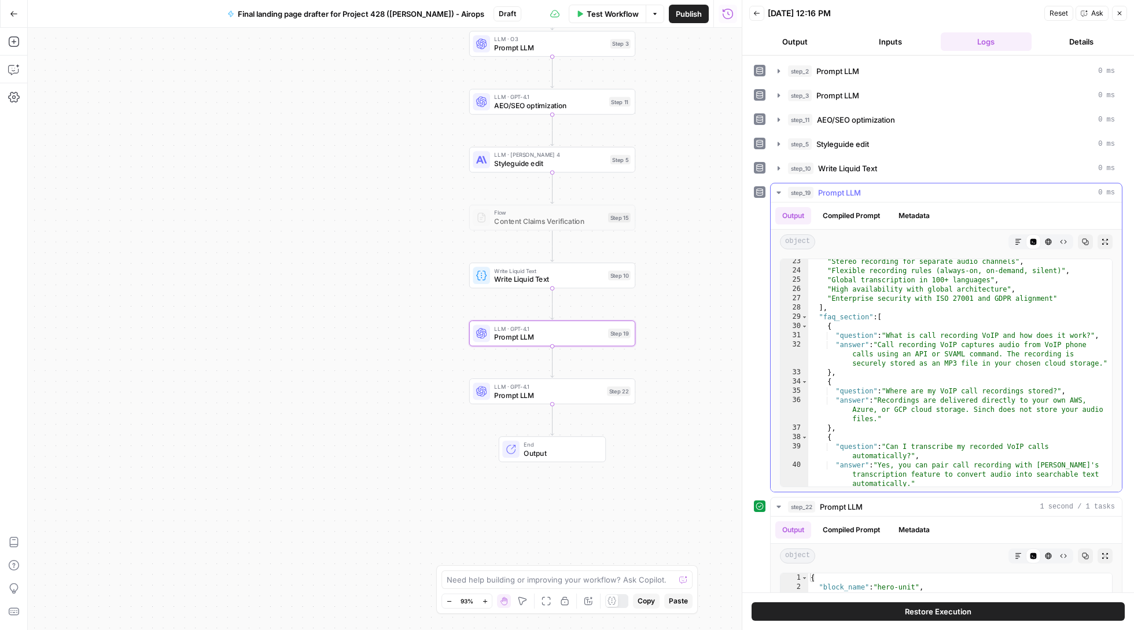
click at [778, 186] on button "step_19 Prompt LLM 0 ms" at bounding box center [945, 192] width 351 height 19
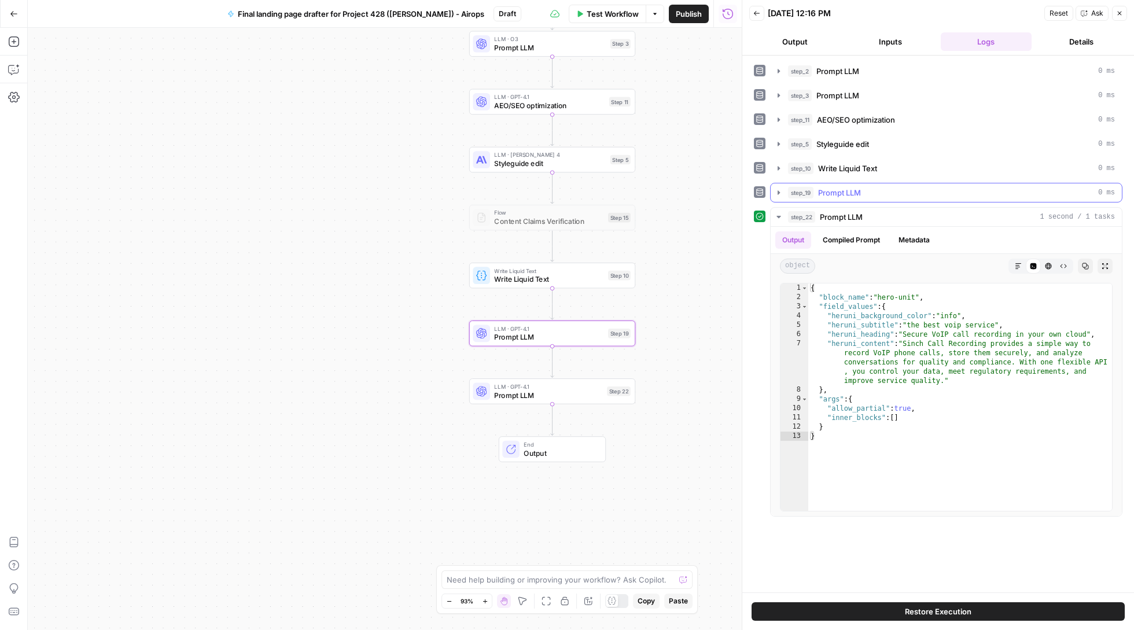
click at [780, 193] on icon "button" at bounding box center [778, 192] width 9 height 9
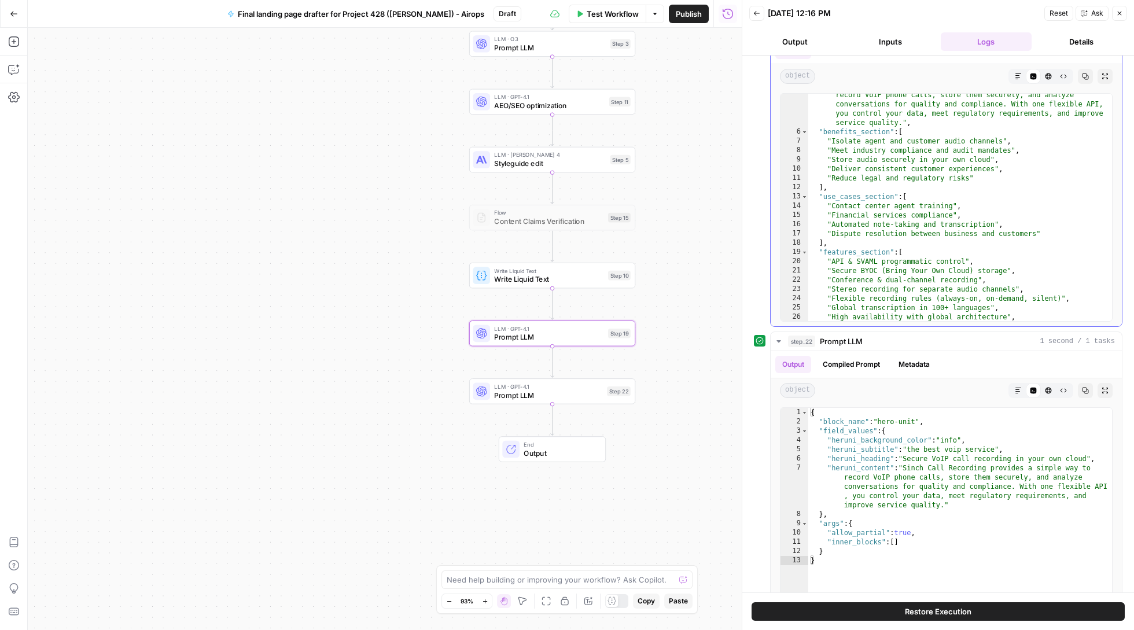
scroll to position [97, 0]
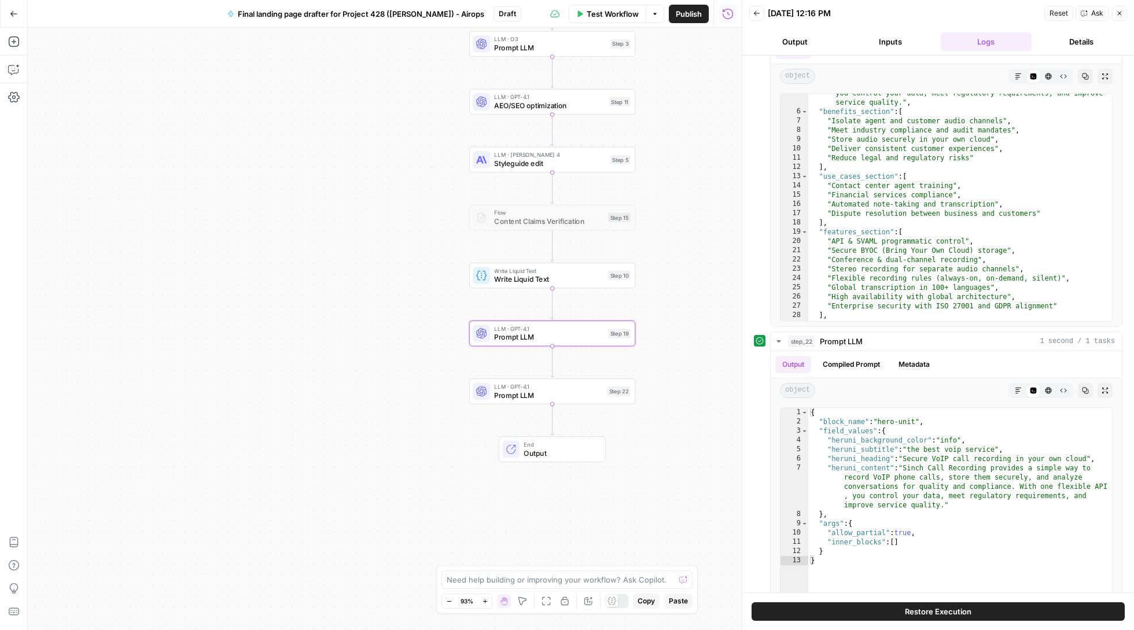
click at [534, 398] on span "Prompt LLM" at bounding box center [548, 395] width 108 height 11
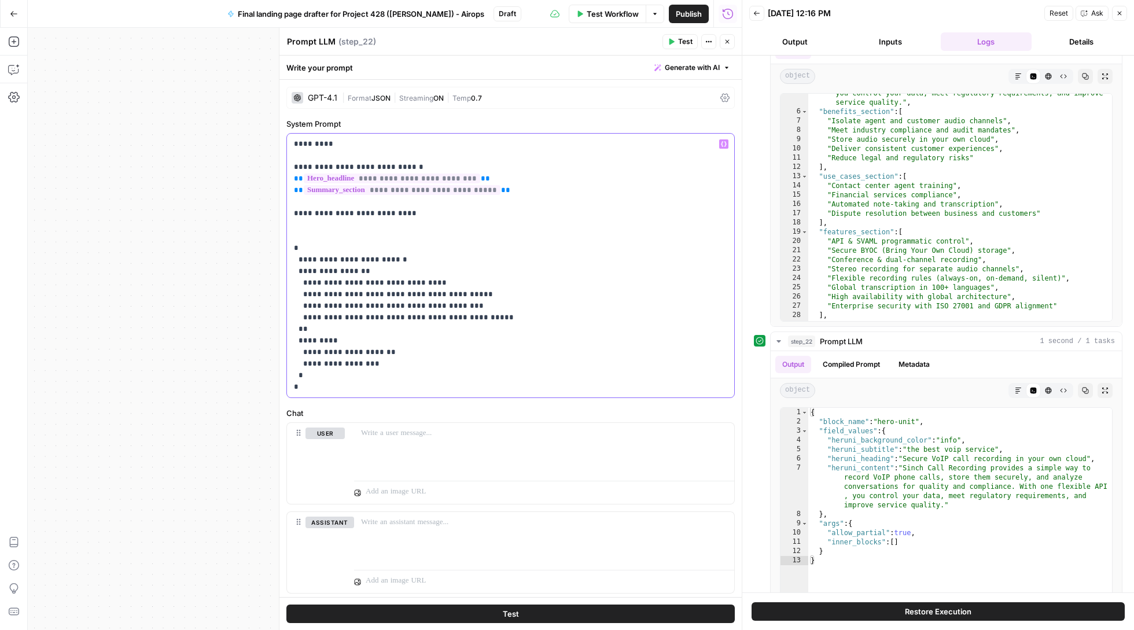
click at [446, 389] on p "**********" at bounding box center [510, 265] width 433 height 254
click at [530, 197] on p "**********" at bounding box center [510, 277] width 433 height 278
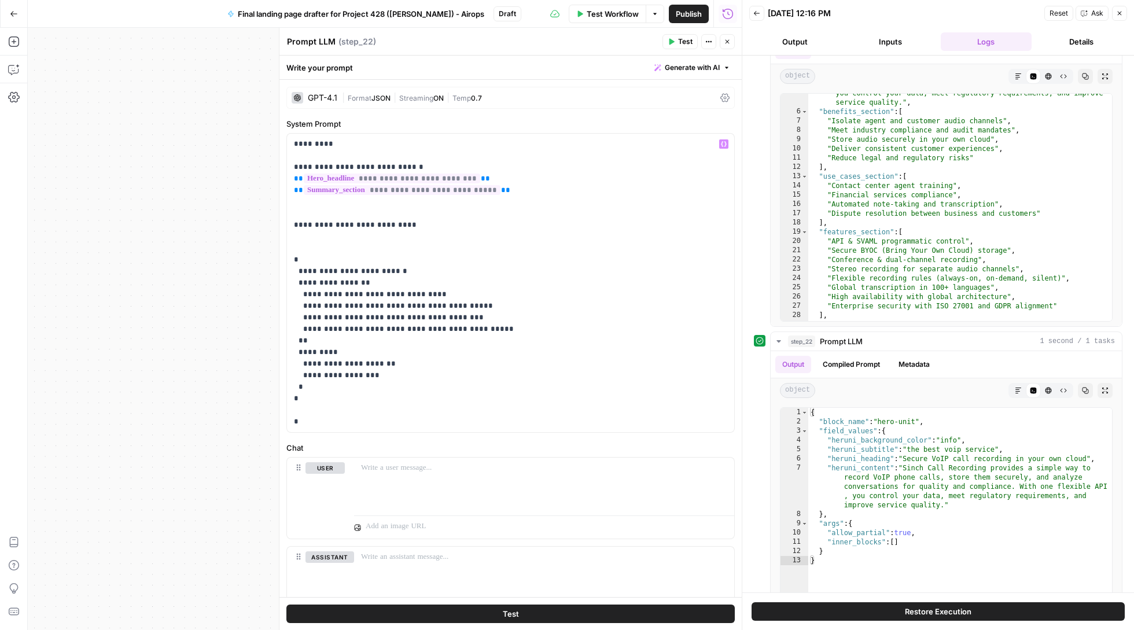
click at [725, 140] on button "Variables Menu" at bounding box center [723, 143] width 9 height 9
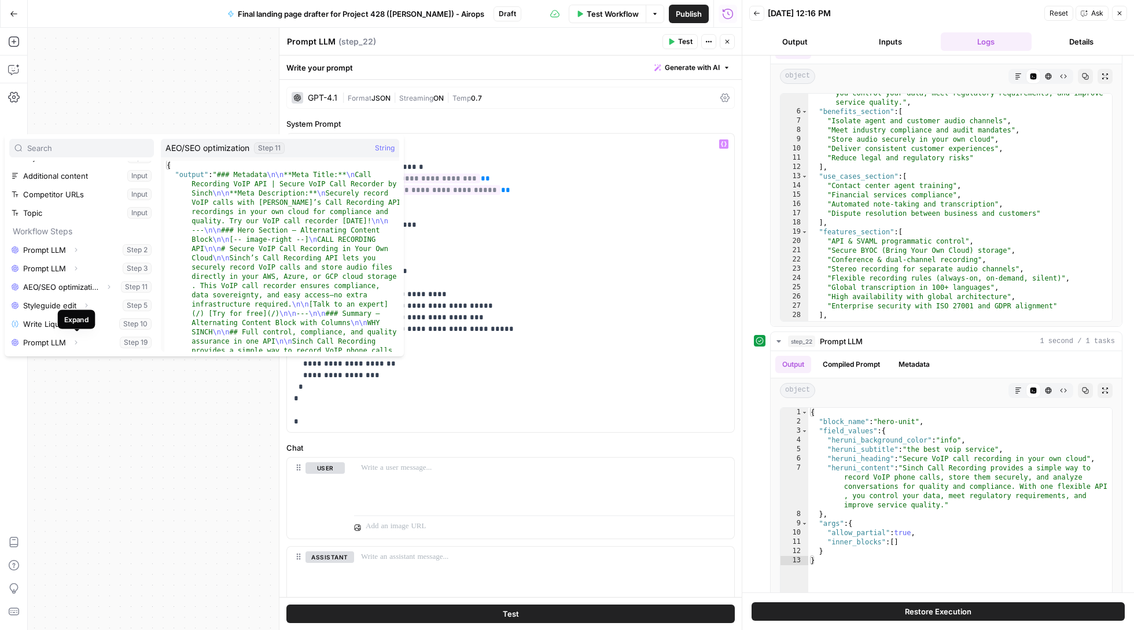
click at [77, 342] on icon "button" at bounding box center [75, 342] width 7 height 7
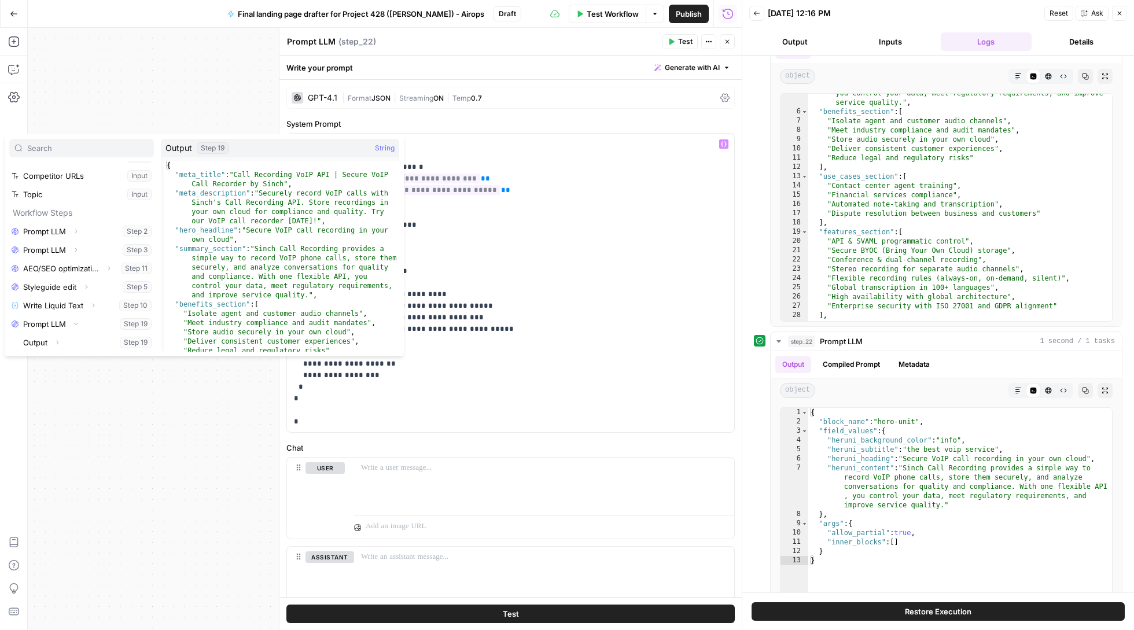
click at [52, 339] on button "Expand" at bounding box center [57, 342] width 15 height 15
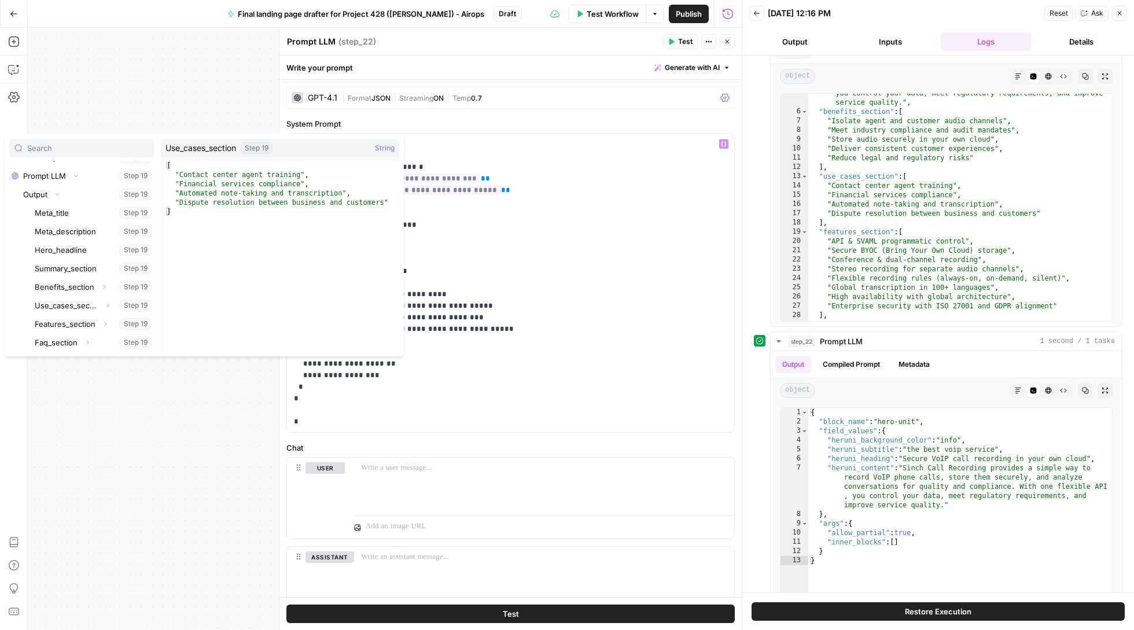
scroll to position [0, 0]
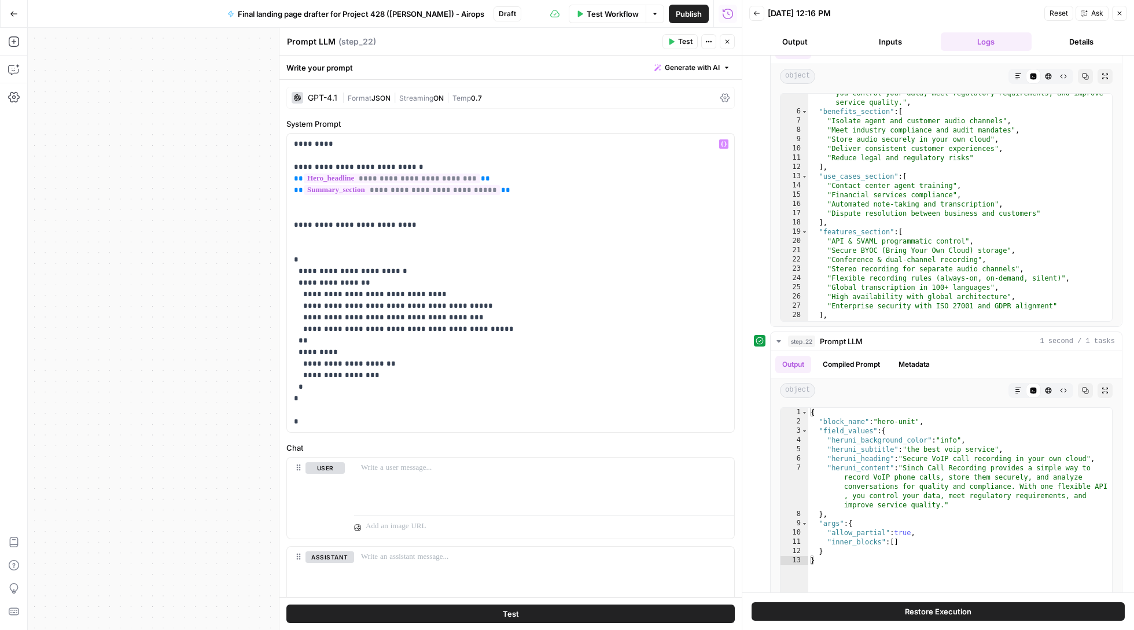
click at [1127, 10] on button "Close" at bounding box center [1119, 13] width 15 height 15
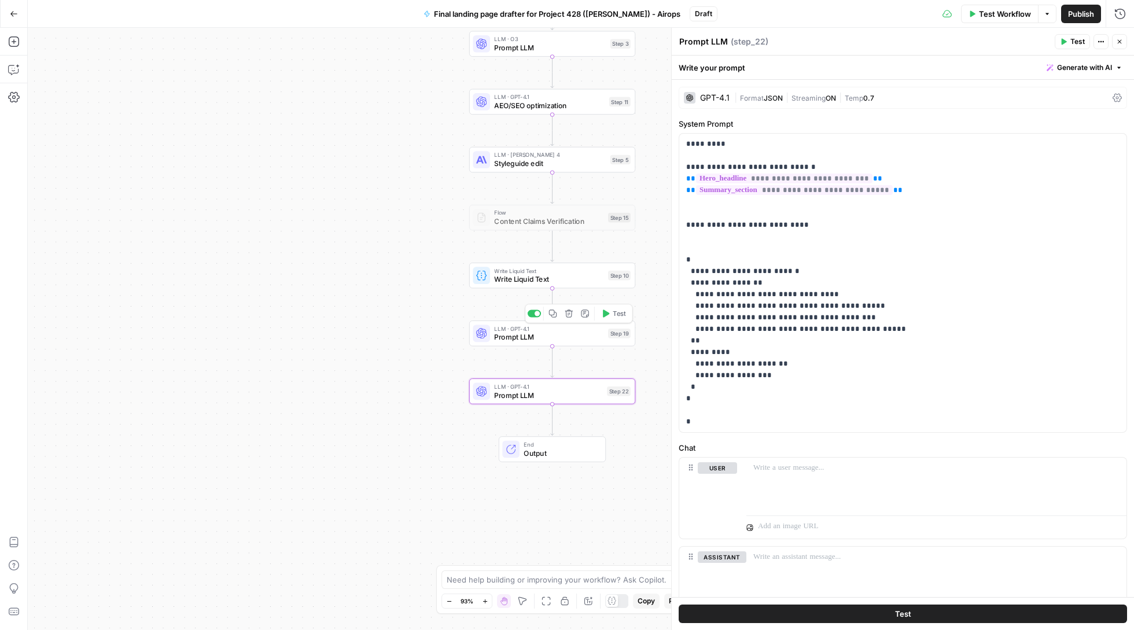
click at [541, 337] on span "Prompt LLM" at bounding box center [548, 337] width 109 height 11
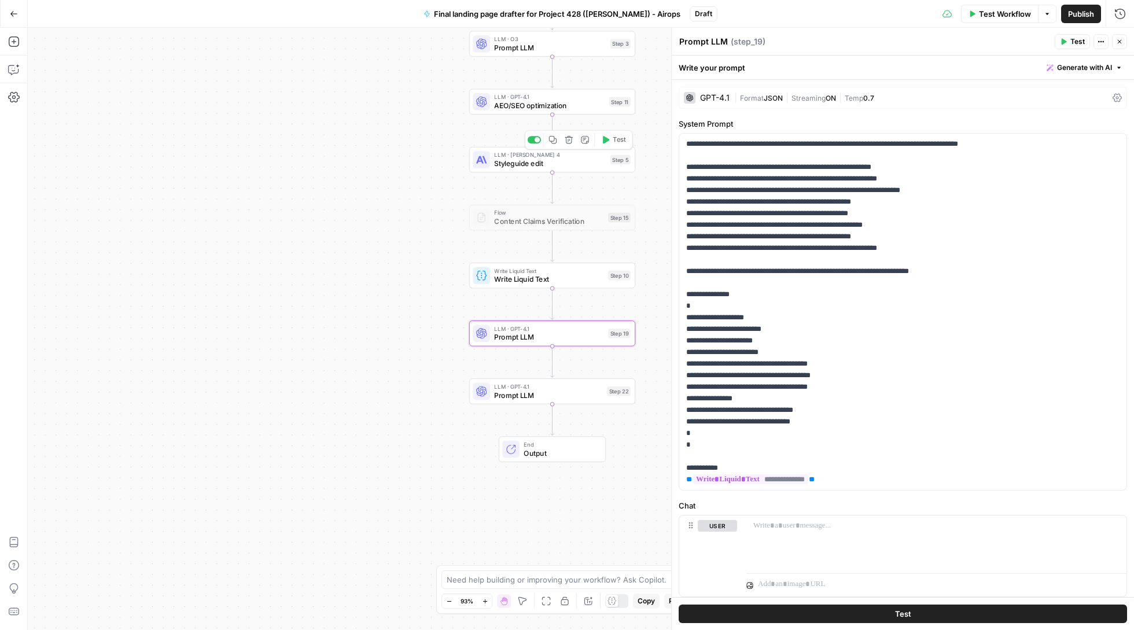
click at [540, 172] on div "LLM · [PERSON_NAME] 4 Styleguide edit Step 5 Copy step Delete step Add Note Test" at bounding box center [552, 159] width 166 height 25
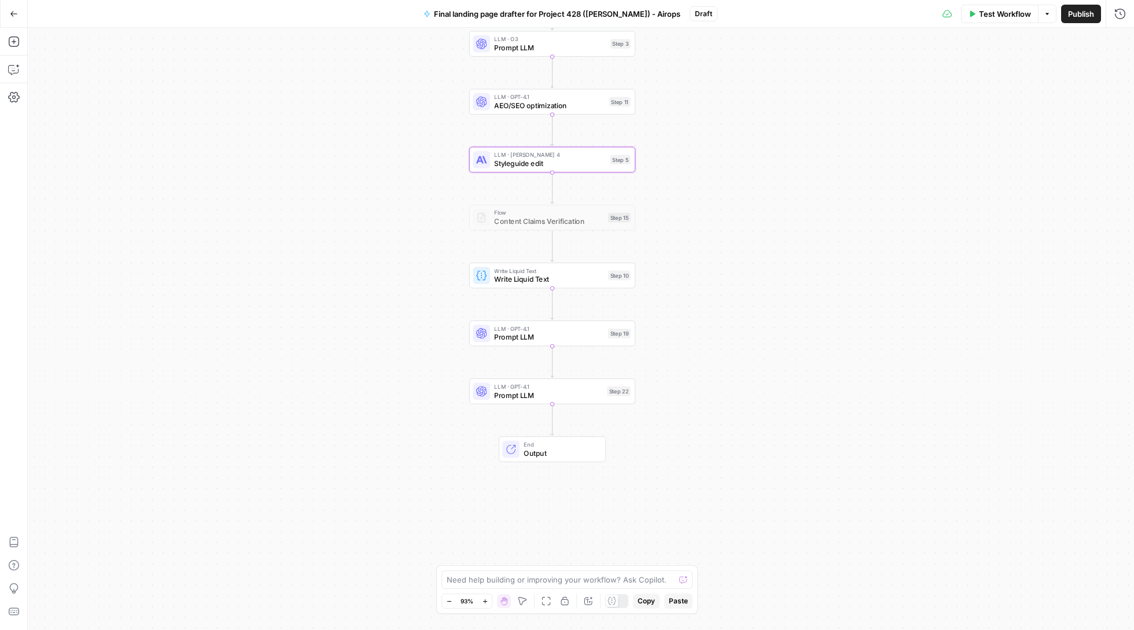
type textarea "Styleguide edit"
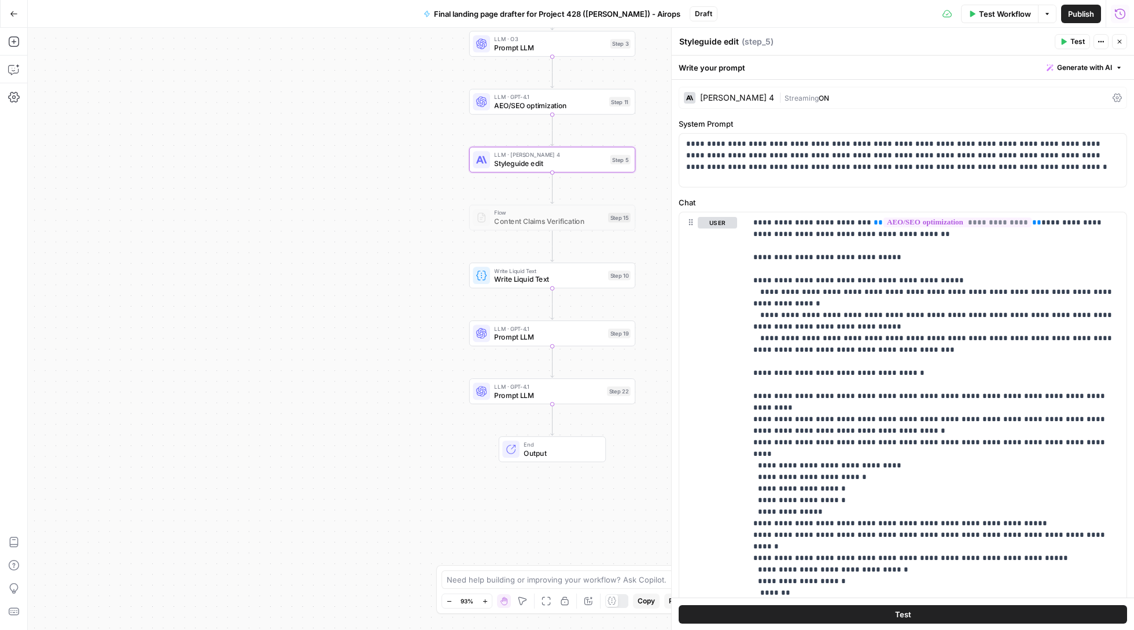
click at [1123, 8] on button "Run History" at bounding box center [1119, 14] width 19 height 19
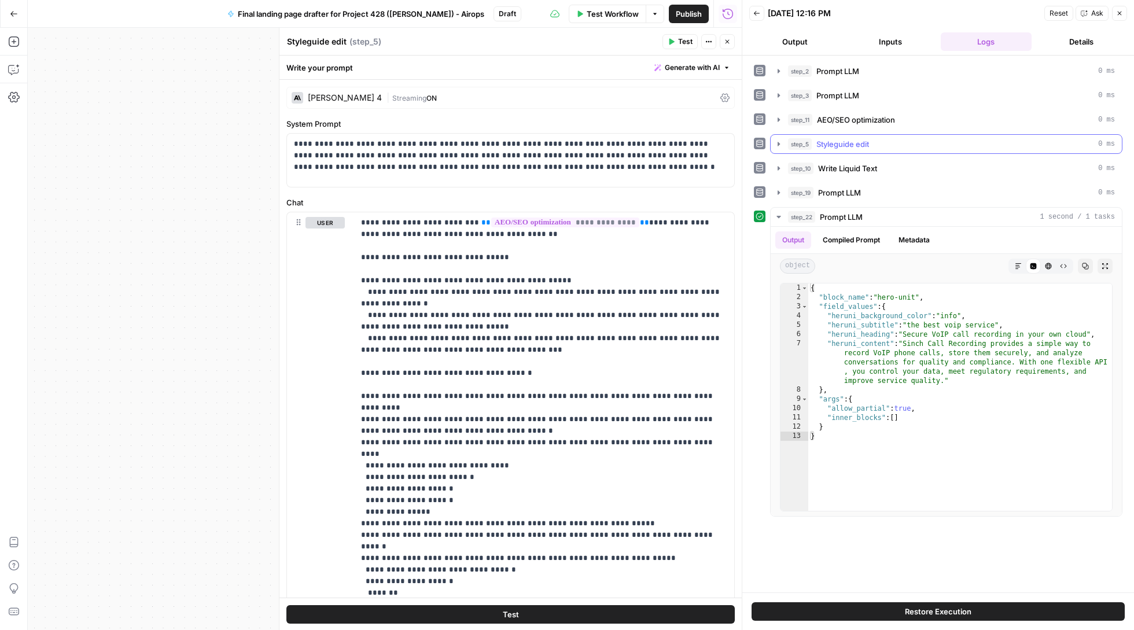
click at [784, 147] on button "step_5 Styleguide edit 0 ms" at bounding box center [945, 144] width 351 height 19
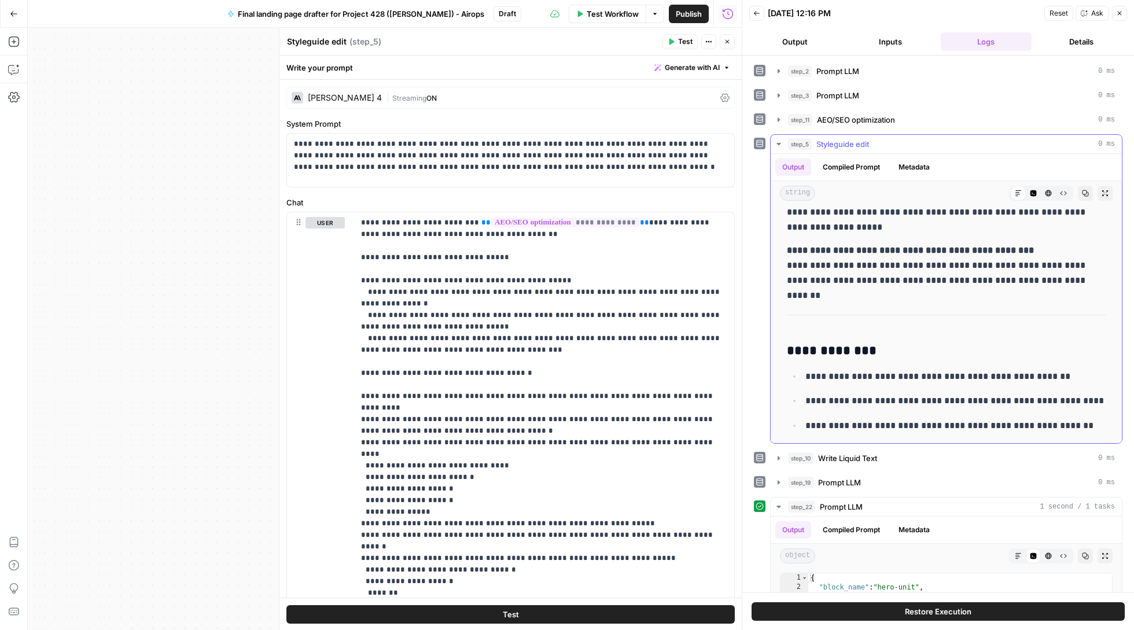
scroll to position [3157, 0]
click at [1084, 197] on icon "button" at bounding box center [1084, 193] width 7 height 7
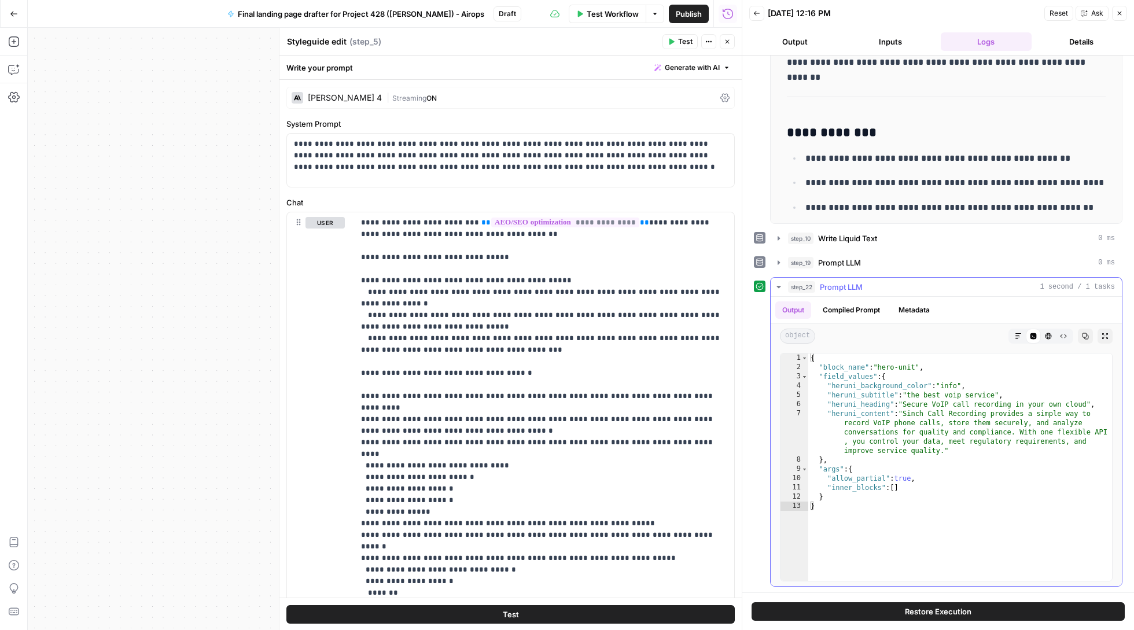
scroll to position [223, 0]
click at [1122, 16] on icon "button" at bounding box center [1119, 13] width 7 height 7
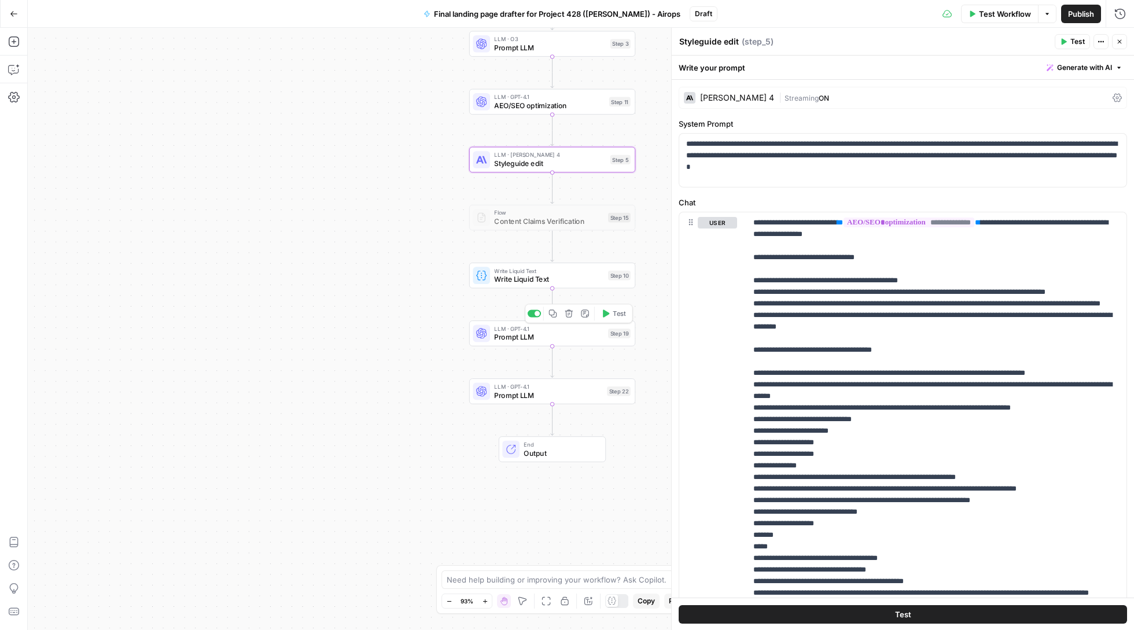
click at [541, 332] on span "Prompt LLM" at bounding box center [548, 337] width 109 height 11
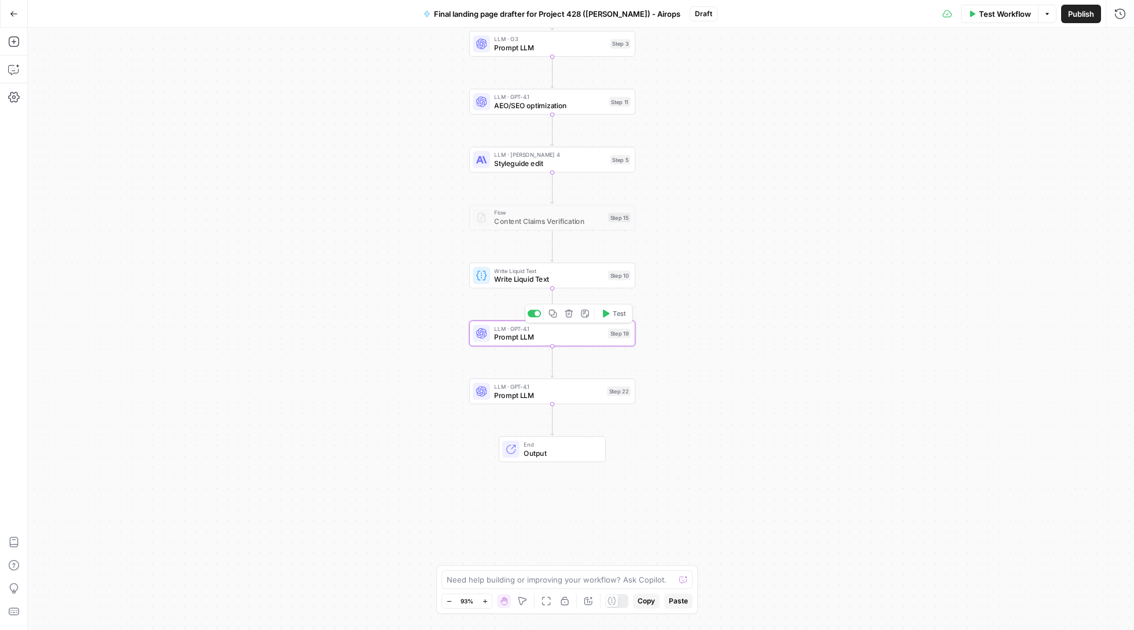
type textarea "Prompt LLM"
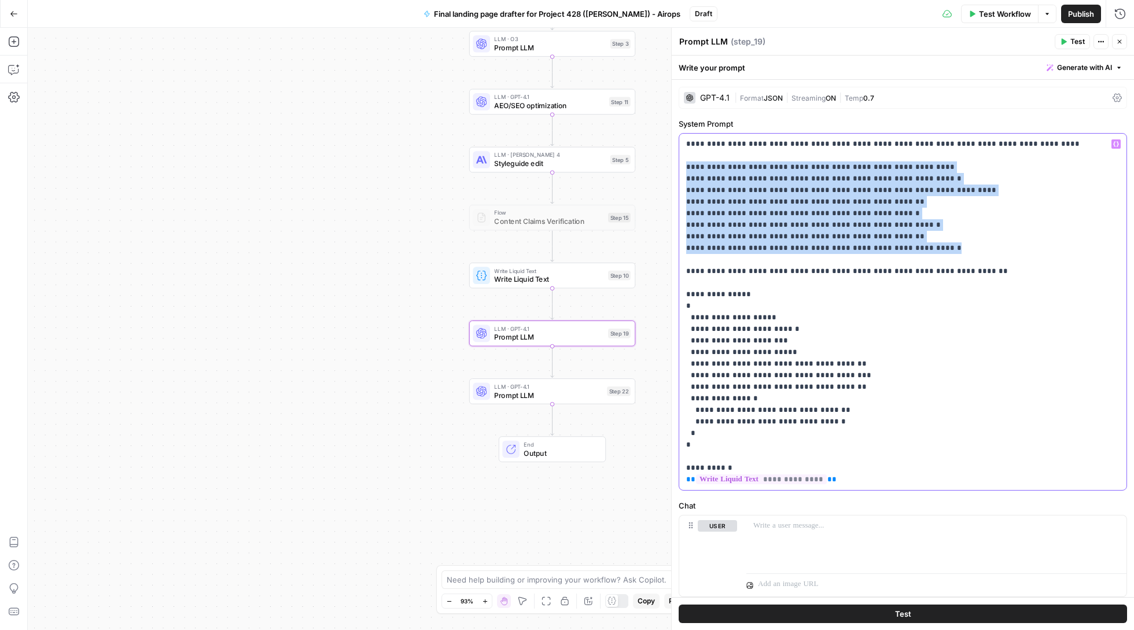
drag, startPoint x: 928, startPoint y: 246, endPoint x: 687, endPoint y: 167, distance: 254.0
click at [687, 167] on p "**********" at bounding box center [902, 311] width 433 height 347
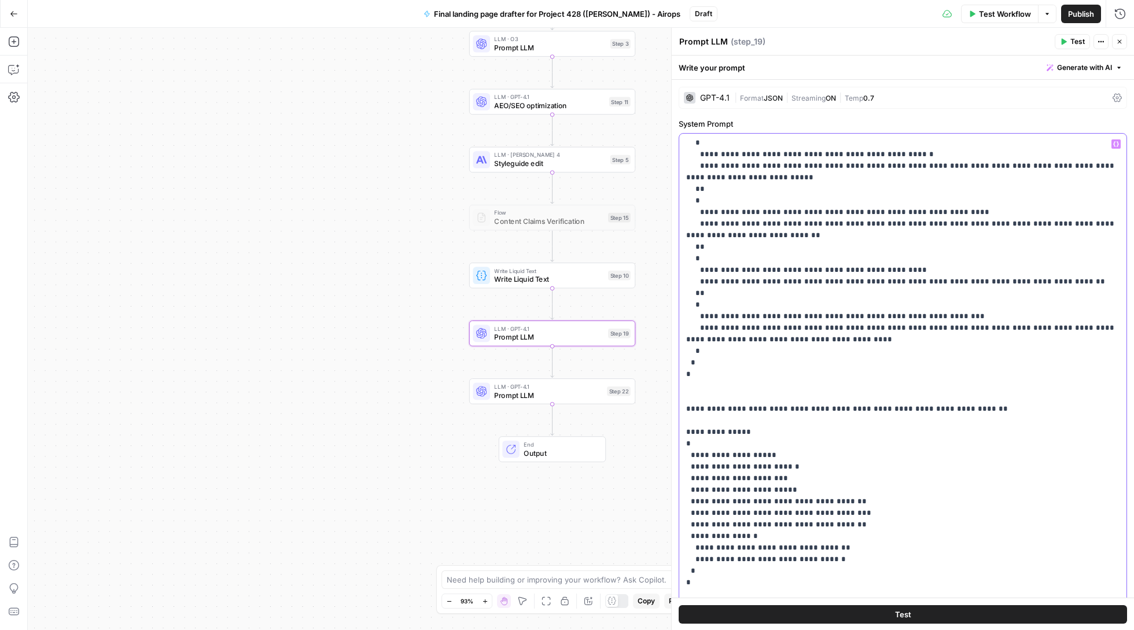
scroll to position [1319, 0]
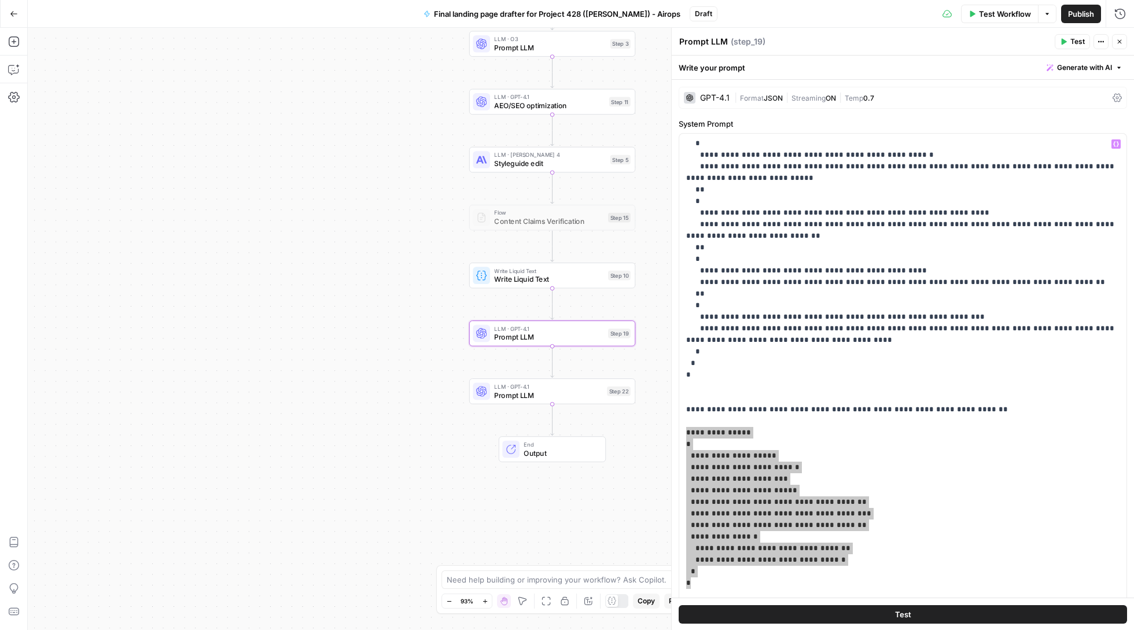
drag, startPoint x: 713, startPoint y: 560, endPoint x: 682, endPoint y: 403, distance: 160.7
click at [682, 403] on div "**********" at bounding box center [902, 369] width 446 height 471
drag, startPoint x: 872, startPoint y: 1, endPoint x: 836, endPoint y: 443, distance: 443.3
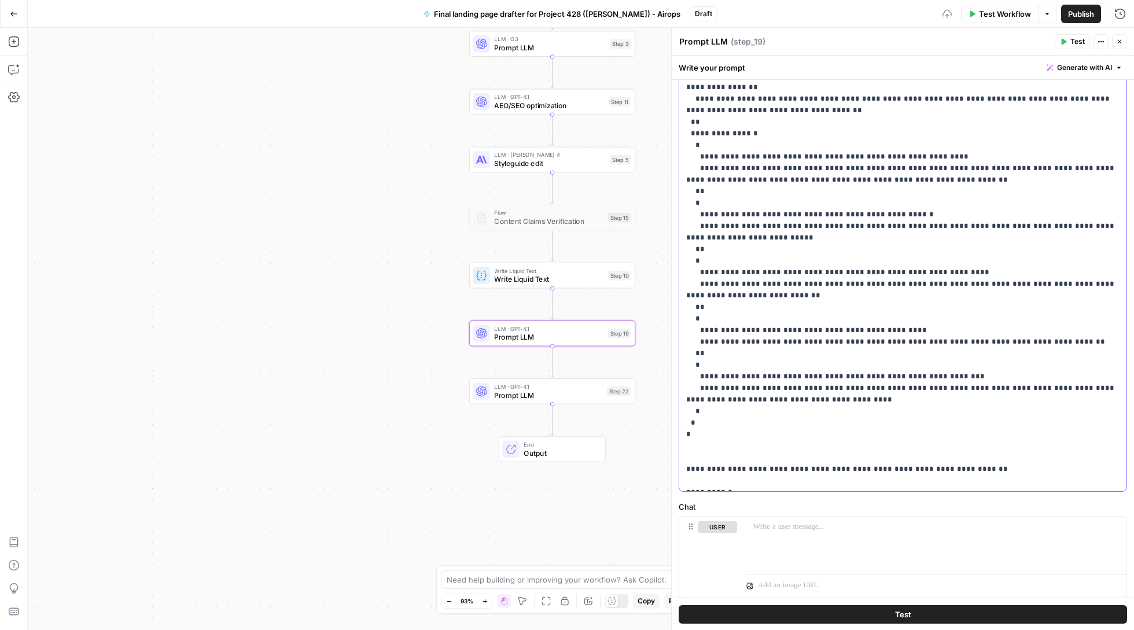
scroll to position [241, 0]
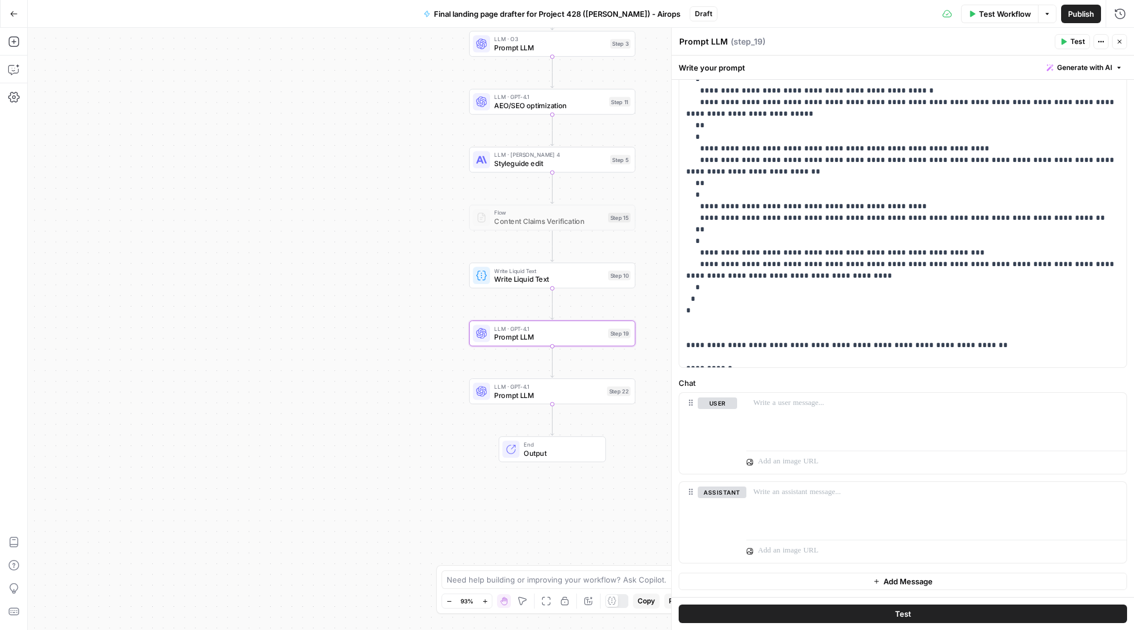
click at [824, 616] on button "Test" at bounding box center [902, 613] width 448 height 19
